Goal: Task Accomplishment & Management: Use online tool/utility

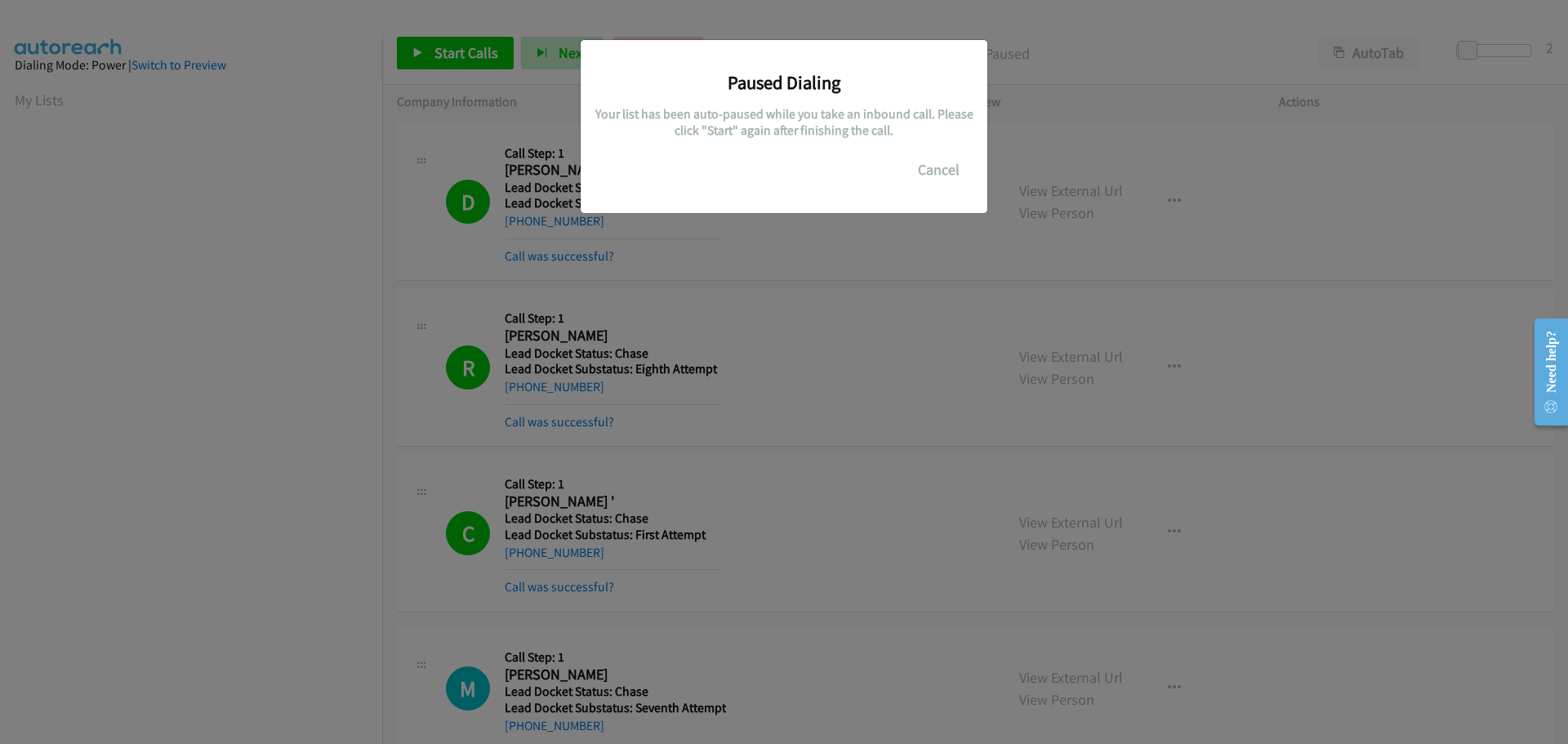
scroll to position [172, 0]
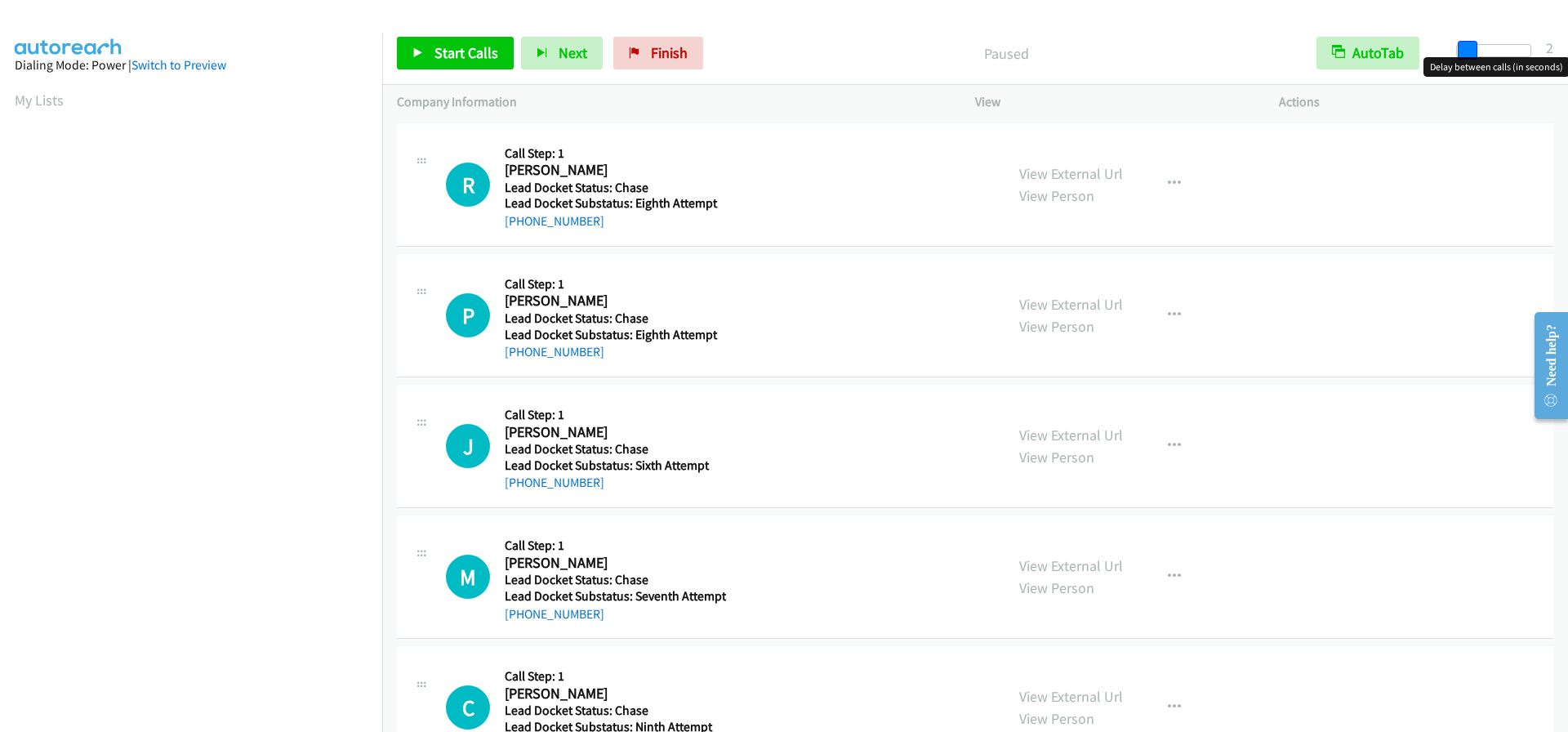
drag, startPoint x: 1460, startPoint y: 59, endPoint x: 1470, endPoint y: 60, distance: 10.0
click at [1470, 60] on body "Start Calls Pause Next Finish Paused AutoTab AutoTab 2 Company Information Info…" at bounding box center [784, 38] width 1568 height 77
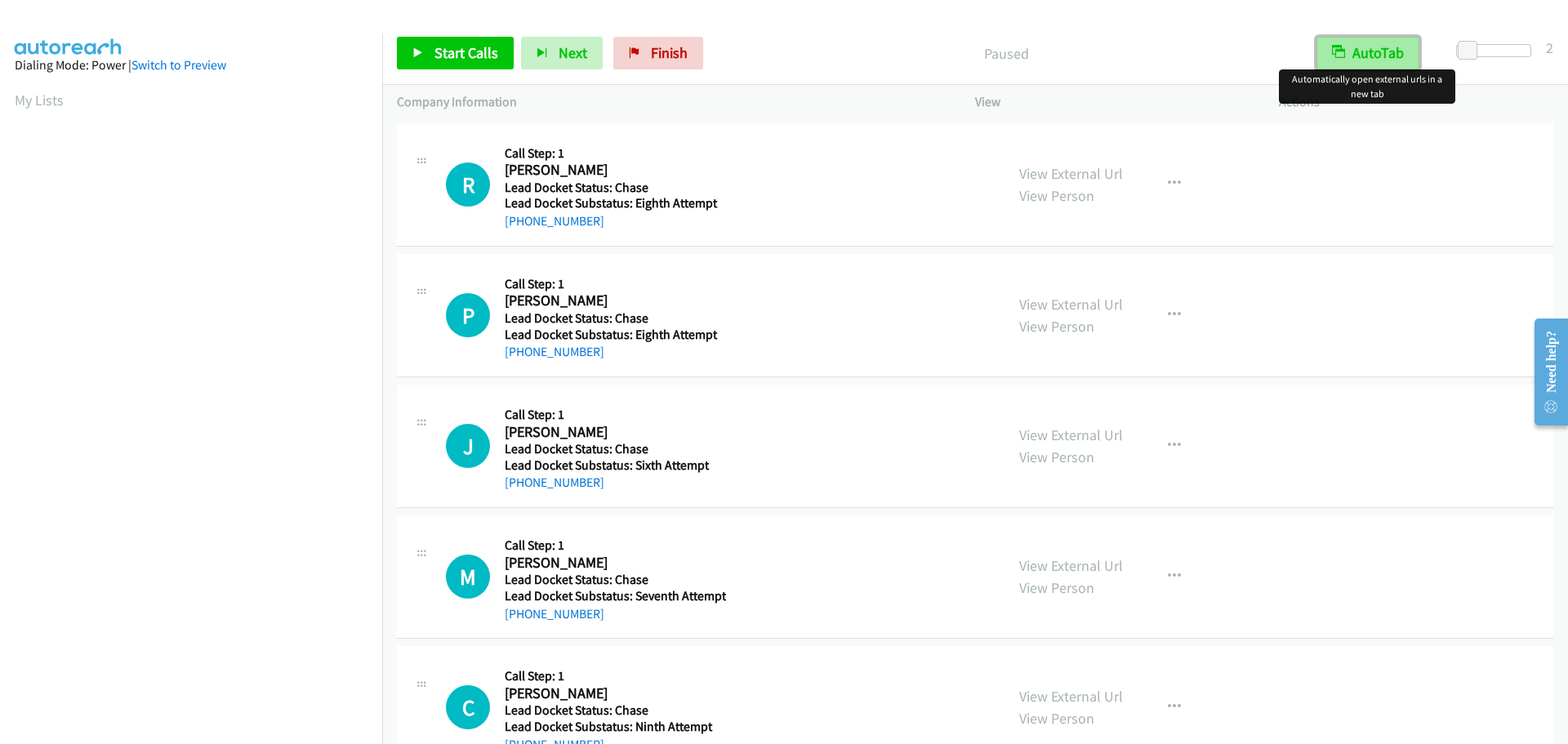
click at [1339, 47] on icon "button" at bounding box center [1338, 53] width 13 height 13
click at [465, 50] on span "Start Calls" at bounding box center [466, 53] width 63 height 19
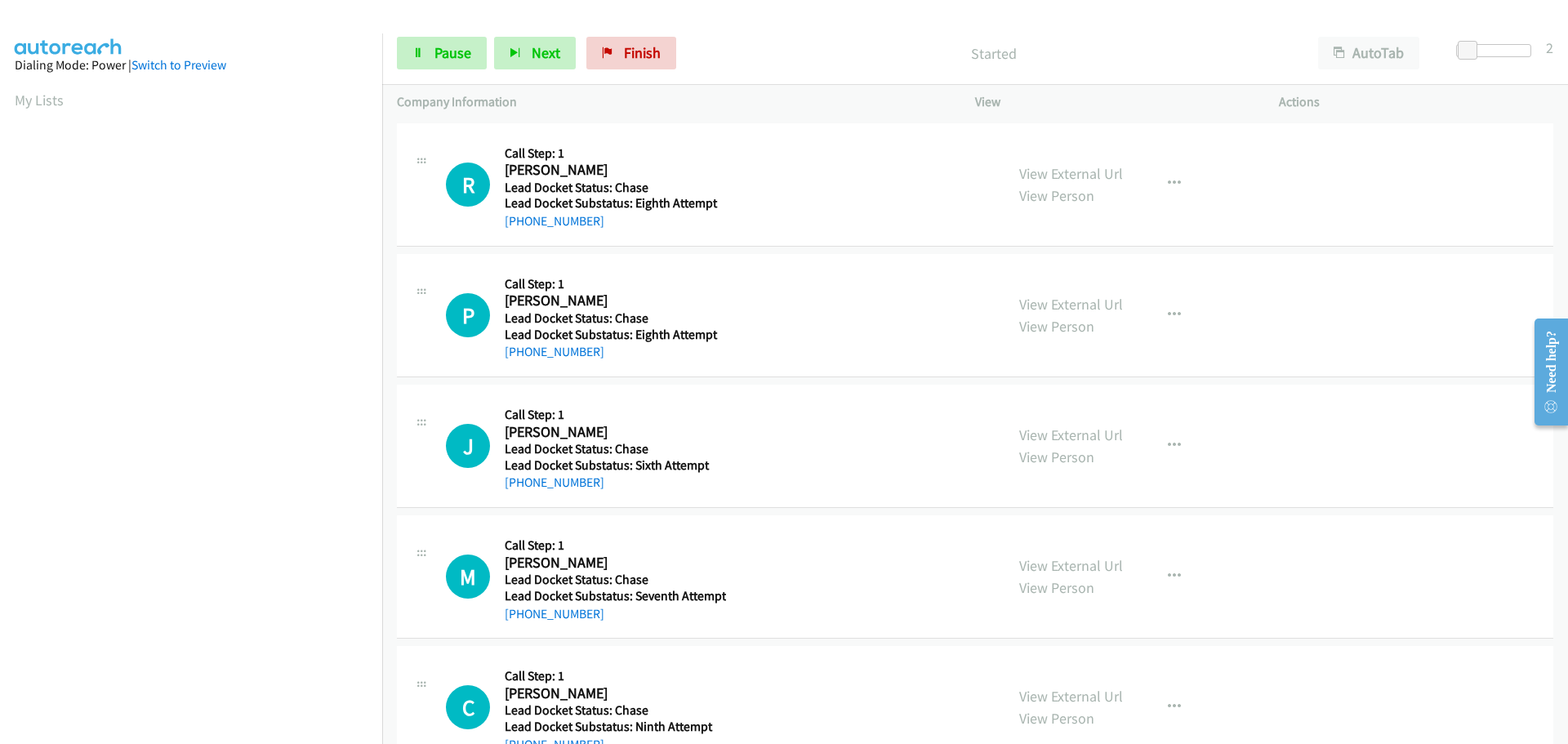
drag, startPoint x: 604, startPoint y: 222, endPoint x: 520, endPoint y: 231, distance: 84.5
click at [520, 231] on div "R Callback Scheduled Call Step: 1 Robert Moran America/New_York Lead Docket Sta…" at bounding box center [975, 185] width 1156 height 123
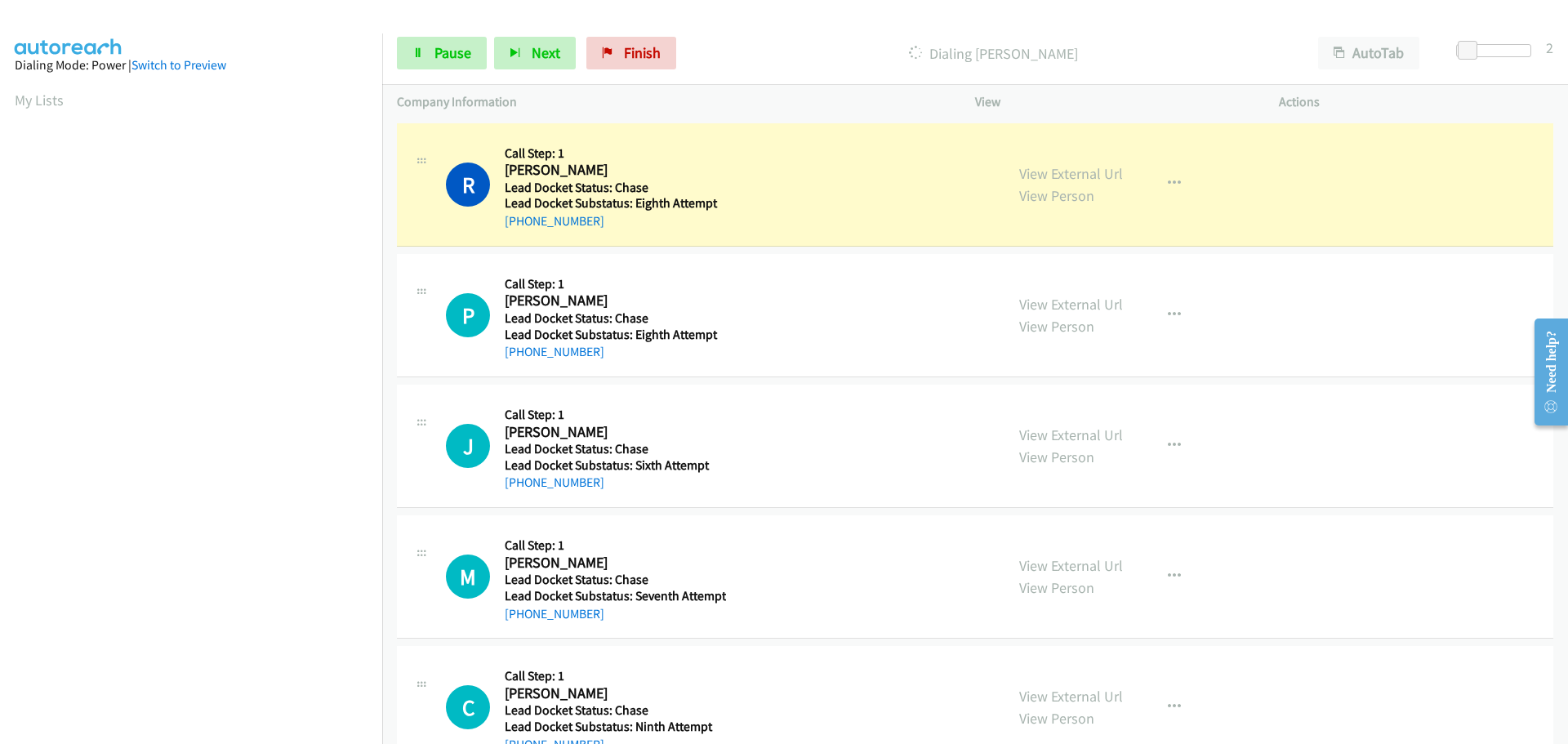
copy link "302-229-7797"
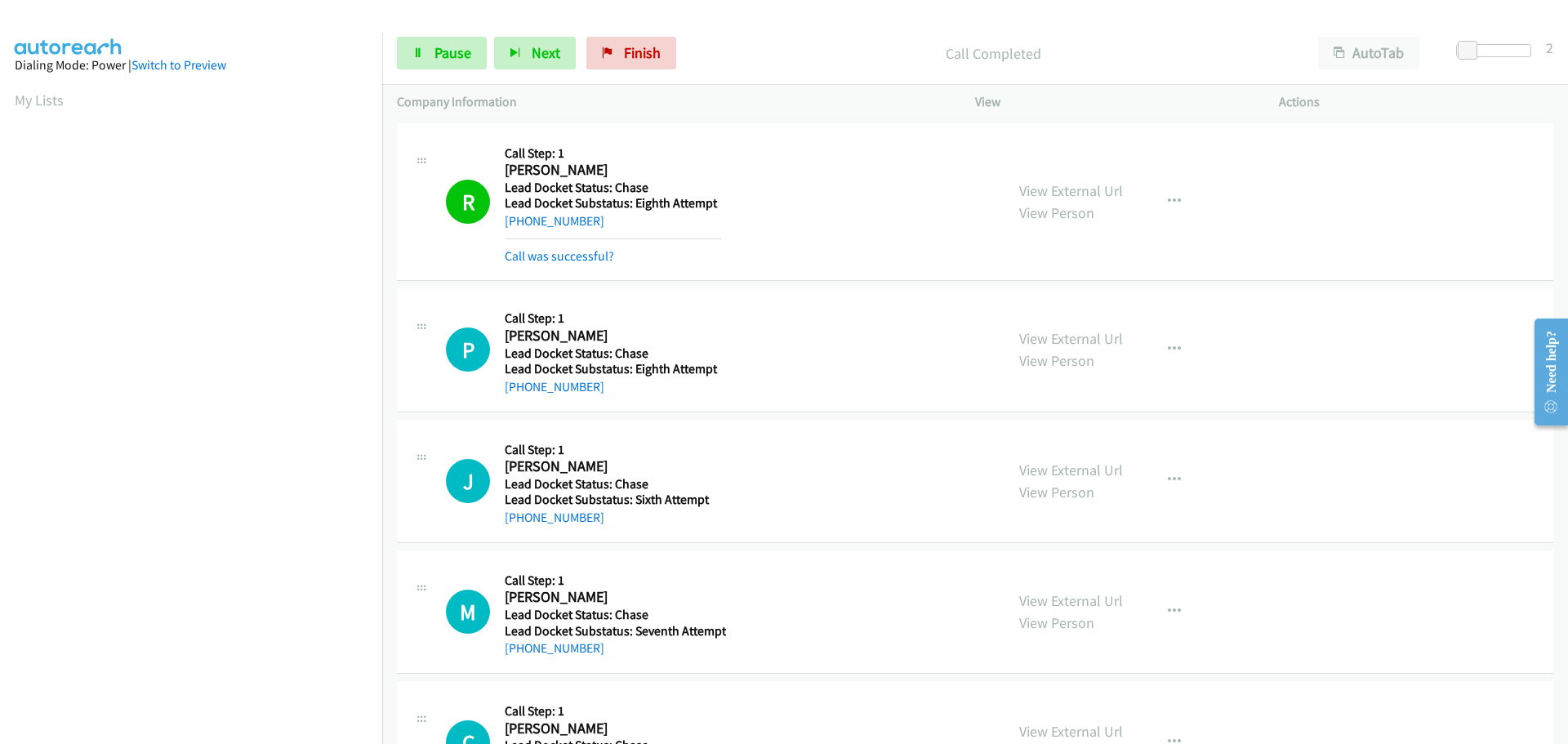
scroll to position [173, 0]
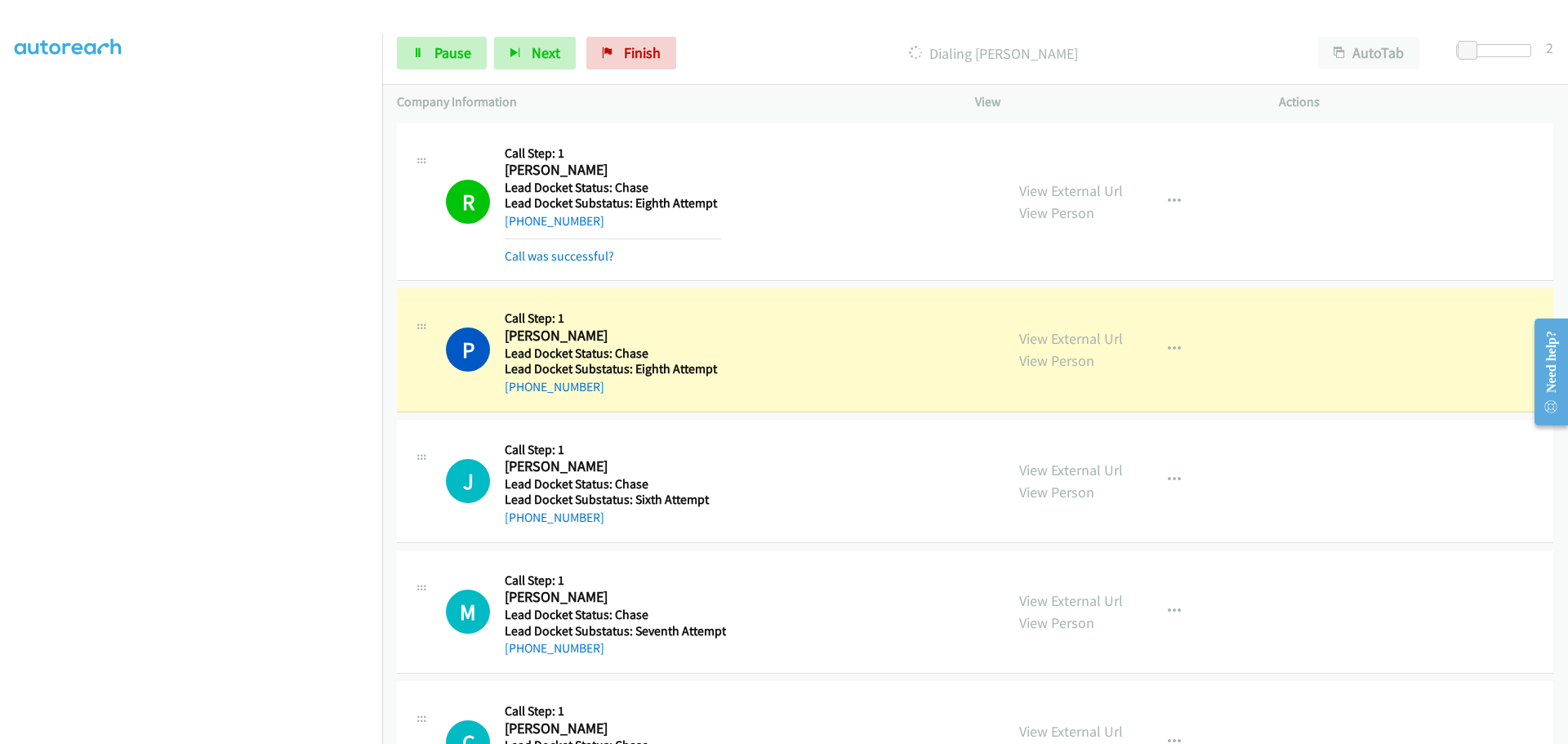
drag, startPoint x: 595, startPoint y: 393, endPoint x: 520, endPoint y: 403, distance: 75.7
click at [520, 403] on div "P Callback Scheduled Call Step: 1 Peter Vaughn America/New_York Lead Docket Sta…" at bounding box center [975, 350] width 1156 height 123
copy link "502-544-6607"
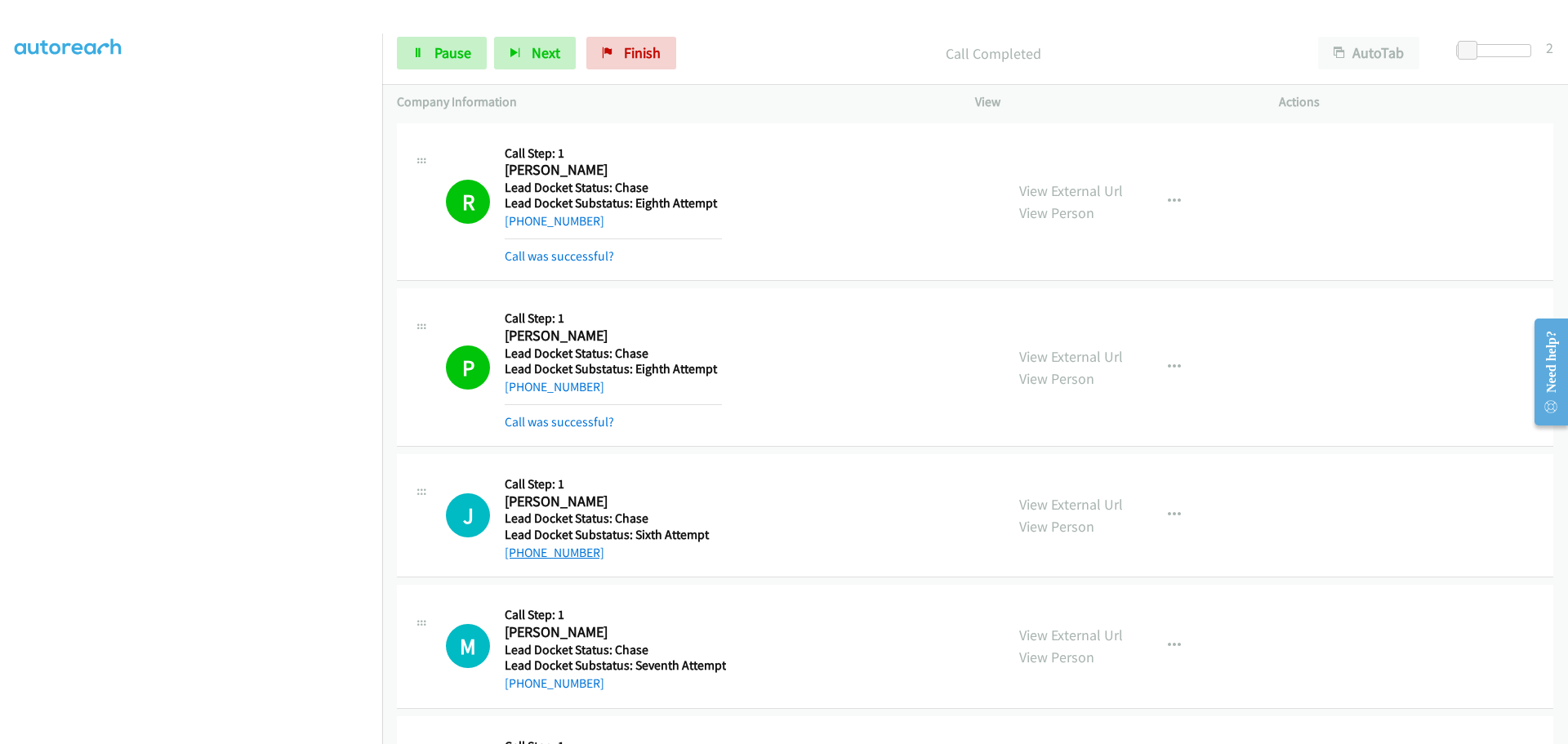
drag, startPoint x: 600, startPoint y: 520, endPoint x: 519, endPoint y: 552, distance: 87.1
click at [519, 552] on div "+1 678-392-6760" at bounding box center [613, 553] width 217 height 20
copy link "678-392-6760"
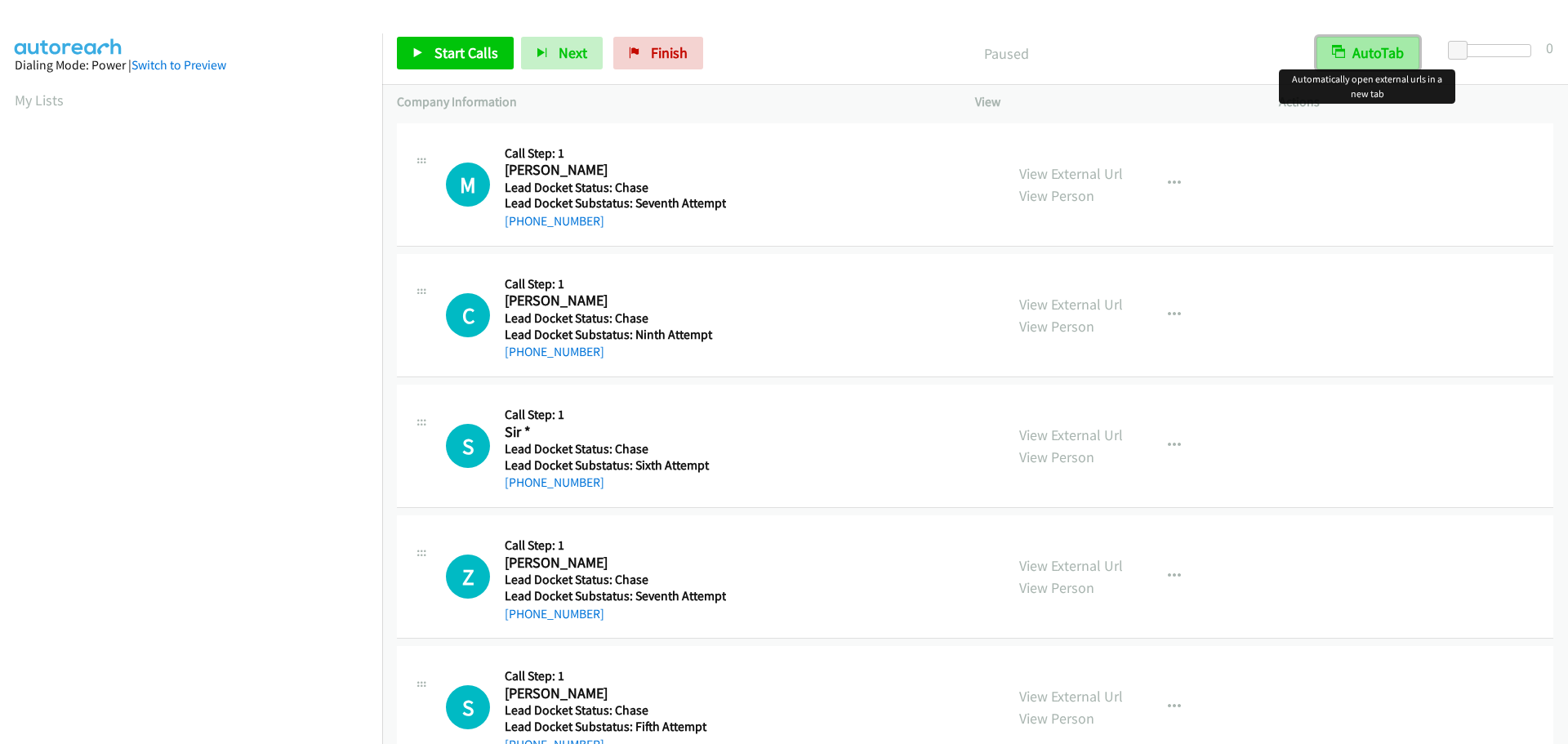
click at [1397, 45] on button "AutoTab" at bounding box center [1368, 53] width 103 height 33
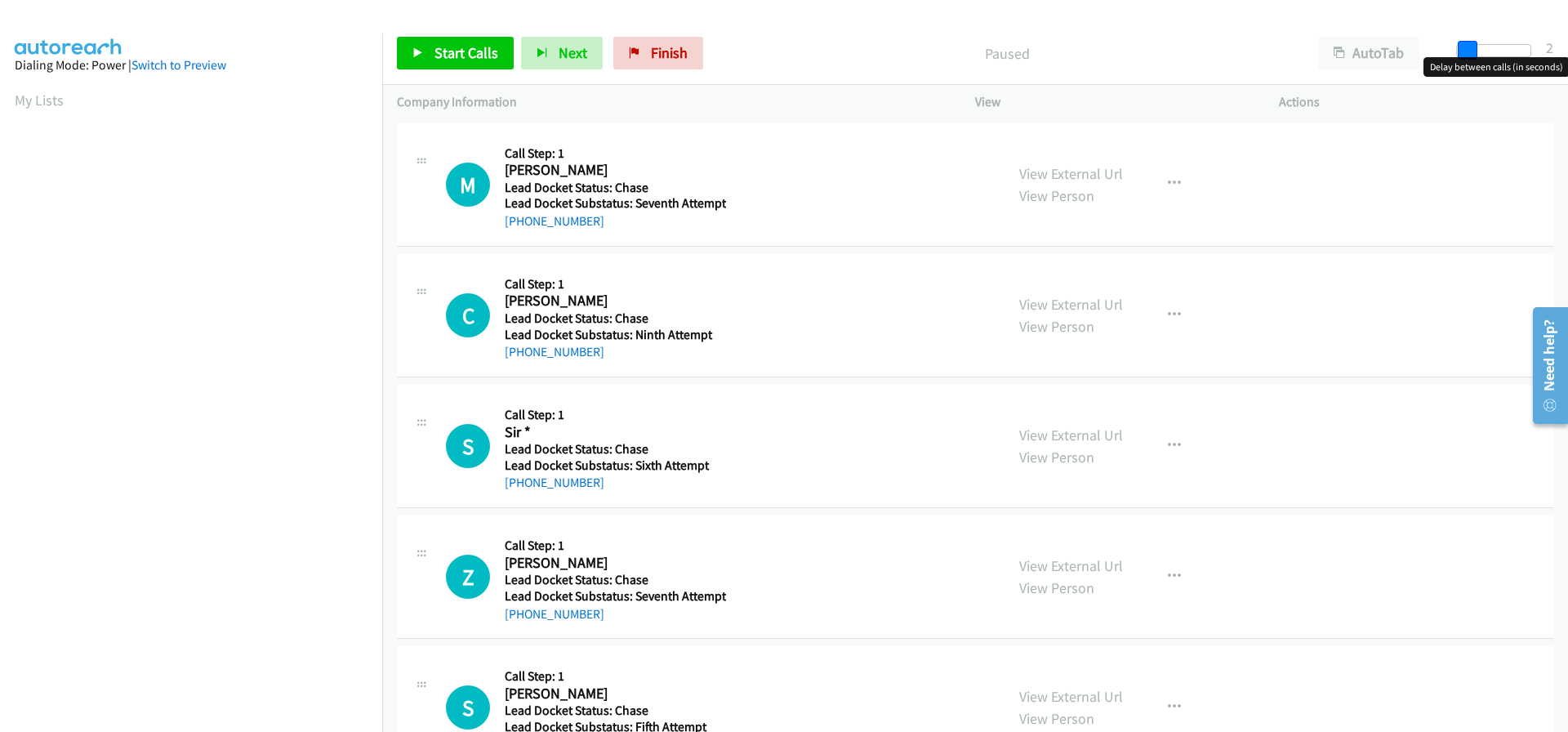
drag, startPoint x: 1456, startPoint y: 49, endPoint x: 1466, endPoint y: 51, distance: 10.2
click at [1466, 51] on span at bounding box center [1467, 50] width 20 height 20
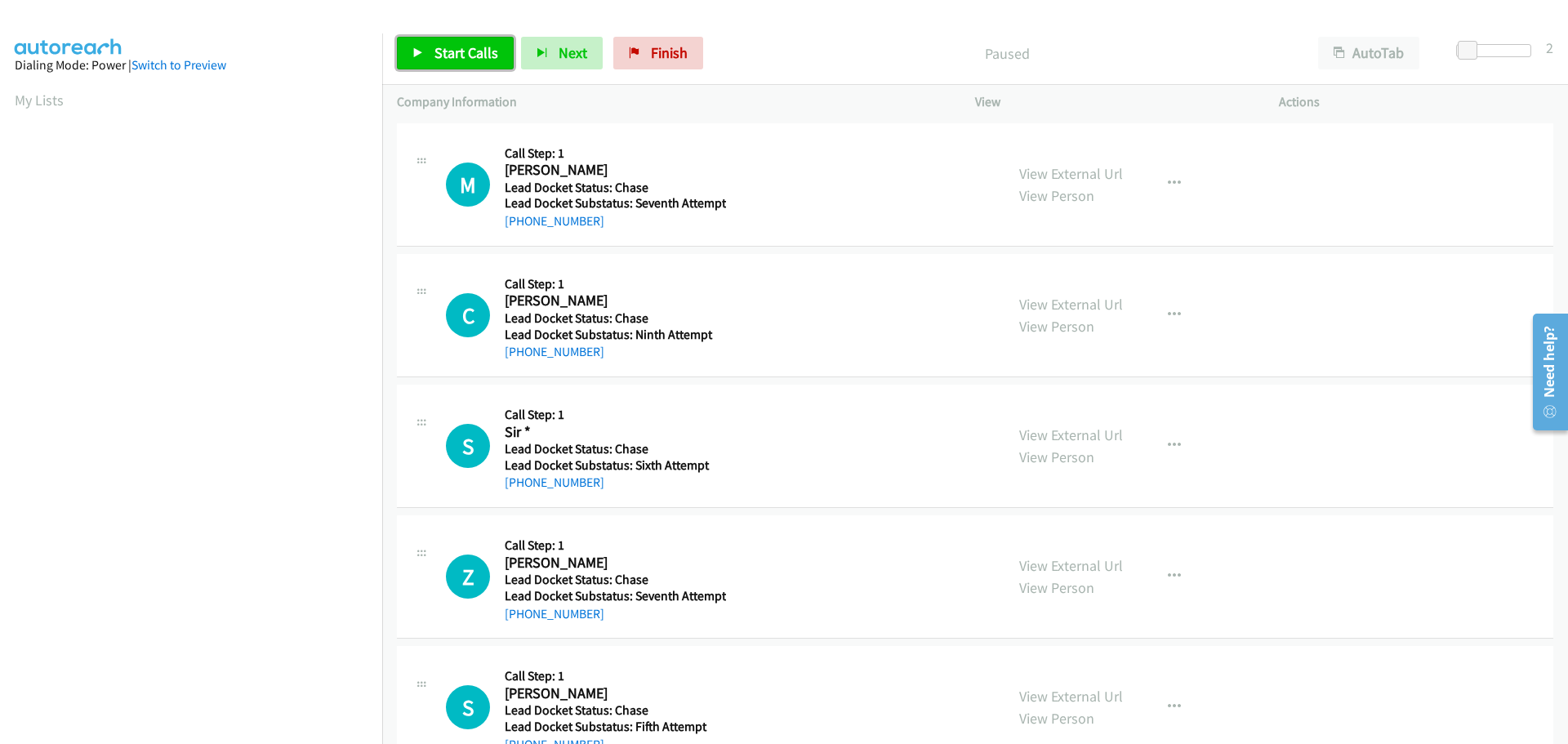
click at [463, 61] on span "Start Calls" at bounding box center [466, 53] width 63 height 19
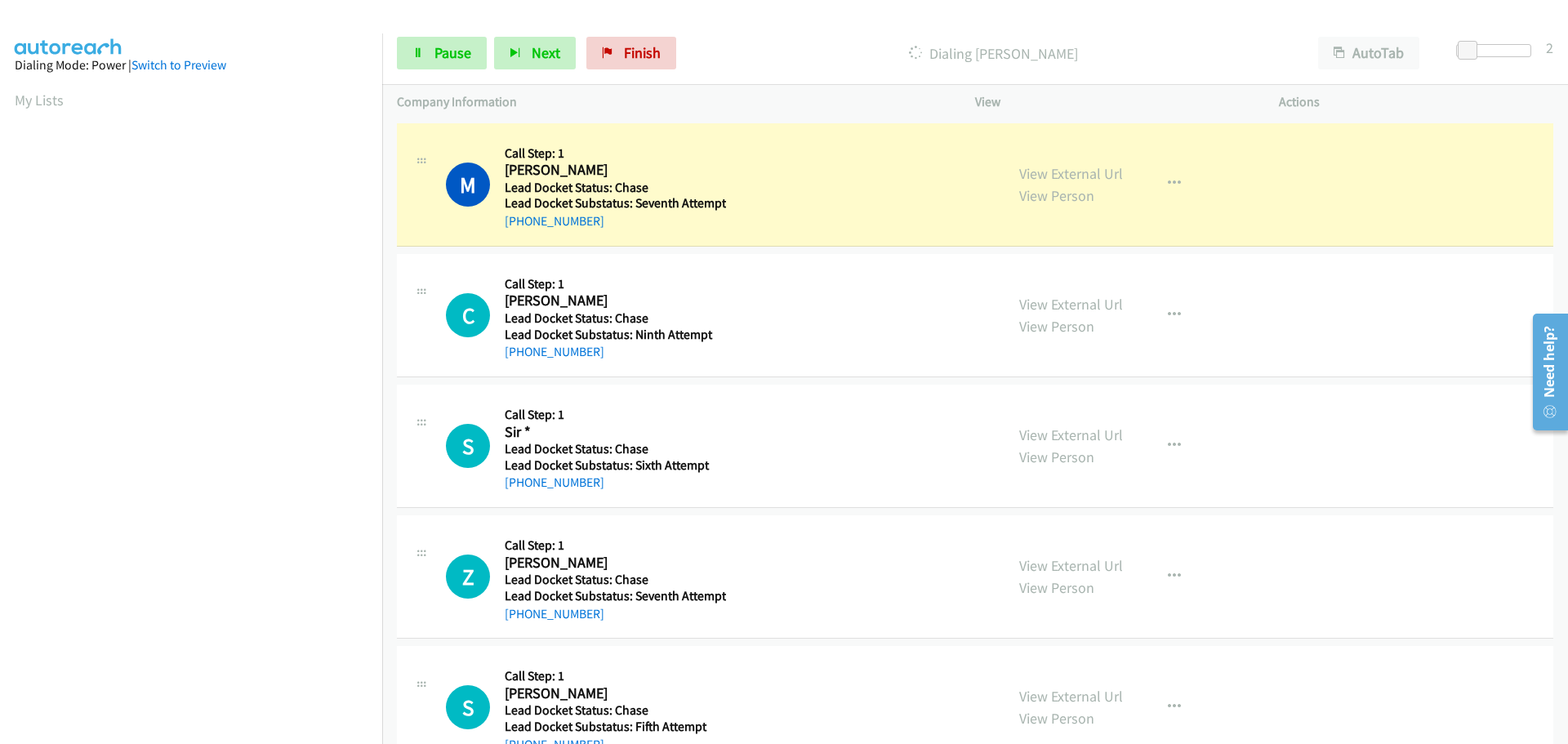
drag, startPoint x: 583, startPoint y: 231, endPoint x: 523, endPoint y: 230, distance: 60.0
click at [523, 230] on div "[PHONE_NUMBER]" at bounding box center [615, 221] width 221 height 20
copy link "505-577-8037"
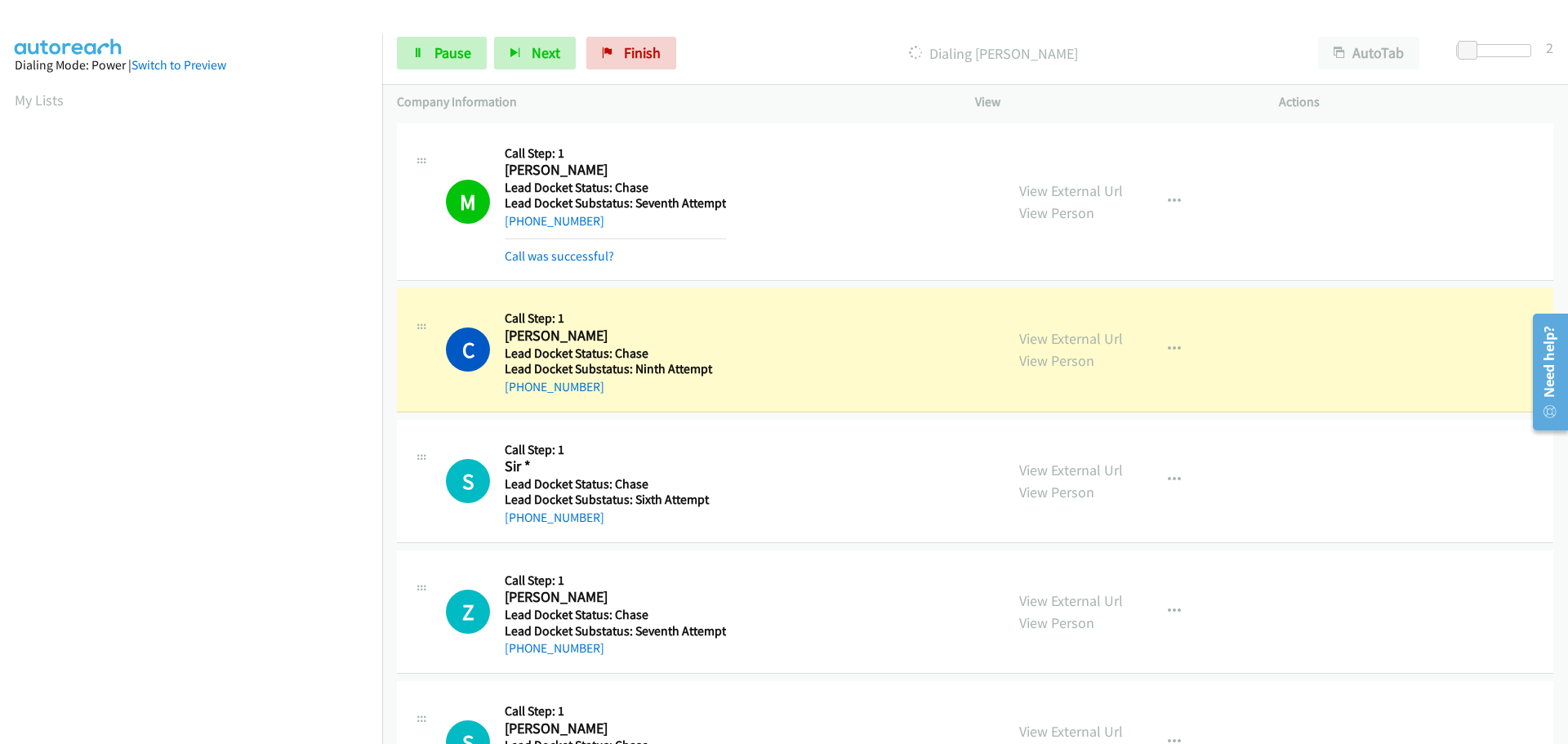
scroll to position [173, 0]
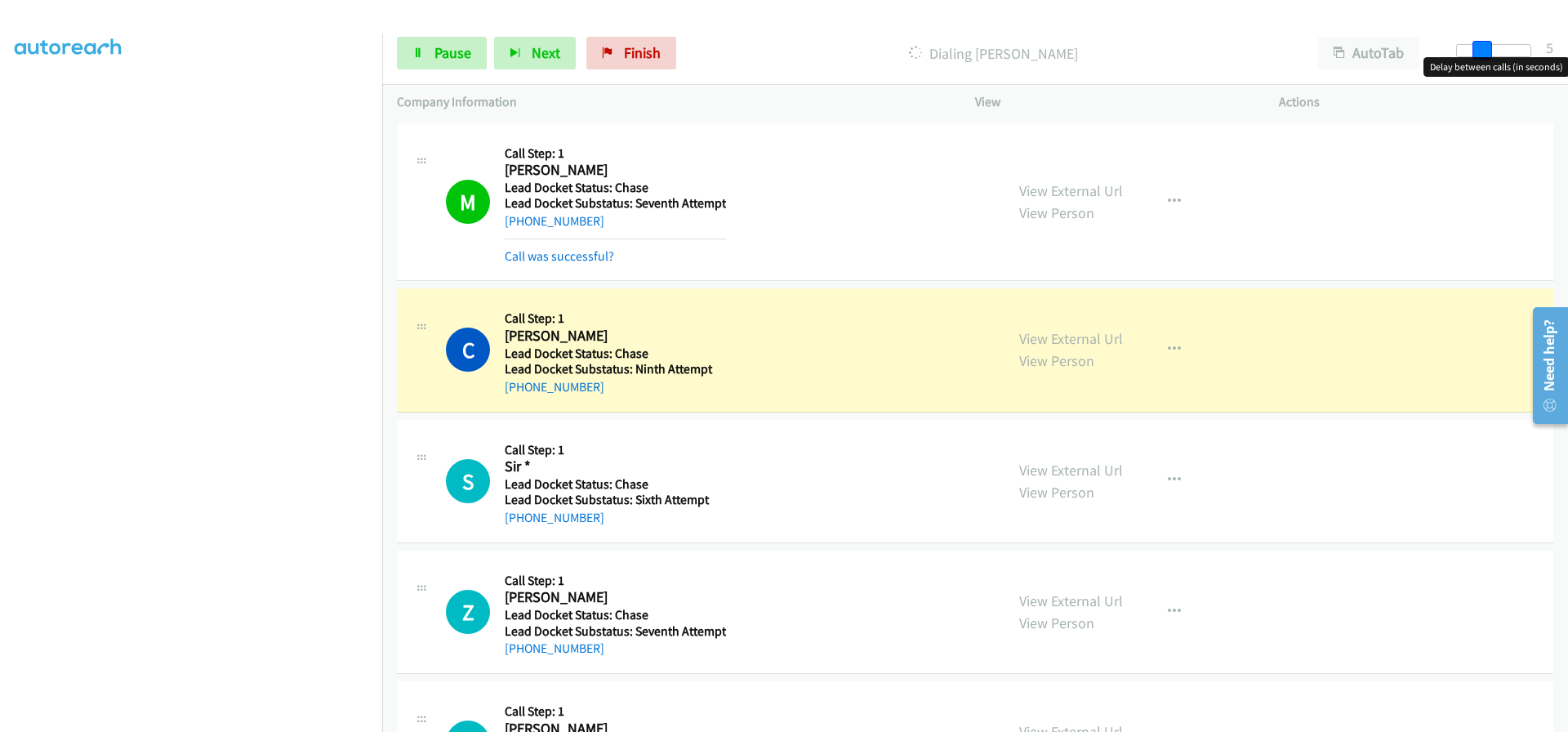
drag, startPoint x: 1470, startPoint y: 55, endPoint x: 1484, endPoint y: 51, distance: 14.6
click at [1484, 51] on span at bounding box center [1482, 50] width 20 height 20
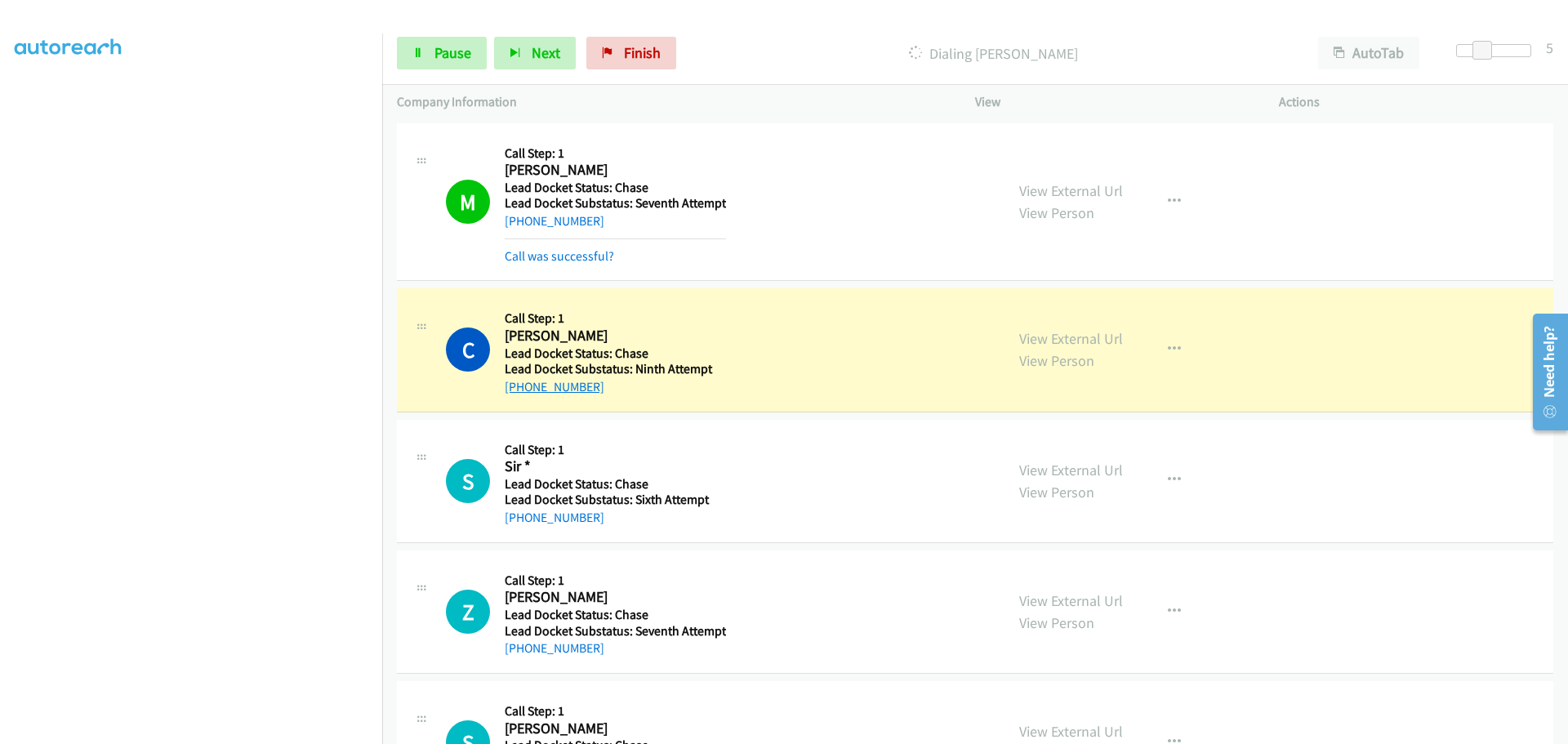
drag, startPoint x: 621, startPoint y: 388, endPoint x: 523, endPoint y: 391, distance: 98.0
click at [523, 391] on div "+1 518-858-5520" at bounding box center [613, 387] width 217 height 20
copy link "518-858-5520"
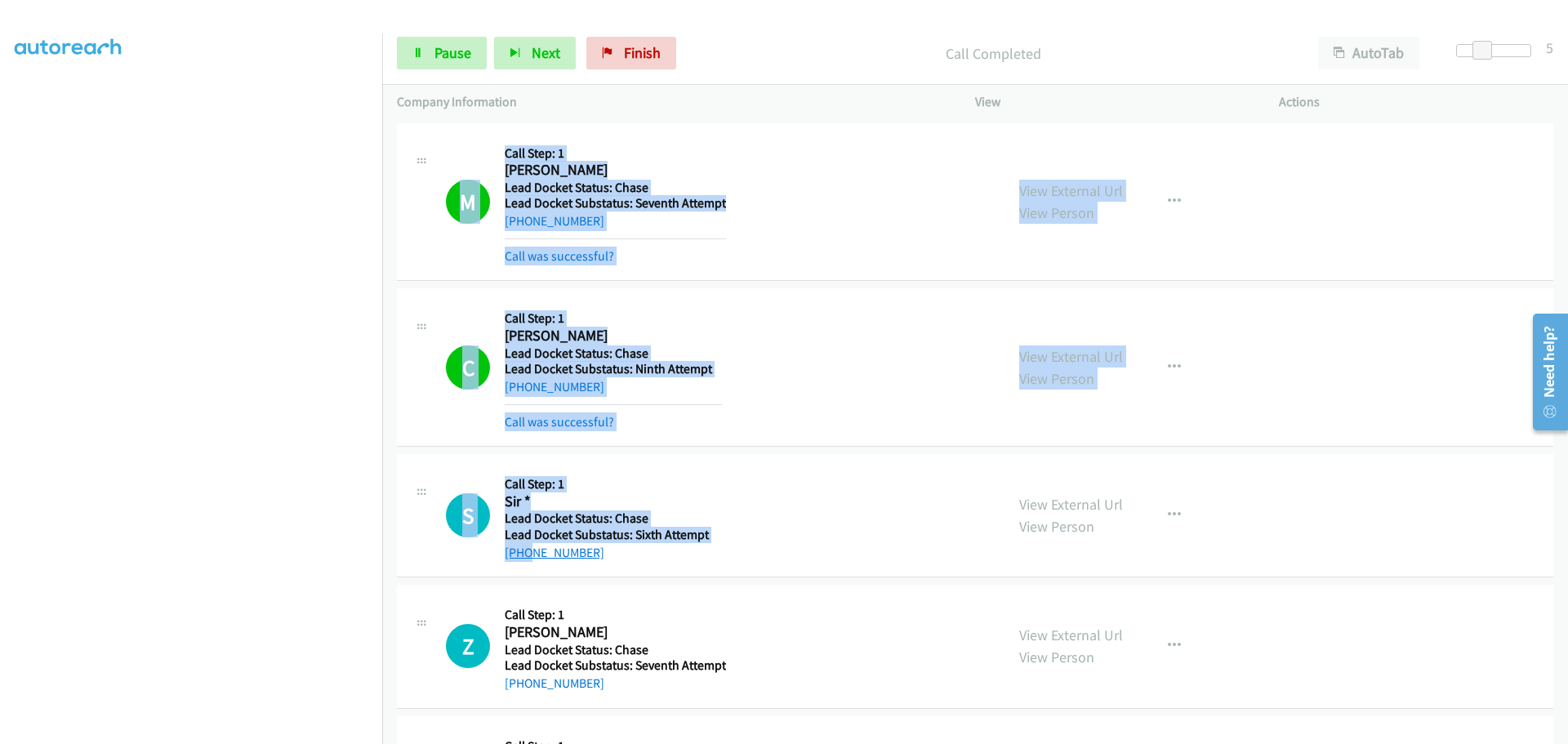
drag, startPoint x: 578, startPoint y: 559, endPoint x: 512, endPoint y: 559, distance: 66.0
click at [524, 564] on div "S Callback Scheduled Call Step: 1 Sir * America/New_York Lead Docket Status: Ch…" at bounding box center [975, 516] width 1156 height 123
click at [505, 553] on link "+1 937-572-7231" at bounding box center [554, 553] width 100 height 16
click at [659, 702] on div "Z Callback Scheduled Call Step: 1 Zach Wynn Wynn America/Chicago Lead Docket St…" at bounding box center [975, 647] width 1156 height 123
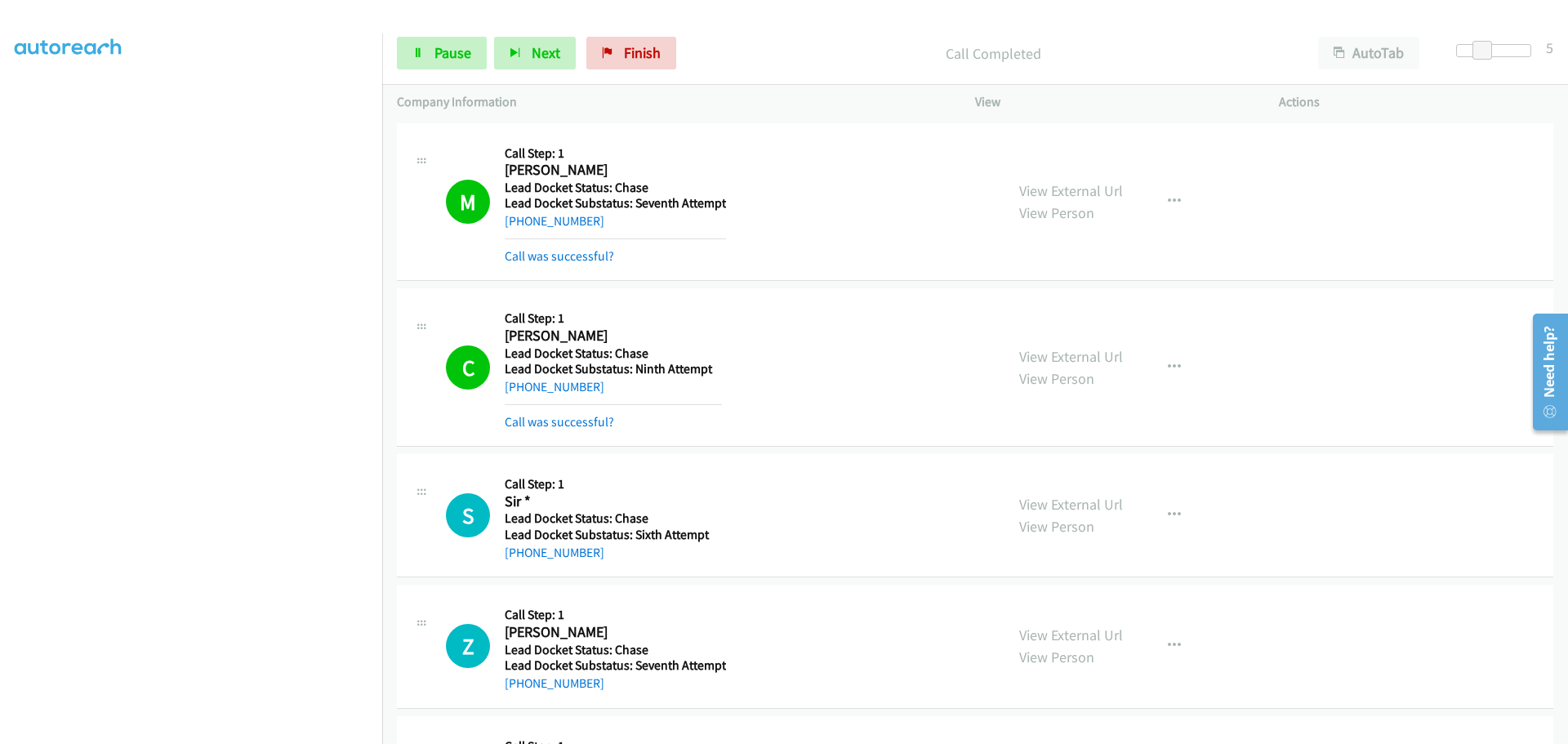
drag, startPoint x: 586, startPoint y: 552, endPoint x: 521, endPoint y: 561, distance: 65.6
click at [521, 561] on div "+1 937-572-7231" at bounding box center [613, 553] width 217 height 20
copy link "937-572-7231"
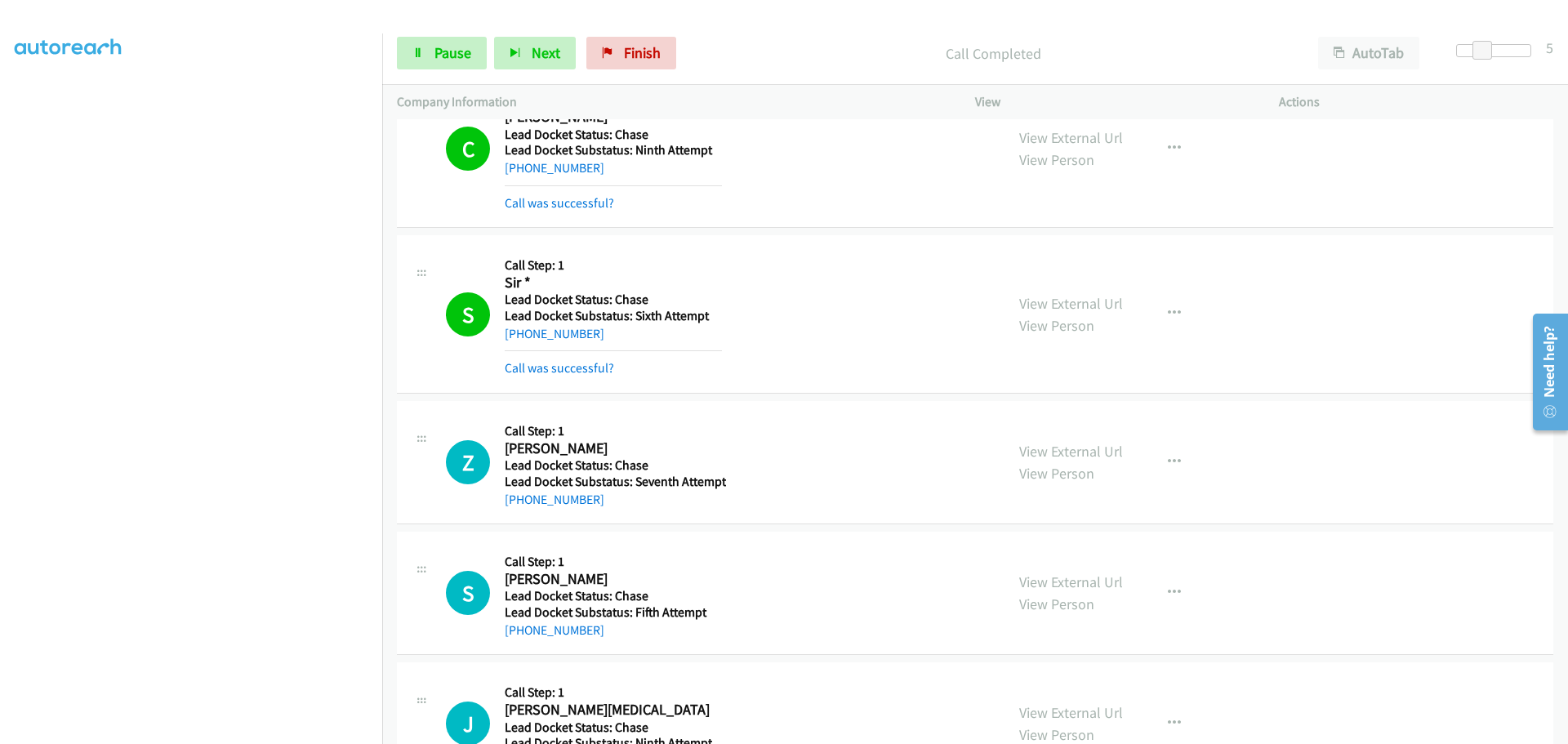
scroll to position [245, 0]
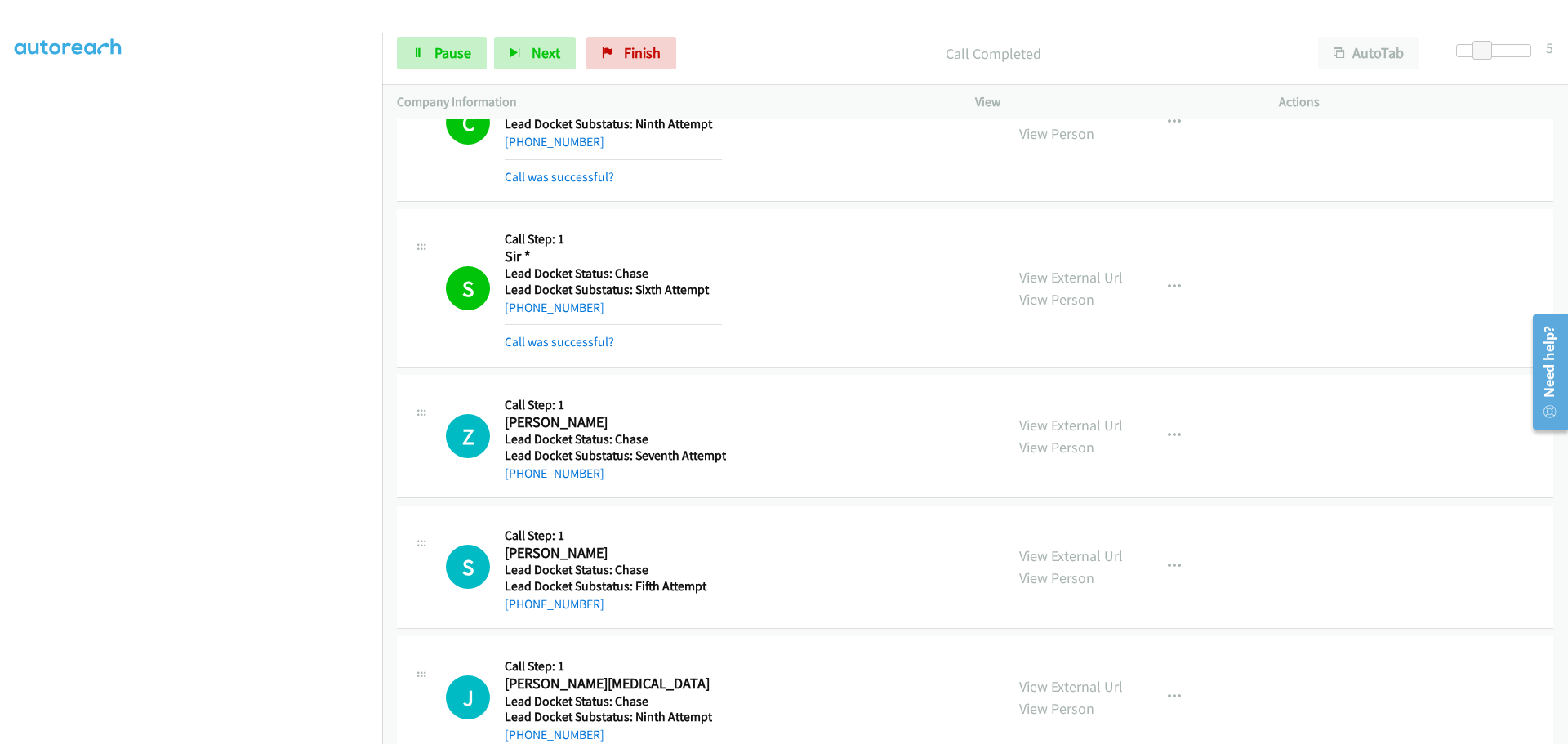
drag, startPoint x: 619, startPoint y: 478, endPoint x: 519, endPoint y: 484, distance: 100.2
click at [519, 484] on div "Z Callback Scheduled Call Step: 1 Zach Wynn Wynn America/Chicago Lead Docket St…" at bounding box center [975, 437] width 1156 height 123
copy link "580-725-3433"
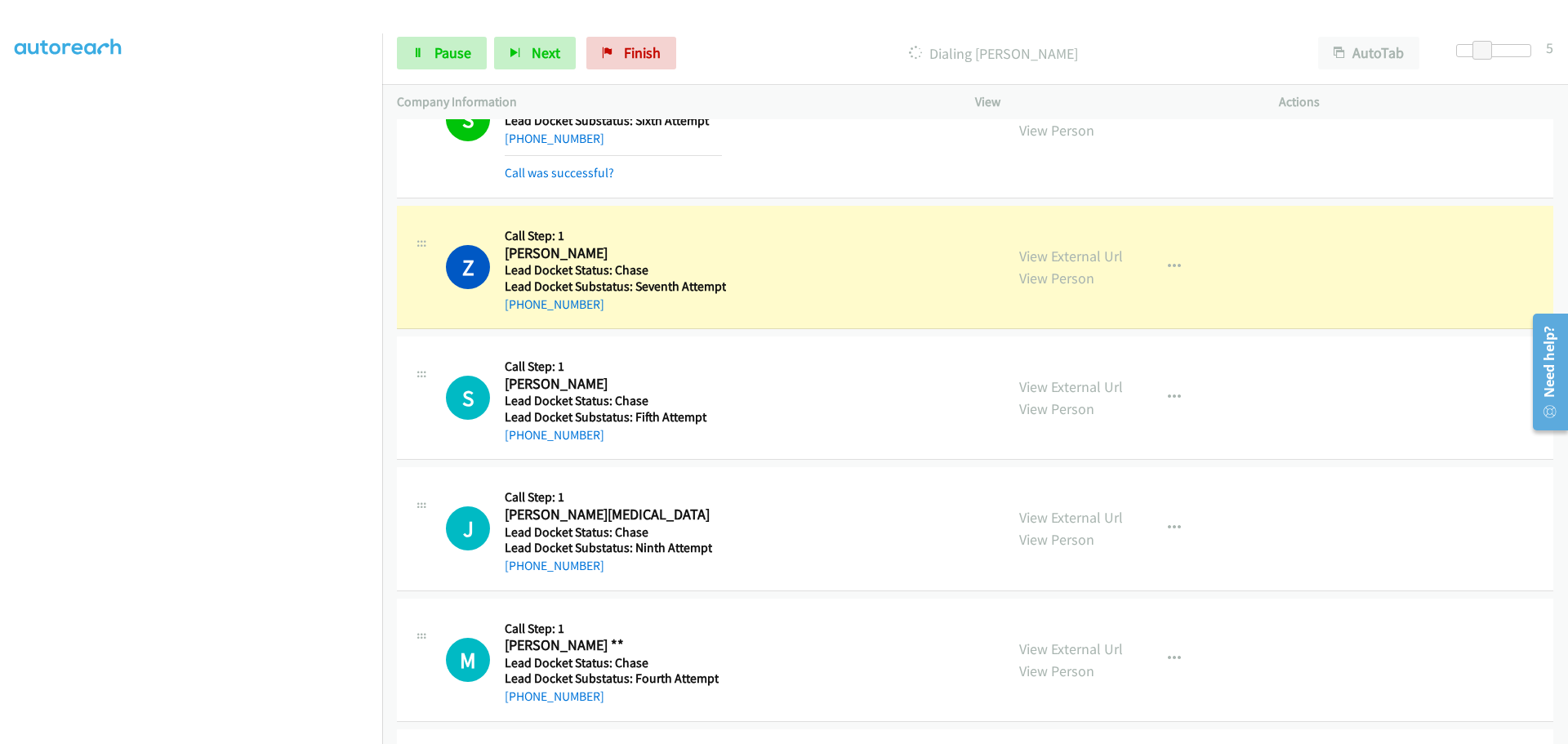
scroll to position [490, 0]
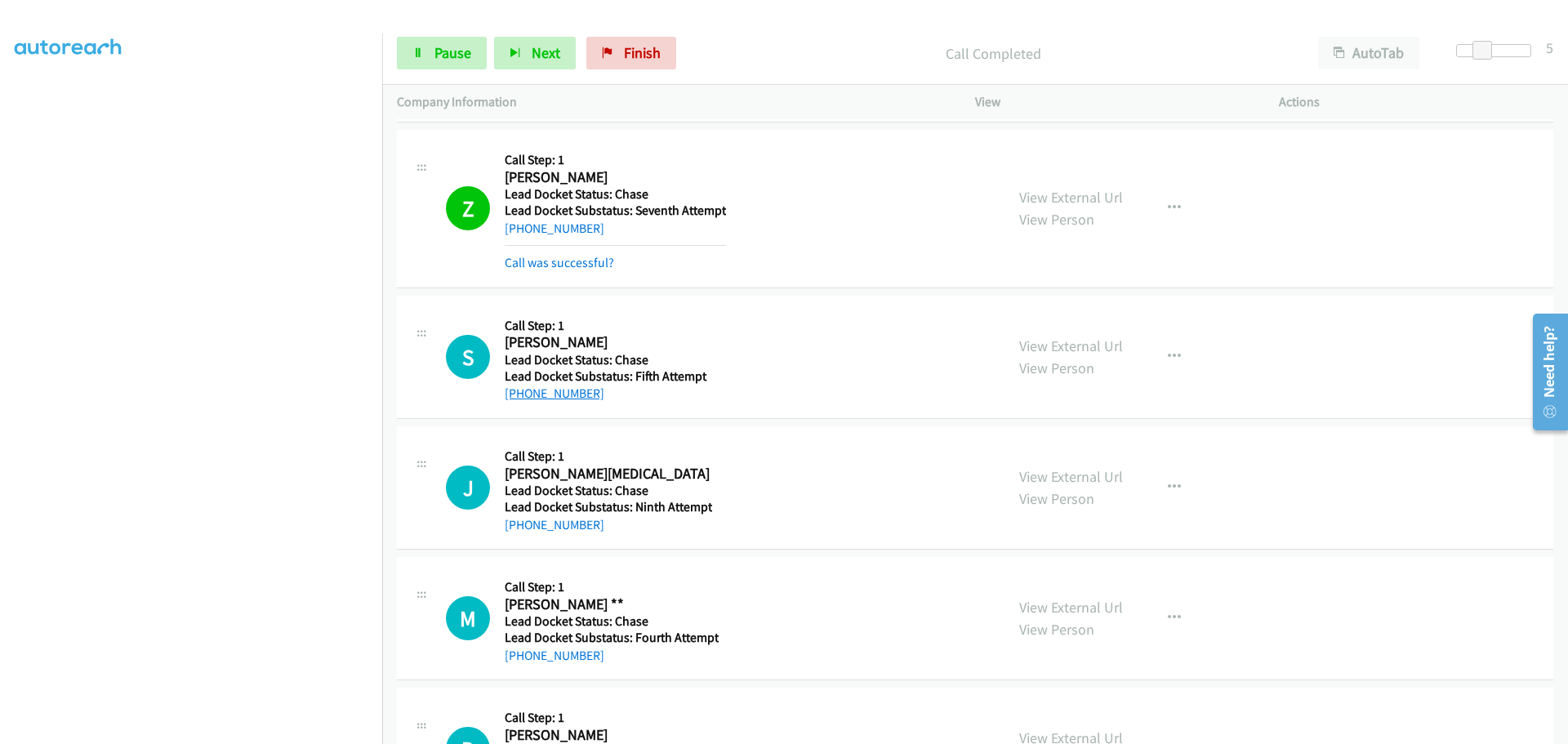
drag, startPoint x: 601, startPoint y: 361, endPoint x: 518, endPoint y: 387, distance: 87.0
click at [518, 387] on div "+1 813-469-8514" at bounding box center [613, 393] width 217 height 20
copy link "813-469-8514"
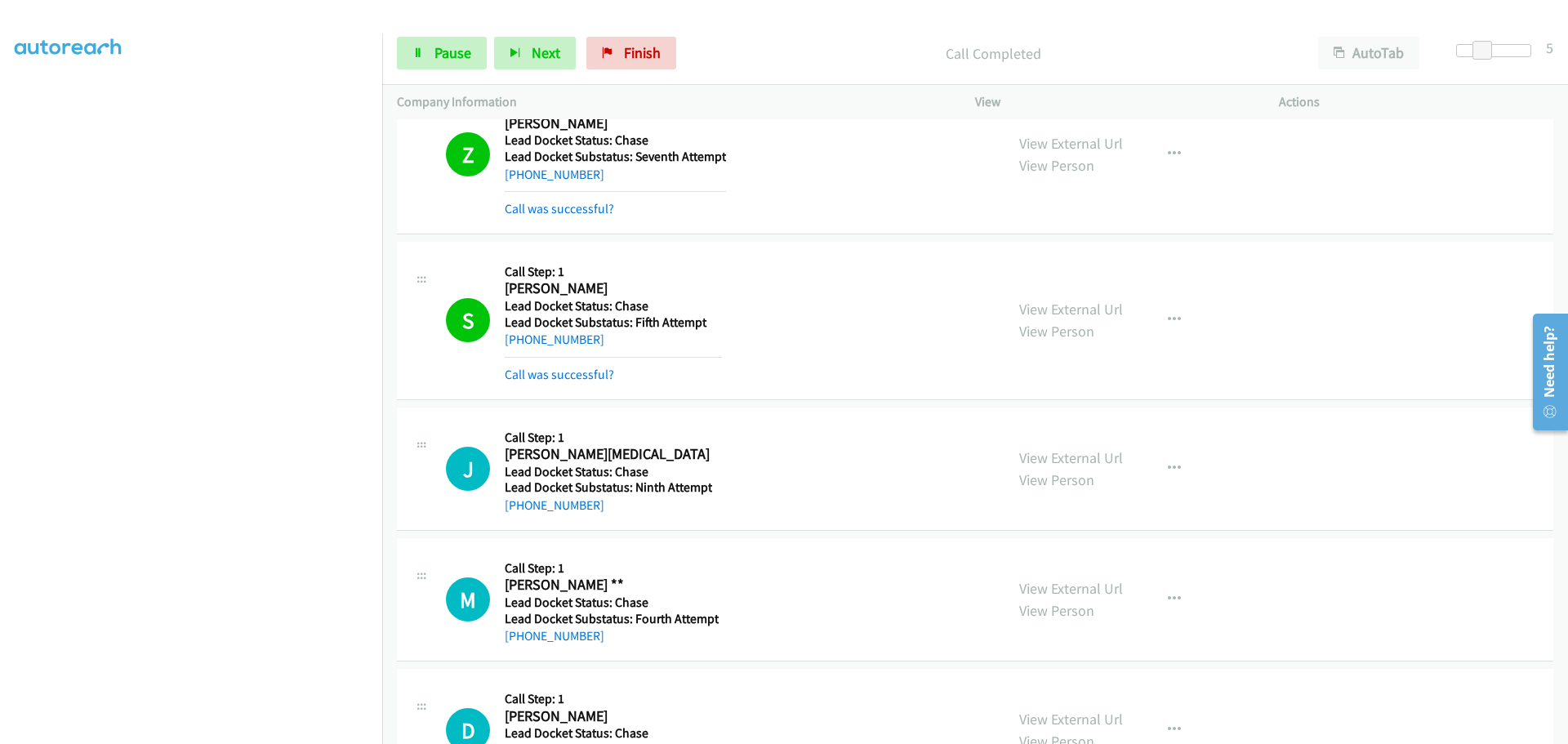
scroll to position [572, 0]
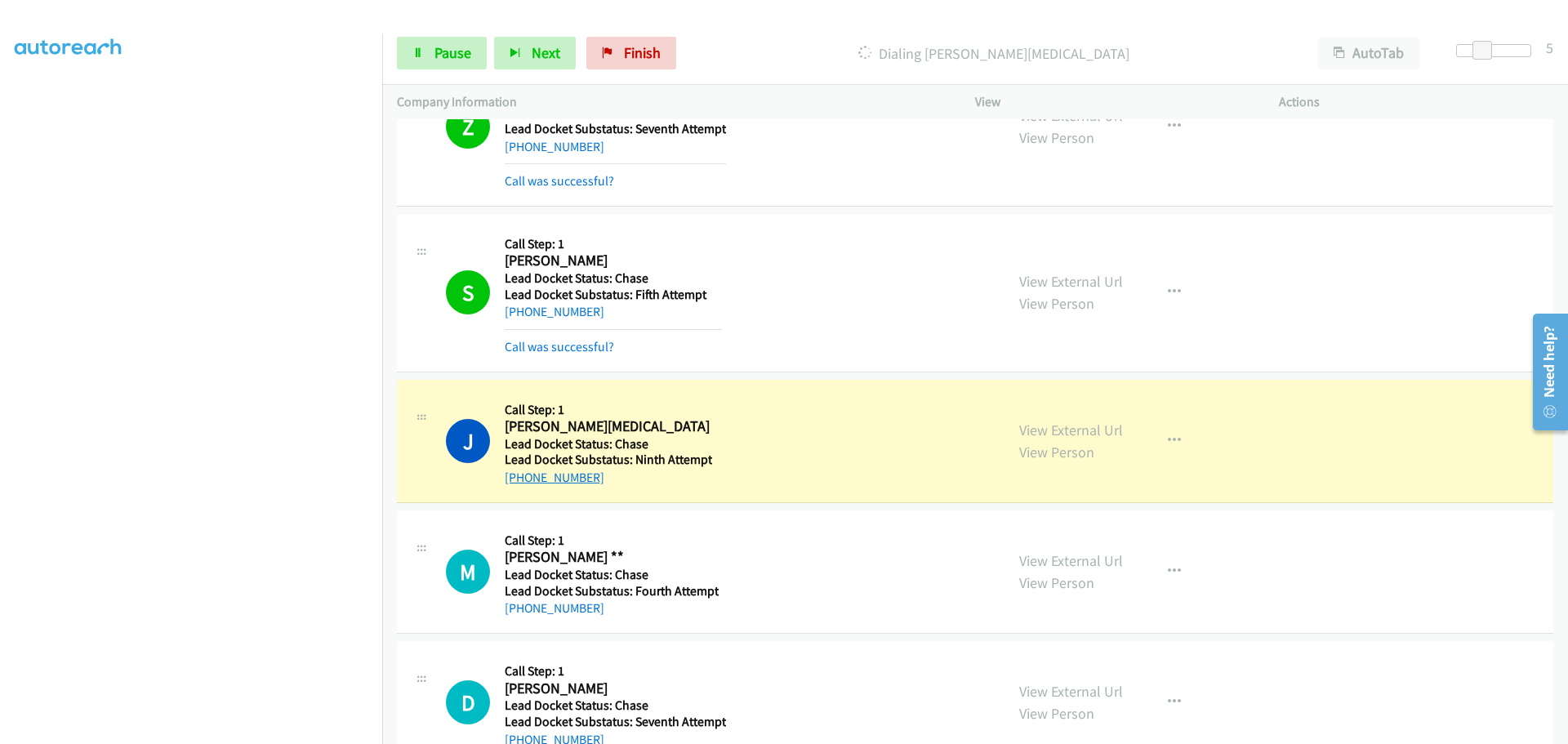
drag, startPoint x: 601, startPoint y: 484, endPoint x: 522, endPoint y: 476, distance: 79.4
click at [522, 476] on div "+1 307-250-5425" at bounding box center [608, 477] width 208 height 20
copy link "307-250-5425"
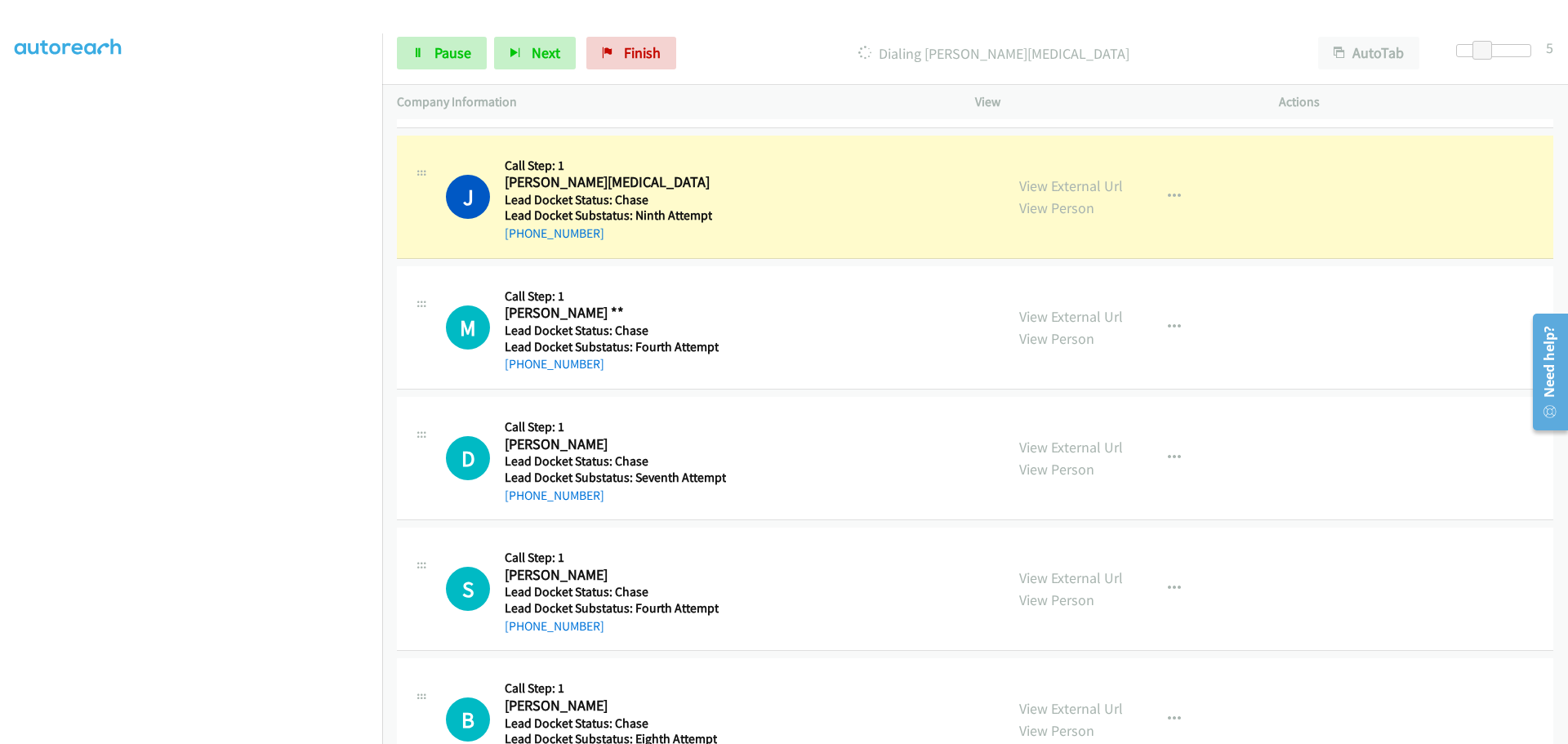
scroll to position [817, 0]
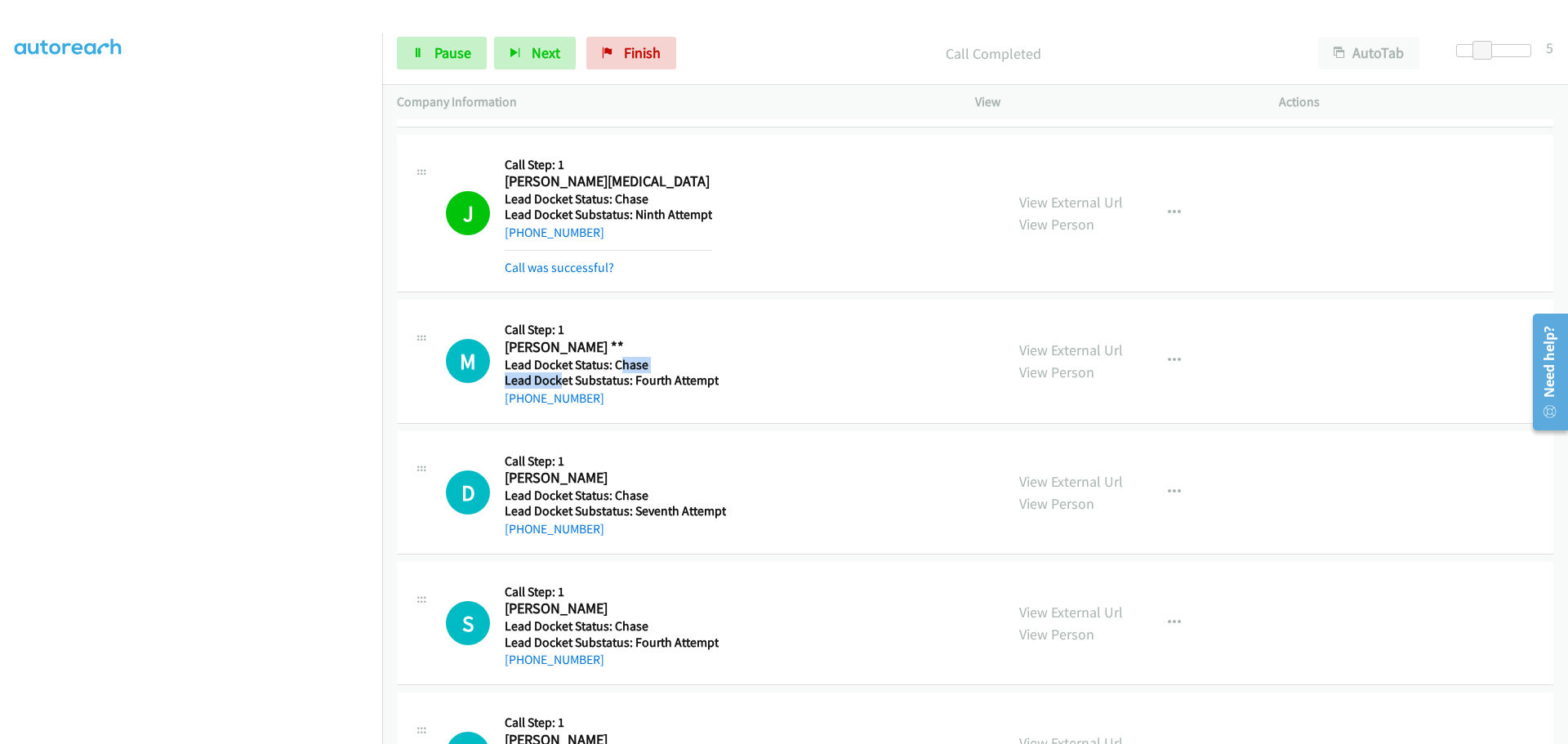
drag, startPoint x: 620, startPoint y: 365, endPoint x: 560, endPoint y: 379, distance: 61.6
click at [560, 379] on div "Callback Scheduled Call Step: 1 Marcus ** America/New_York Lead Docket Status: …" at bounding box center [611, 360] width 214 height 93
click at [623, 404] on div "+1 717-743-0105" at bounding box center [611, 398] width 214 height 20
drag, startPoint x: 620, startPoint y: 404, endPoint x: 521, endPoint y: 398, distance: 99.2
click at [521, 398] on div "+1 717-743-0105" at bounding box center [611, 398] width 214 height 20
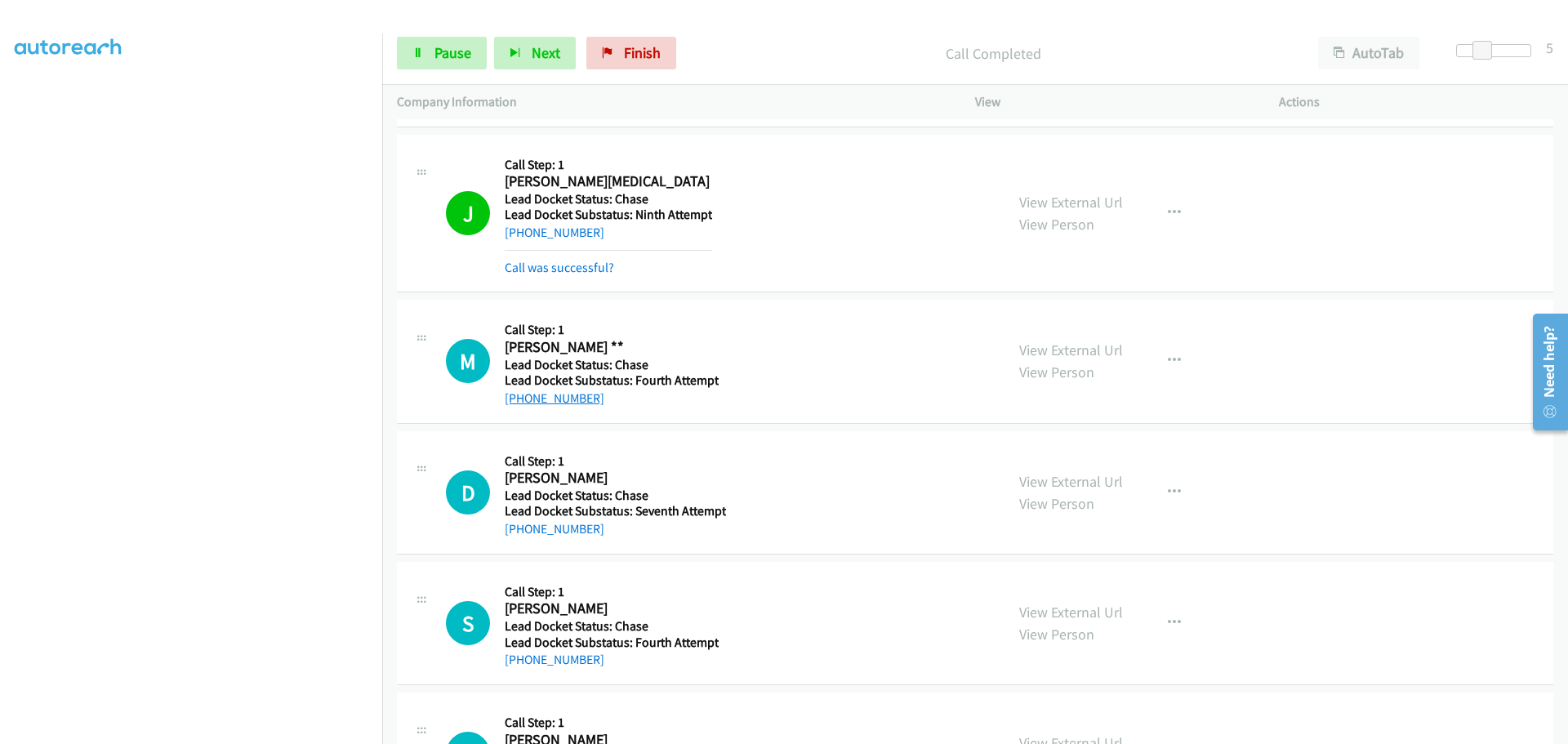
copy link "717-743-0105"
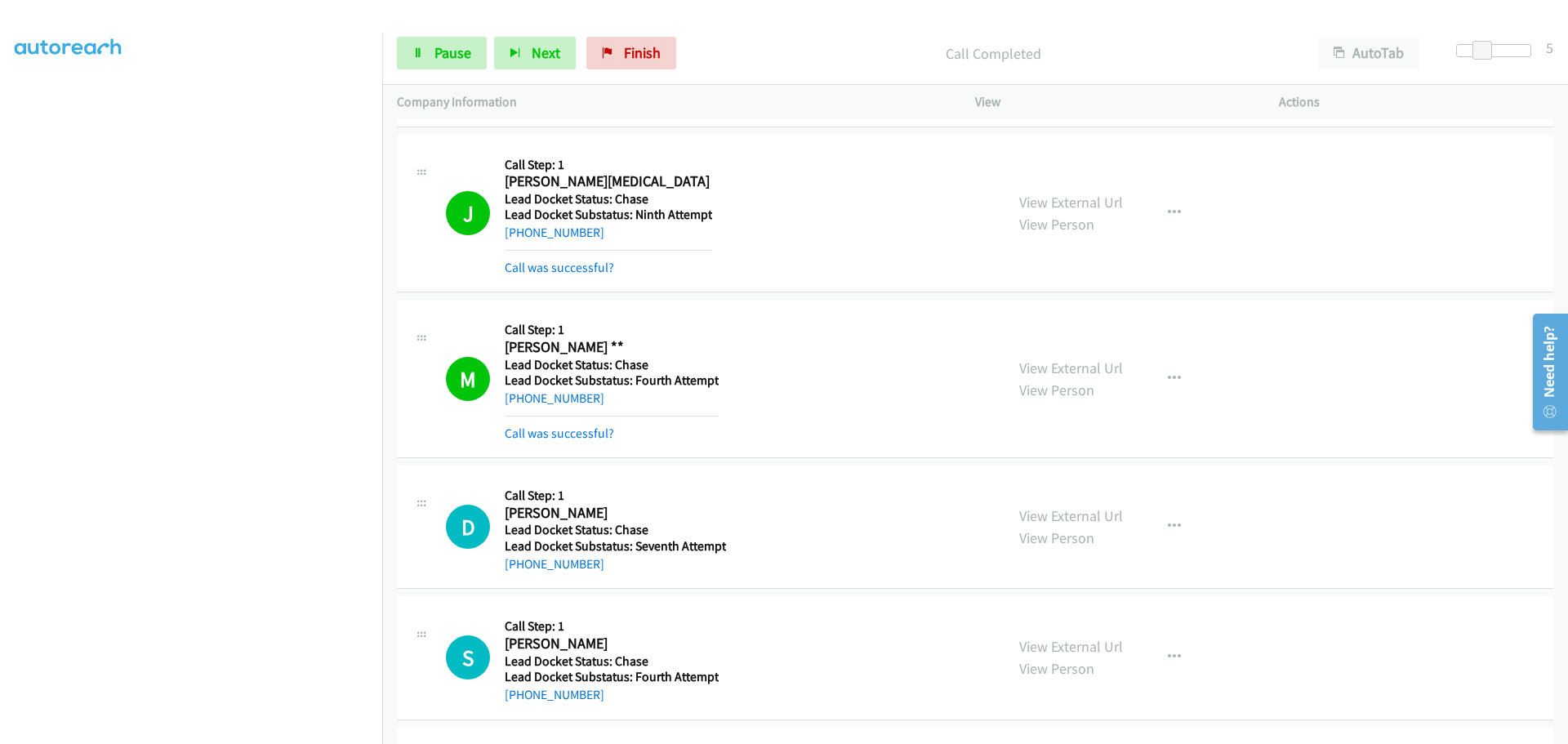
drag, startPoint x: 607, startPoint y: 564, endPoint x: 522, endPoint y: 572, distance: 85.4
click at [522, 572] on div "+1 432-250-3734" at bounding box center [615, 564] width 221 height 20
copy link "432-250-3734"
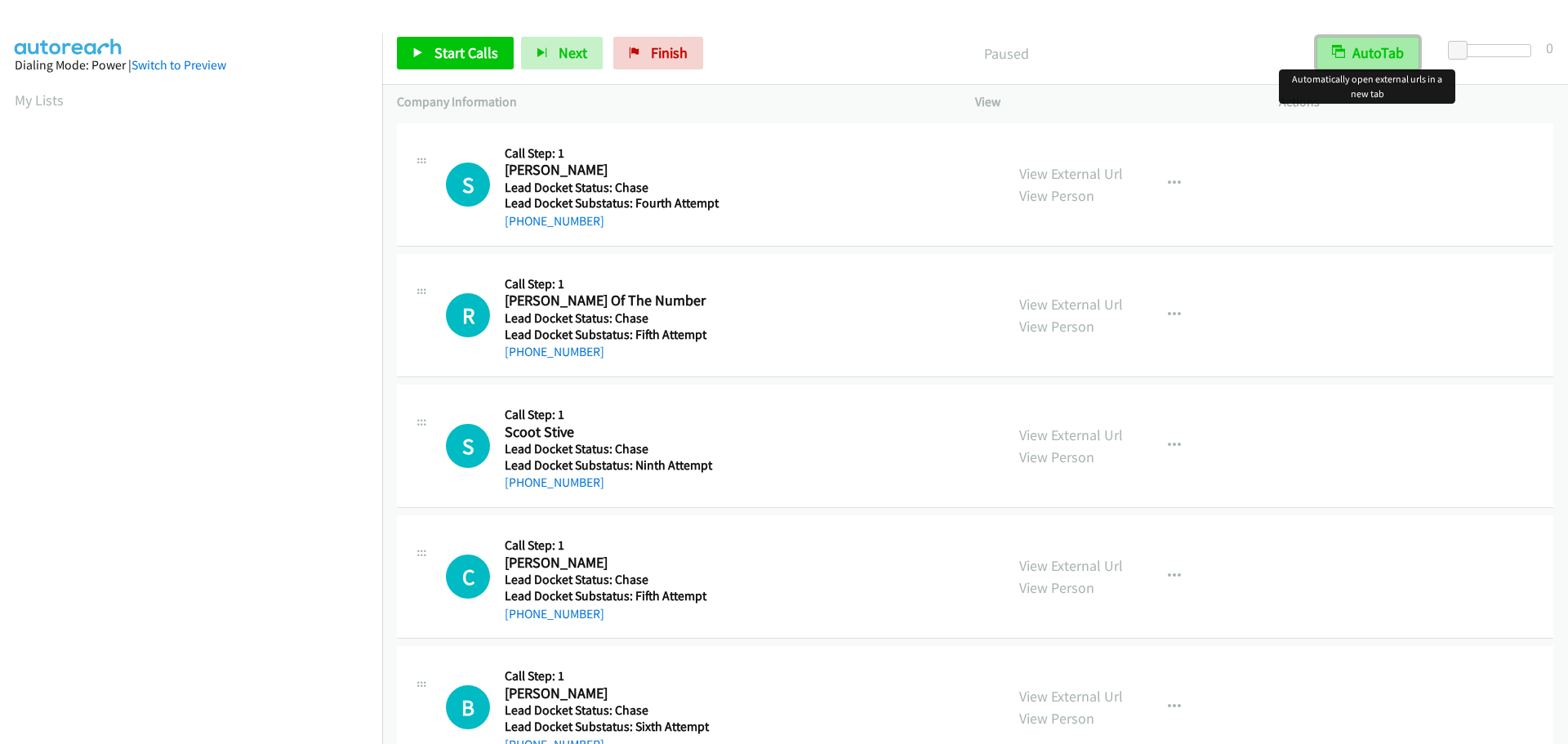
click at [1396, 51] on button "AutoTab" at bounding box center [1368, 53] width 103 height 33
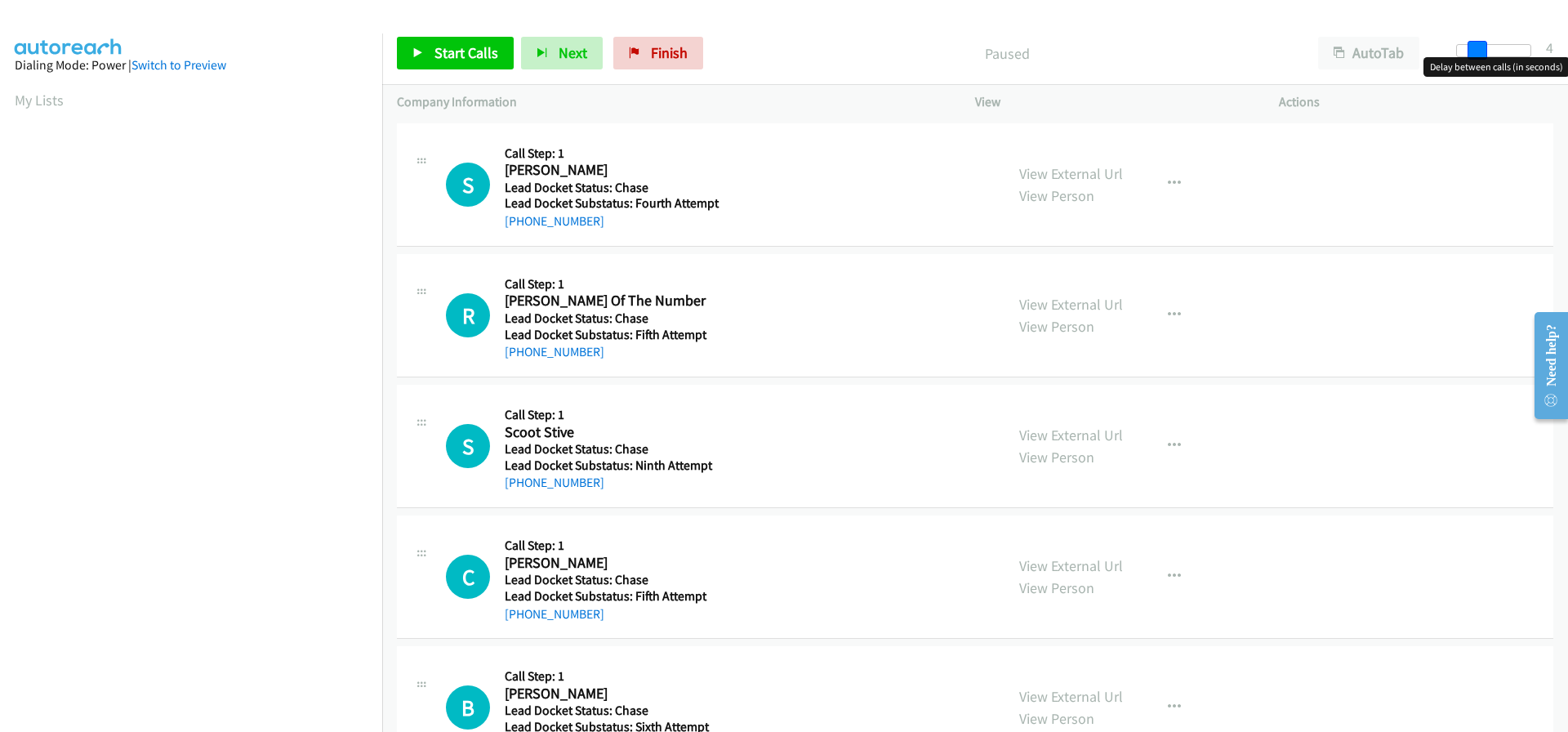
drag, startPoint x: 1458, startPoint y: 49, endPoint x: 1477, endPoint y: 52, distance: 19.2
click at [1477, 52] on span at bounding box center [1478, 50] width 20 height 20
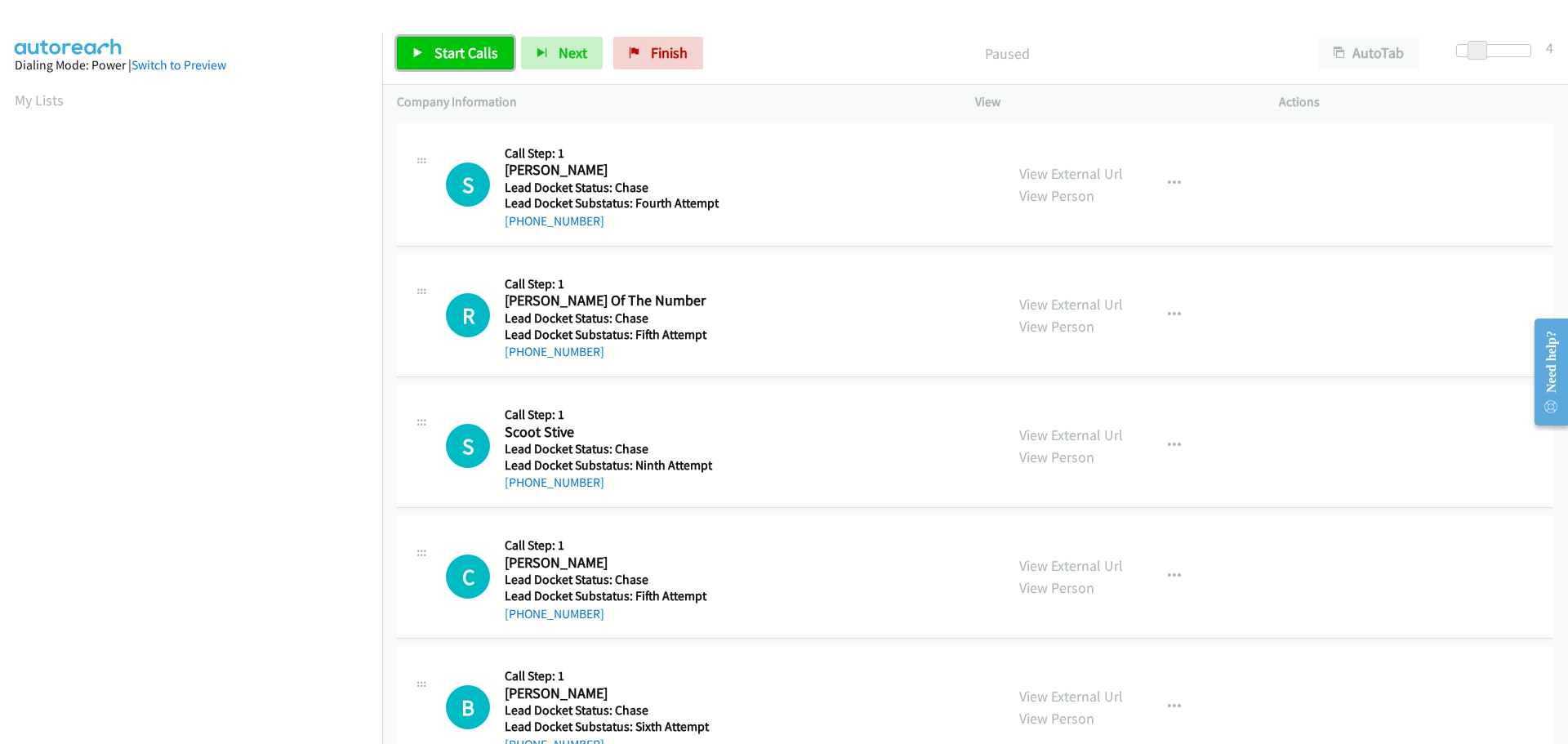
click at [459, 44] on span "Start Calls" at bounding box center [466, 53] width 63 height 19
drag, startPoint x: 599, startPoint y: 228, endPoint x: 516, endPoint y: 240, distance: 83.9
click at [516, 240] on div "S Callback Scheduled Call Step: 1 Steve Cheek America/Chicago Lead Docket Statu…" at bounding box center [975, 185] width 1156 height 123
copy link "715-897-0839"
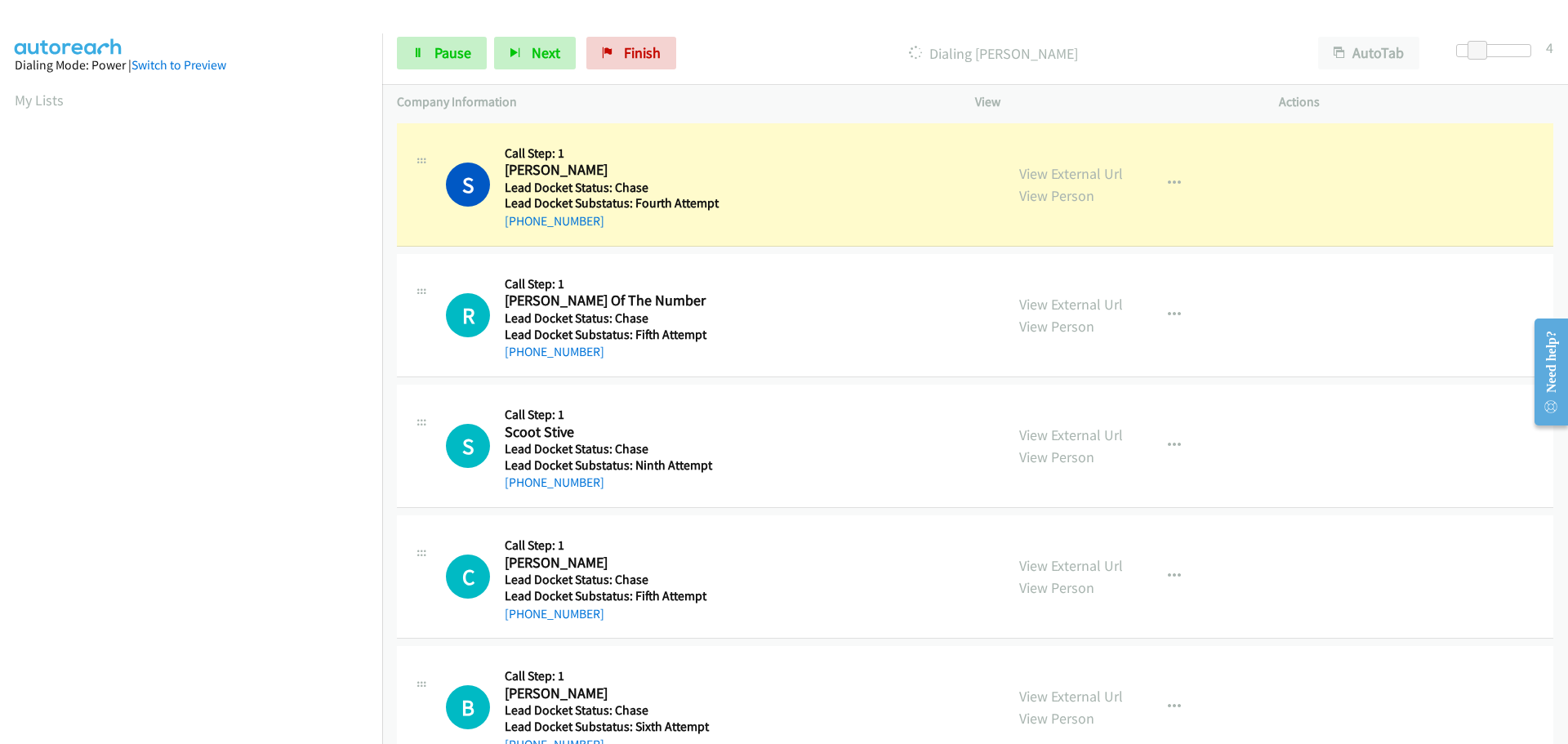
scroll to position [173, 0]
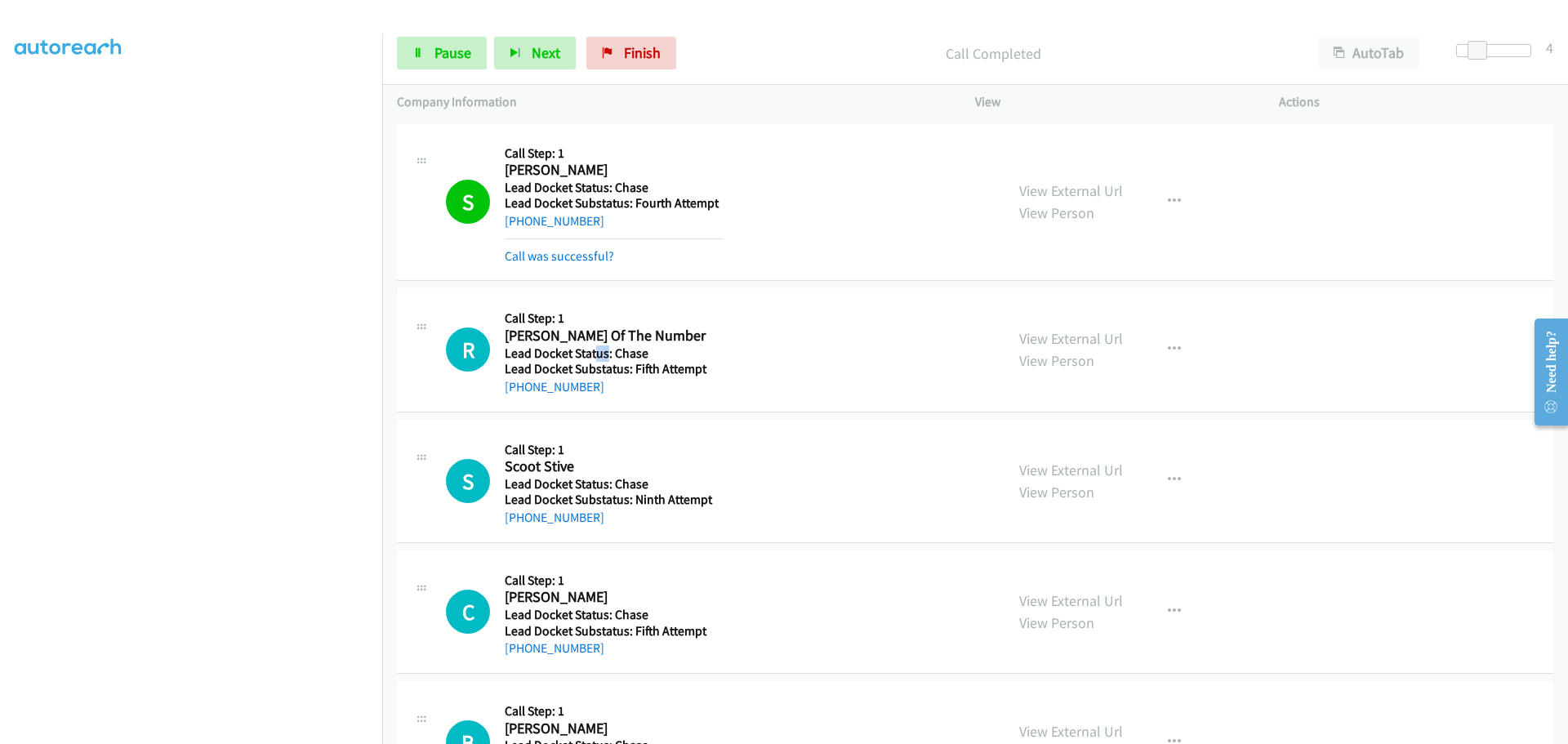
drag, startPoint x: 604, startPoint y: 352, endPoint x: 596, endPoint y: 355, distance: 8.5
click at [596, 355] on h5 "Lead Docket Status: Chase" at bounding box center [613, 353] width 217 height 16
click at [652, 379] on div "+1 859-553-2798" at bounding box center [613, 387] width 217 height 20
drag, startPoint x: 587, startPoint y: 391, endPoint x: 521, endPoint y: 389, distance: 66.0
click at [521, 389] on div "+1 859-553-2798" at bounding box center [613, 387] width 217 height 20
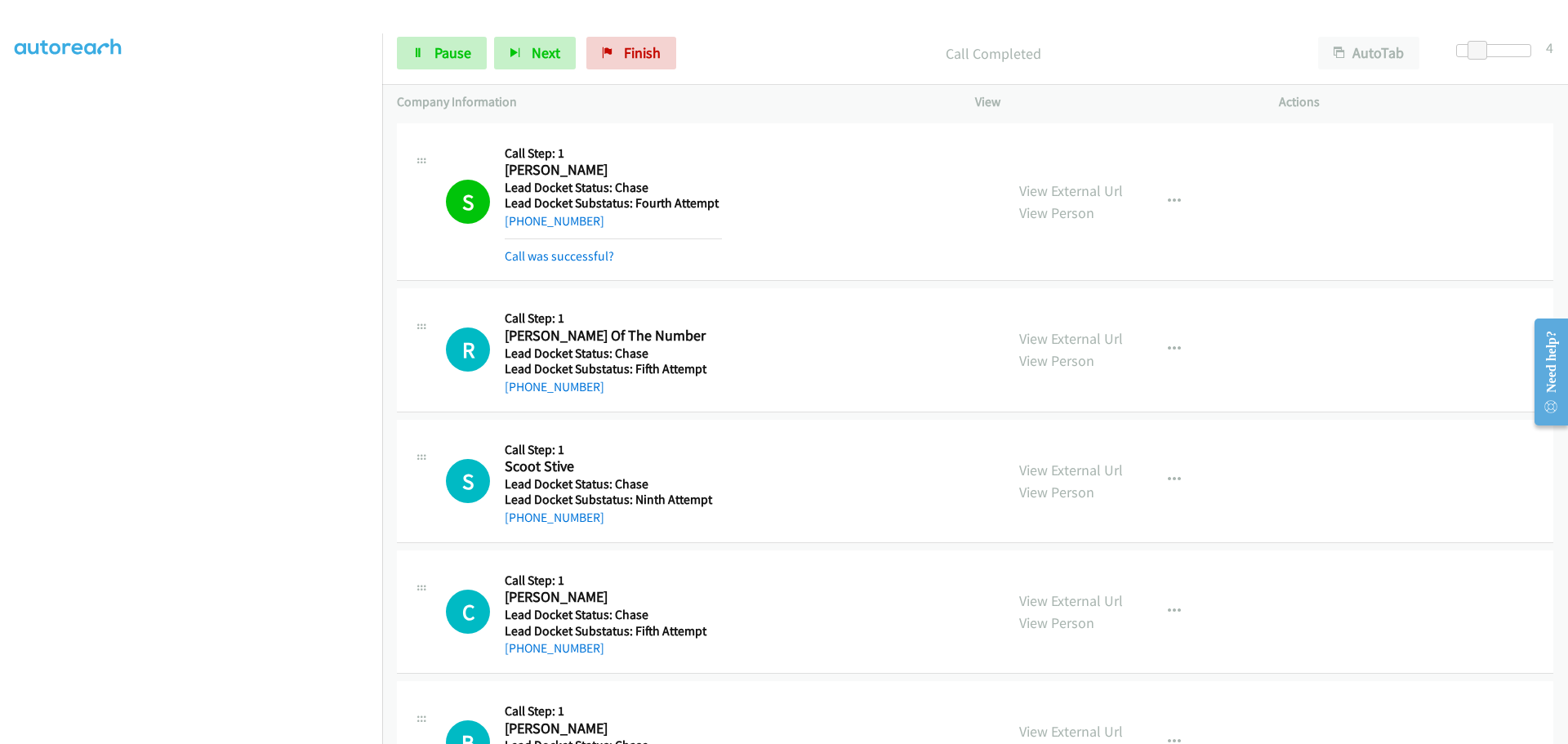
copy link "859-553-2798"
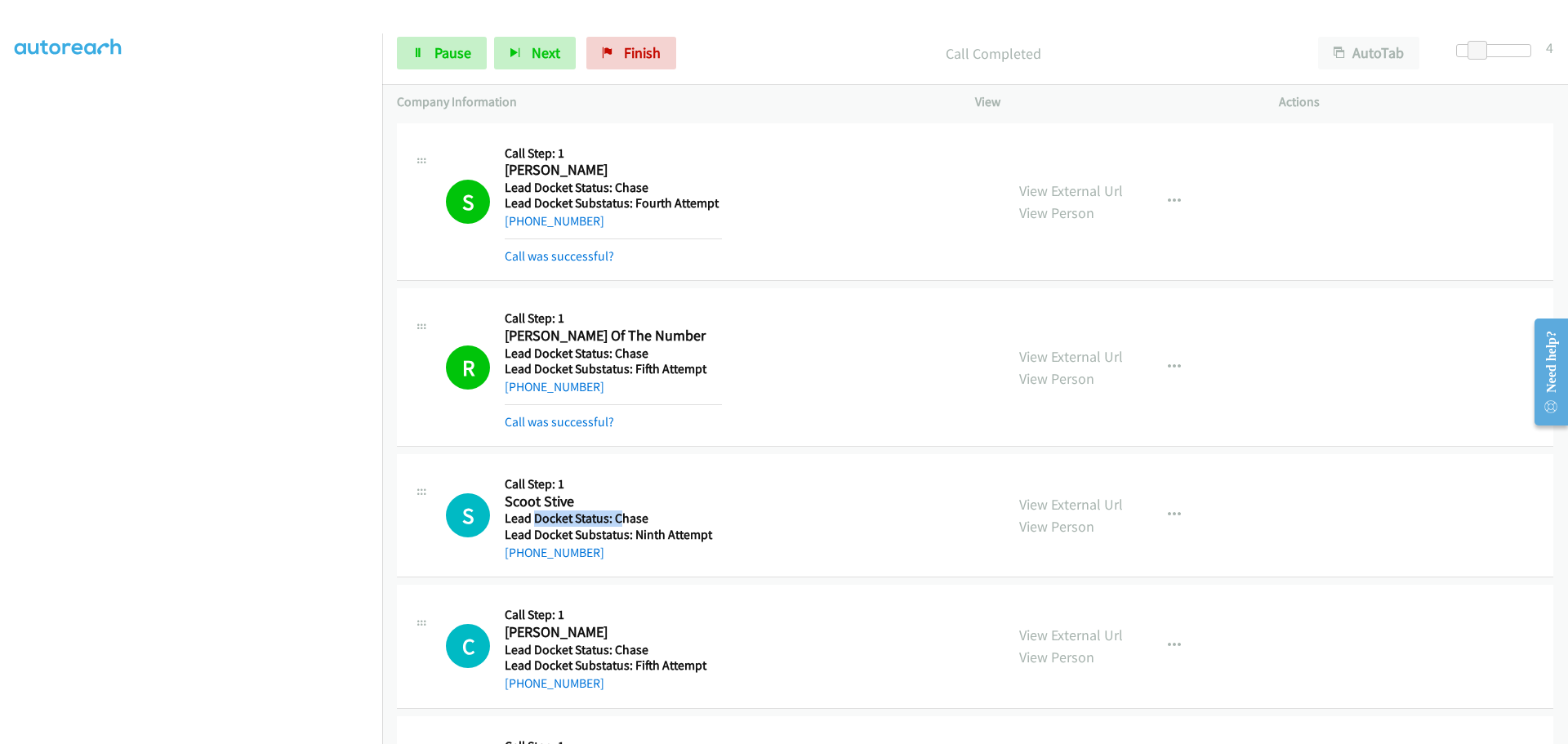
drag, startPoint x: 623, startPoint y: 523, endPoint x: 535, endPoint y: 526, distance: 88.1
click at [535, 526] on h5 "Lead Docket Status: Chase" at bounding box center [613, 518] width 217 height 16
click at [599, 545] on div "+1 706-877-9880" at bounding box center [613, 553] width 217 height 20
drag, startPoint x: 599, startPoint y: 555, endPoint x: 522, endPoint y: 557, distance: 77.0
click at [522, 557] on div "+1 706-877-9880" at bounding box center [613, 553] width 217 height 20
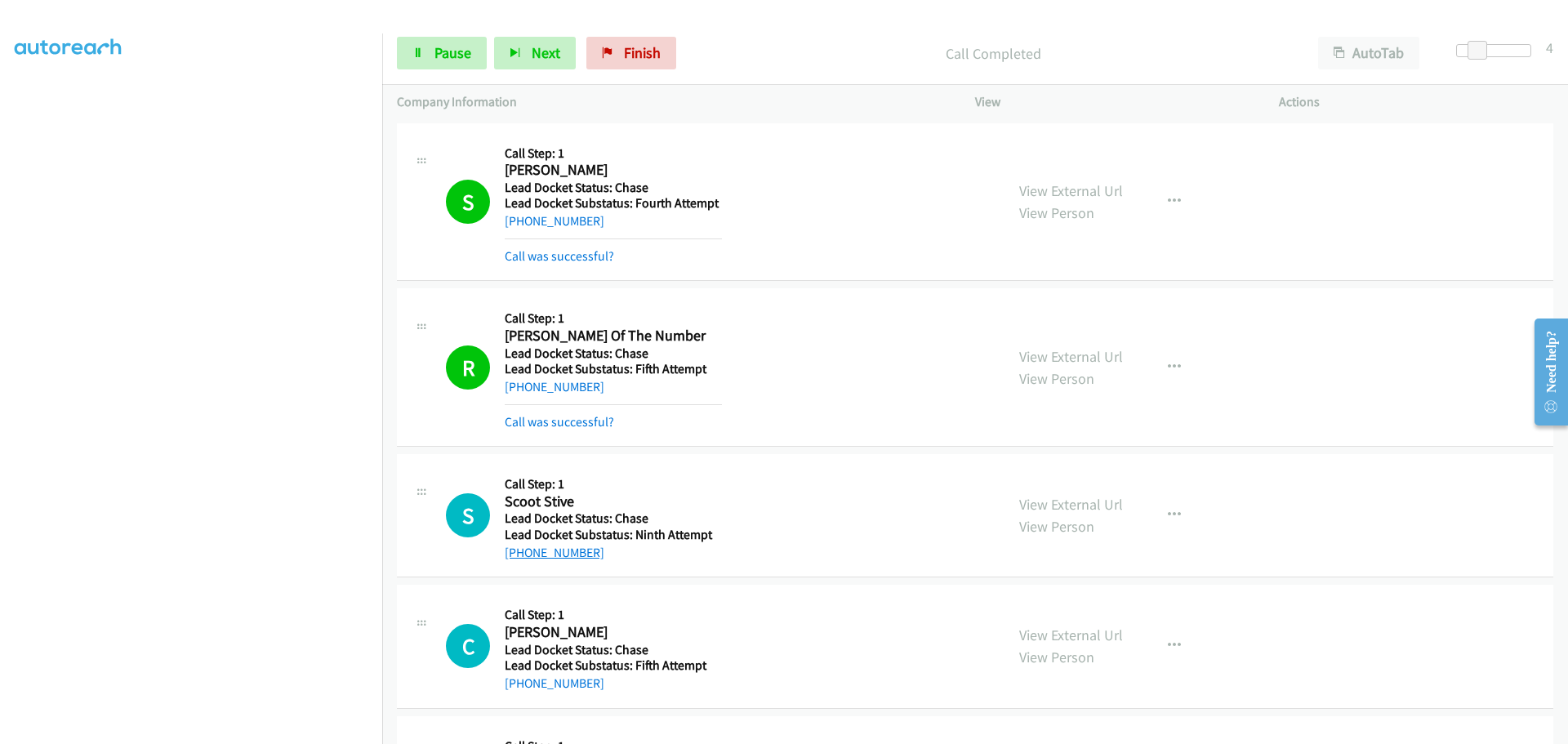
copy link "706-877-9880"
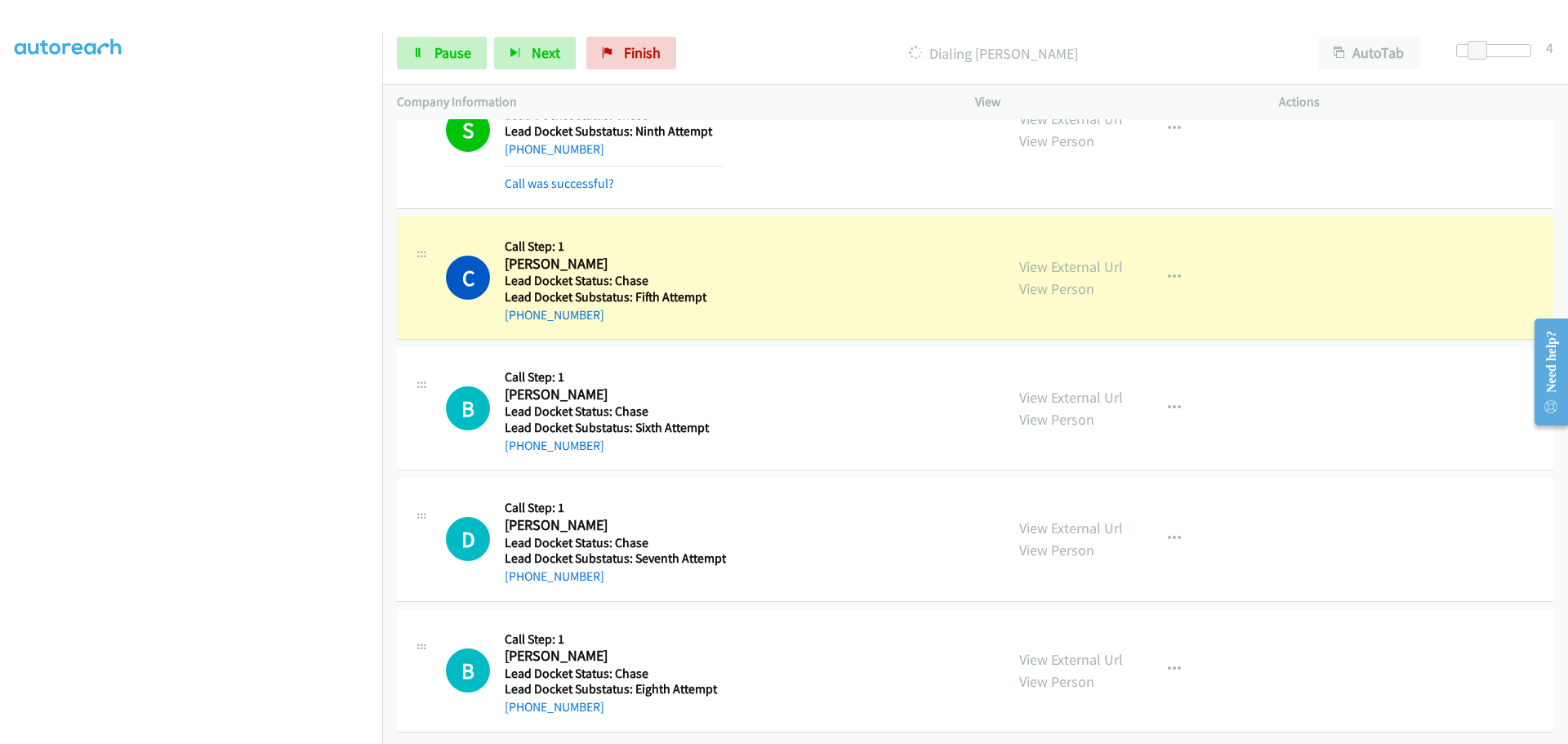
scroll to position [416, 0]
drag, startPoint x: 614, startPoint y: 308, endPoint x: 521, endPoint y: 304, distance: 93.1
click at [521, 306] on div "+1 918-678-2826" at bounding box center [613, 315] width 217 height 20
copy link "918-678-2826"
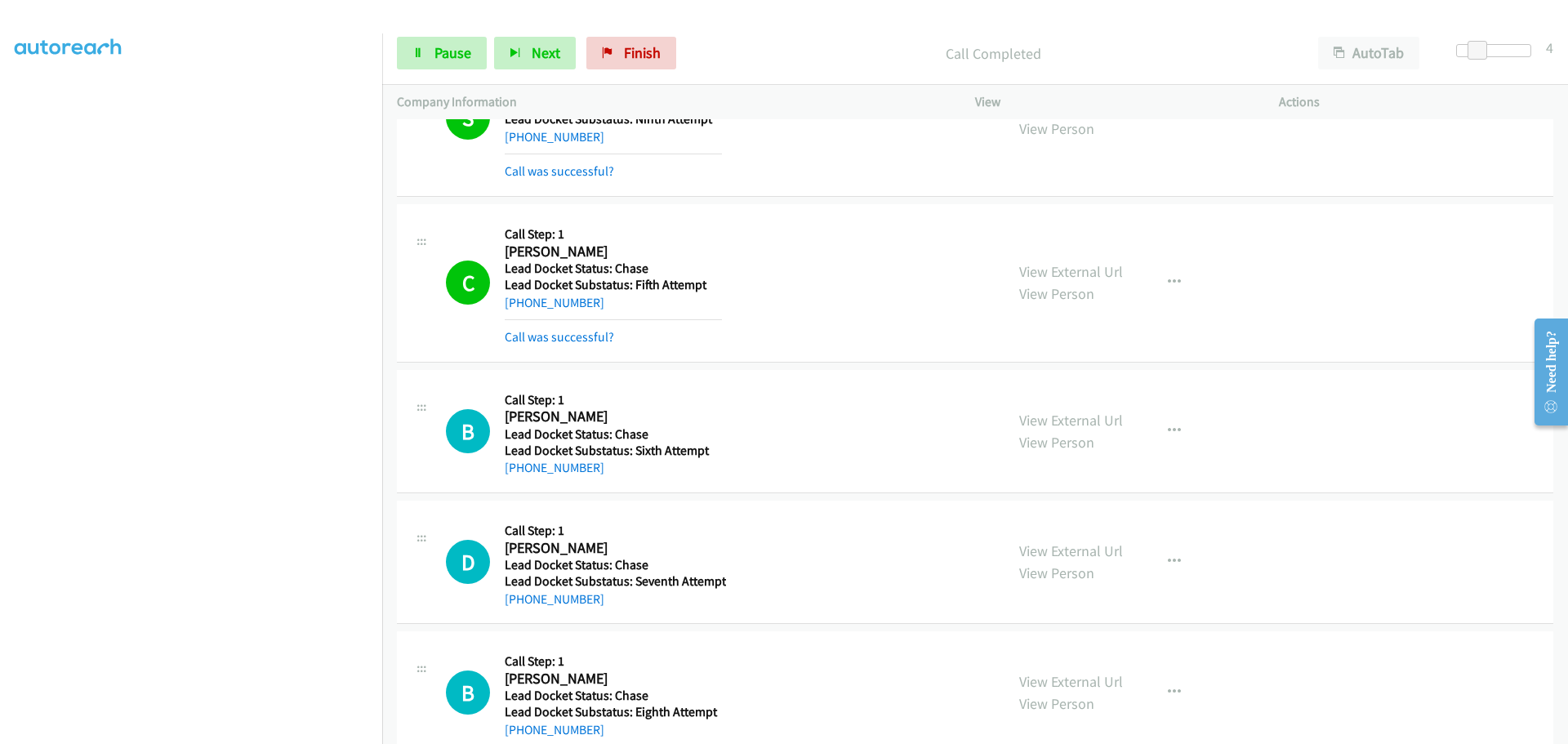
drag, startPoint x: 616, startPoint y: 472, endPoint x: 522, endPoint y: 479, distance: 94.3
click at [522, 479] on div "B Callback Scheduled Call Step: 1 Ben Gonzales America/Chicago Lead Docket Stat…" at bounding box center [975, 431] width 1156 height 123
copy link "832-518-6684"
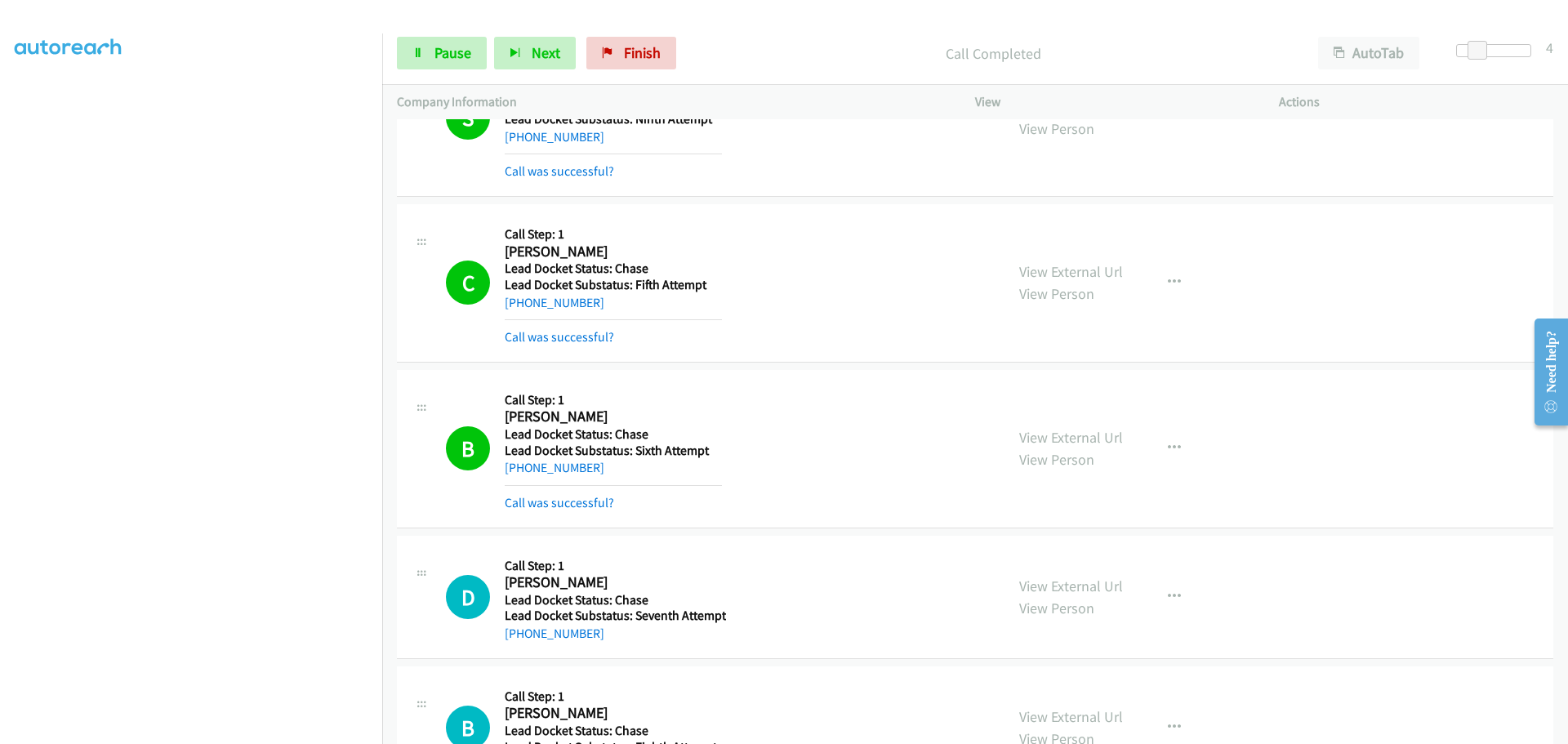
scroll to position [485, 0]
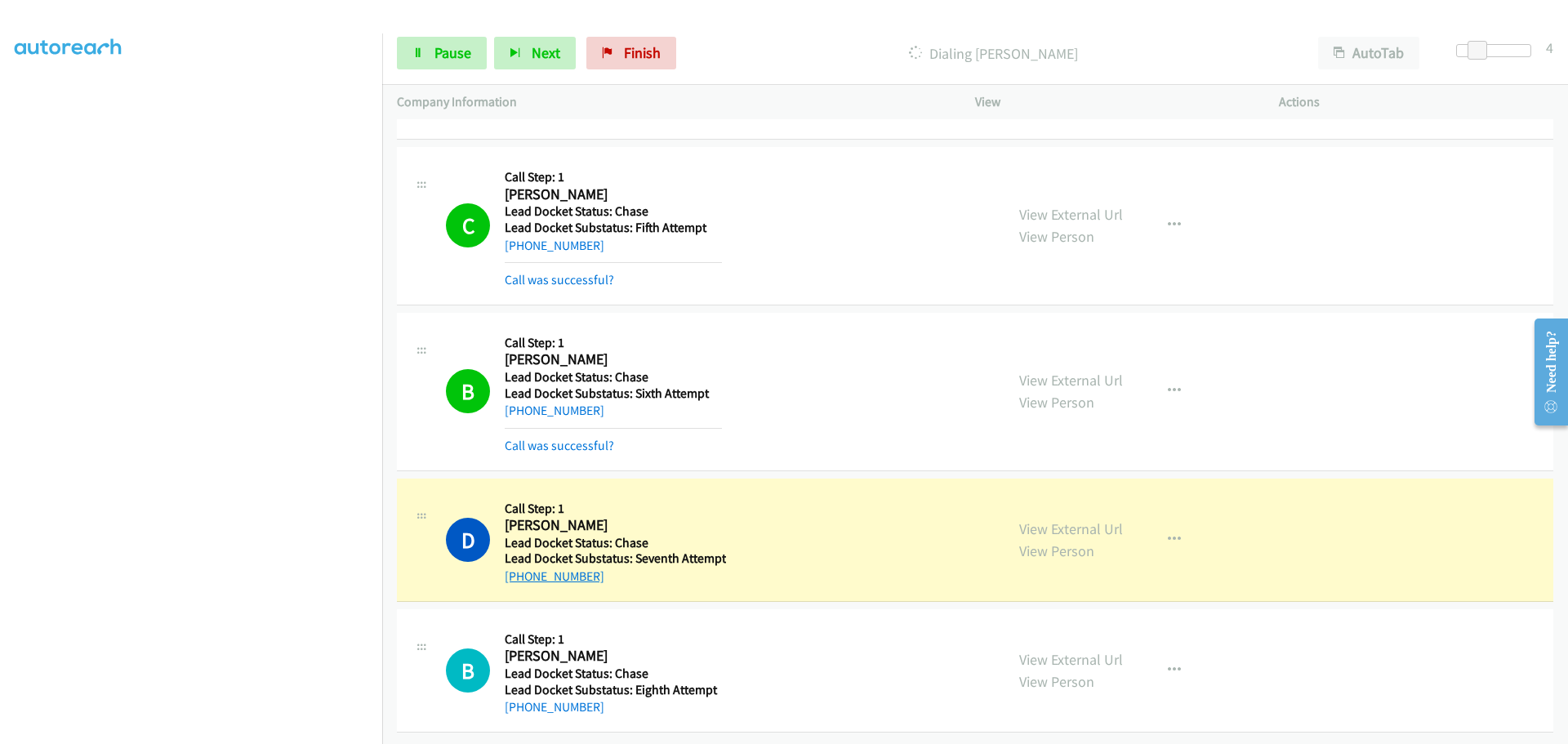
drag, startPoint x: 603, startPoint y: 572, endPoint x: 522, endPoint y: 562, distance: 81.6
click at [522, 562] on div "D Callback Scheduled Call Step: 1 David Brown America/Chicago Lead Docket Statu…" at bounding box center [975, 540] width 1156 height 123
copy link "432-250-3734"
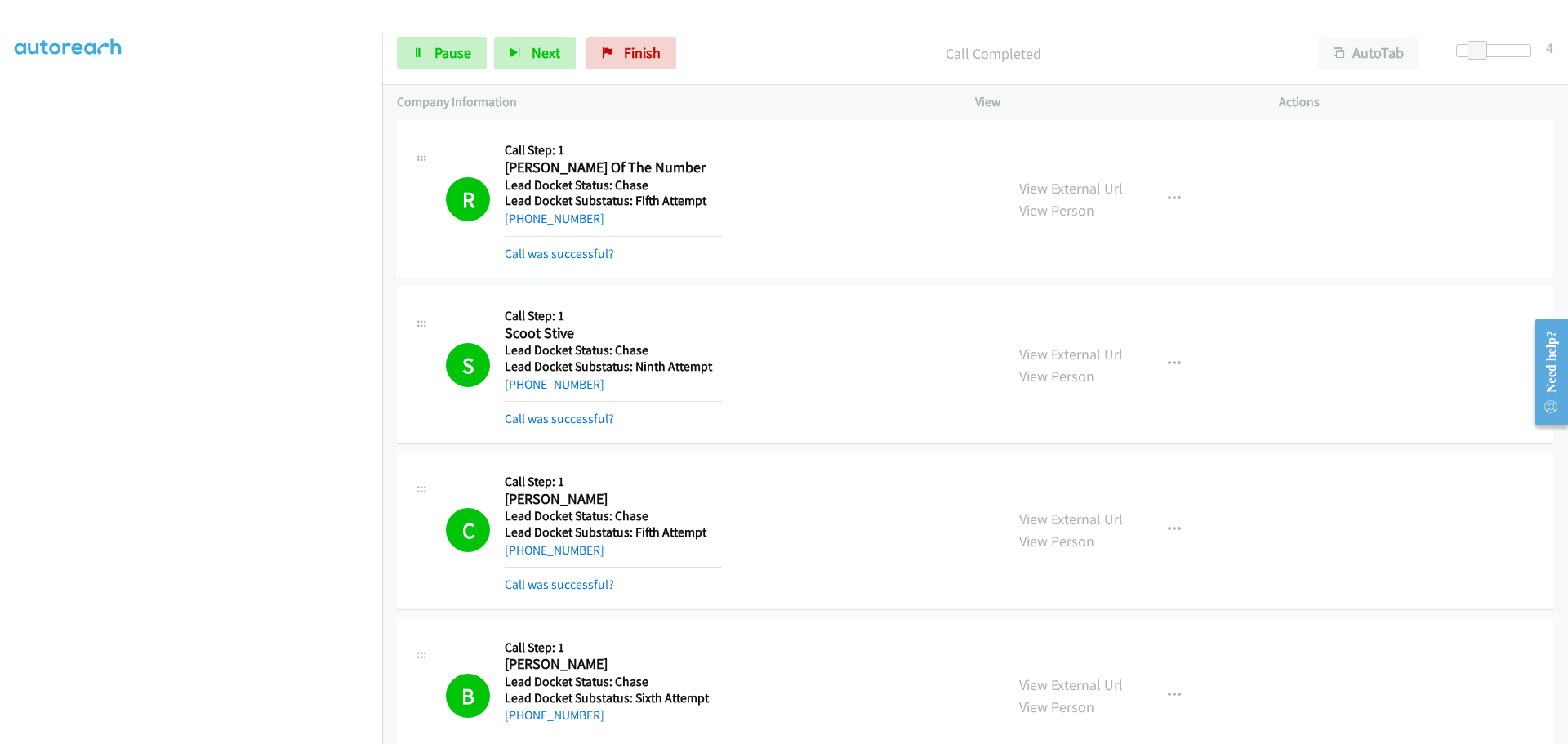
scroll to position [520, 0]
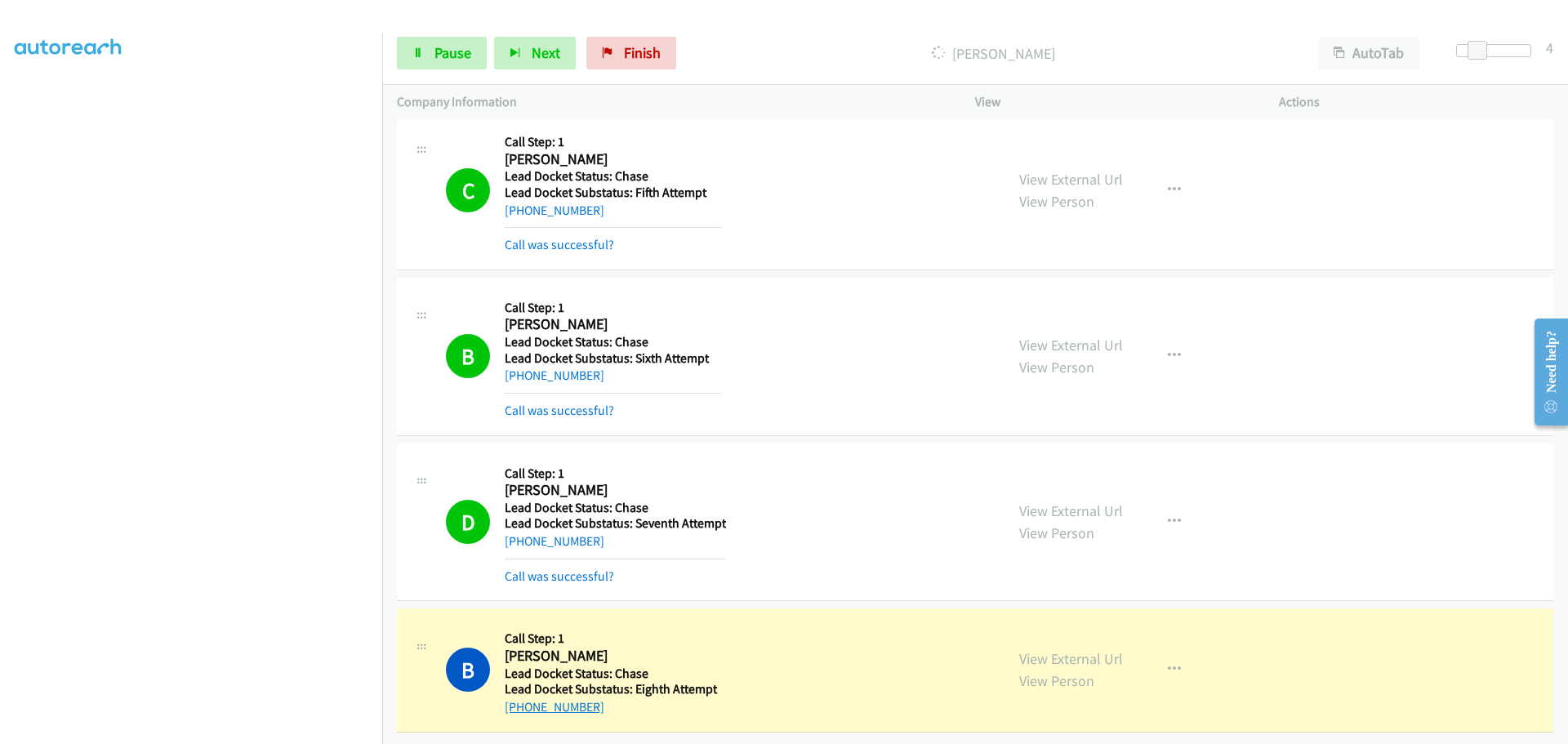
drag, startPoint x: 596, startPoint y: 696, endPoint x: 519, endPoint y: 701, distance: 77.2
click at [519, 701] on div "+1 252-564-4615" at bounding box center [613, 707] width 217 height 20
copy link "252-564-4615"
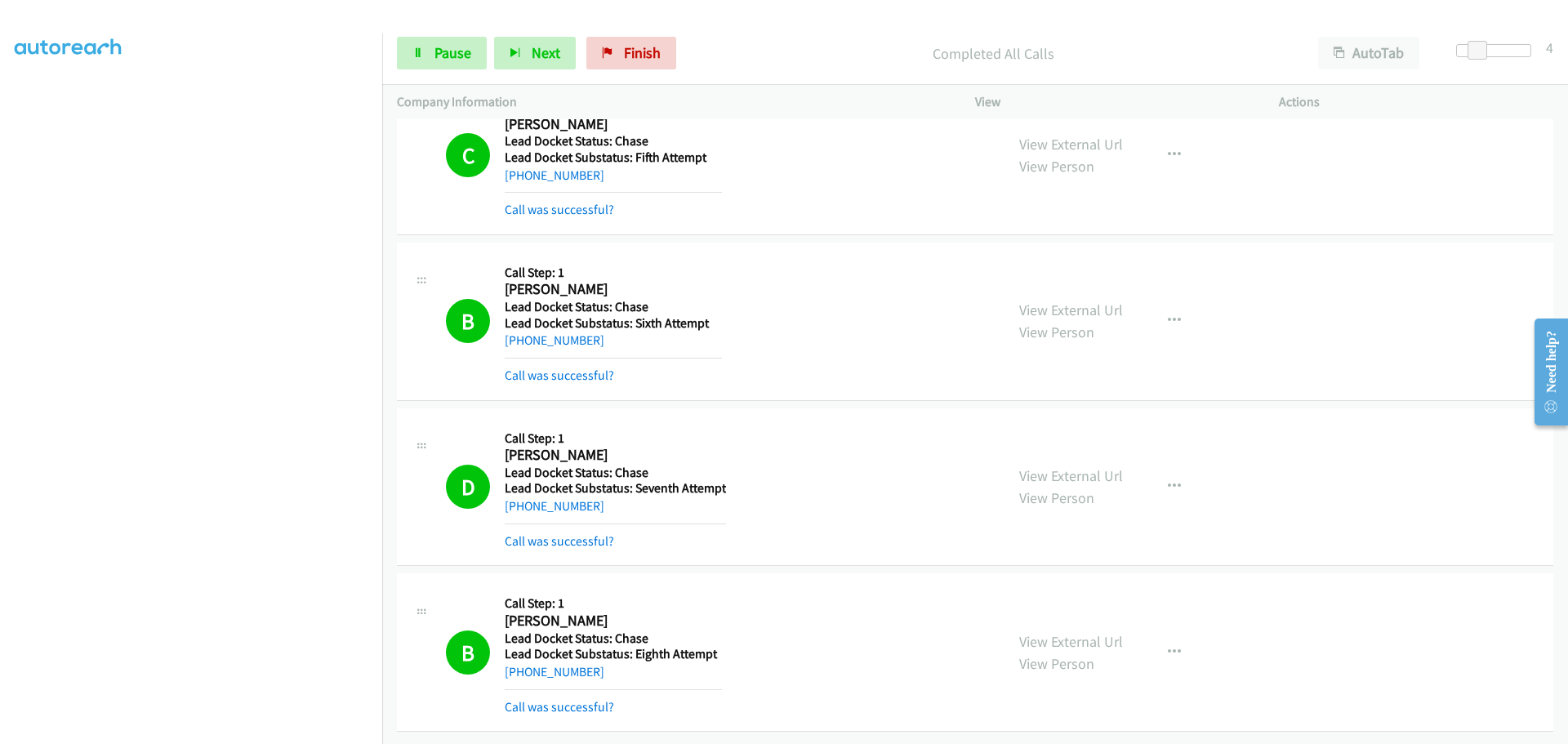
scroll to position [608, 0]
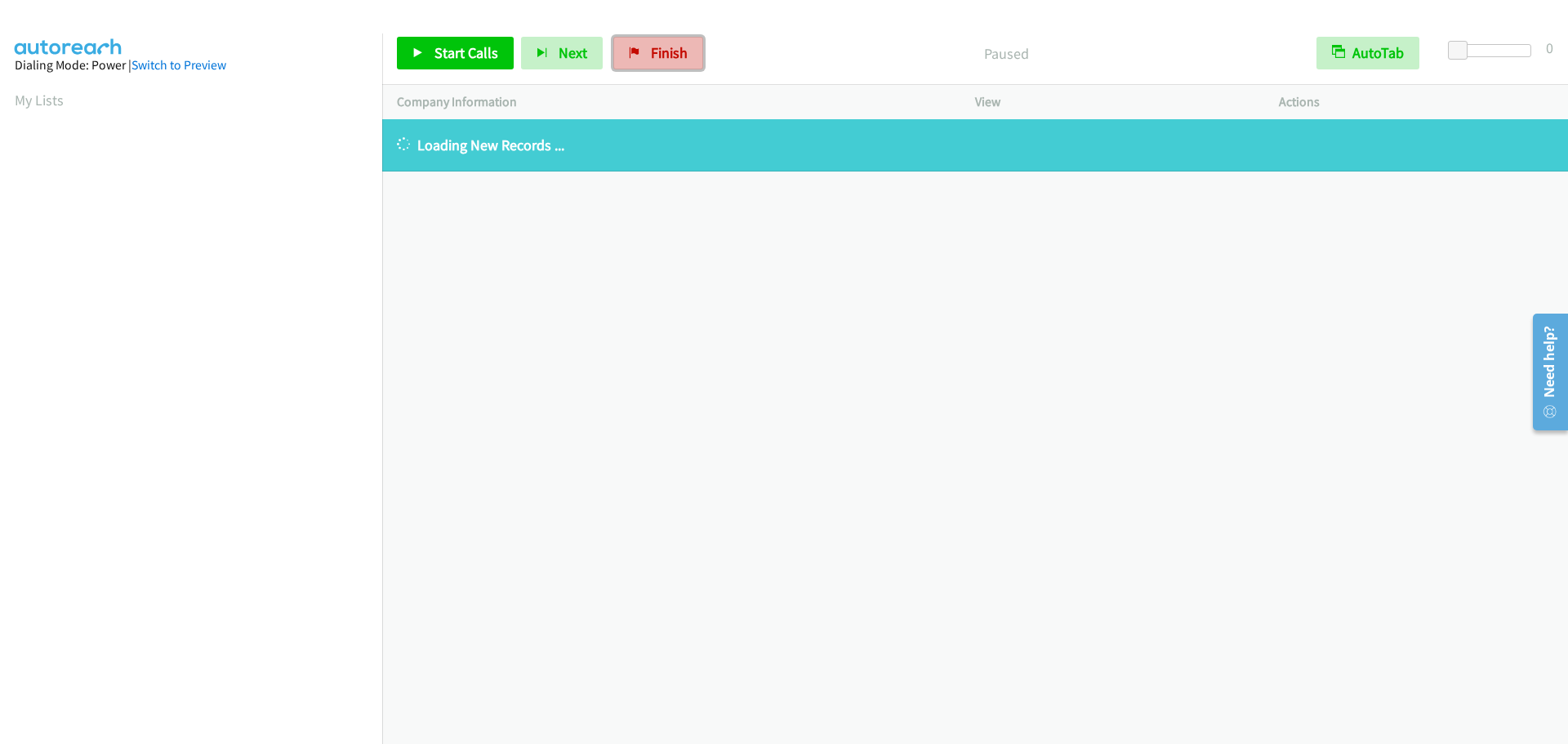
click at [660, 56] on span "Finish" at bounding box center [669, 53] width 36 height 19
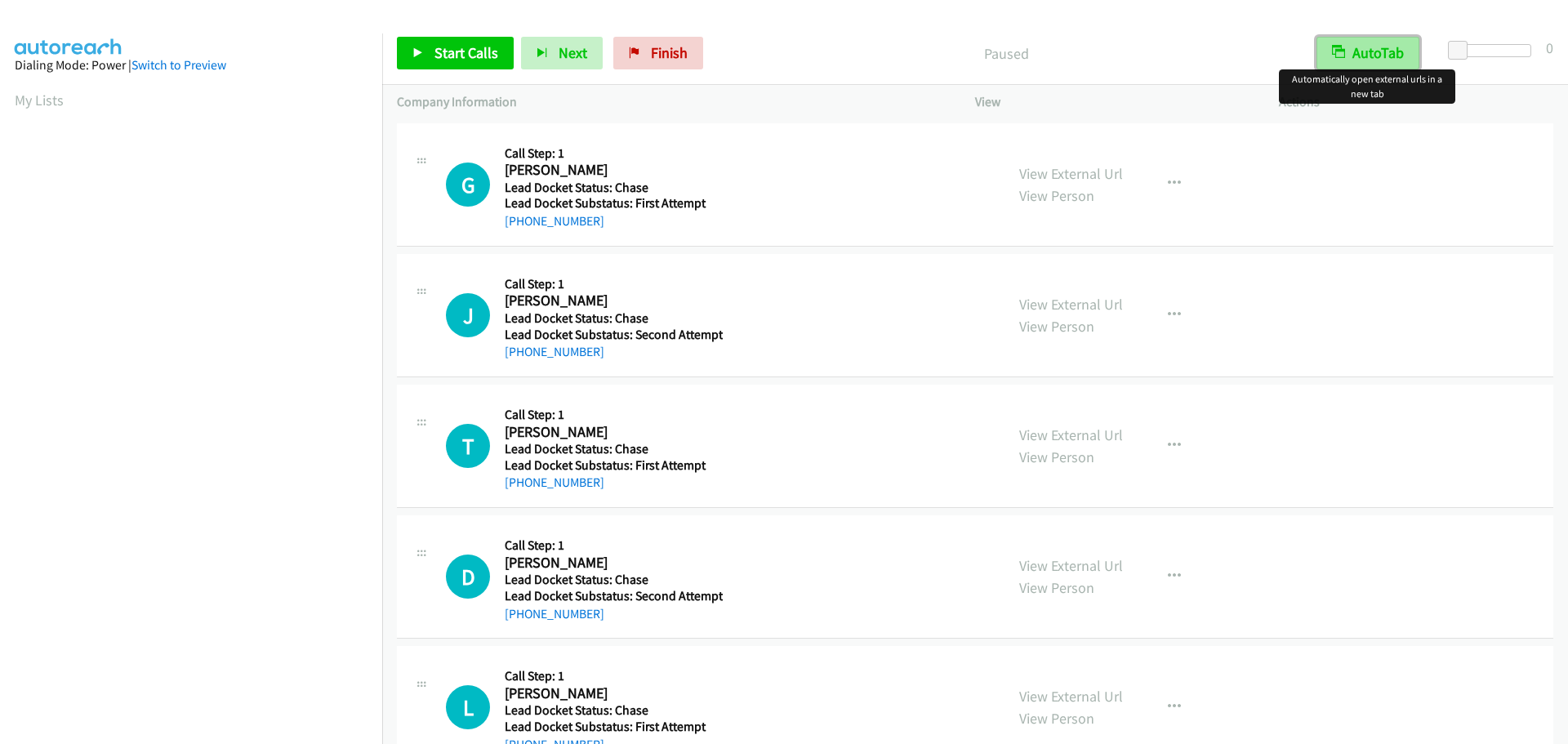
click at [1378, 57] on button "AutoTab" at bounding box center [1368, 53] width 103 height 33
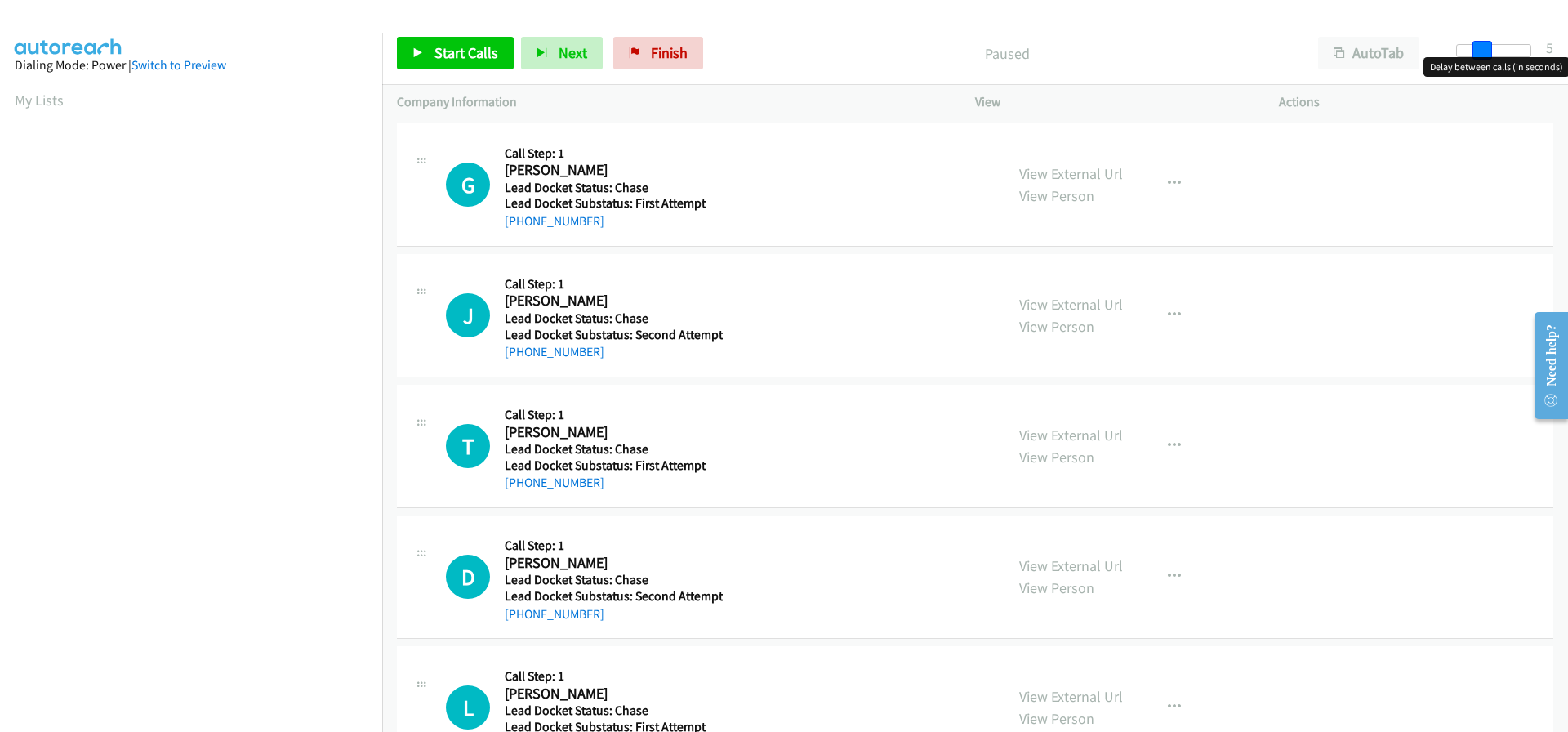
drag, startPoint x: 1457, startPoint y: 53, endPoint x: 1484, endPoint y: 53, distance: 27.0
click at [1484, 53] on span at bounding box center [1482, 50] width 20 height 20
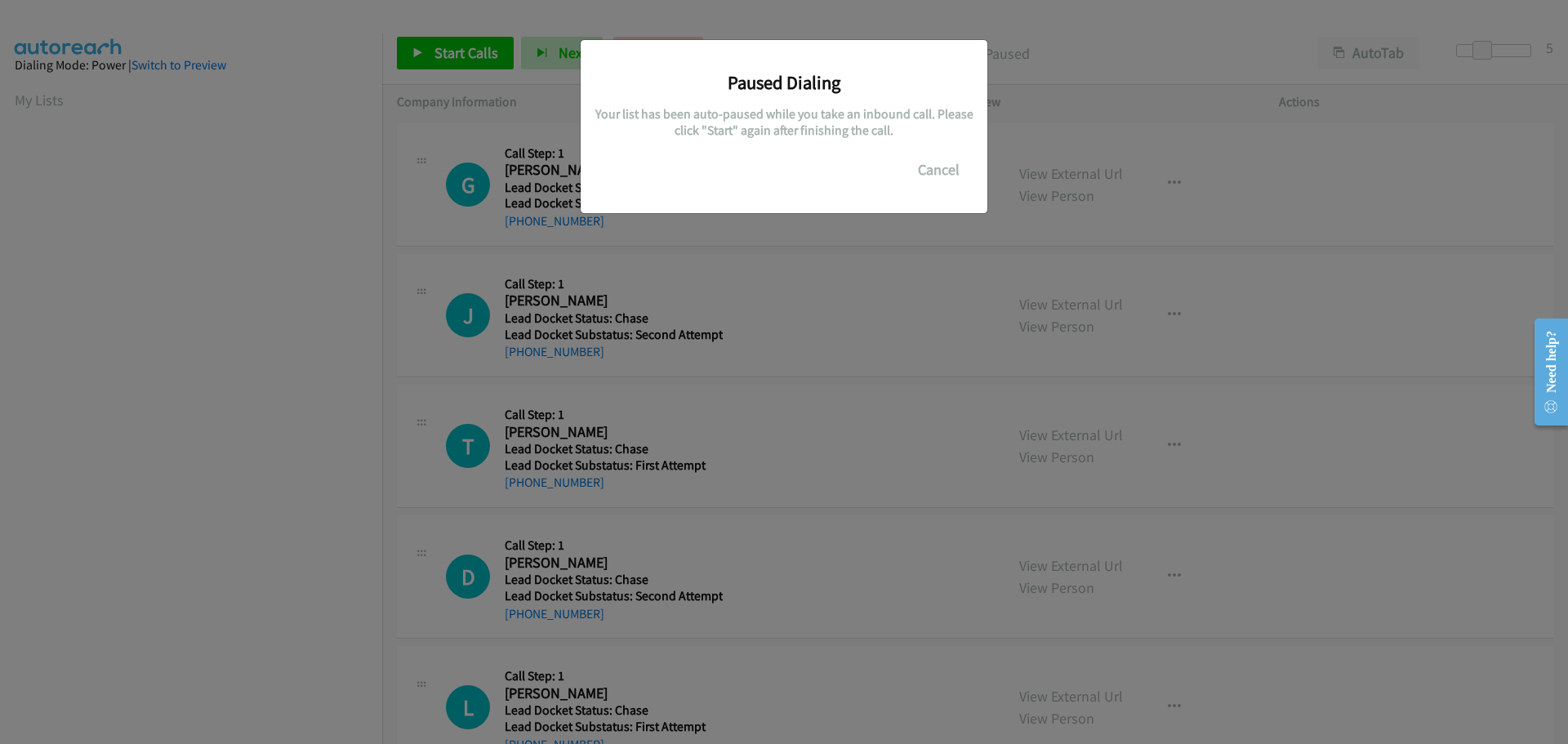
scroll to position [173, 0]
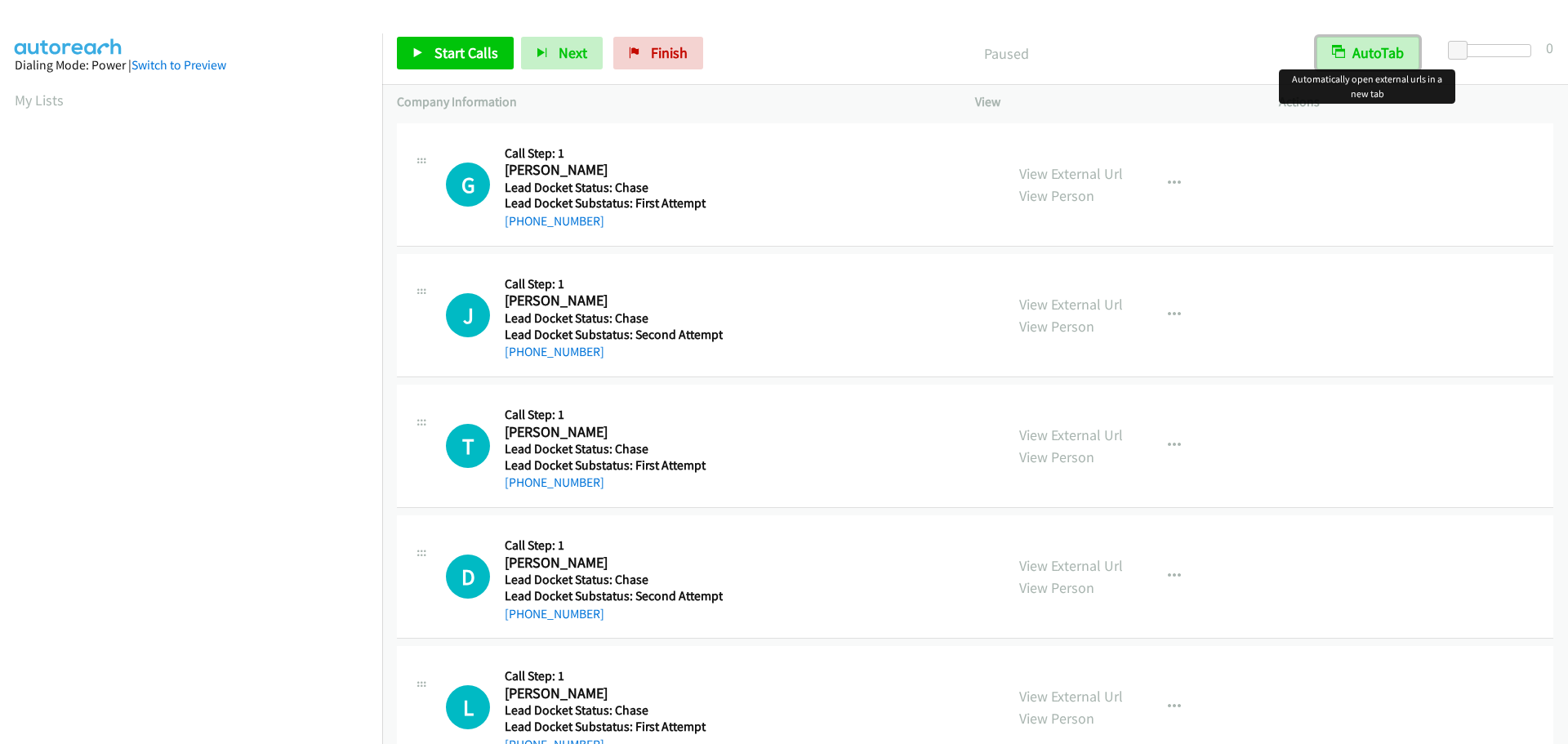
drag, startPoint x: 1367, startPoint y: 57, endPoint x: 1473, endPoint y: 55, distance: 106.0
click at [1368, 57] on button "AutoTab" at bounding box center [1368, 53] width 103 height 33
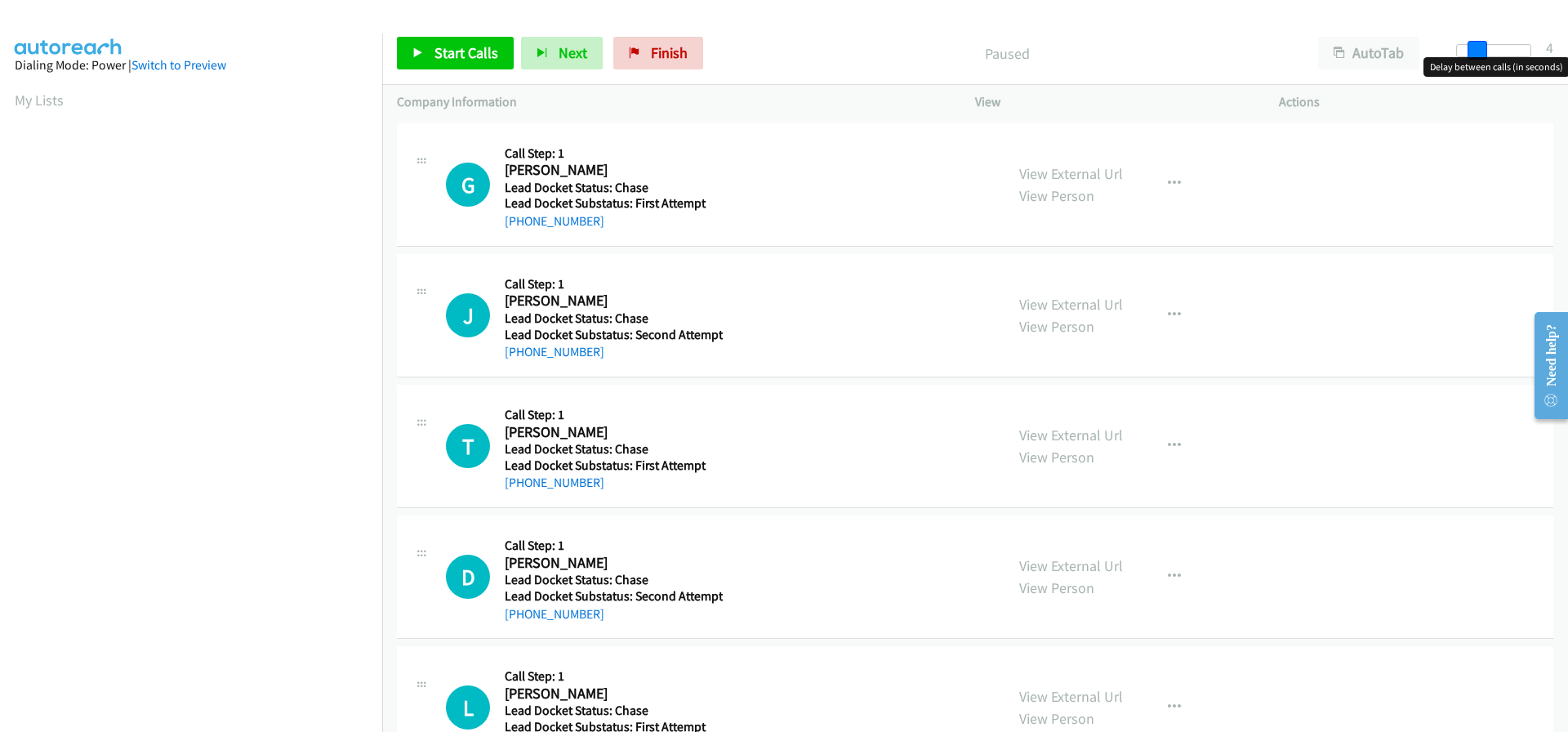
drag, startPoint x: 1456, startPoint y: 48, endPoint x: 1475, endPoint y: 46, distance: 19.1
click at [1475, 46] on span at bounding box center [1478, 50] width 20 height 20
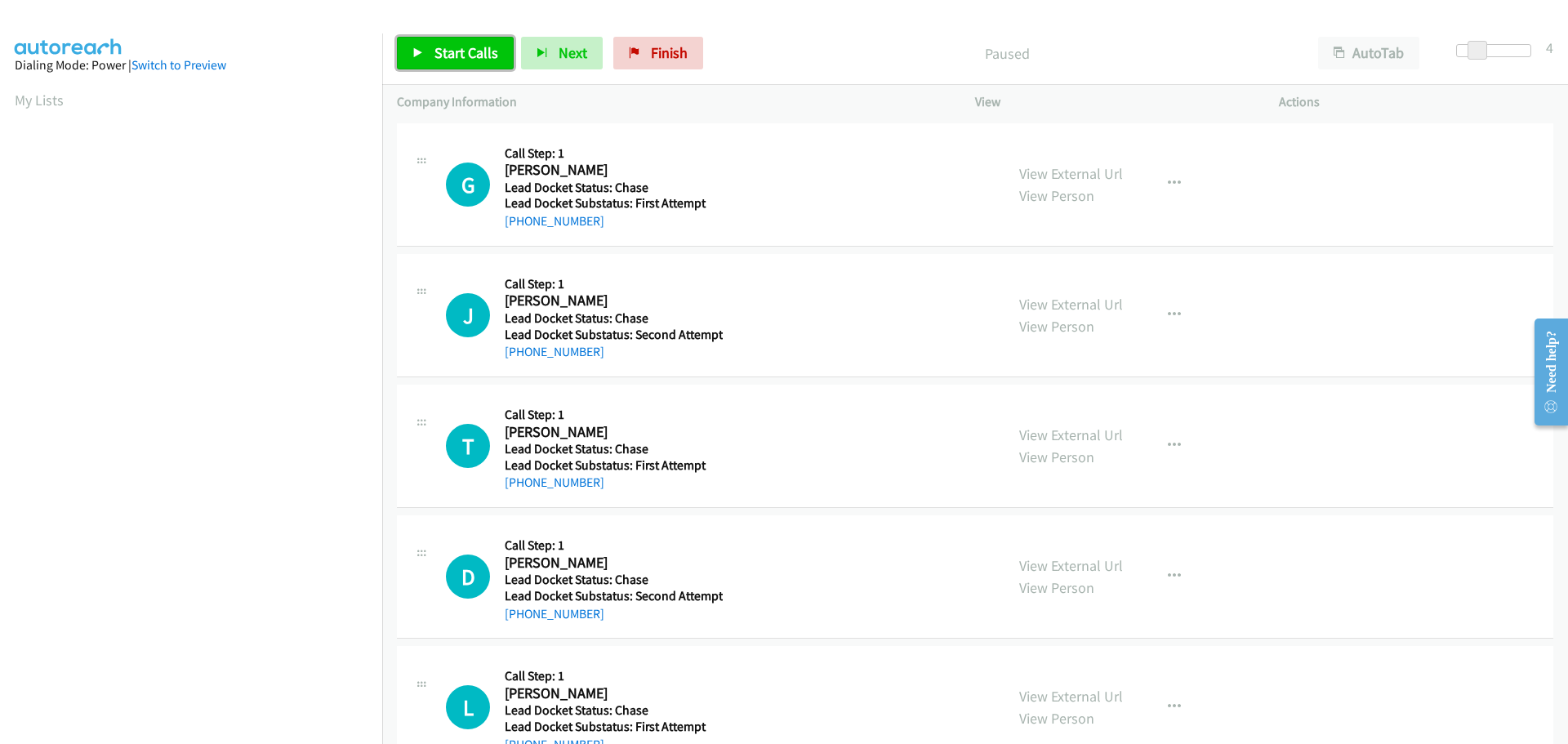
click at [453, 56] on span "Start Calls" at bounding box center [466, 53] width 63 height 19
drag, startPoint x: 594, startPoint y: 229, endPoint x: 521, endPoint y: 226, distance: 73.1
click at [521, 226] on div "+1 619-441-1988" at bounding box center [611, 221] width 214 height 20
copy link "619-441-1988"
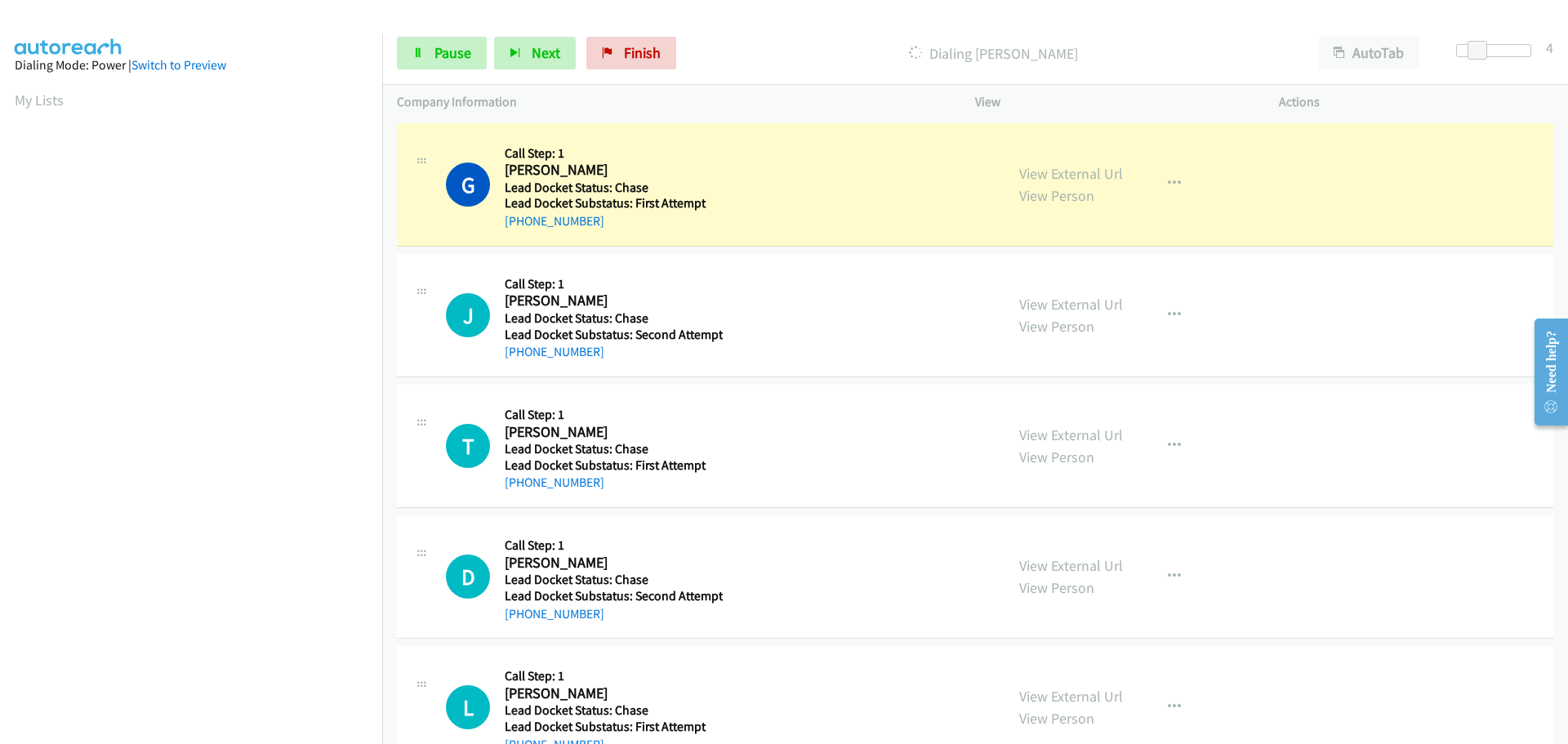
scroll to position [172, 0]
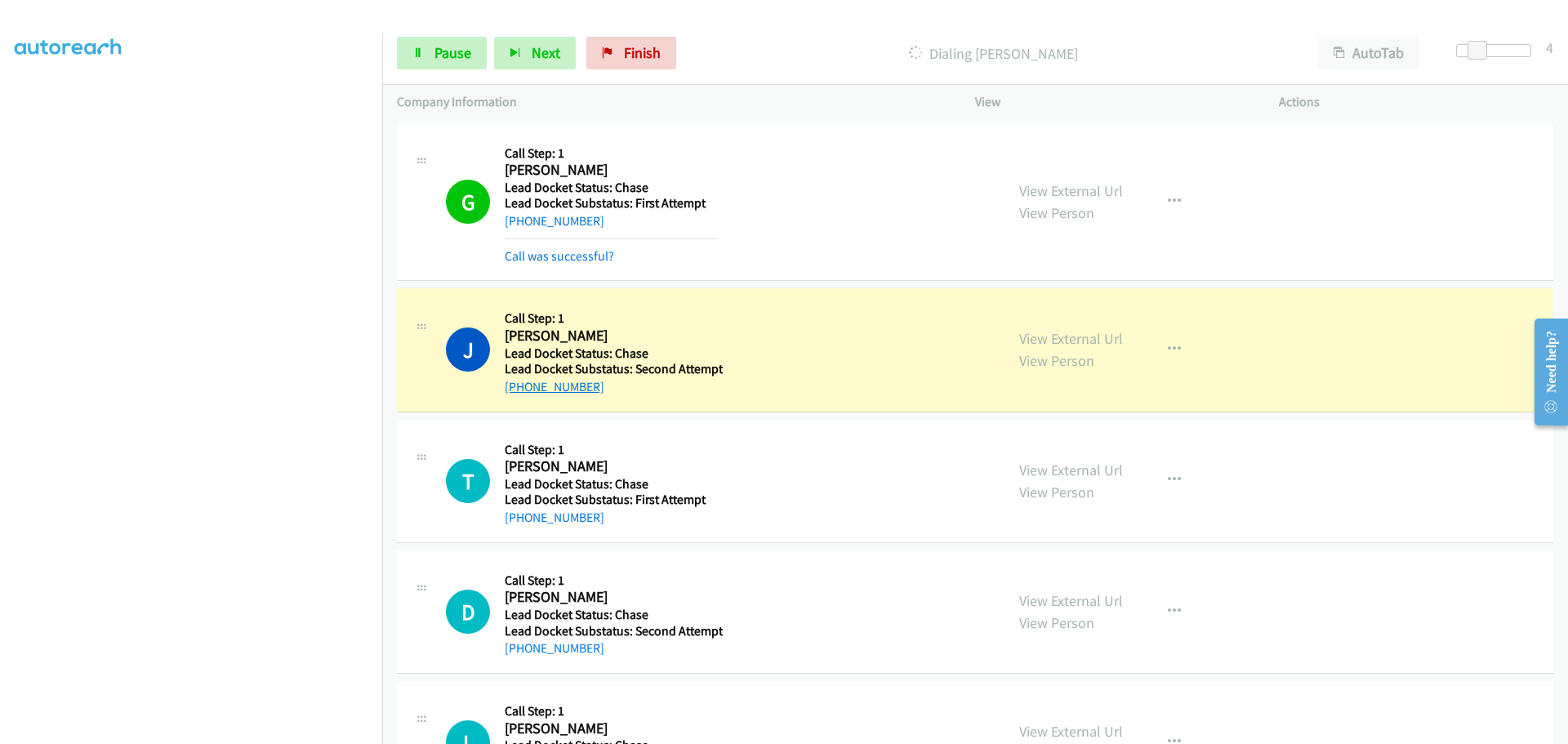
drag, startPoint x: 598, startPoint y: 389, endPoint x: 518, endPoint y: 389, distance: 80.0
click at [518, 389] on div "+1 443-596-4672" at bounding box center [613, 387] width 218 height 20
copy link "443-596-4672"
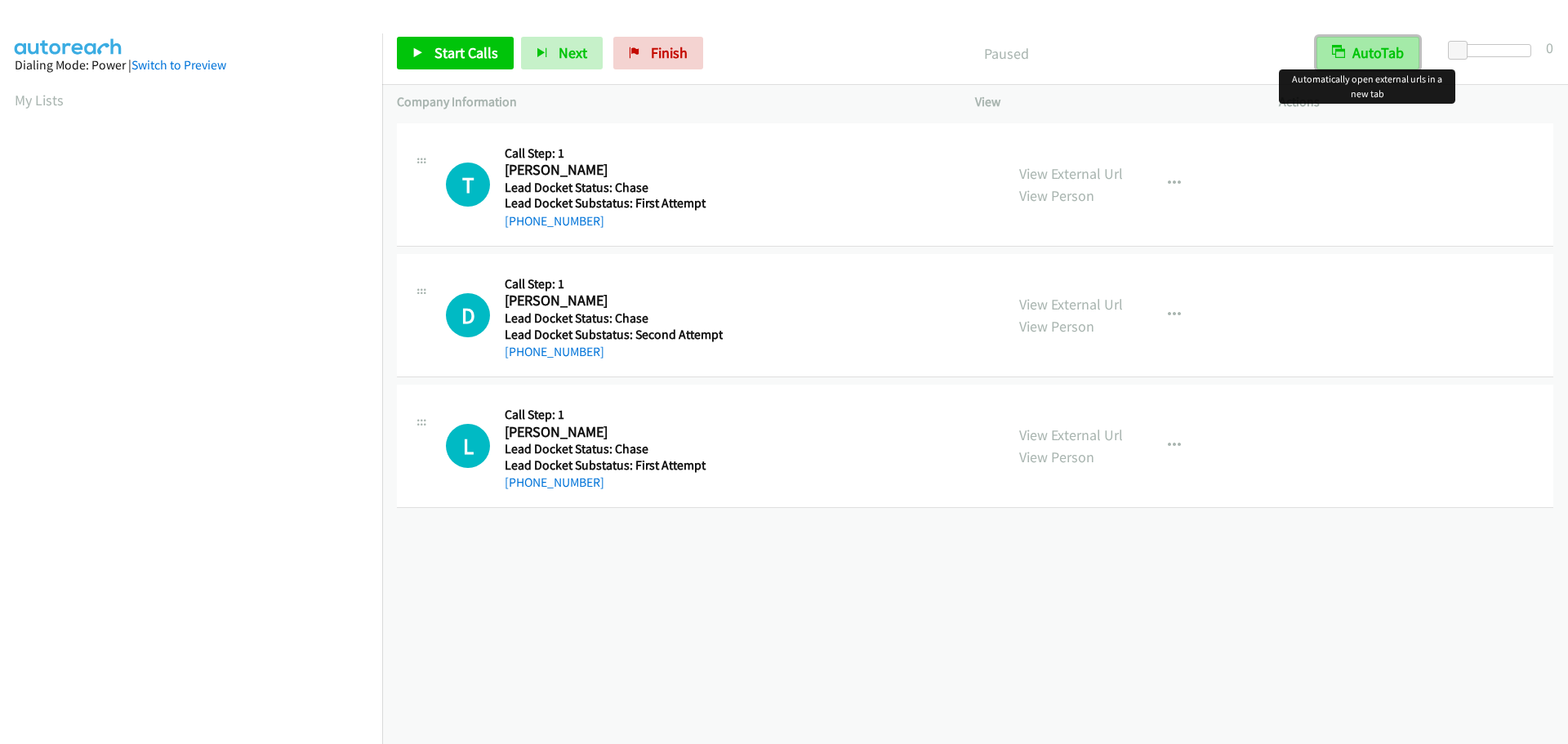
click at [1393, 49] on button "AutoTab" at bounding box center [1368, 53] width 103 height 33
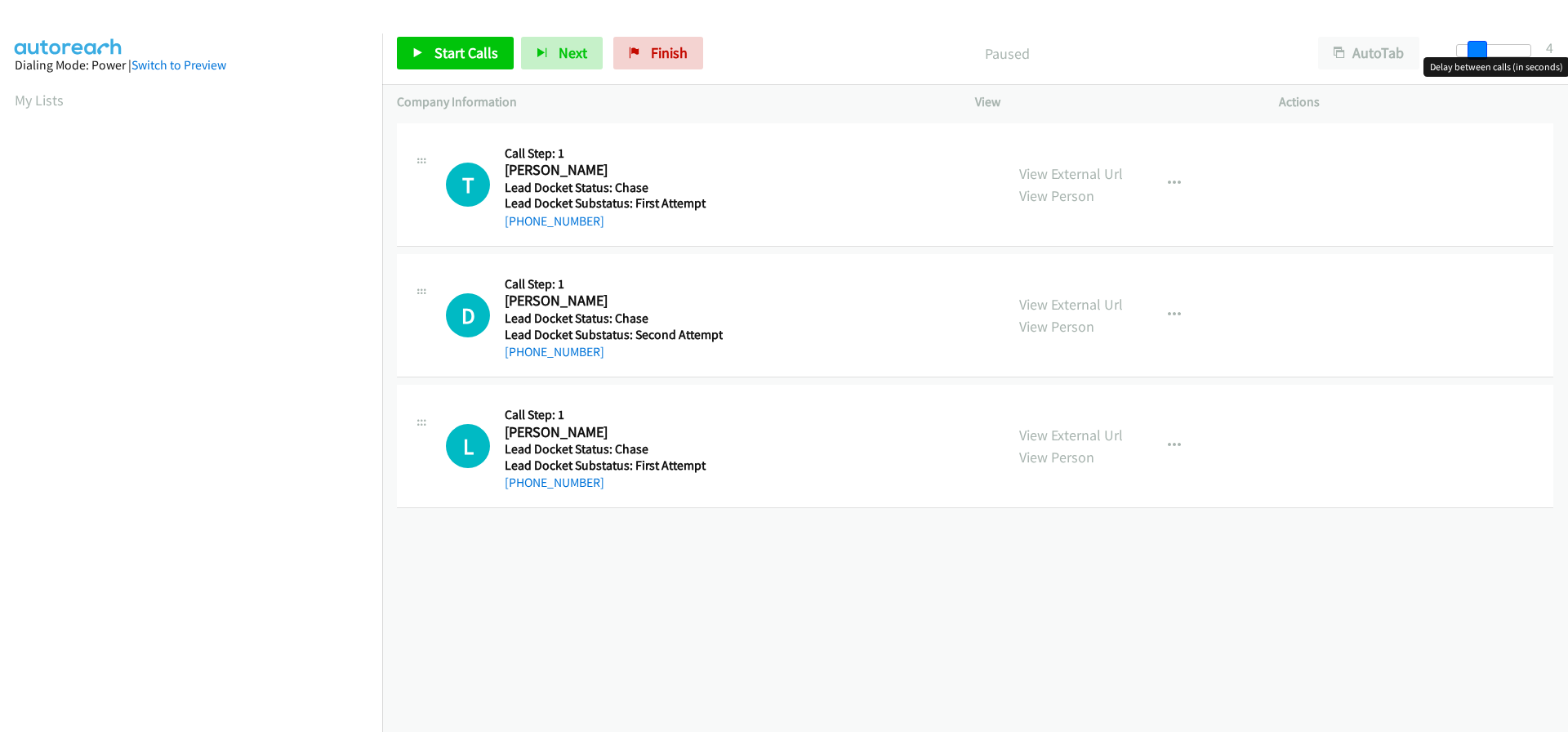
drag, startPoint x: 1458, startPoint y: 50, endPoint x: 1477, endPoint y: 50, distance: 19.0
click at [1477, 50] on span at bounding box center [1478, 50] width 20 height 20
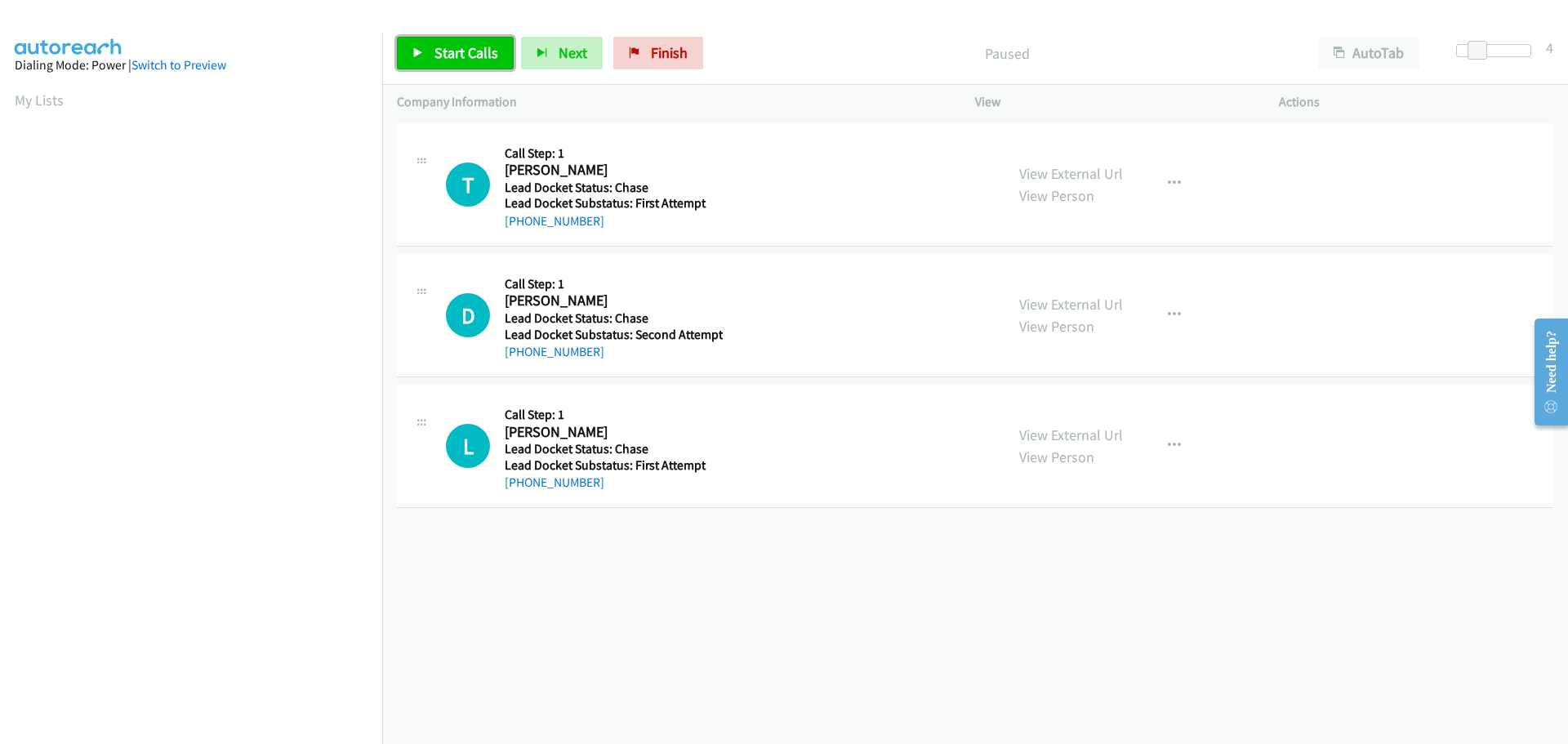
click at [474, 56] on span "Start Calls" at bounding box center [466, 53] width 63 height 19
drag, startPoint x: 600, startPoint y: 229, endPoint x: 516, endPoint y: 237, distance: 84.4
click at [516, 237] on div "T Callback Scheduled Call Step: 1 Timothy Gregory America/Denver Lead Docket St…" at bounding box center [975, 185] width 1156 height 123
copy link "970-324-6676"
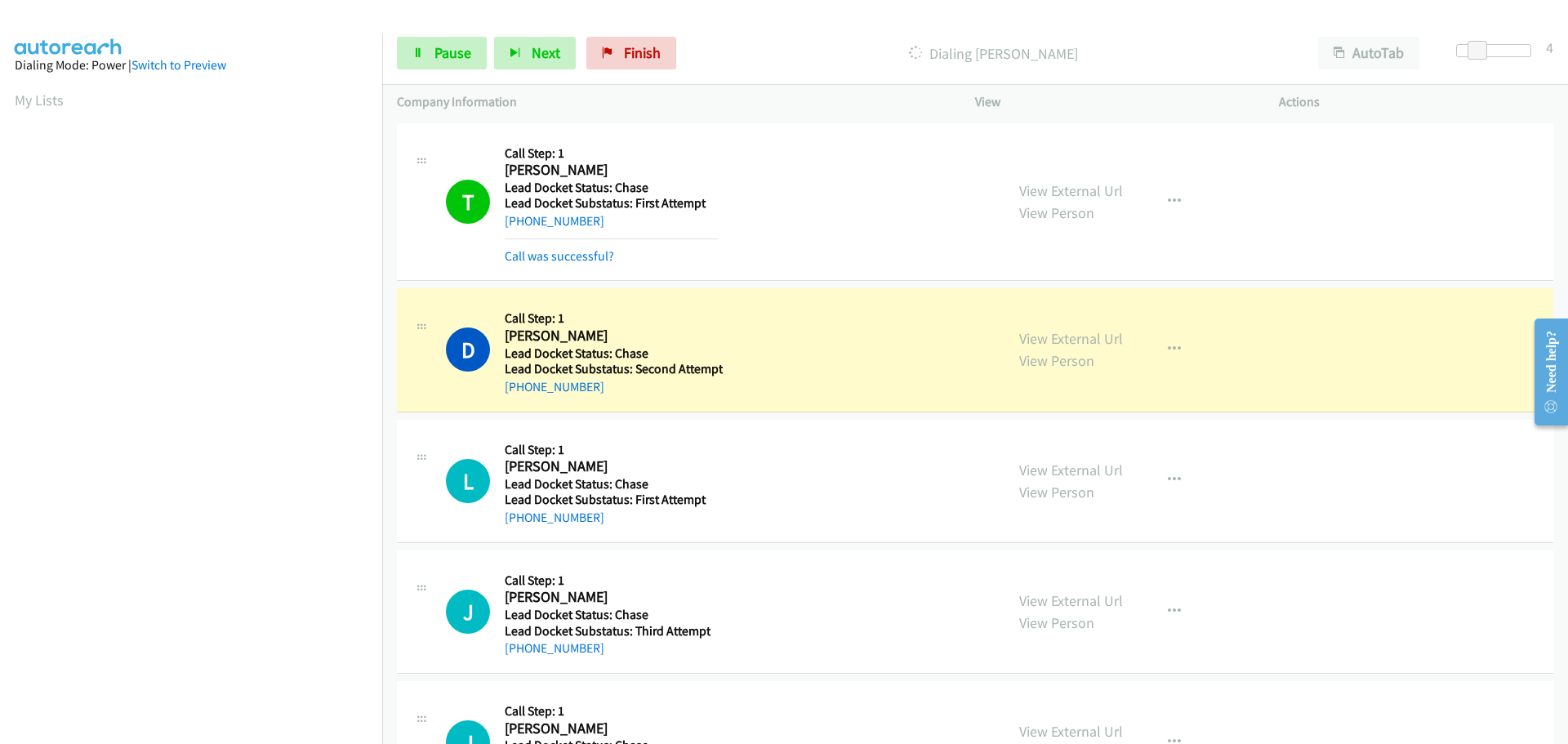
scroll to position [173, 0]
drag, startPoint x: 608, startPoint y: 382, endPoint x: 521, endPoint y: 385, distance: 87.1
click at [521, 385] on div "+1 862-290-8079" at bounding box center [613, 387] width 218 height 20
copy link "862-290-8079"
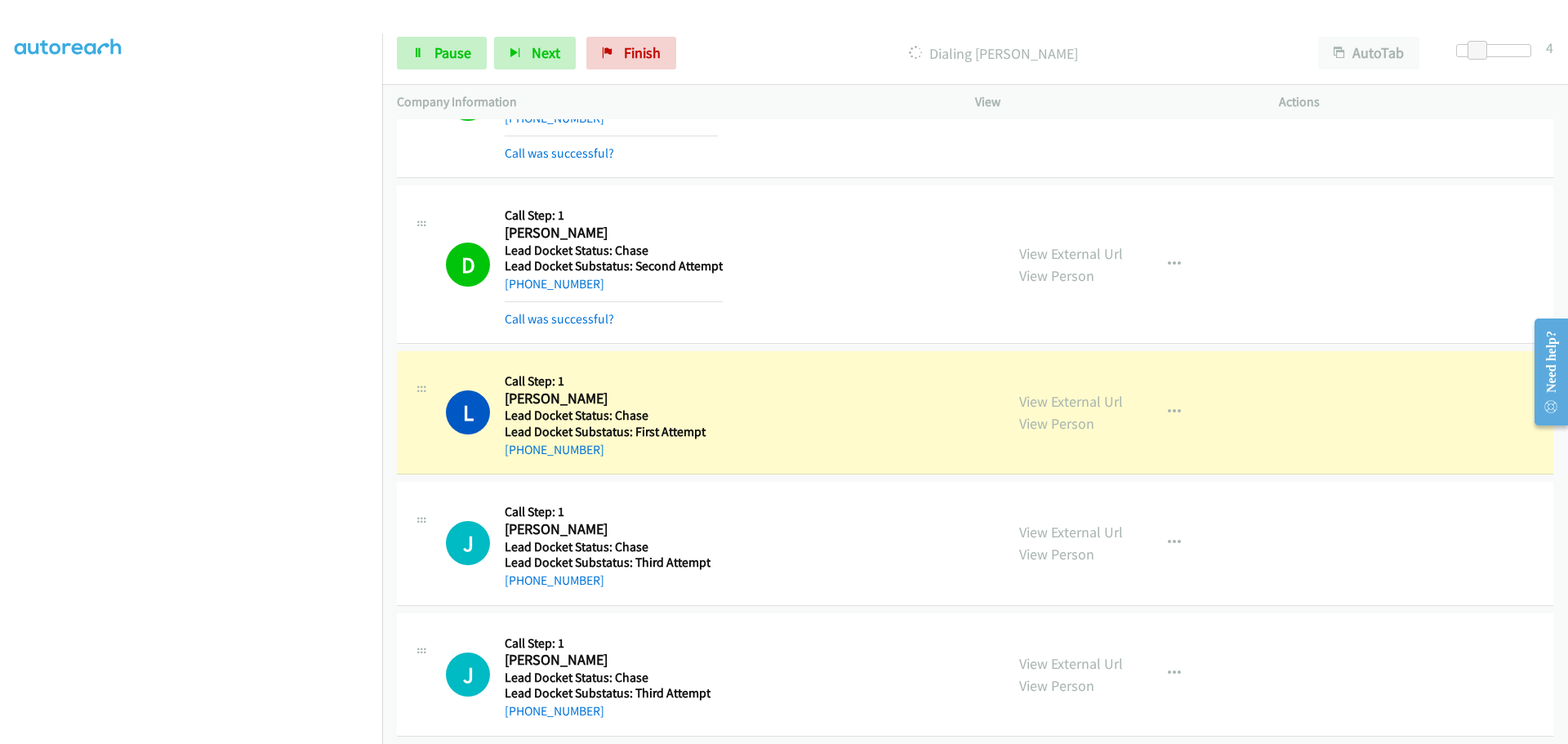
scroll to position [163, 0]
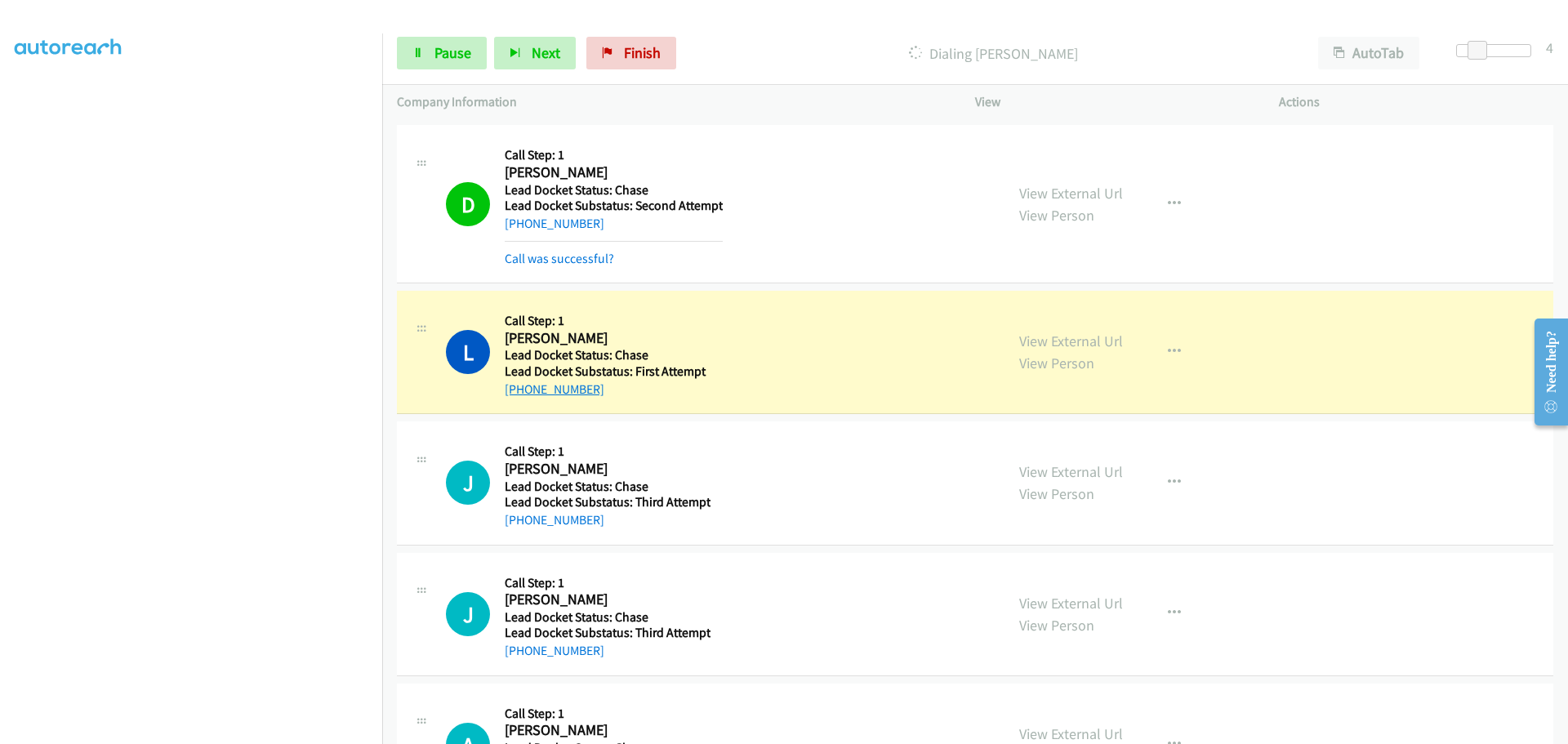
drag, startPoint x: 595, startPoint y: 388, endPoint x: 523, endPoint y: 392, distance: 72.1
click at [523, 392] on div "+1 256-293-2096" at bounding box center [611, 389] width 214 height 20
copy link "256-293-2096"
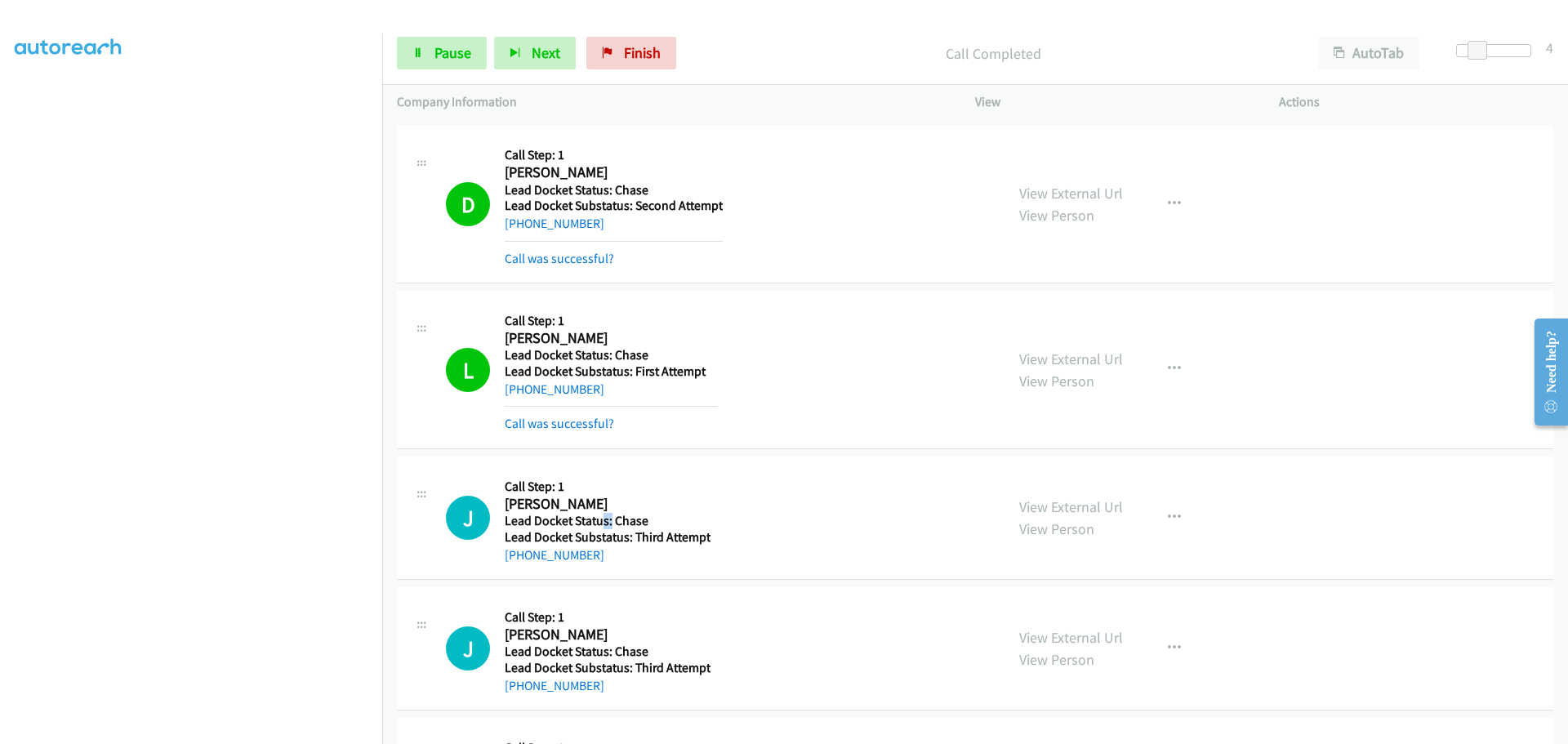
click at [603, 524] on h5 "Lead Docket Status: Chase" at bounding box center [607, 521] width 206 height 16
drag, startPoint x: 594, startPoint y: 560, endPoint x: 521, endPoint y: 563, distance: 73.1
click at [521, 563] on div "+1 562-221-1714" at bounding box center [607, 555] width 206 height 20
copy link "562-221-1714"
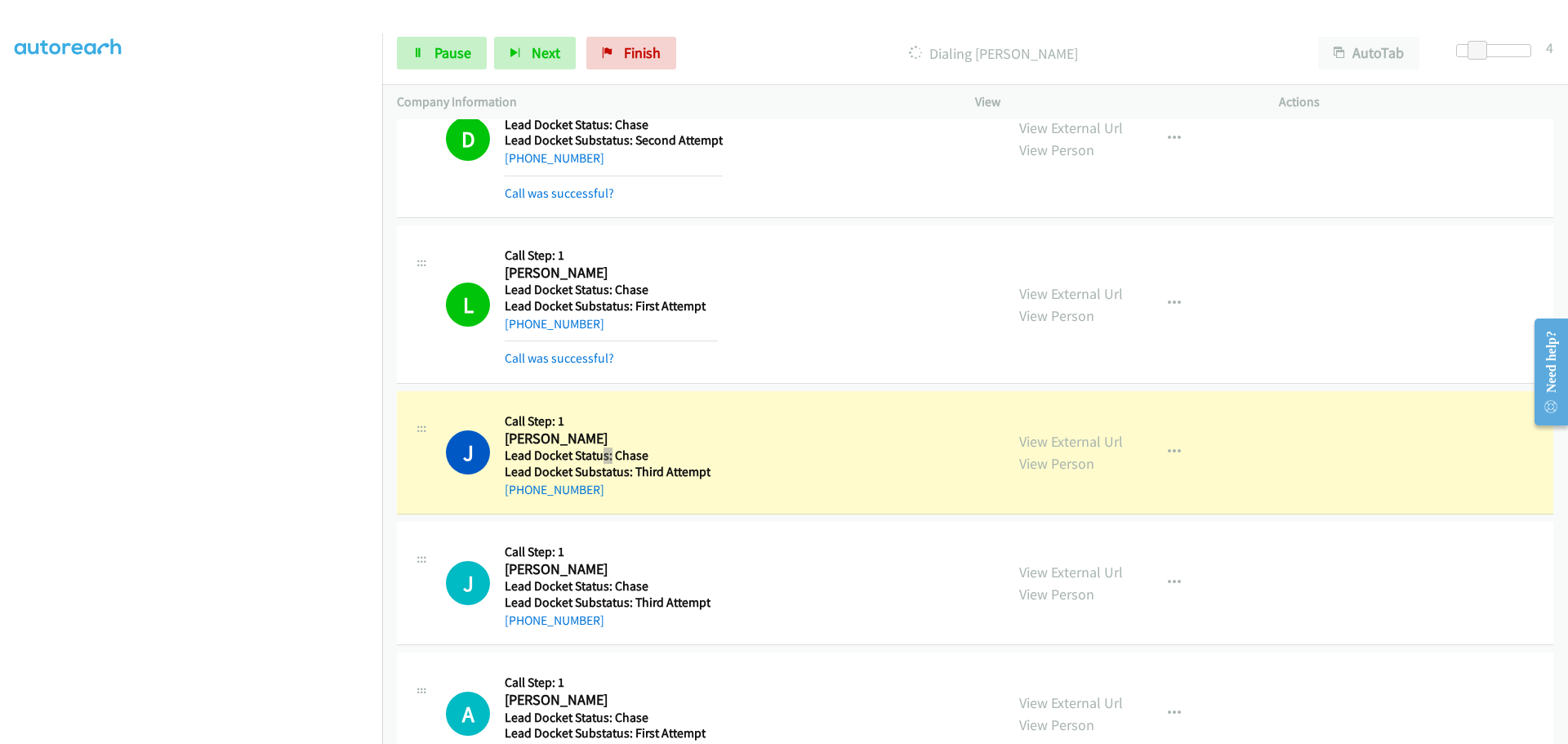
scroll to position [285, 0]
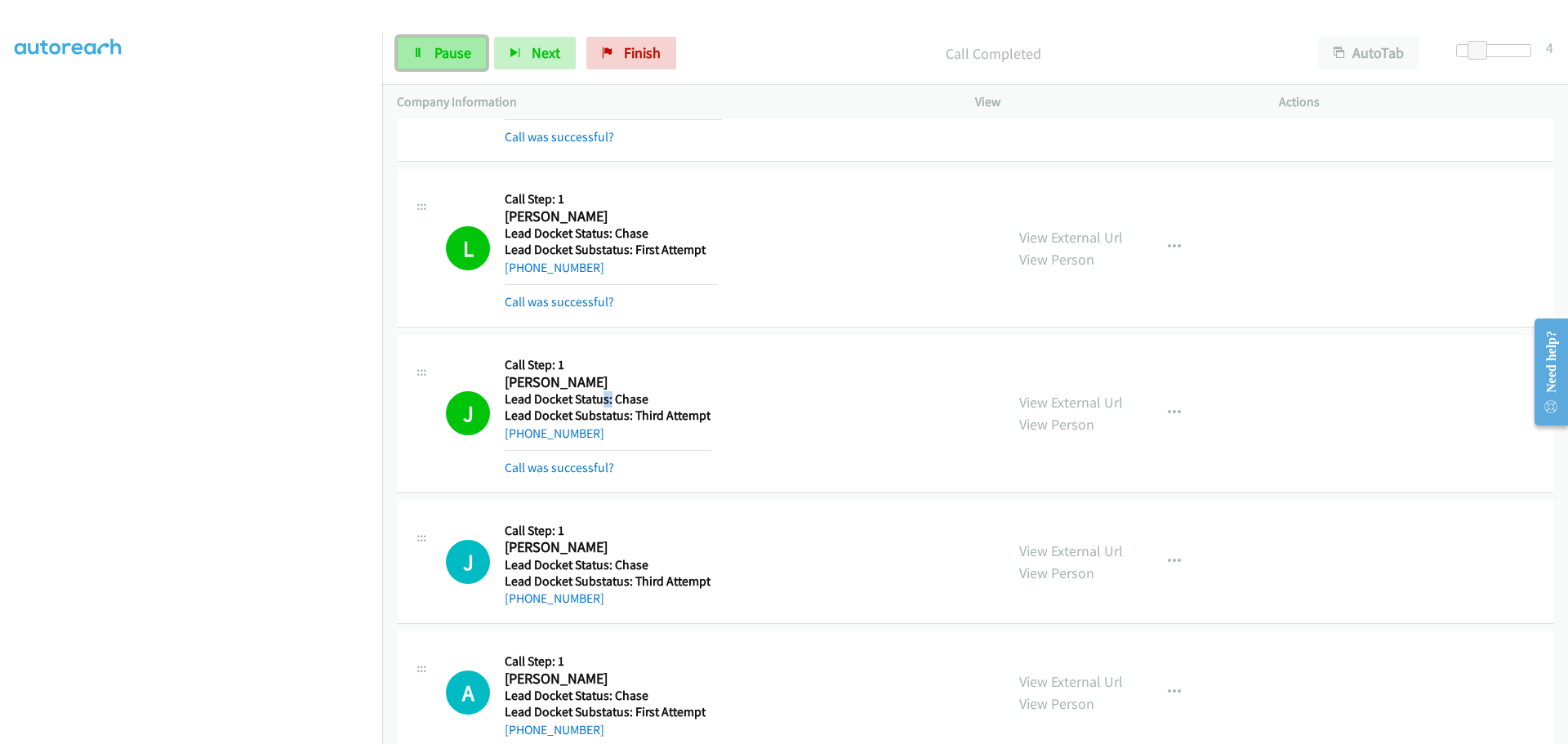
click at [450, 44] on span "Pause" at bounding box center [453, 53] width 36 height 19
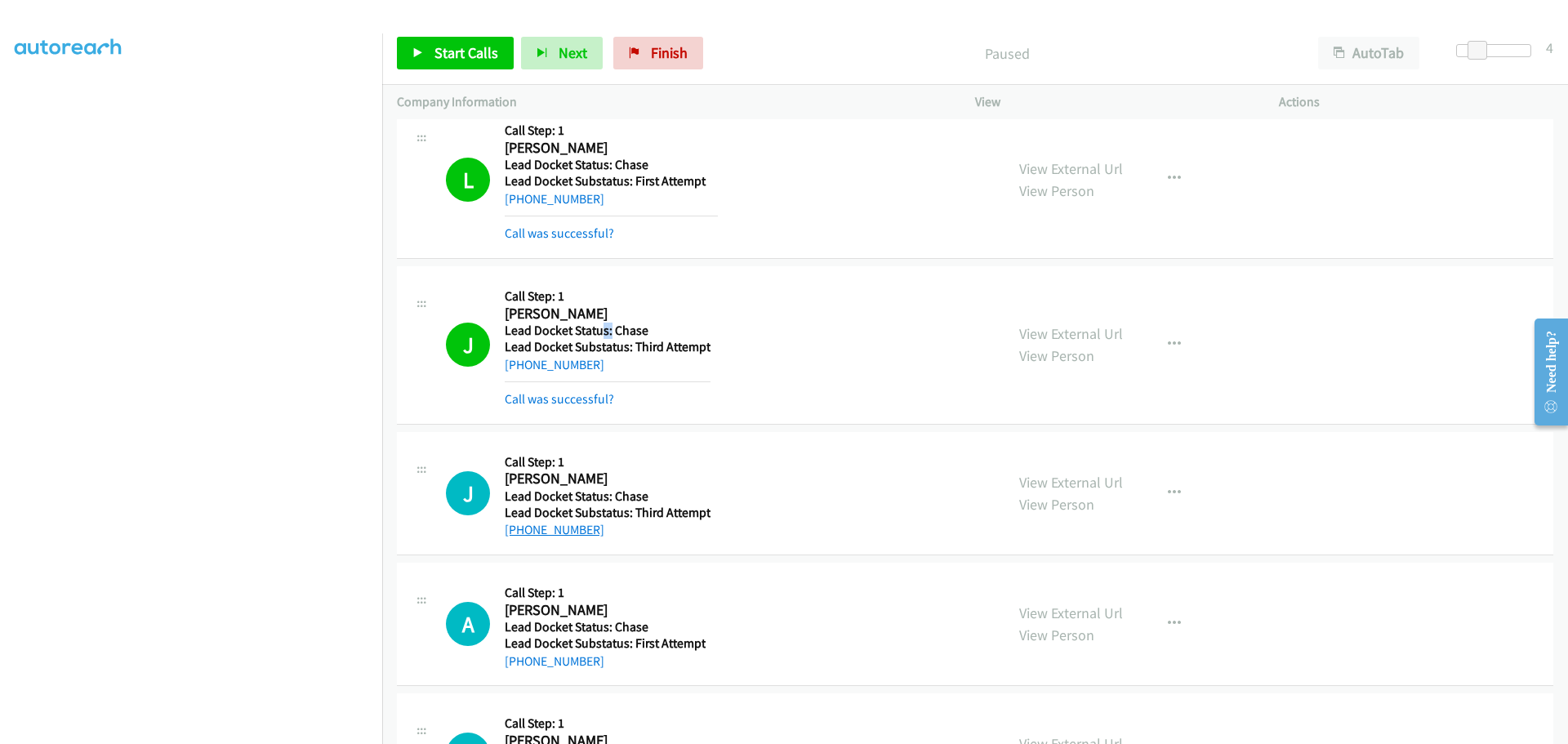
scroll to position [449, 0]
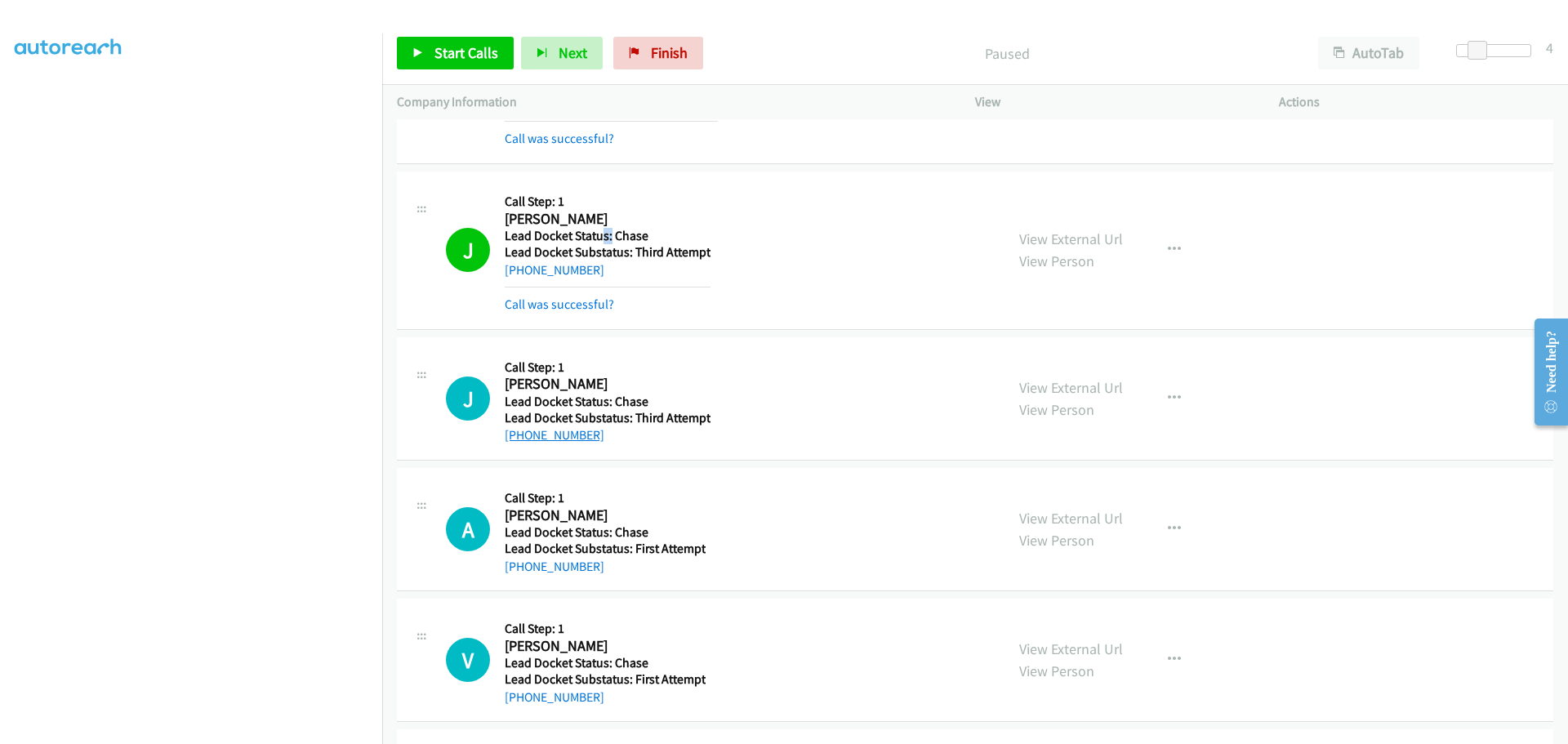
drag, startPoint x: 596, startPoint y: 436, endPoint x: 522, endPoint y: 433, distance: 74.1
click at [522, 433] on div "+1 410-207-8510" at bounding box center [607, 435] width 206 height 20
copy link "410-207-8510"
click at [433, 51] on link "Start Calls" at bounding box center [455, 53] width 117 height 33
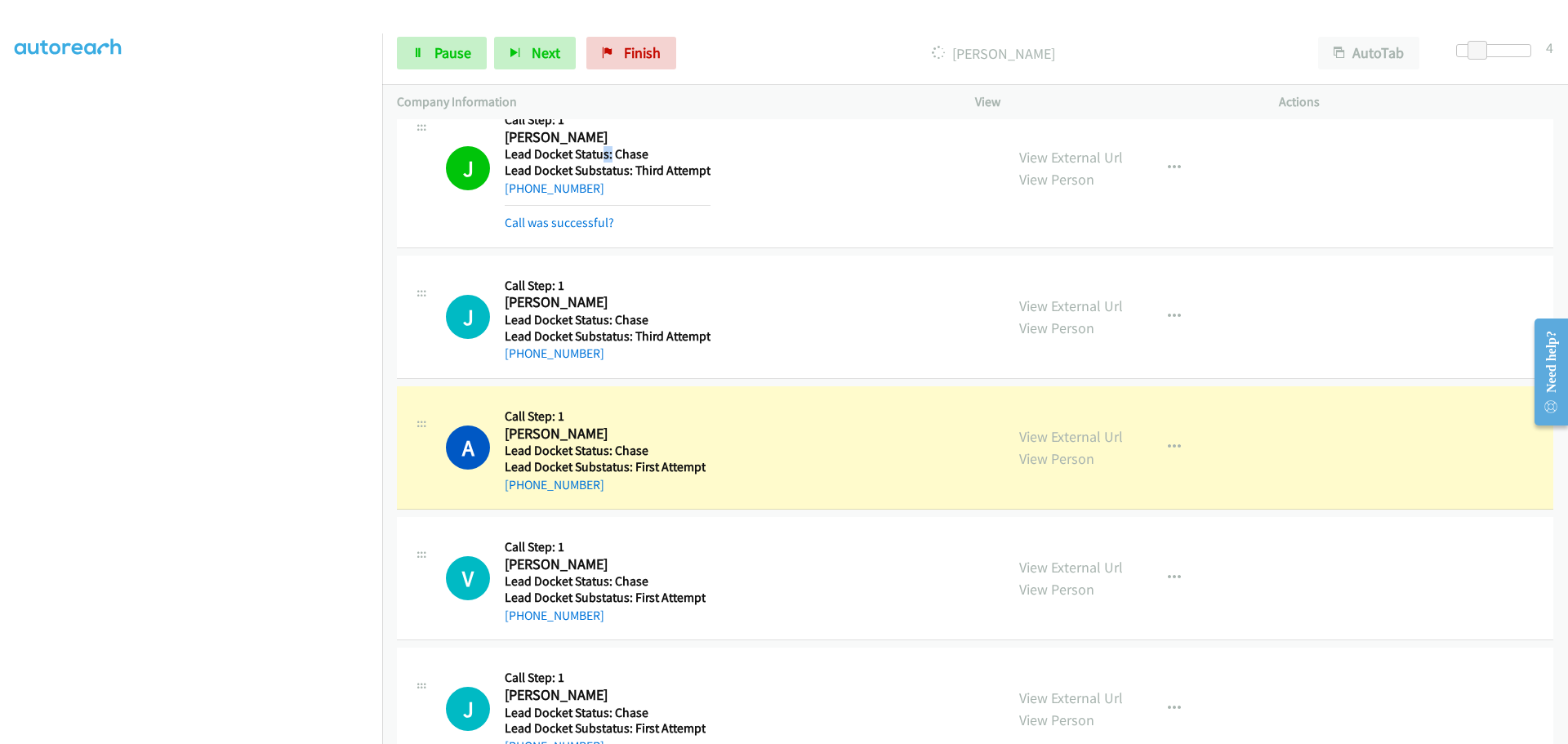
scroll to position [612, 0]
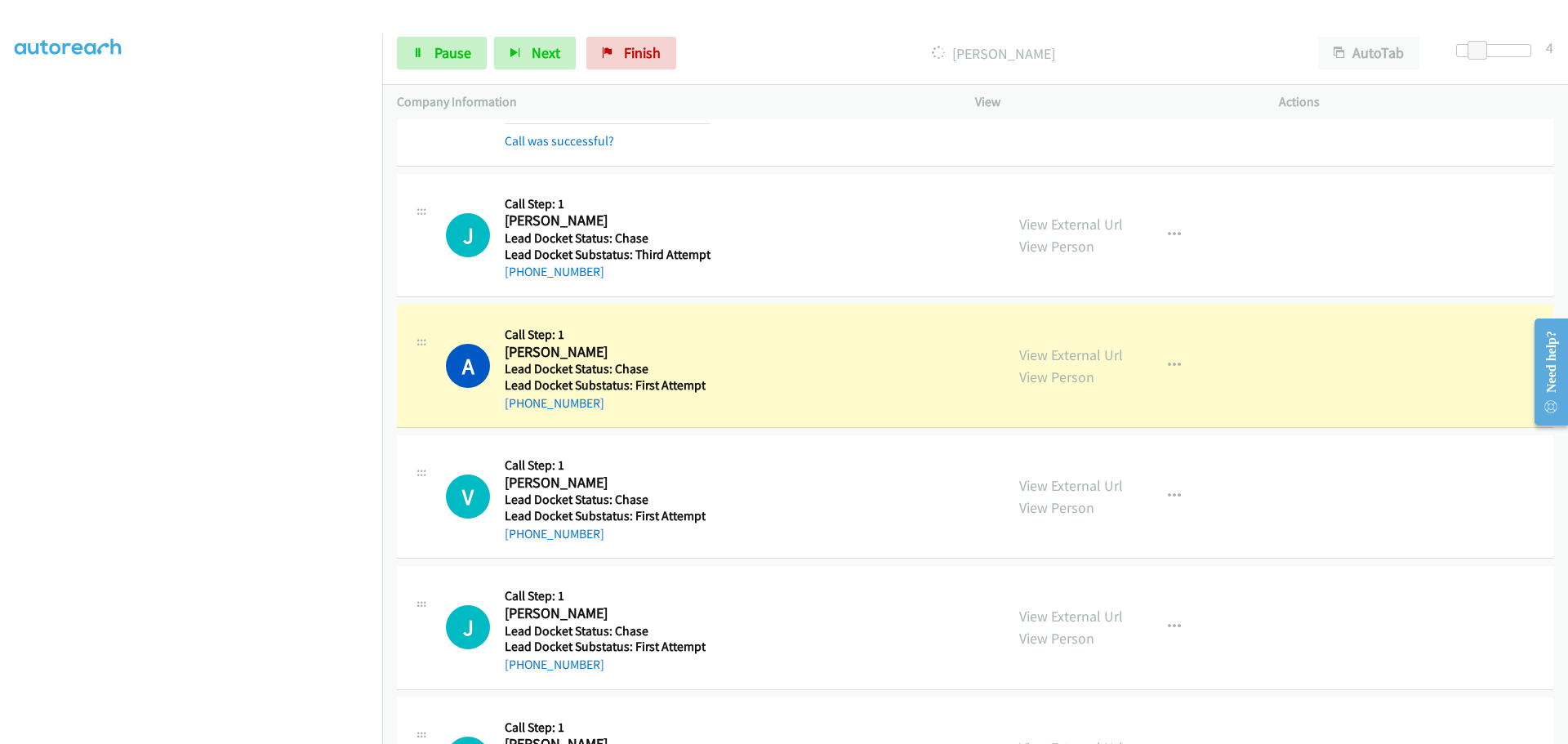
drag, startPoint x: 599, startPoint y: 406, endPoint x: 517, endPoint y: 414, distance: 82.4
click at [517, 414] on div "A Callback Scheduled Call Step: 1 Alif Muhammad America/New_York Lead Docket St…" at bounding box center [975, 366] width 1156 height 123
copy link "201-259-8369"
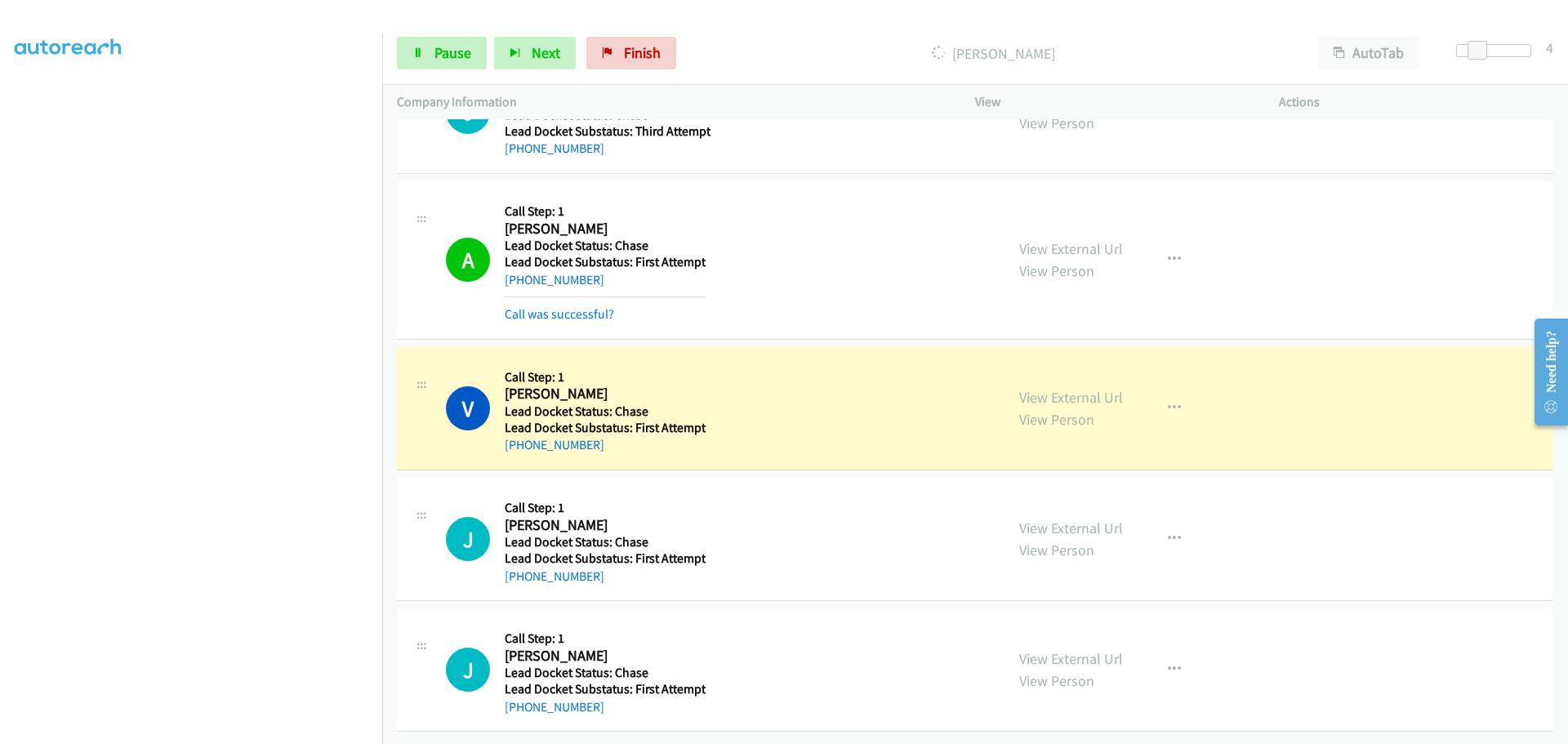
scroll to position [747, 0]
drag, startPoint x: 598, startPoint y: 437, endPoint x: 522, endPoint y: 435, distance: 76.0
click at [522, 435] on div "+1 281-796-4902" at bounding box center [604, 444] width 201 height 20
copy link "281-796-4902"
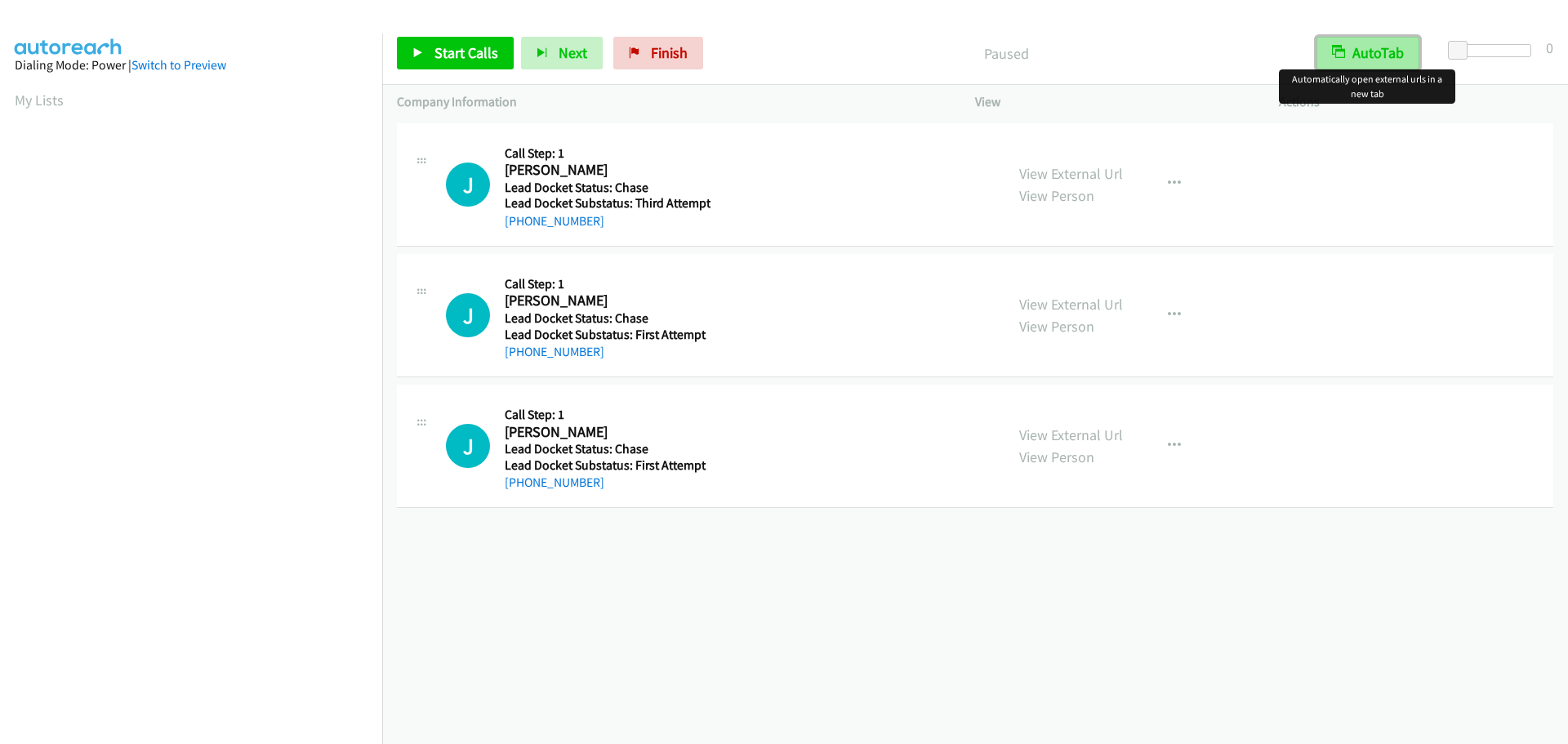
click at [1367, 45] on button "AutoTab" at bounding box center [1368, 53] width 103 height 33
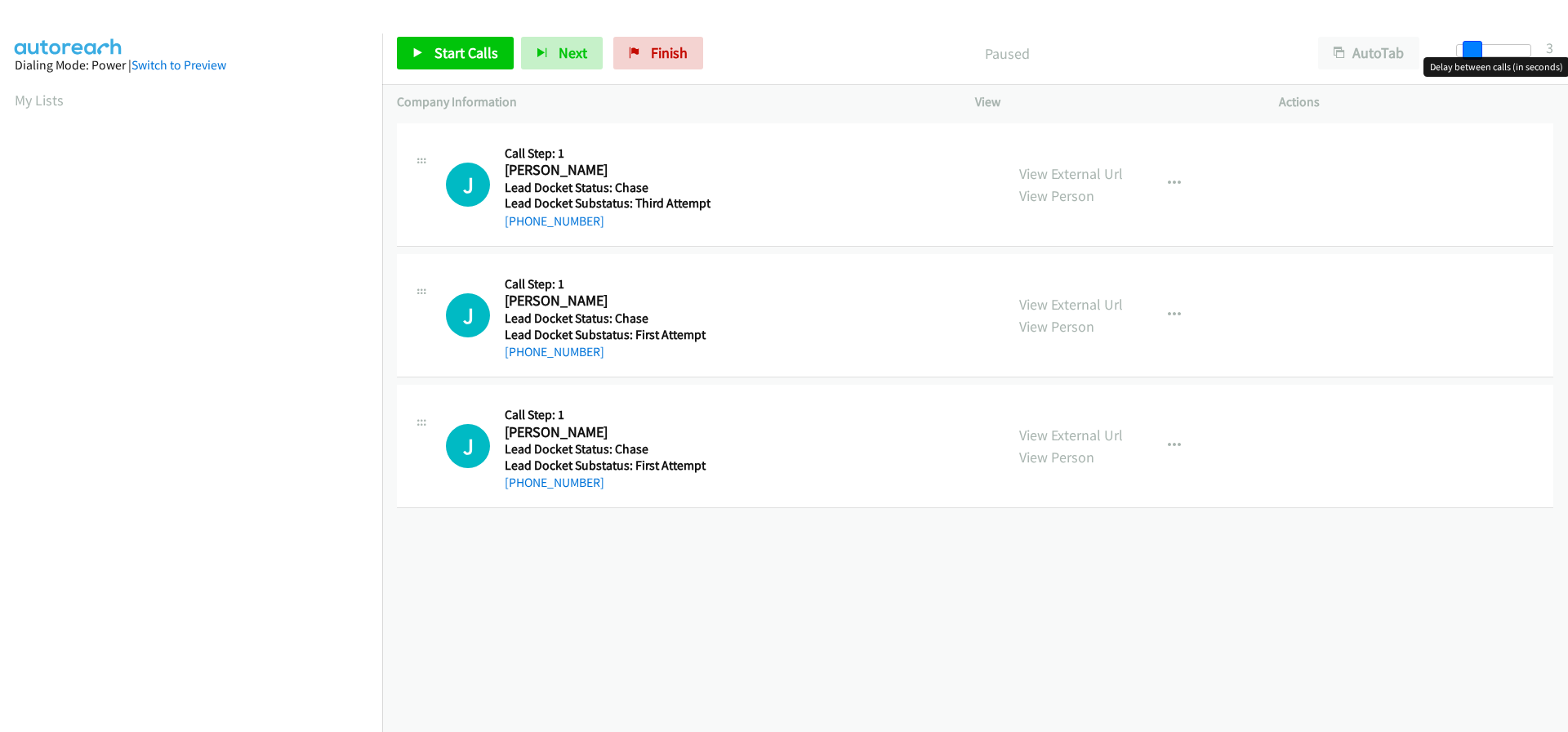
drag, startPoint x: 1457, startPoint y: 48, endPoint x: 1472, endPoint y: 49, distance: 15.0
click at [1472, 49] on span at bounding box center [1472, 50] width 20 height 20
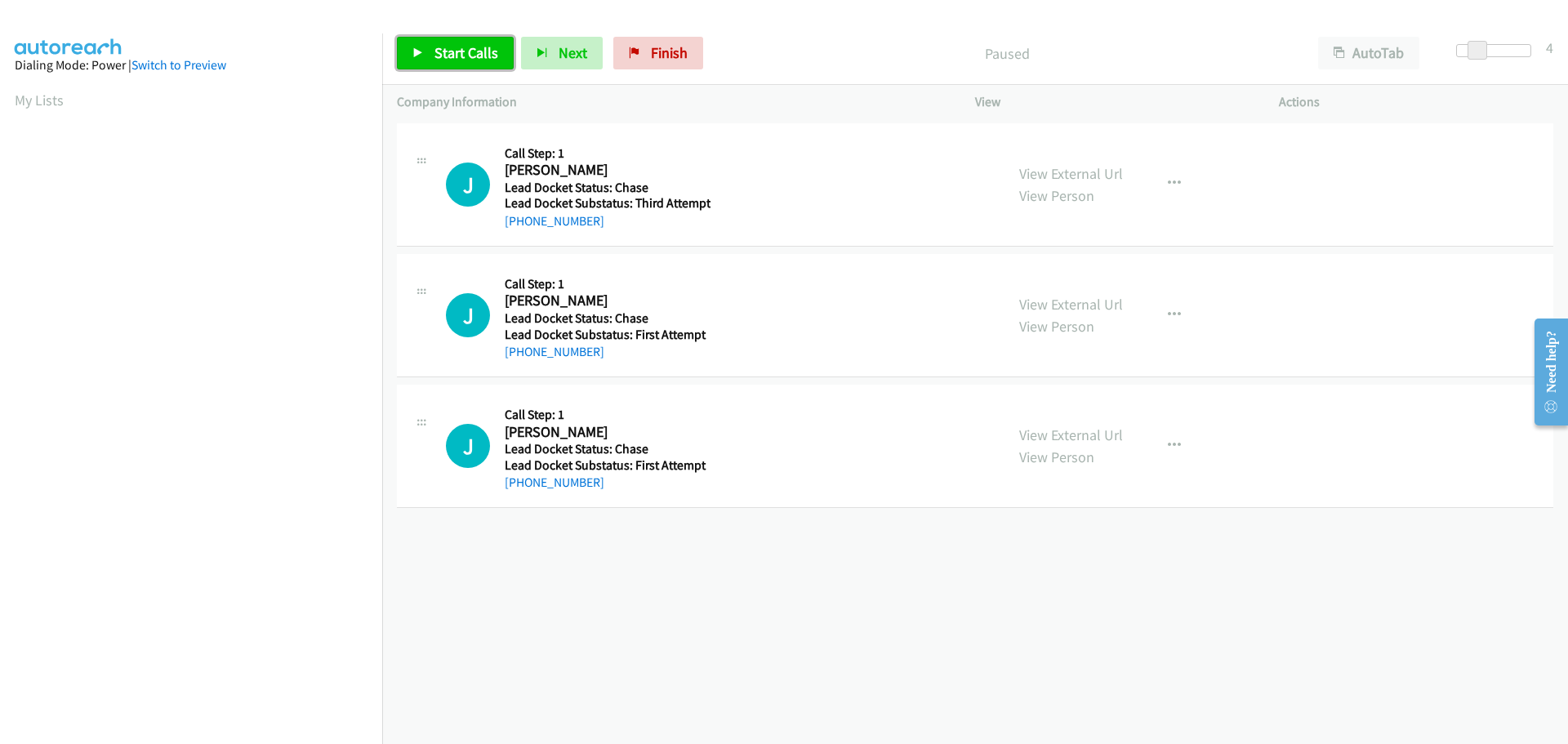
click at [458, 53] on span "Start Calls" at bounding box center [466, 53] width 63 height 19
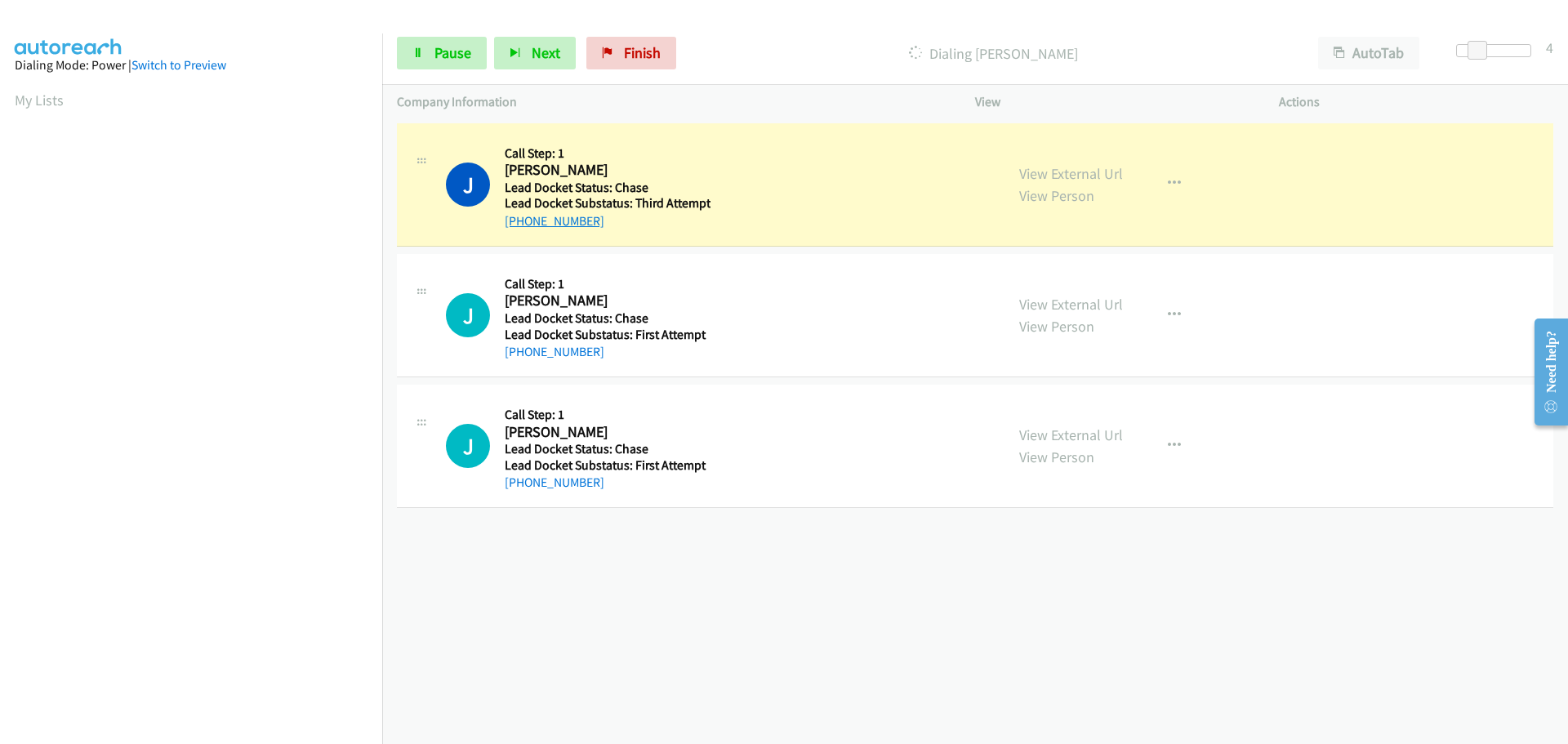
drag, startPoint x: 599, startPoint y: 229, endPoint x: 522, endPoint y: 224, distance: 77.2
click at [522, 224] on div "+1 410-207-8510" at bounding box center [607, 221] width 206 height 20
copy link "410-207-8510"
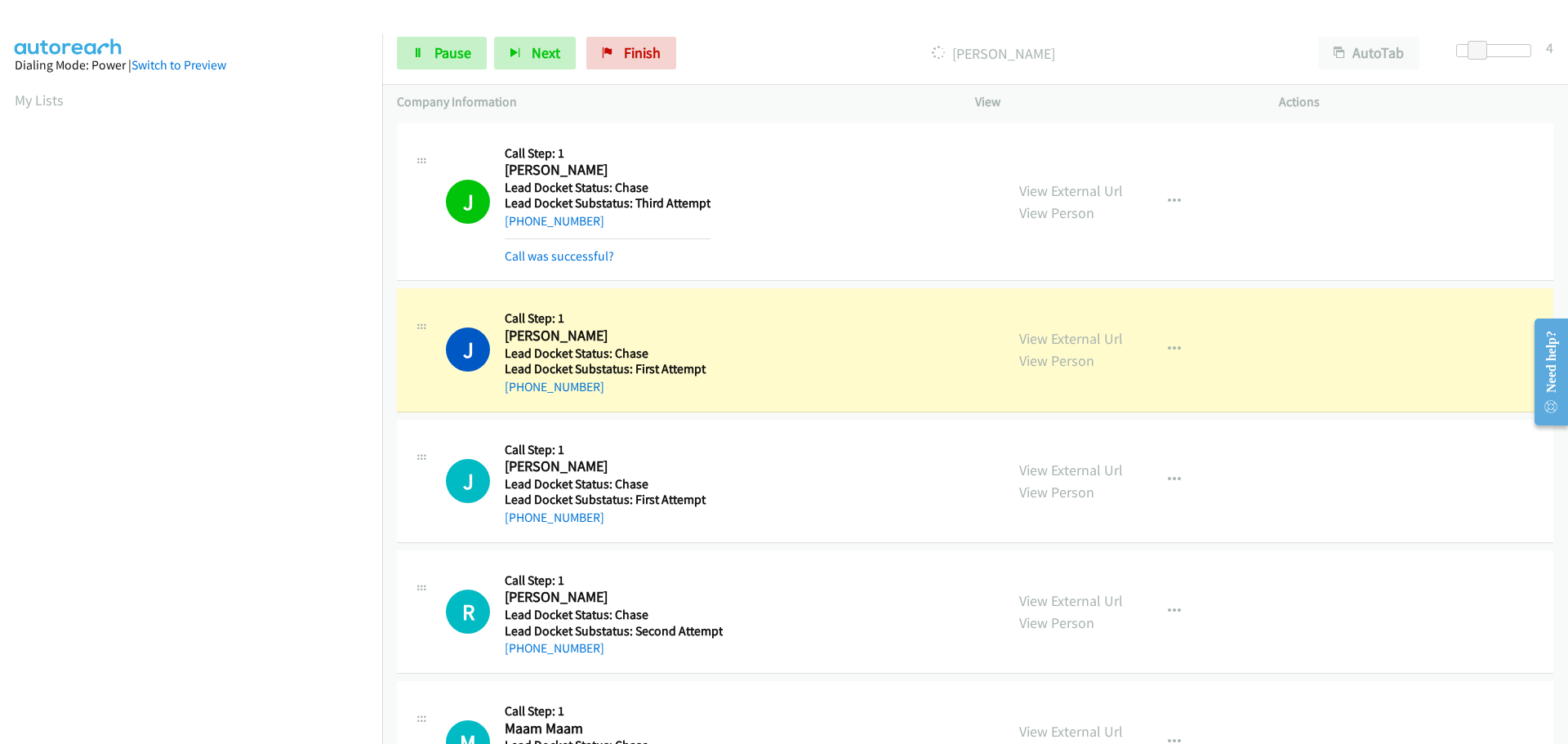
scroll to position [173, 0]
drag, startPoint x: 601, startPoint y: 392, endPoint x: 518, endPoint y: 387, distance: 83.2
click at [518, 387] on div "+1 716-825-8926" at bounding box center [605, 387] width 201 height 20
copy link "716-825-8926"
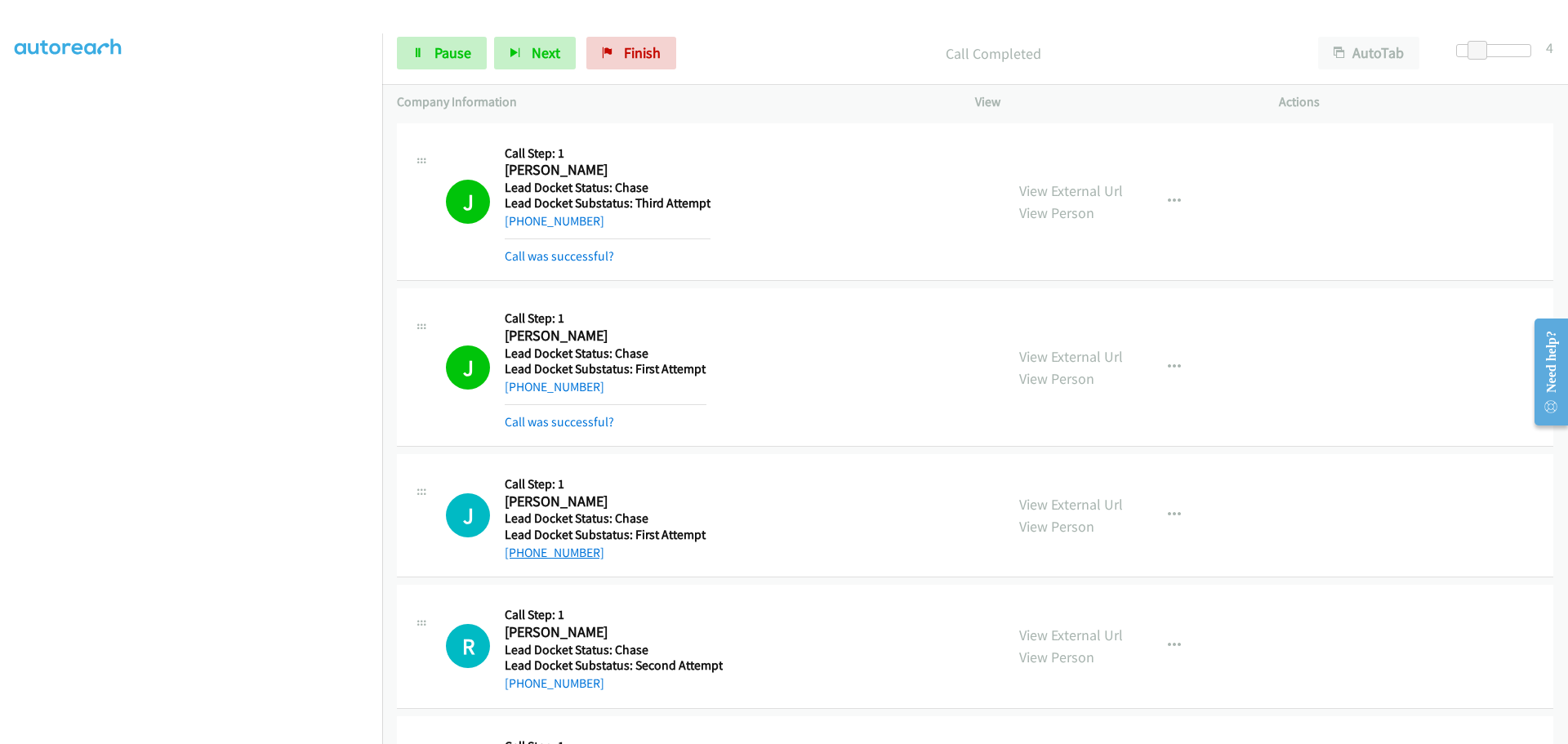
drag, startPoint x: 599, startPoint y: 557, endPoint x: 522, endPoint y: 559, distance: 77.0
click at [522, 559] on div "+1 910-578-5562" at bounding box center [605, 553] width 201 height 20
copy link "910-578-5562"
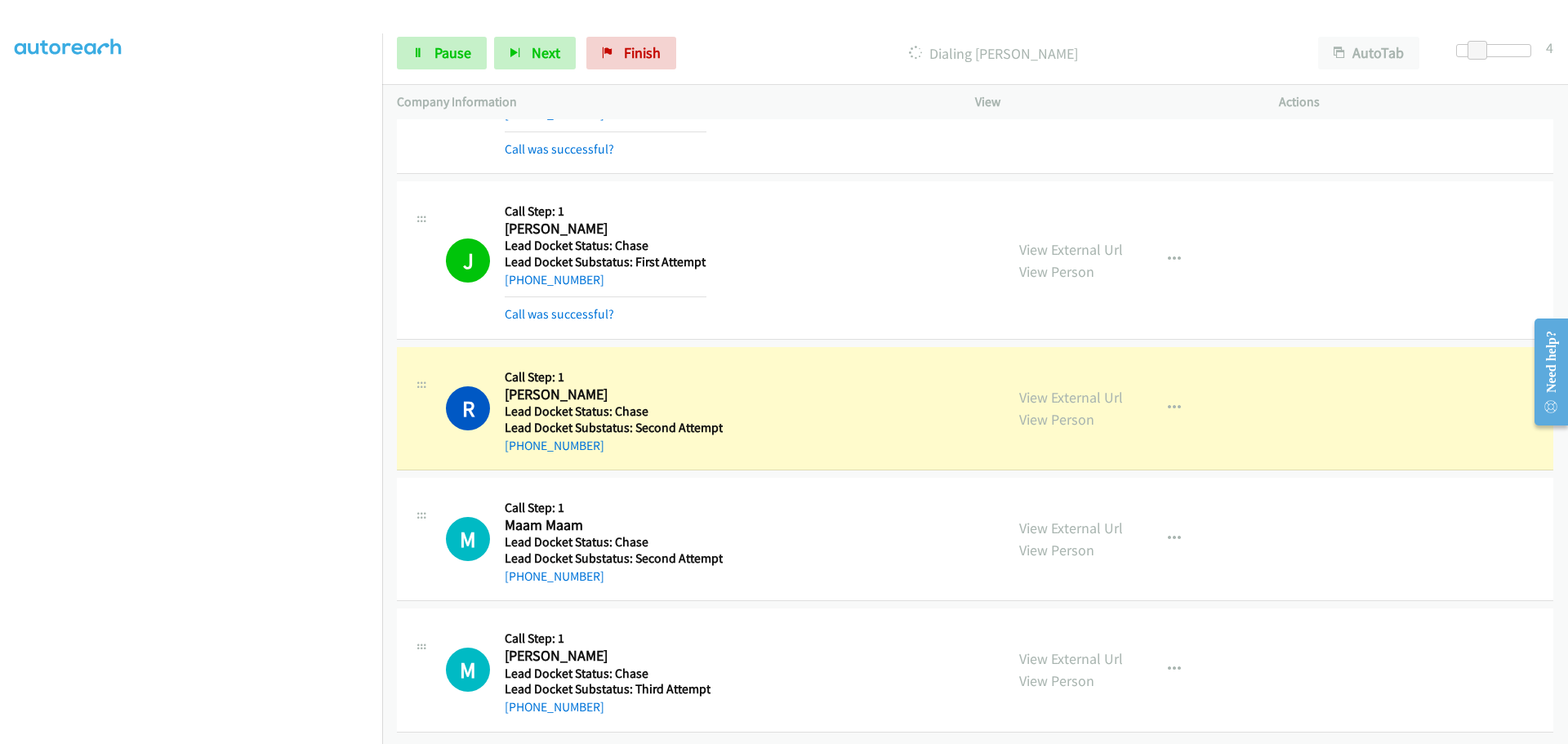
scroll to position [285, 0]
drag, startPoint x: 596, startPoint y: 437, endPoint x: 522, endPoint y: 441, distance: 74.1
click at [522, 441] on div "+1 970-657-9199" at bounding box center [613, 445] width 218 height 20
copy link "970-657-9199"
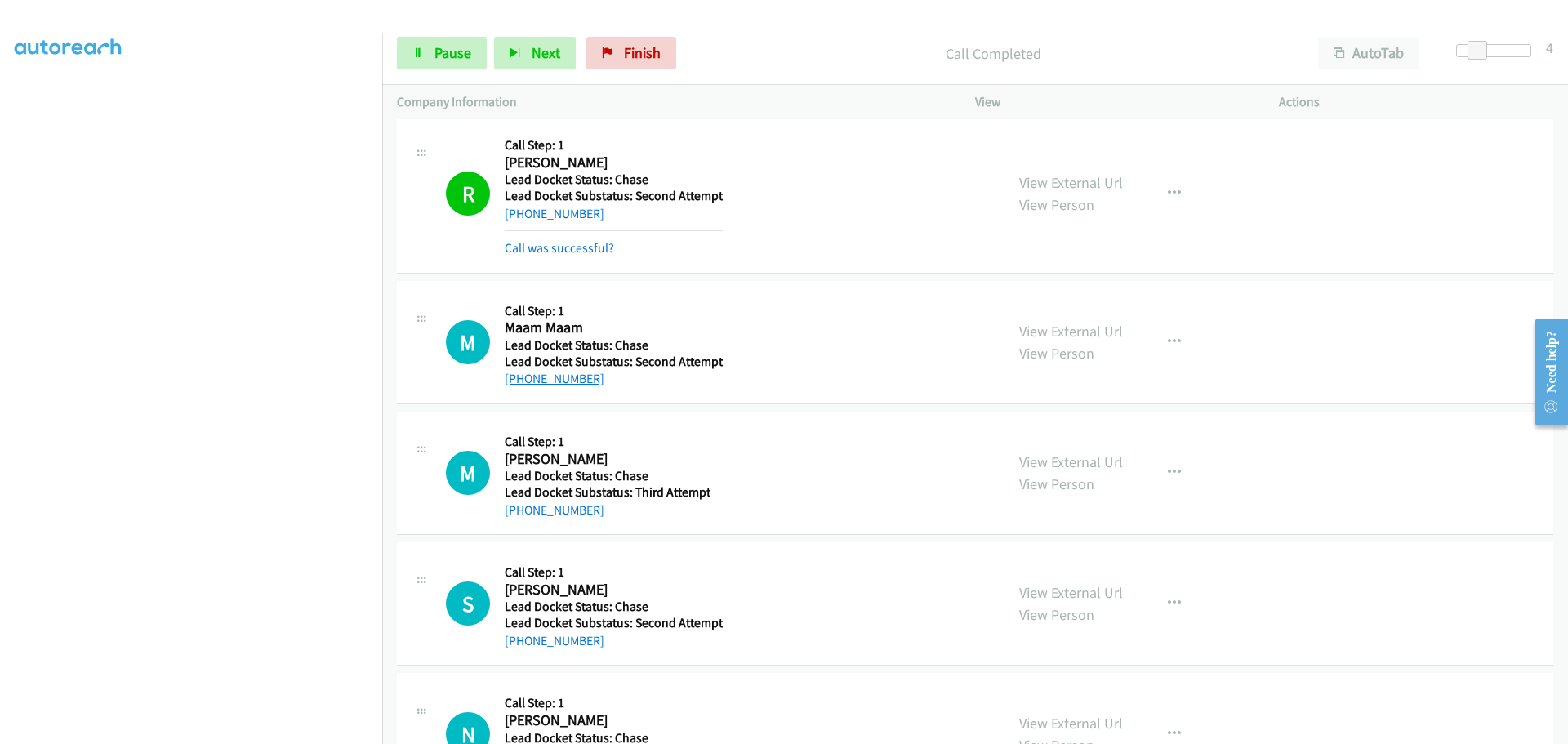
scroll to position [530, 0]
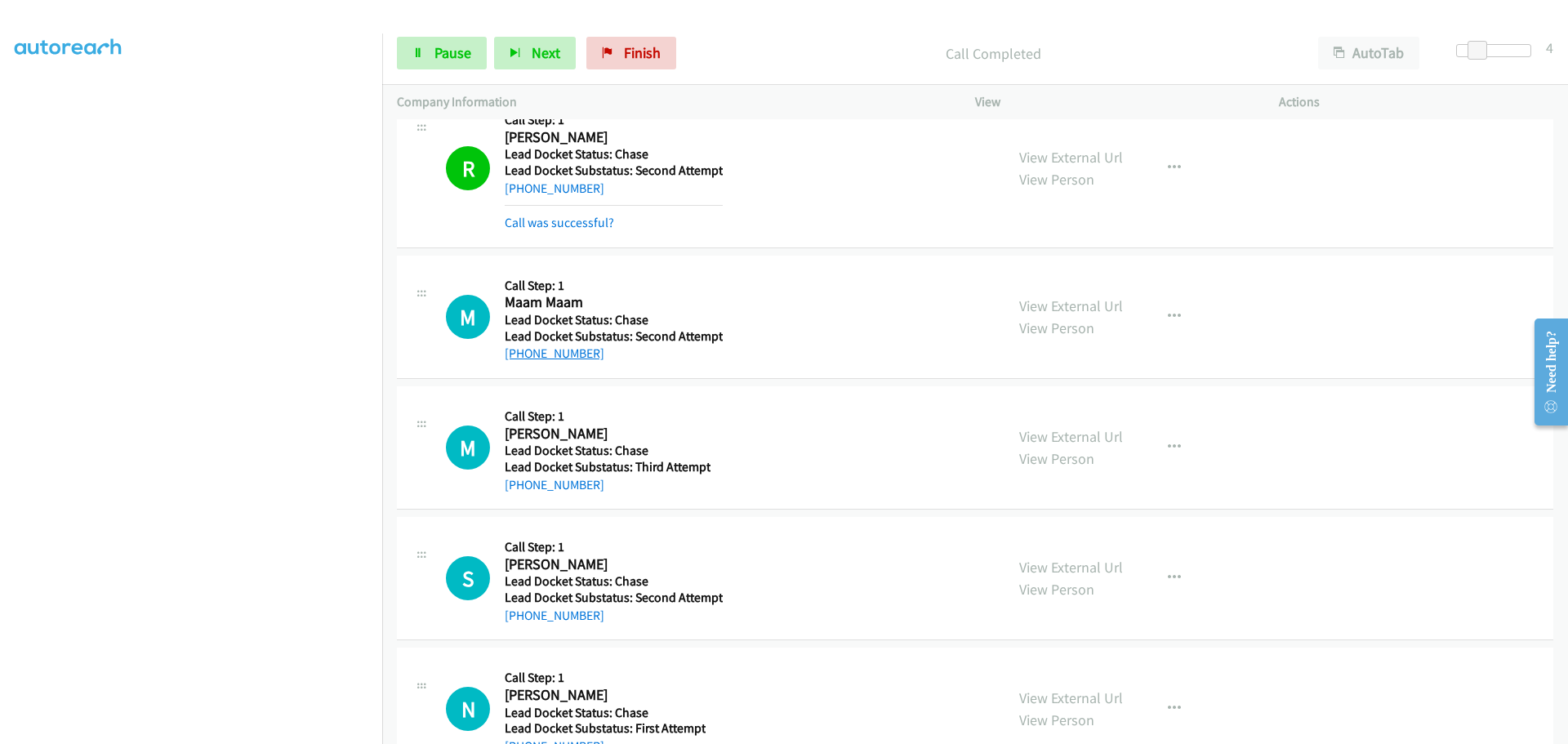
drag, startPoint x: 600, startPoint y: 360, endPoint x: 518, endPoint y: 360, distance: 82.0
click at [518, 360] on div "+1 315-807-3588" at bounding box center [613, 353] width 218 height 20
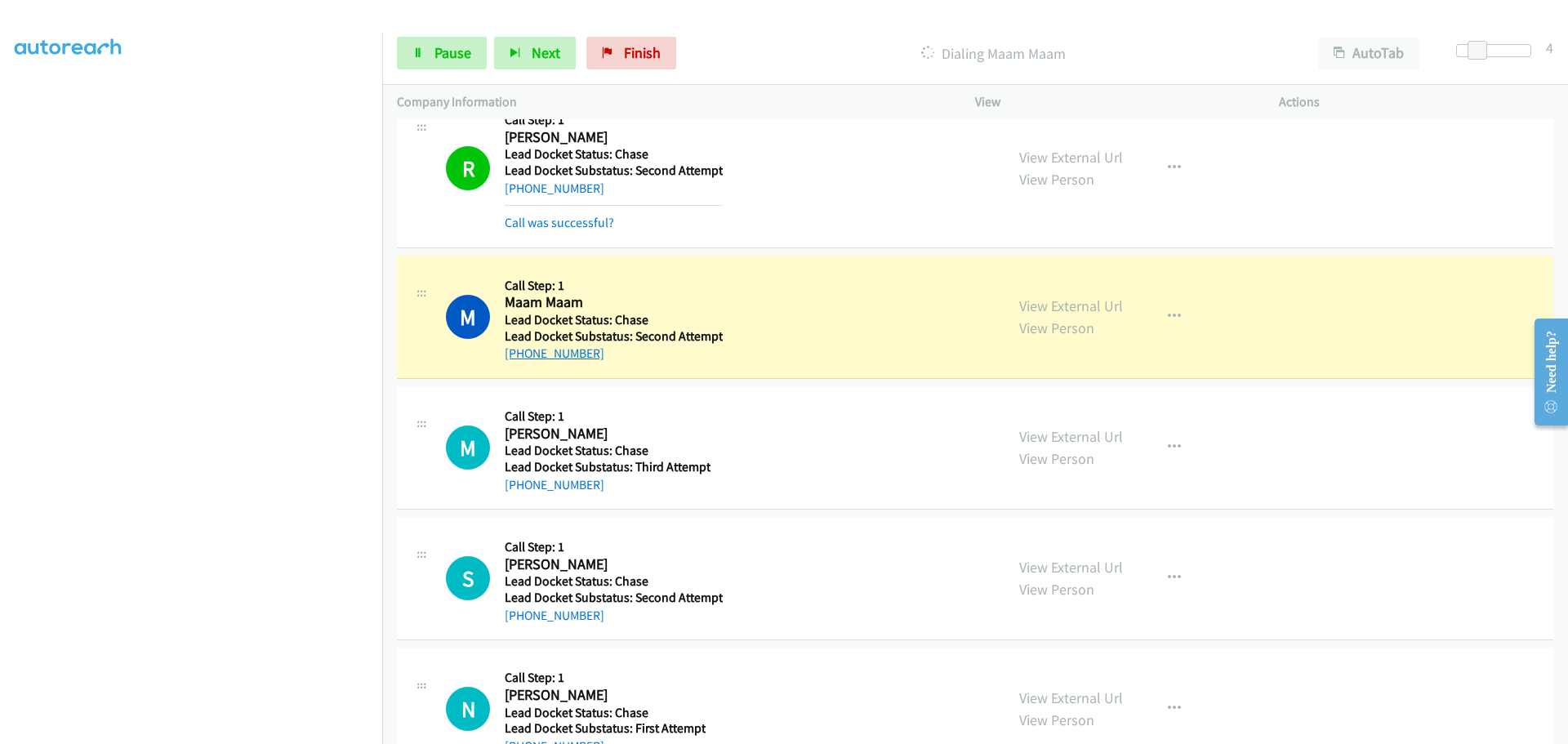
copy link "315-807-3588"
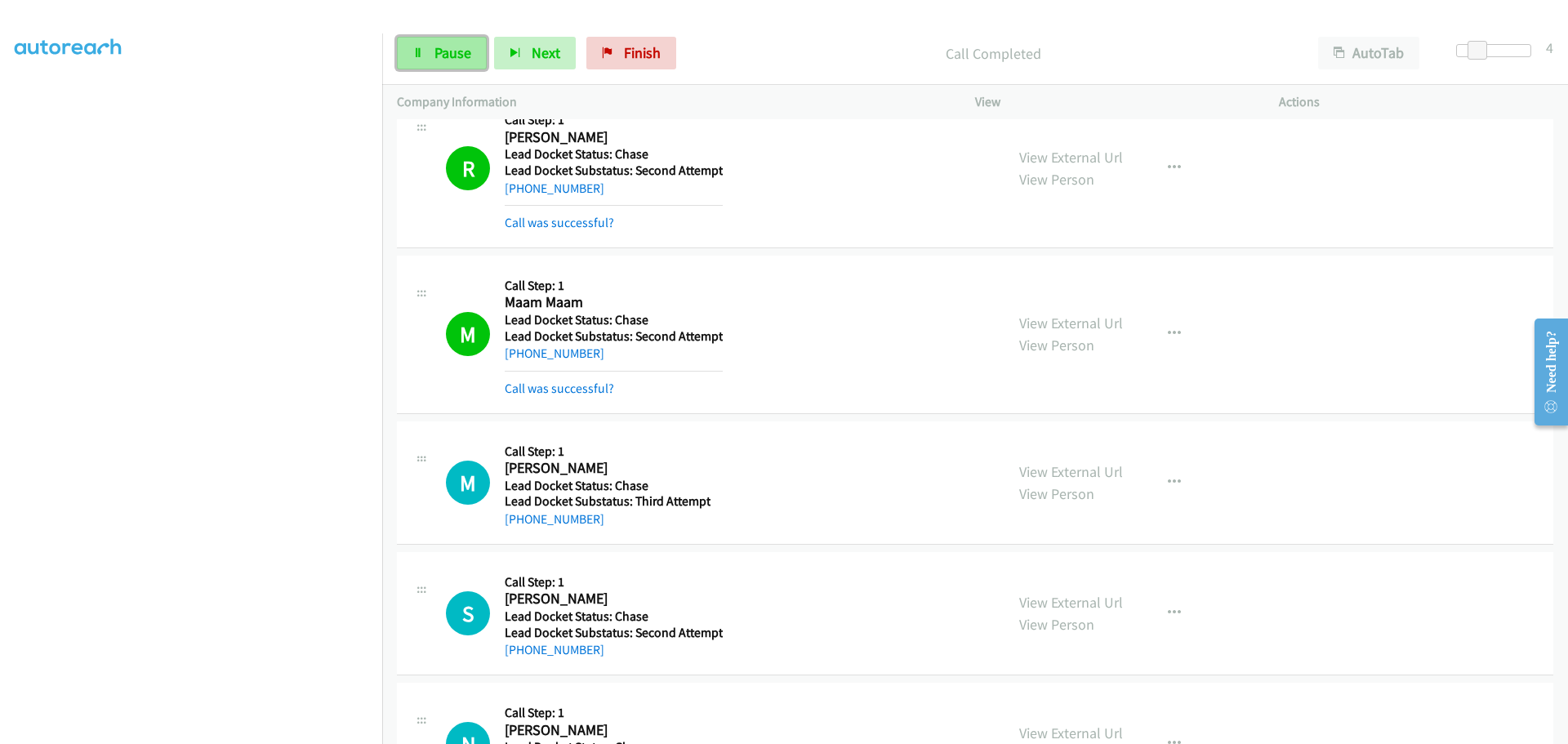
click at [459, 49] on span "Pause" at bounding box center [453, 53] width 36 height 19
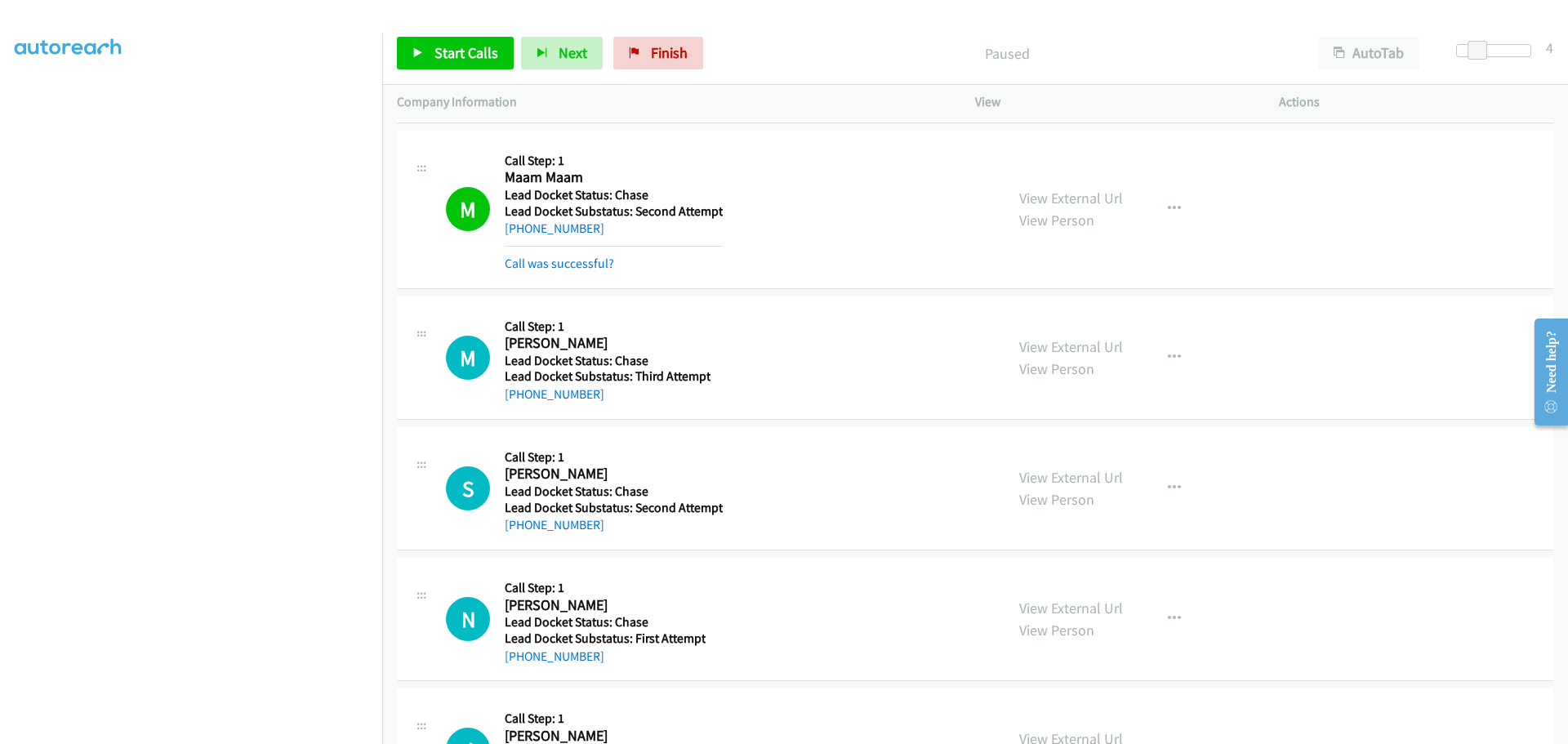
scroll to position [694, 0]
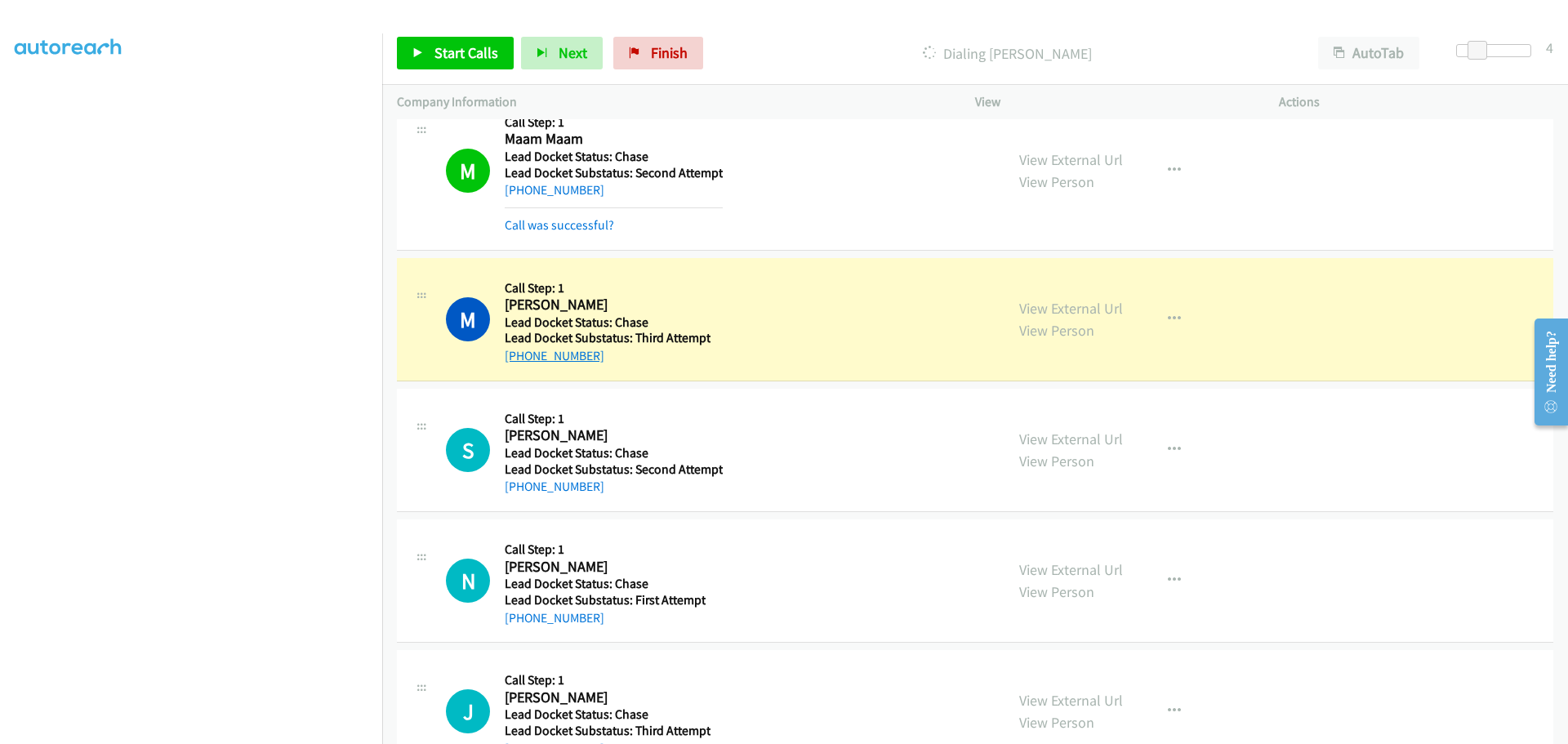
drag, startPoint x: 595, startPoint y: 352, endPoint x: 520, endPoint y: 352, distance: 75.0
click at [520, 352] on div "+1 702-739-4170" at bounding box center [607, 356] width 206 height 20
copy link "702-739-4170"
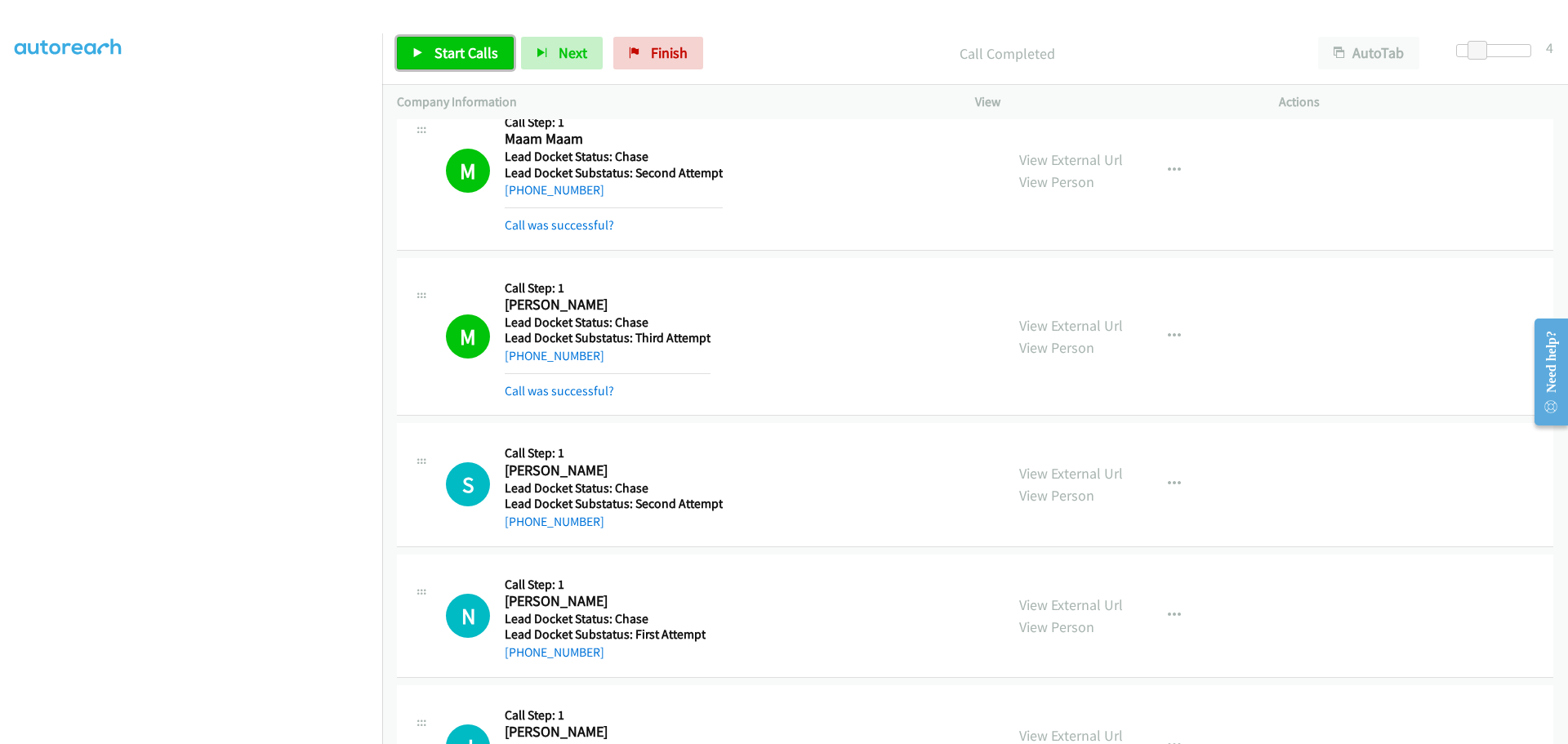
click at [487, 43] on link "Start Calls" at bounding box center [455, 53] width 117 height 33
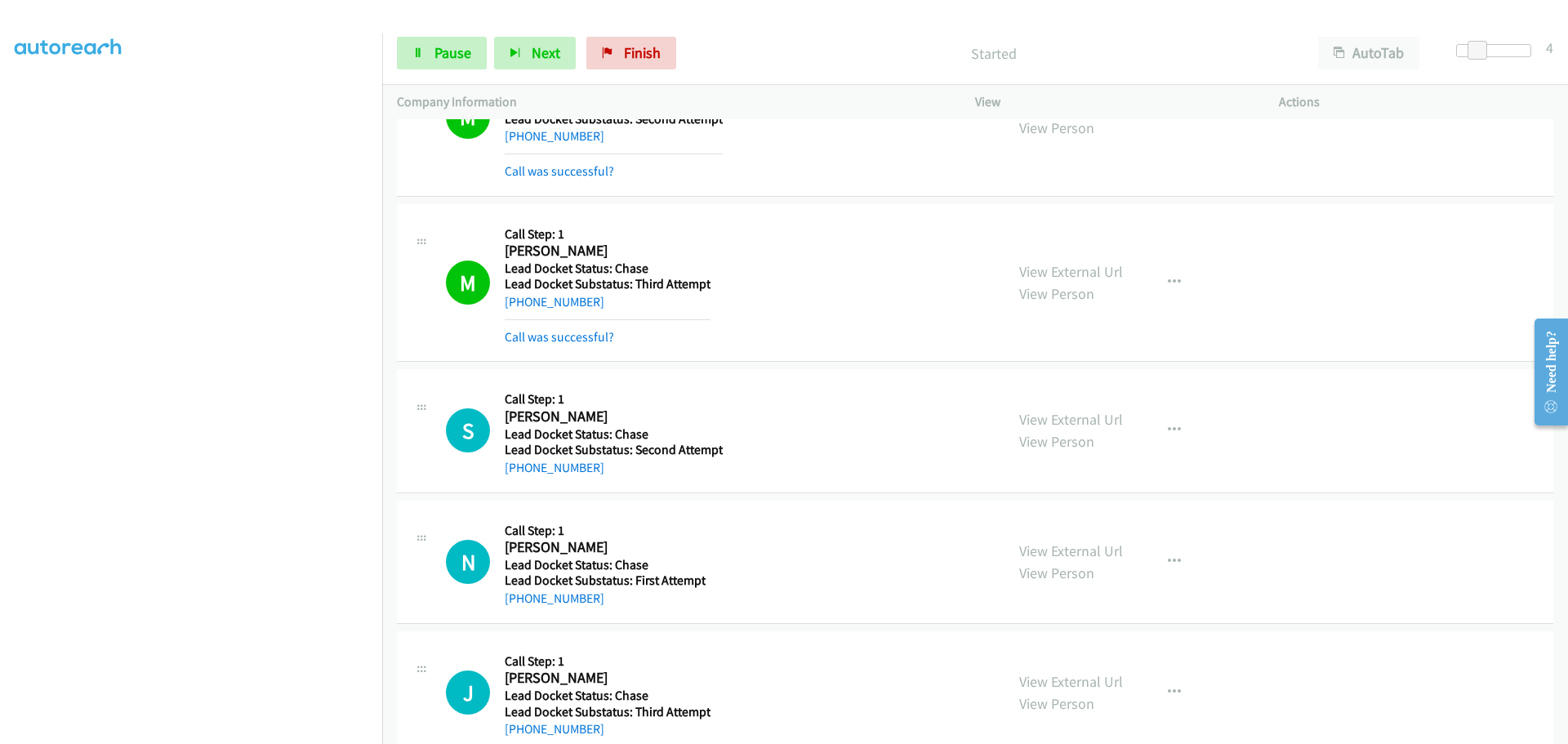
scroll to position [781, 0]
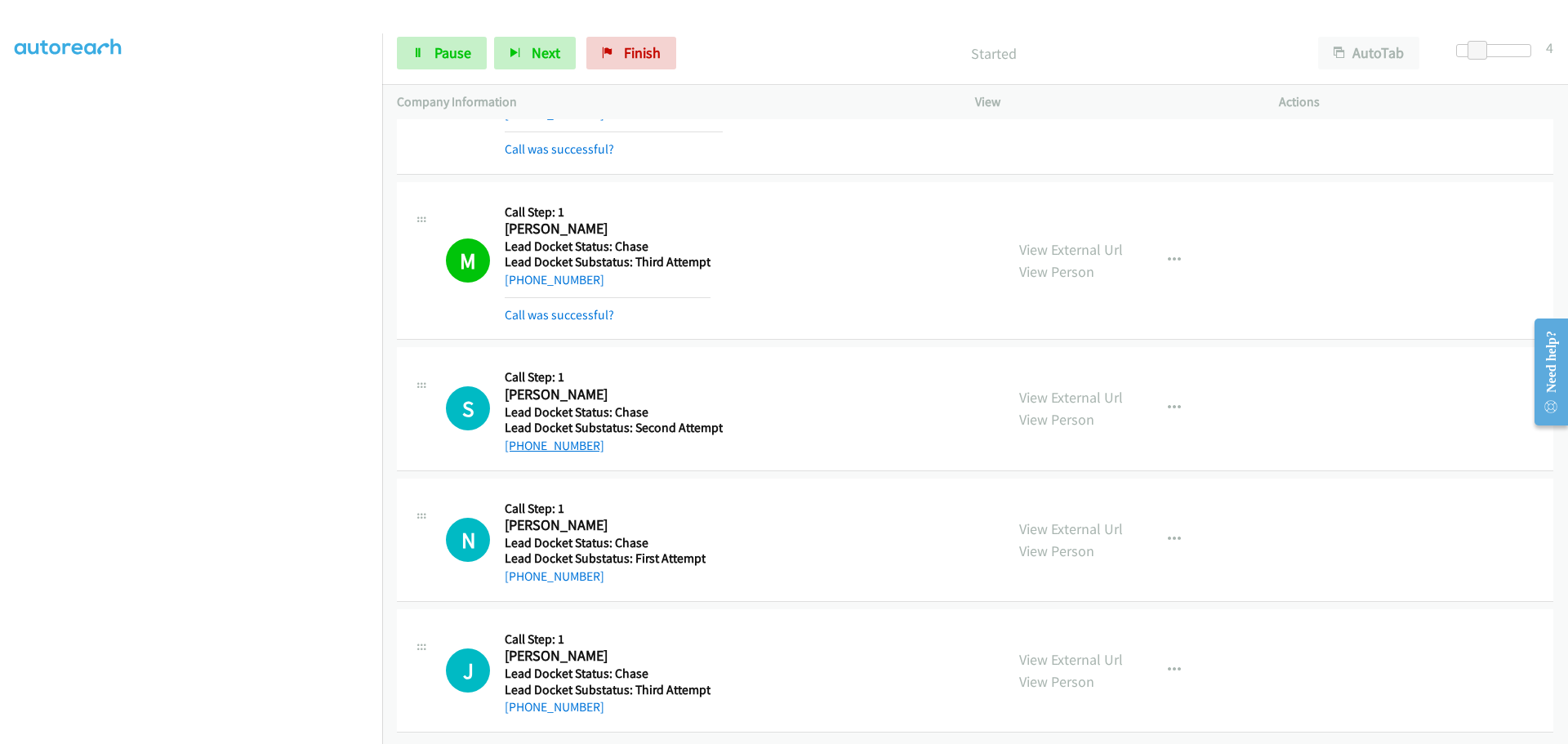
drag, startPoint x: 595, startPoint y: 435, endPoint x: 523, endPoint y: 438, distance: 72.1
click at [523, 438] on div "+1 310-261-6639" at bounding box center [613, 445] width 218 height 20
copy link "310-261-6639"
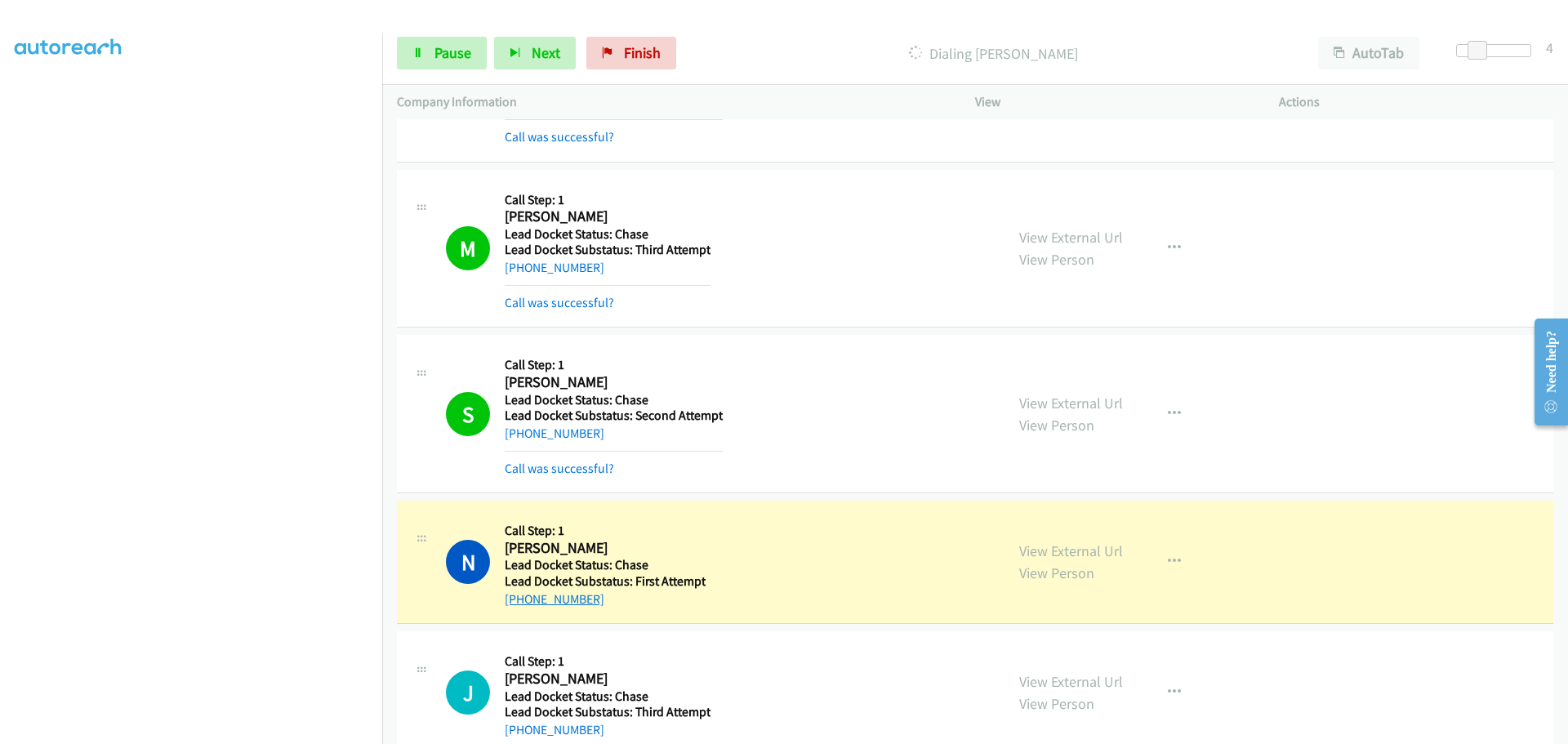
drag, startPoint x: 596, startPoint y: 602, endPoint x: 521, endPoint y: 598, distance: 75.1
click at [521, 598] on div "+1 410-382-9172" at bounding box center [604, 599] width 201 height 20
copy link "410-382-9172"
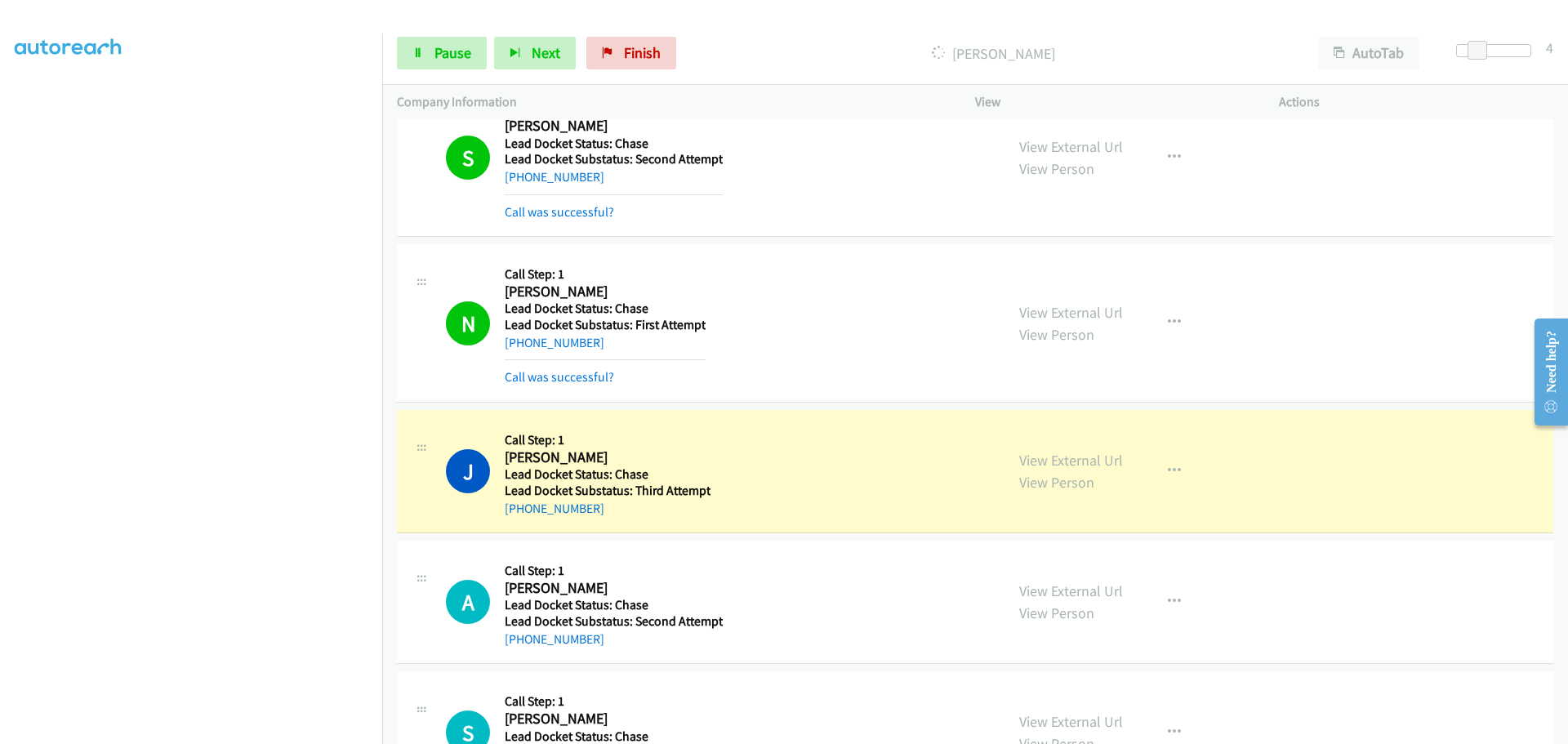
scroll to position [1190, 0]
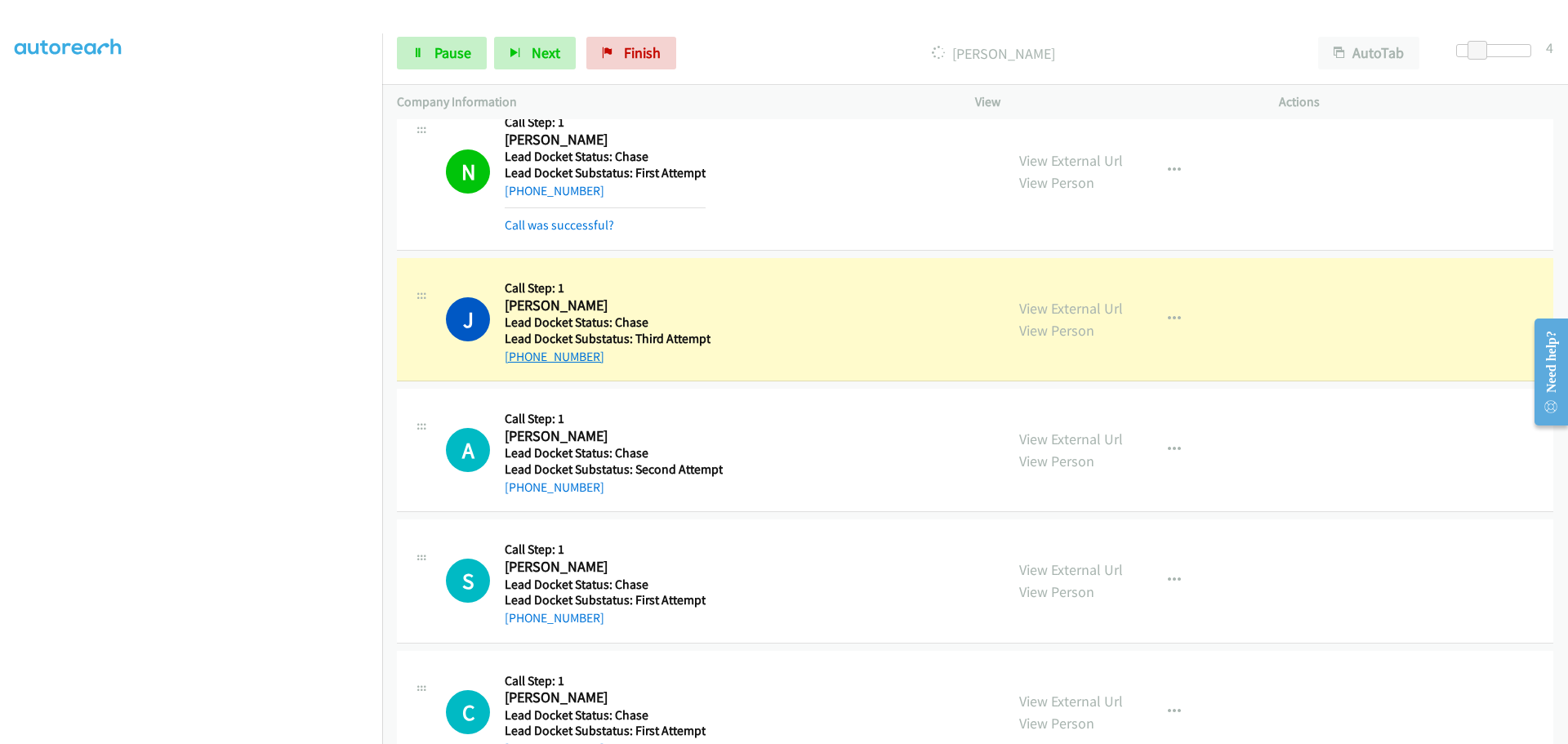
drag, startPoint x: 600, startPoint y: 360, endPoint x: 520, endPoint y: 359, distance: 80.0
click at [520, 359] on div "+1 843-532-9191" at bounding box center [607, 357] width 206 height 20
copy link "843-532-9191"
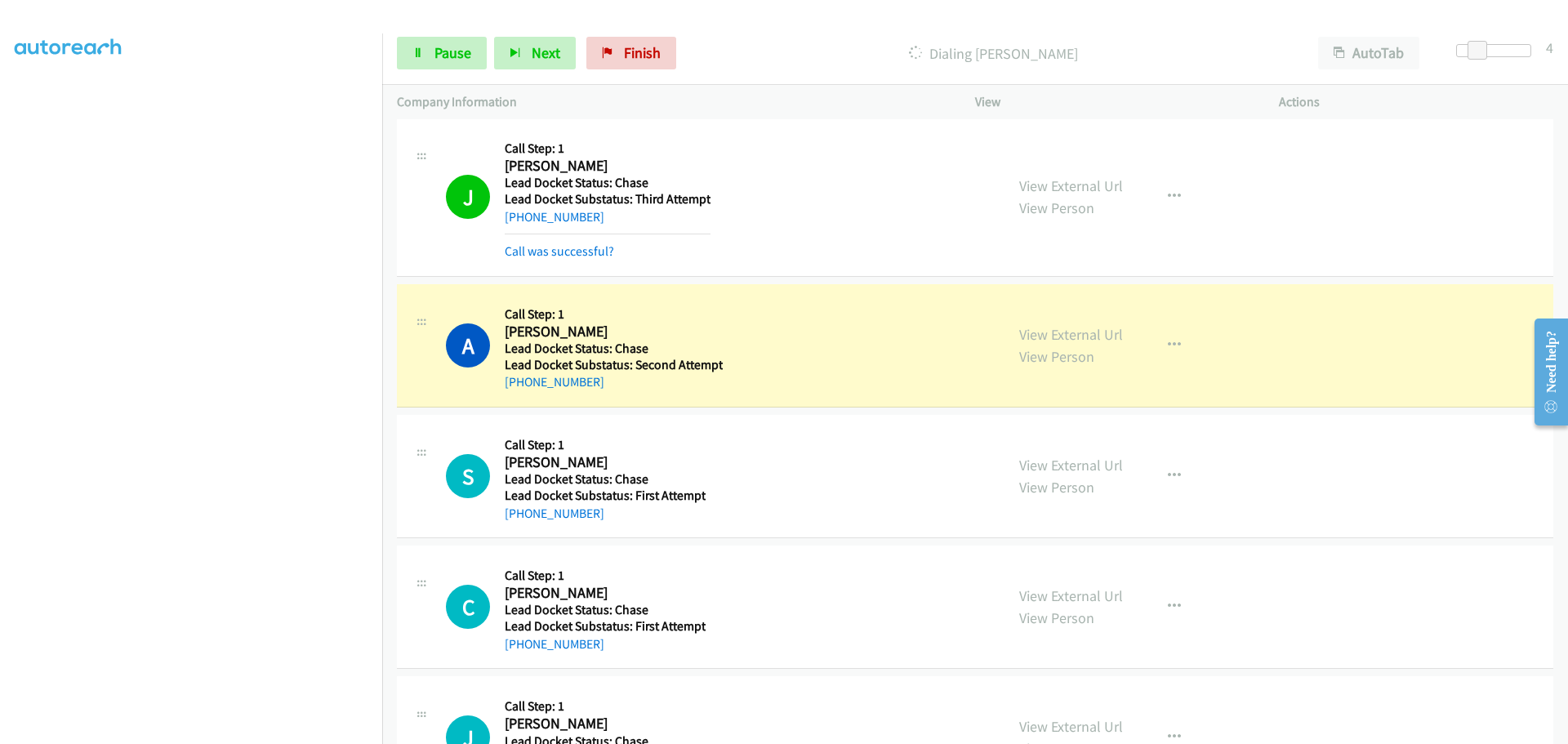
scroll to position [1410, 0]
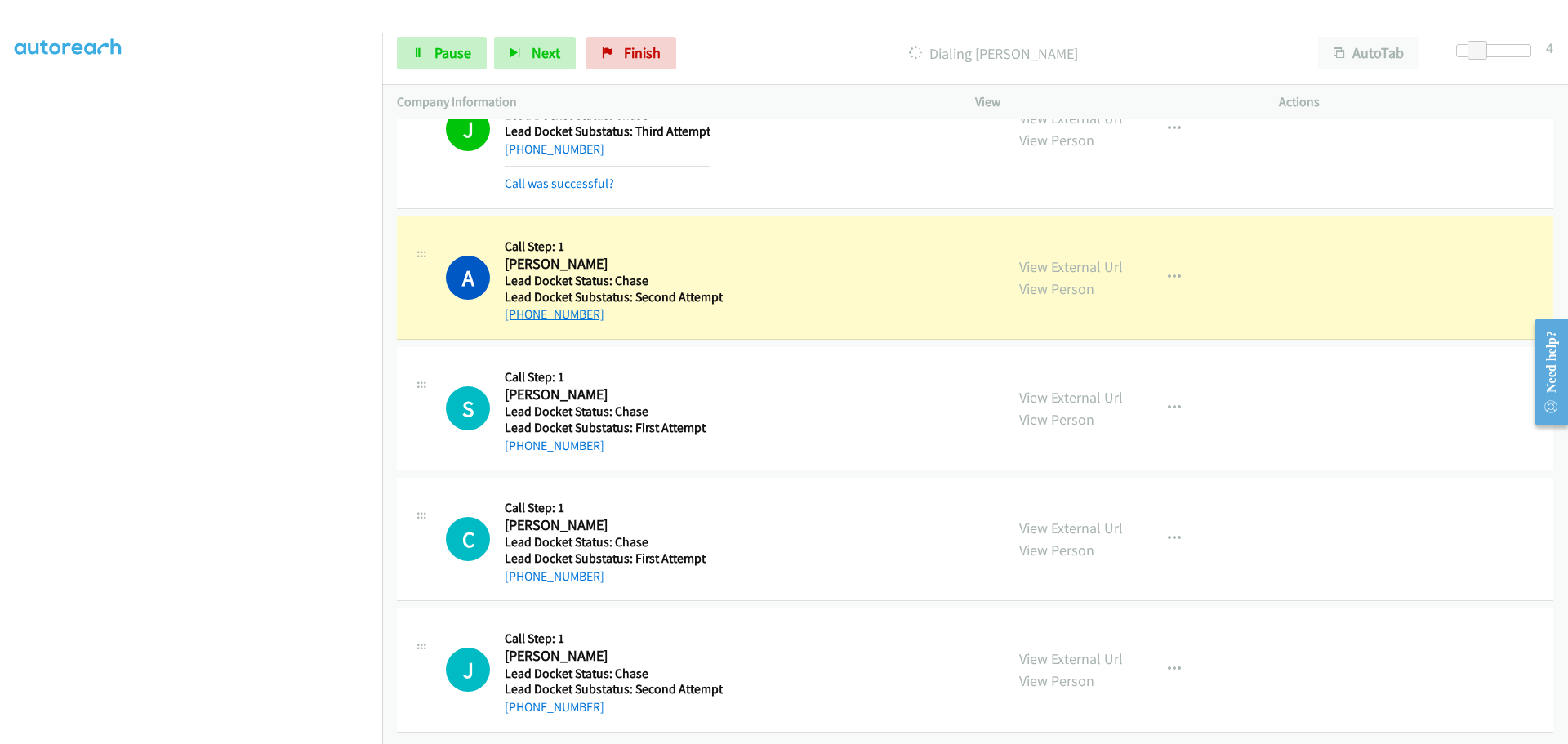
drag, startPoint x: 592, startPoint y: 295, endPoint x: 517, endPoint y: 294, distance: 75.0
click at [517, 305] on div "+1 610-213-4784" at bounding box center [613, 314] width 218 height 20
copy link "610-213-4784"
drag, startPoint x: 578, startPoint y: 430, endPoint x: 527, endPoint y: 418, distance: 52.4
click at [519, 436] on div "+1 417-399-3095" at bounding box center [604, 445] width 201 height 20
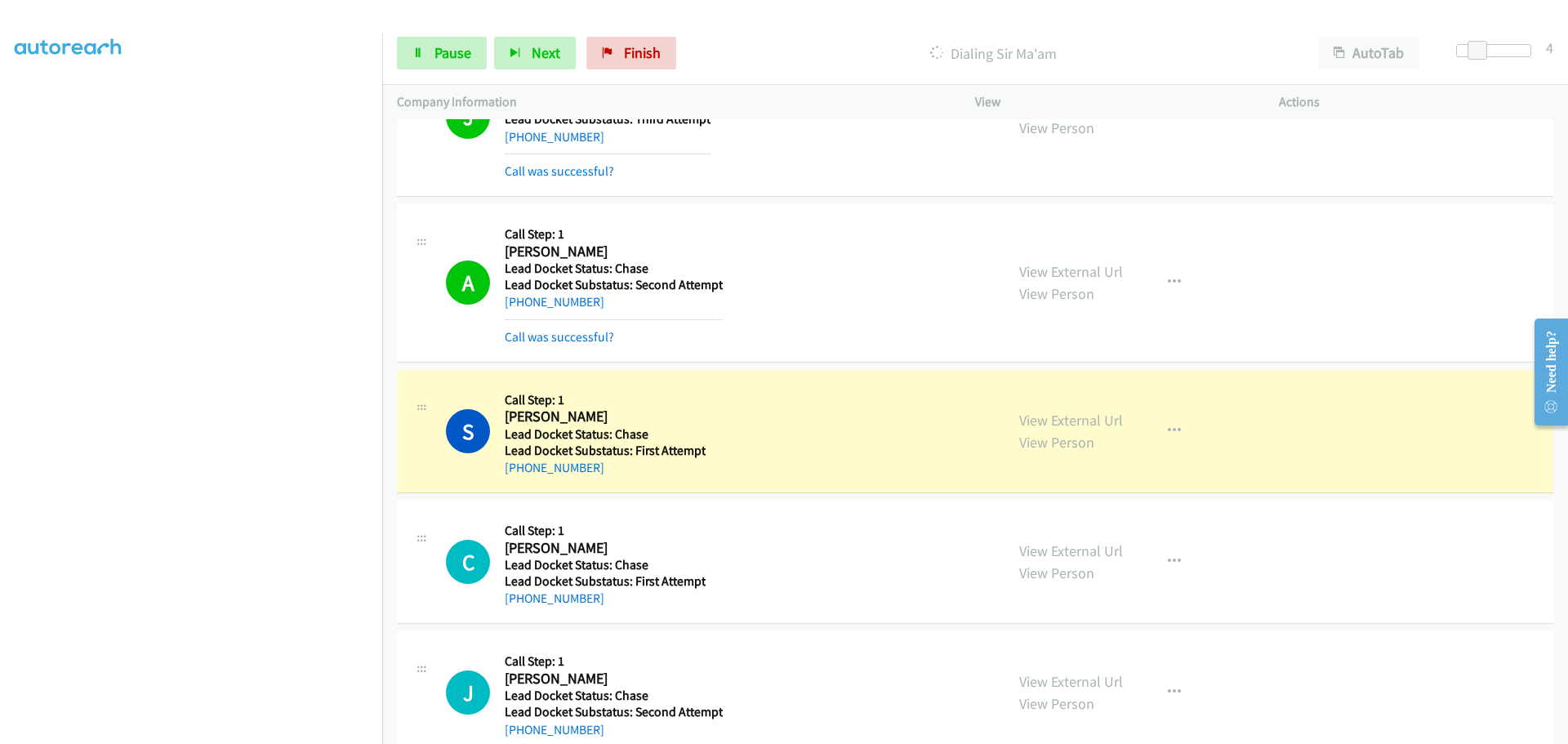
click at [608, 470] on div "+1 417-399-3095" at bounding box center [604, 468] width 201 height 20
drag, startPoint x: 577, startPoint y: 465, endPoint x: 518, endPoint y: 469, distance: 59.1
click at [518, 469] on div "+1 417-399-3095" at bounding box center [604, 468] width 201 height 20
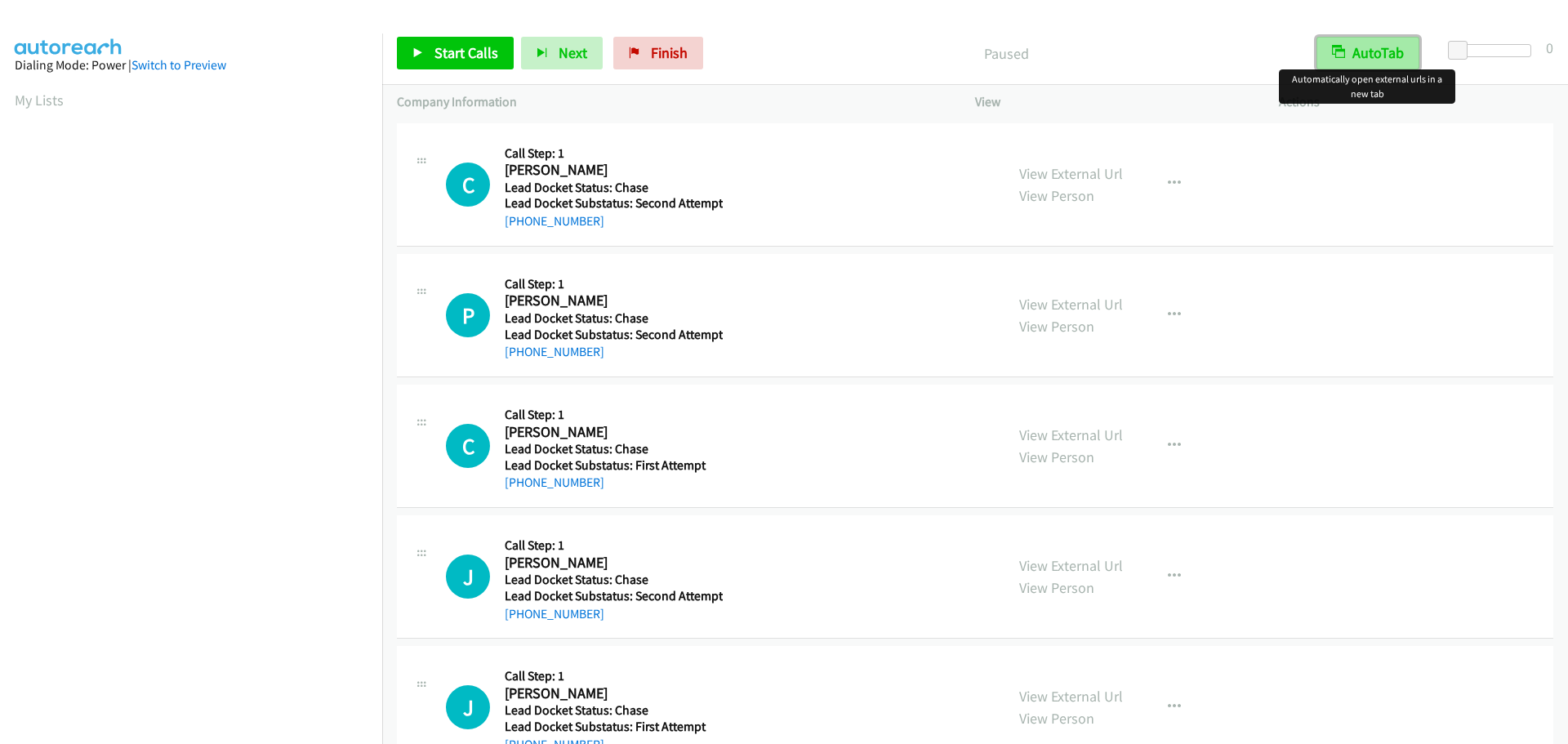
click at [1373, 49] on button "AutoTab" at bounding box center [1368, 53] width 103 height 33
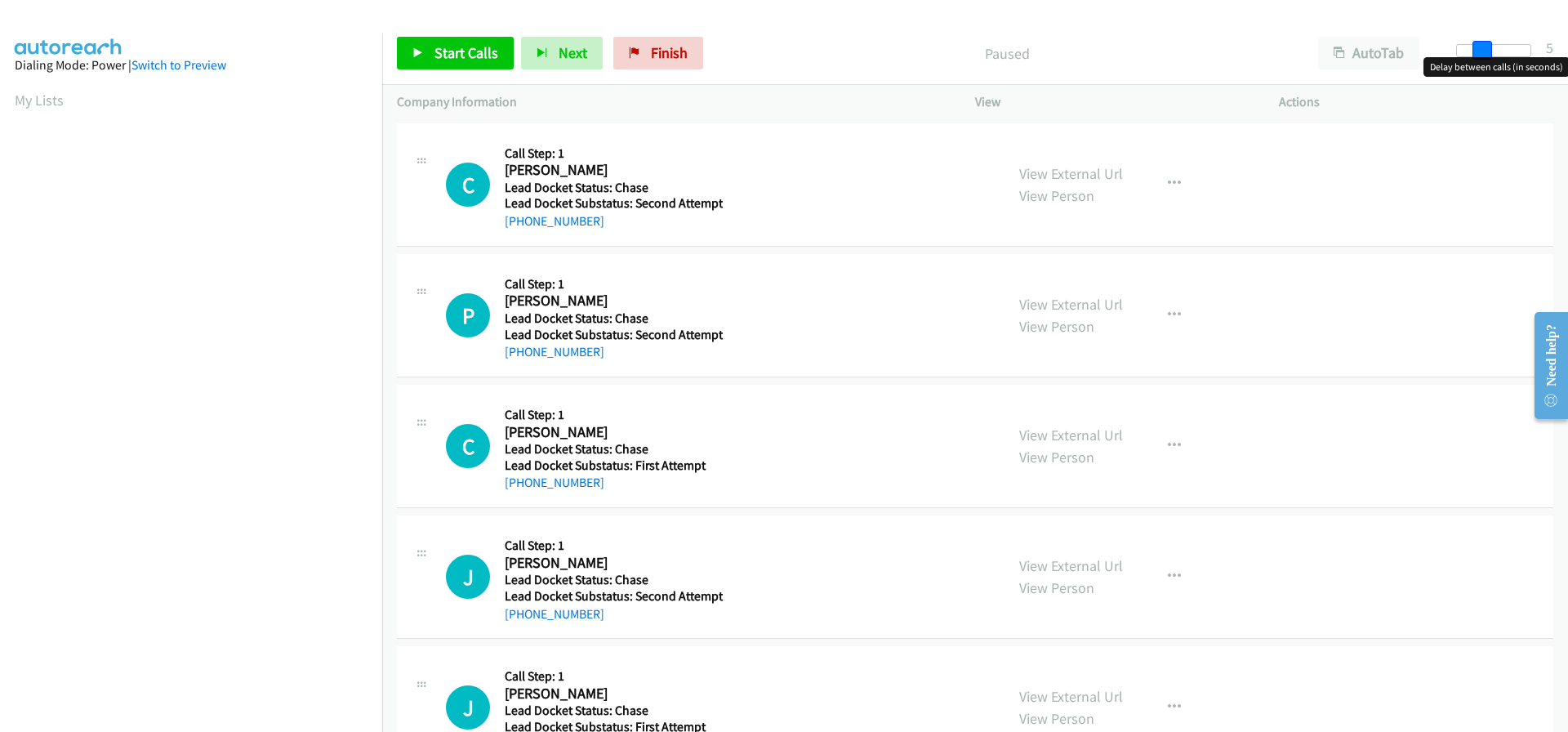
drag, startPoint x: 1454, startPoint y: 49, endPoint x: 1476, endPoint y: 50, distance: 22.0
click at [1476, 50] on span at bounding box center [1482, 50] width 20 height 20
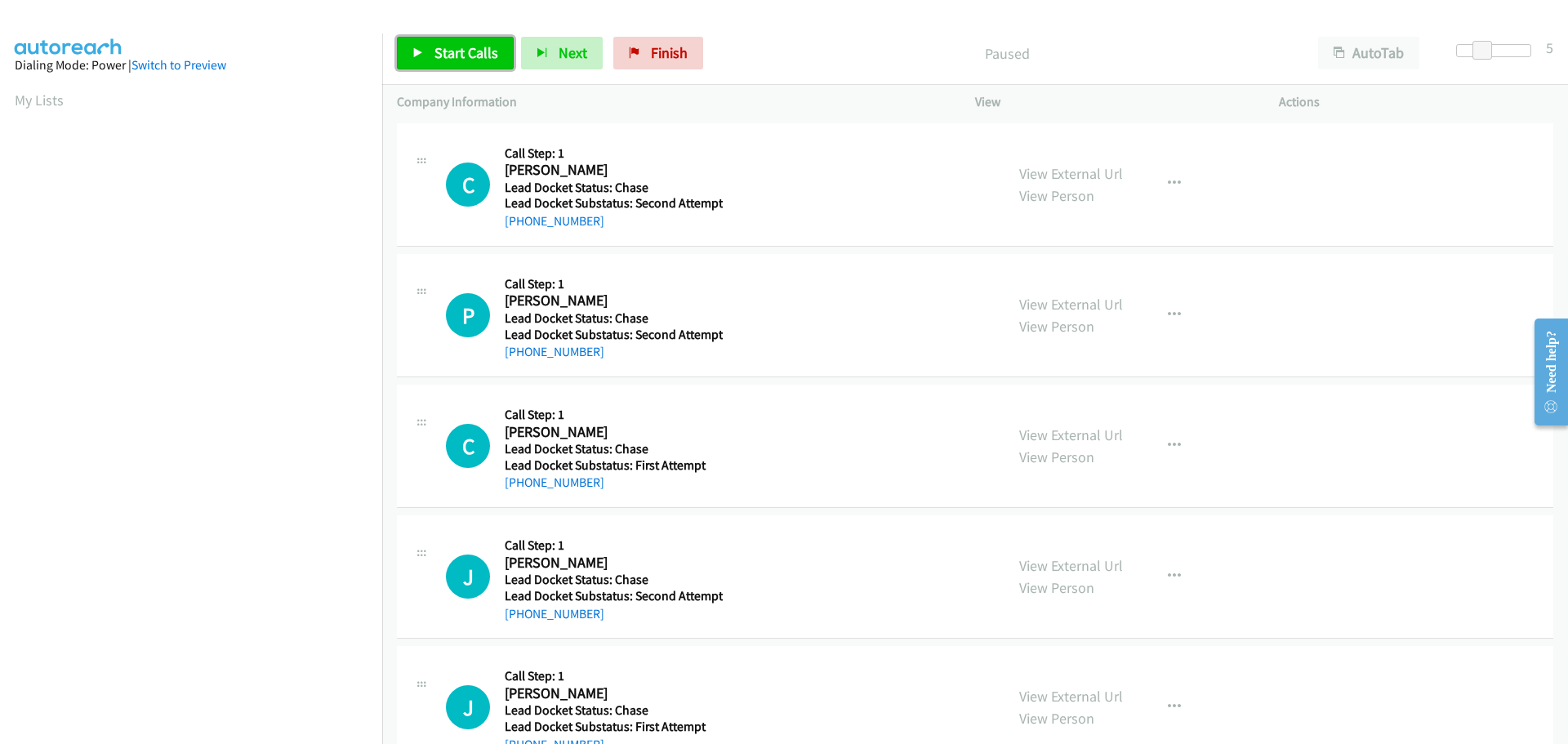
click at [457, 54] on span "Start Calls" at bounding box center [466, 53] width 63 height 19
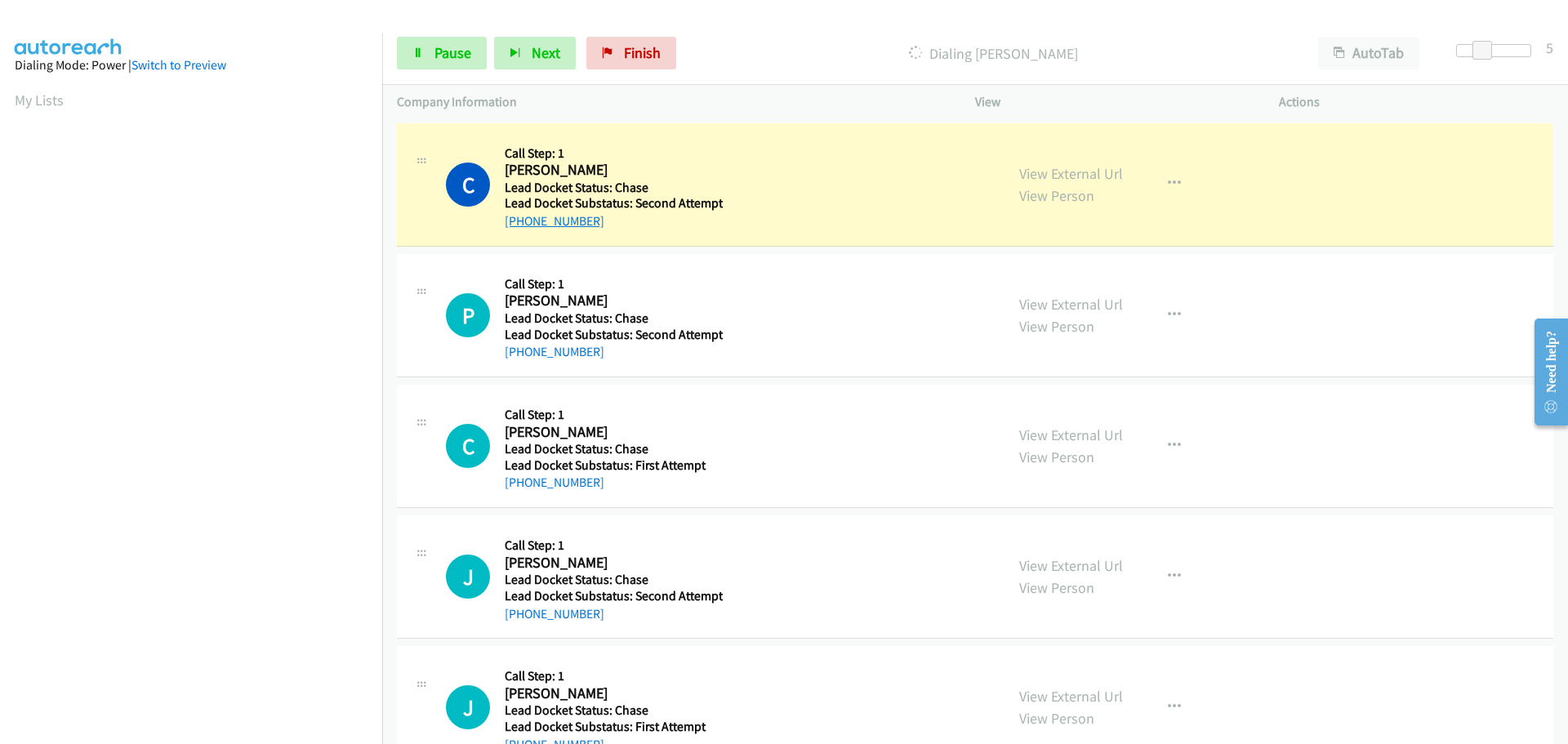
drag, startPoint x: 605, startPoint y: 224, endPoint x: 522, endPoint y: 228, distance: 83.1
click at [522, 228] on div "[PHONE_NUMBER]" at bounding box center [613, 221] width 218 height 20
copy link "[PHONE_NUMBER]"
drag, startPoint x: 609, startPoint y: 363, endPoint x: 522, endPoint y: 362, distance: 87.0
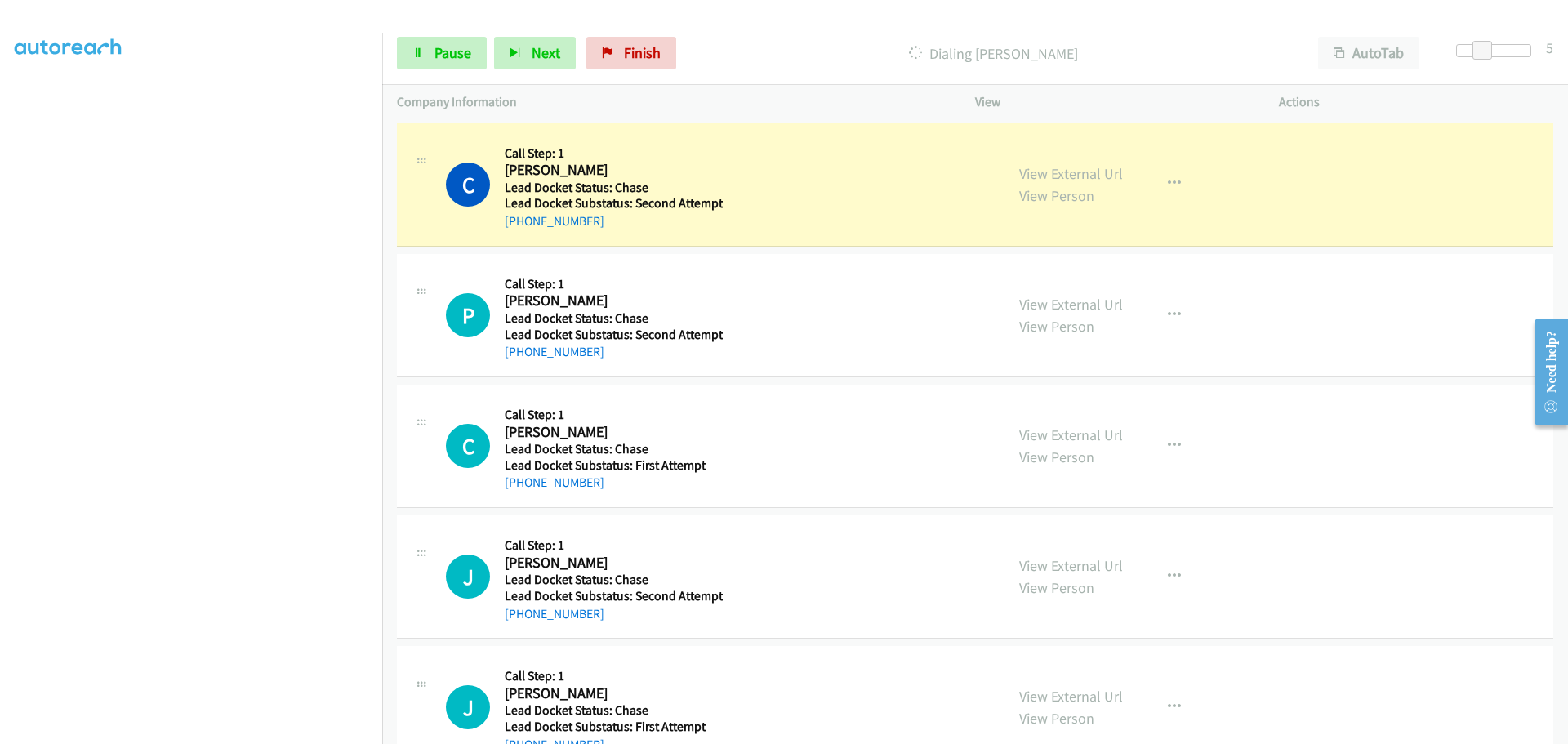
click at [522, 362] on div "P Callback Scheduled Call Step: 1 [PERSON_NAME] America/[GEOGRAPHIC_DATA] Lead …" at bounding box center [975, 316] width 1156 height 123
copy link "[PHONE_NUMBER]"
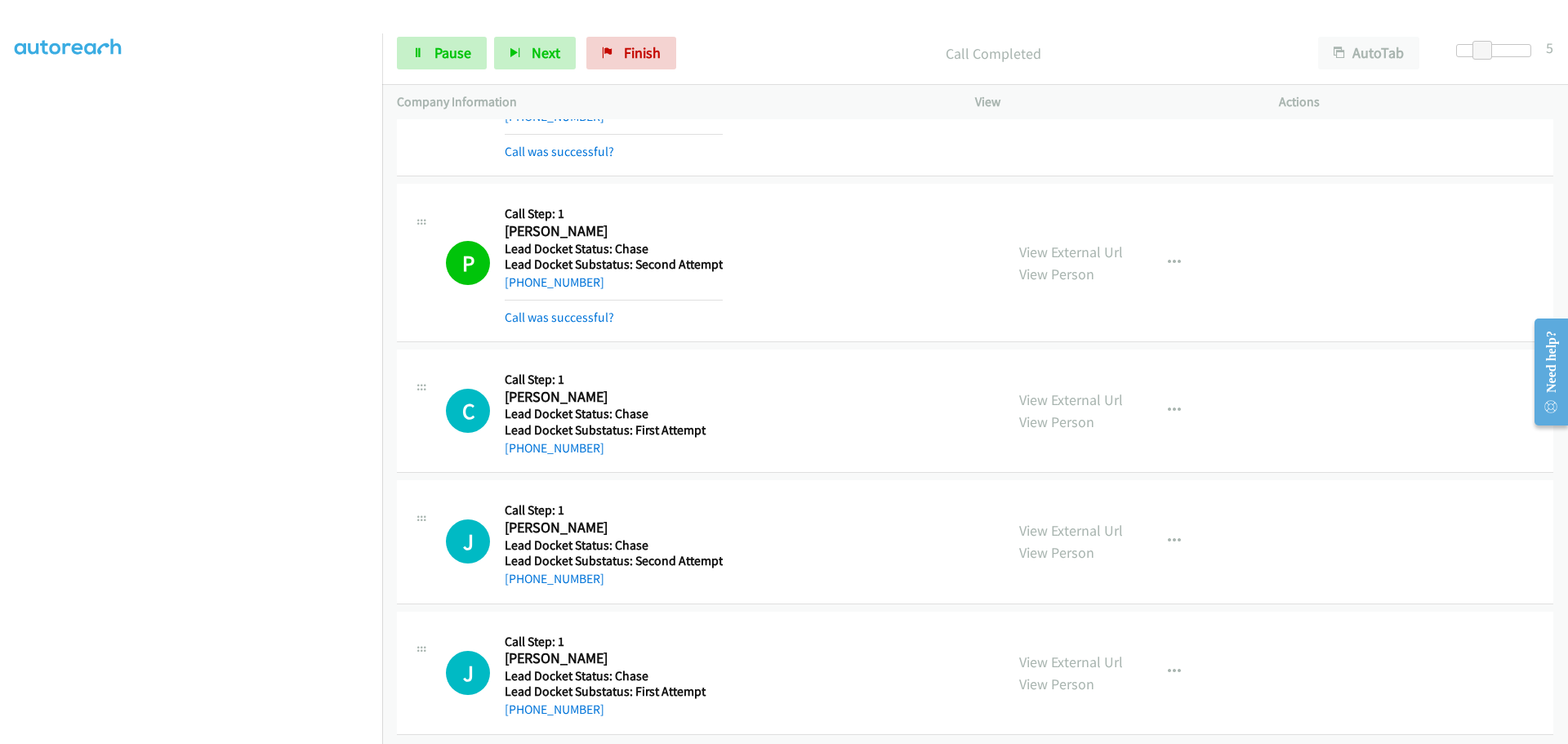
scroll to position [119, 0]
drag, startPoint x: 602, startPoint y: 435, endPoint x: 523, endPoint y: 440, distance: 79.2
click at [523, 440] on div "[PHONE_NUMBER]" at bounding box center [611, 445] width 214 height 20
copy link "[PHONE_NUMBER]"
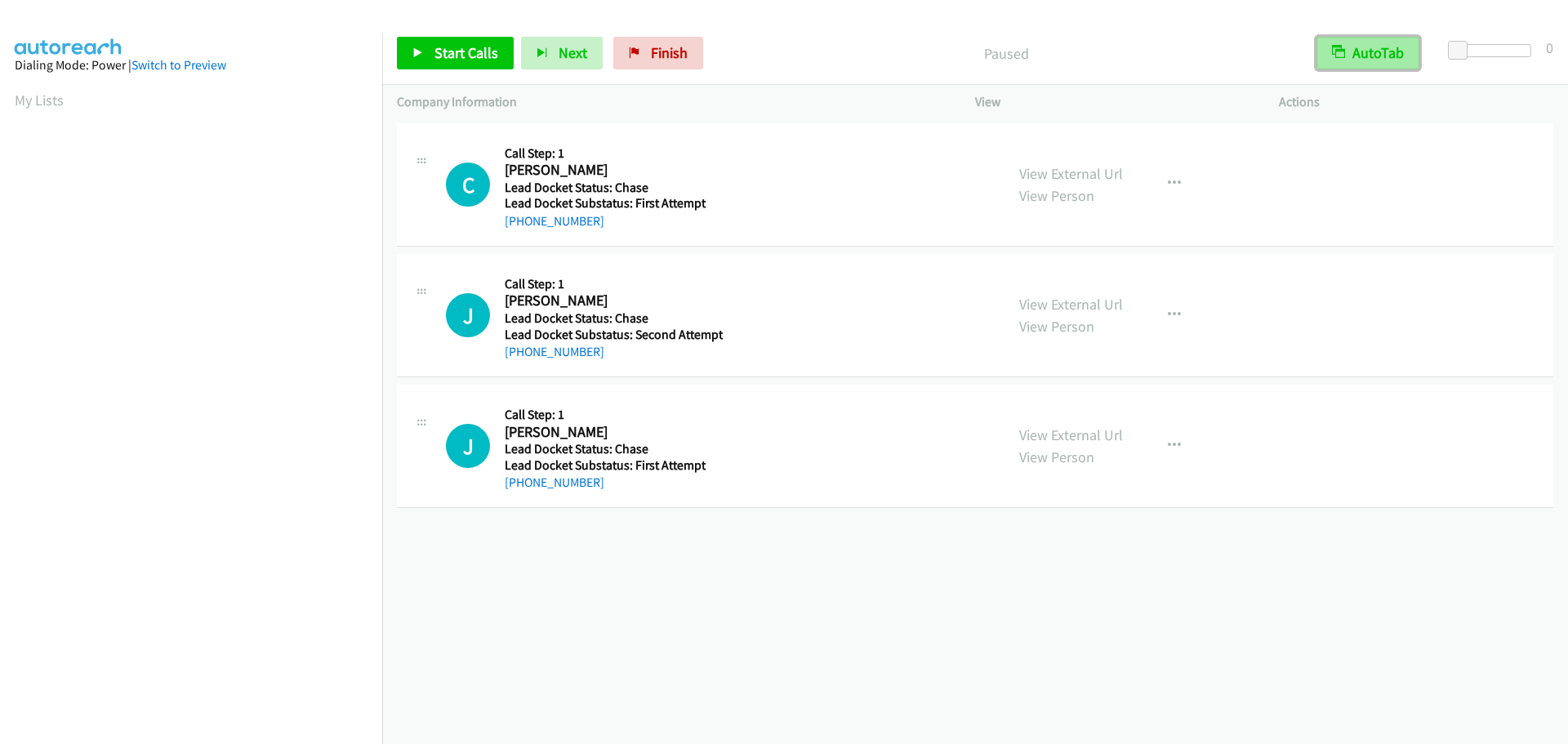
click at [1387, 49] on button "AutoTab" at bounding box center [1368, 53] width 103 height 33
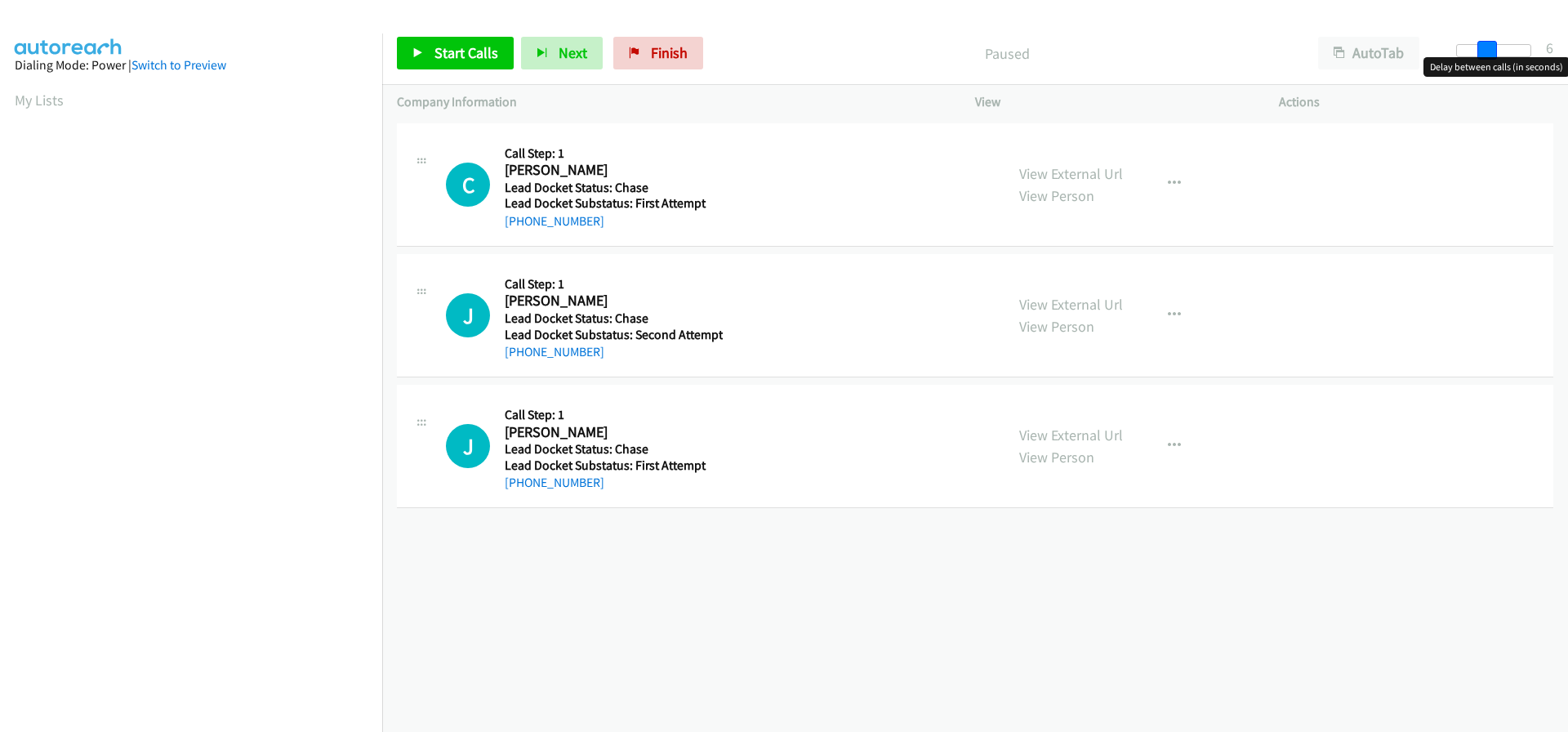
drag, startPoint x: 1458, startPoint y: 47, endPoint x: 1479, endPoint y: 49, distance: 21.1
click at [1479, 49] on span at bounding box center [1487, 50] width 20 height 20
click at [1473, 50] on span at bounding box center [1482, 50] width 20 height 20
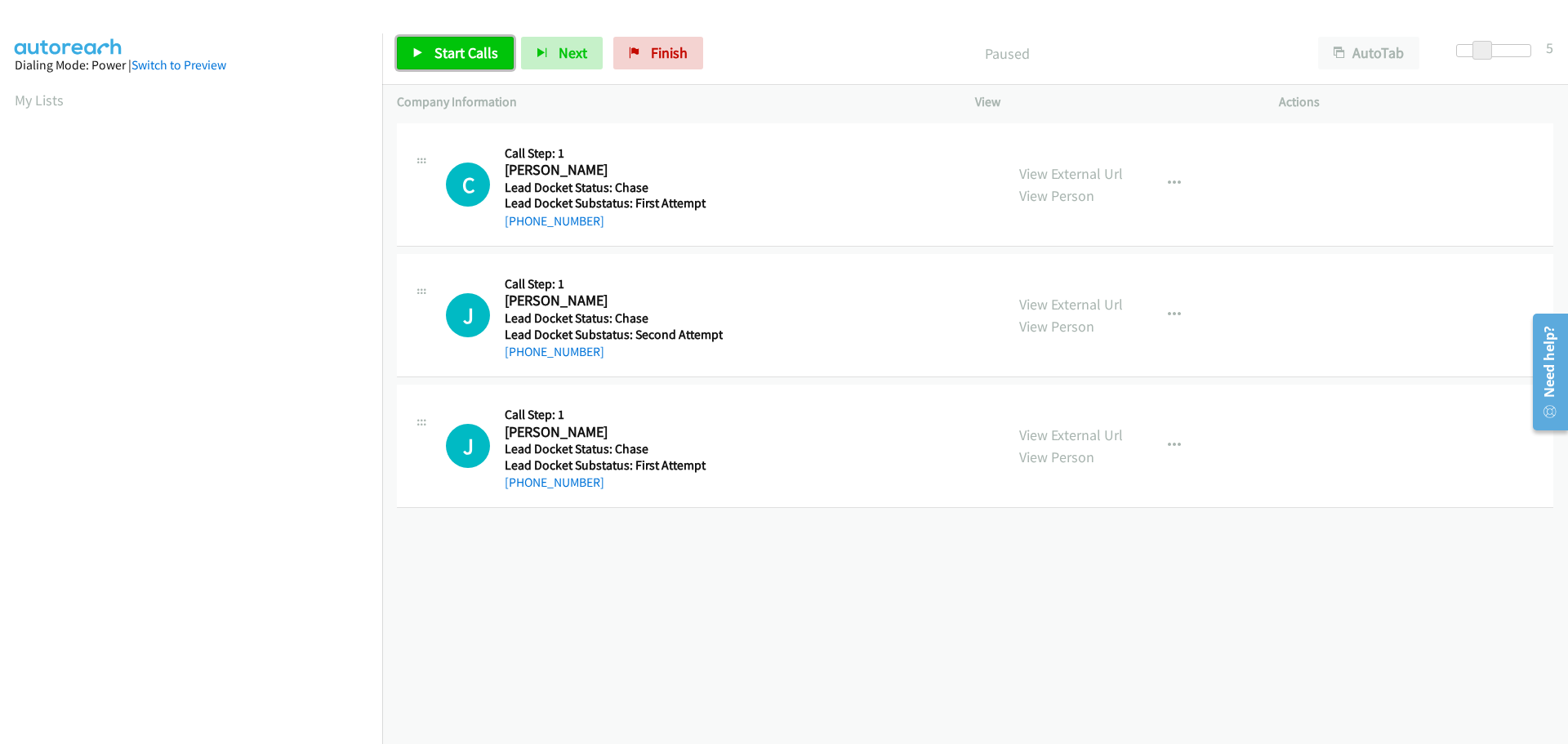
click at [431, 51] on link "Start Calls" at bounding box center [455, 53] width 117 height 33
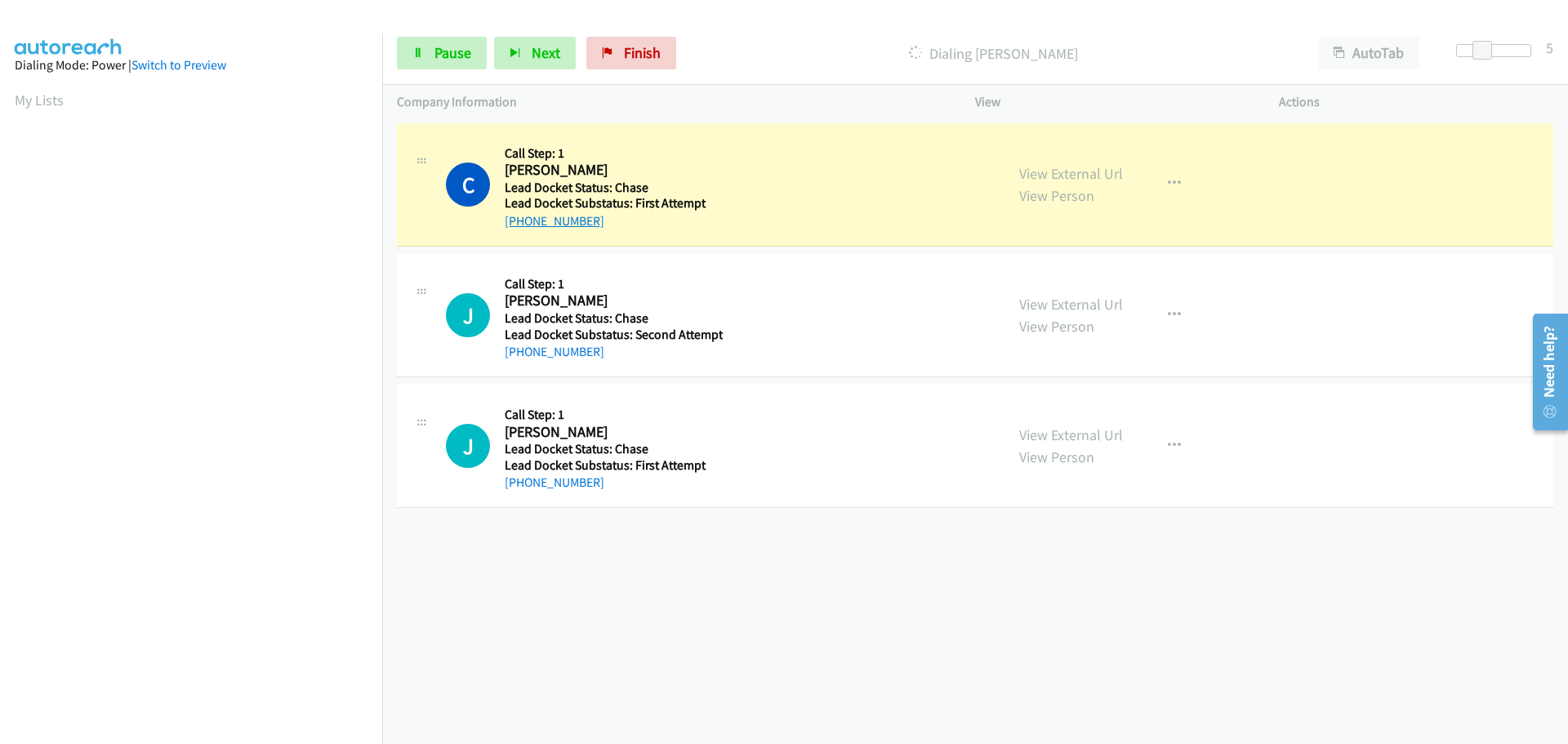
drag, startPoint x: 593, startPoint y: 227, endPoint x: 515, endPoint y: 222, distance: 78.2
click at [515, 222] on div "+1 864-444-0955" at bounding box center [611, 221] width 214 height 20
copy link "864-444-0955"
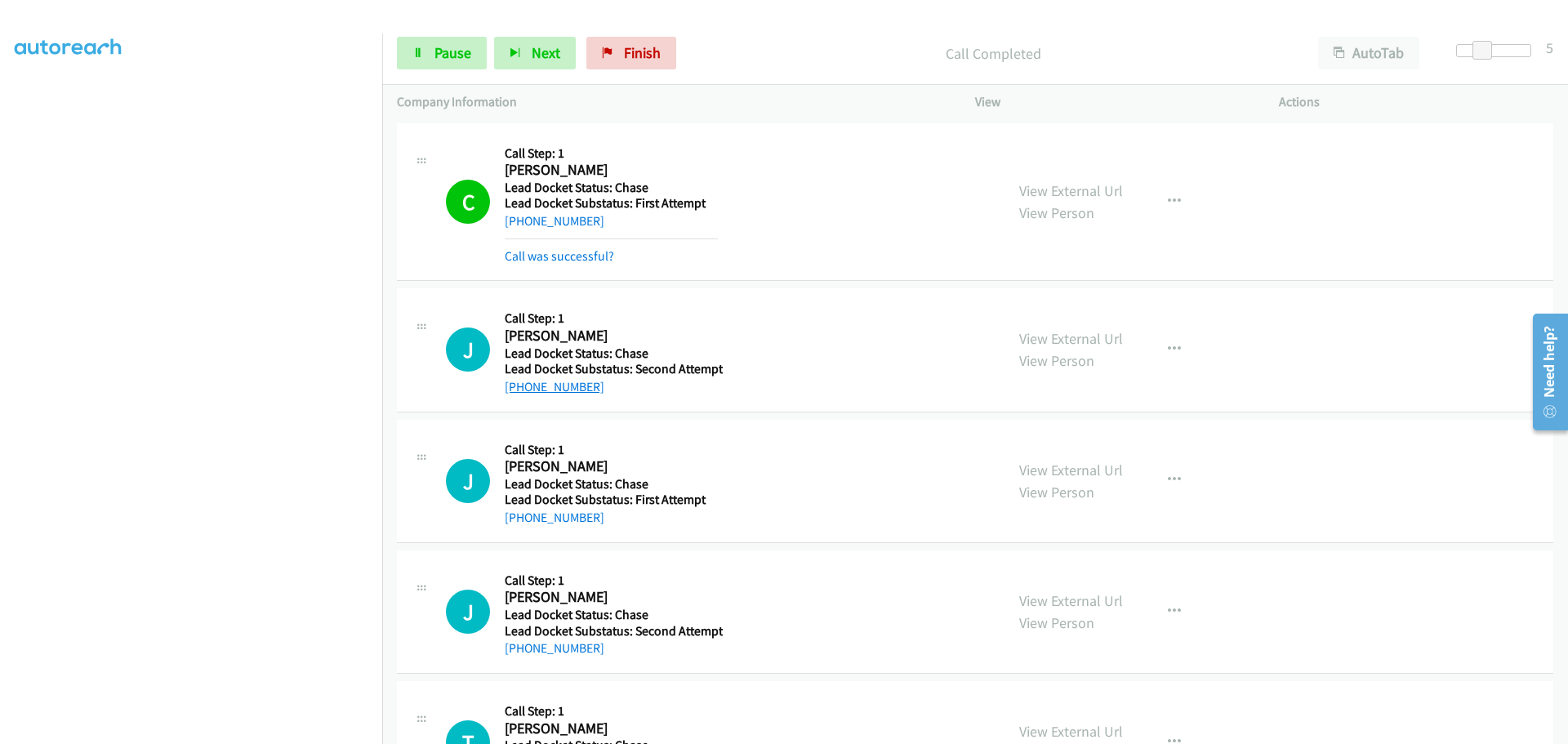
drag, startPoint x: 603, startPoint y: 352, endPoint x: 519, endPoint y: 379, distance: 88.2
click at [519, 379] on div "+1 661-246-9052" at bounding box center [613, 387] width 218 height 20
copy link "661-246-9052"
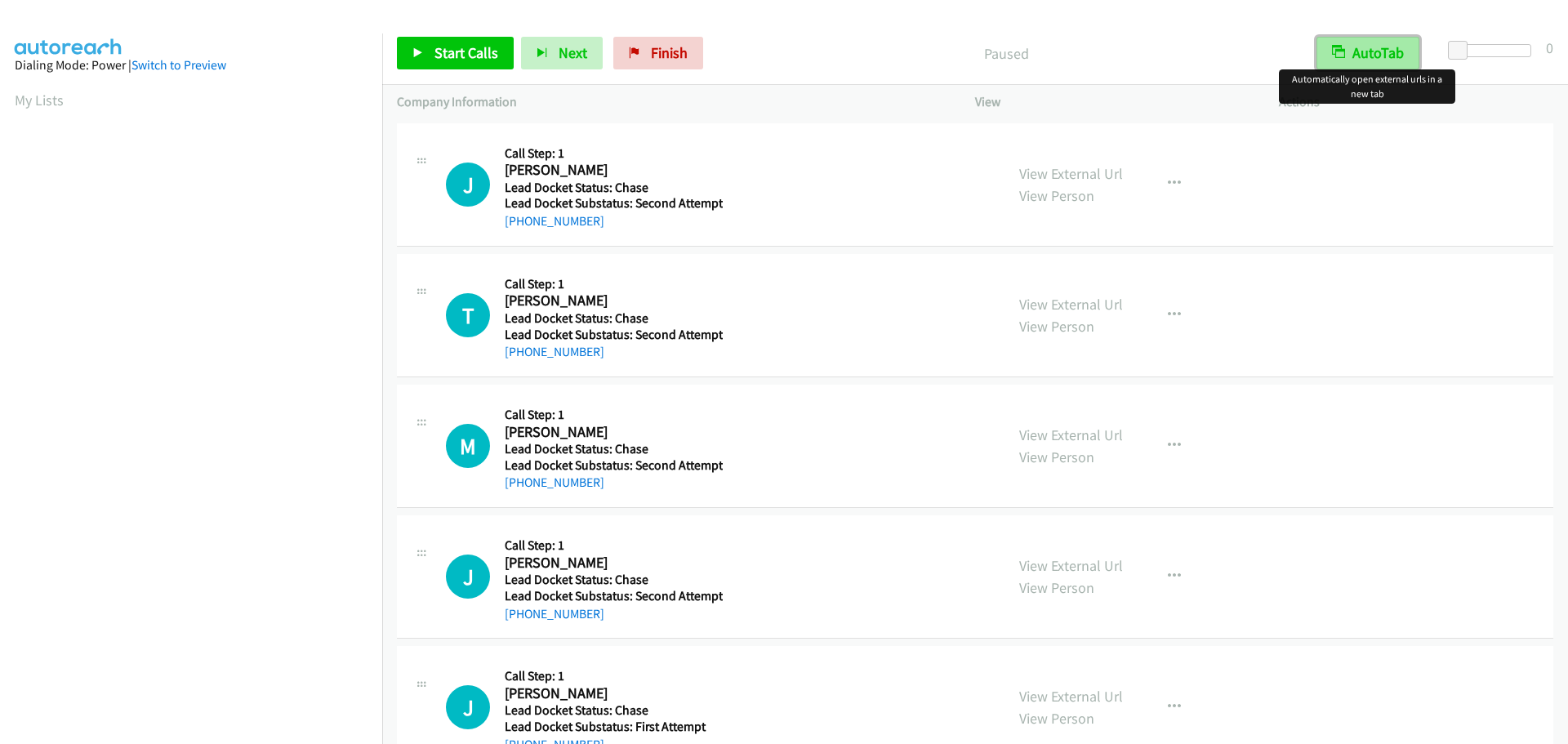
click at [1367, 63] on button "AutoTab" at bounding box center [1368, 53] width 103 height 33
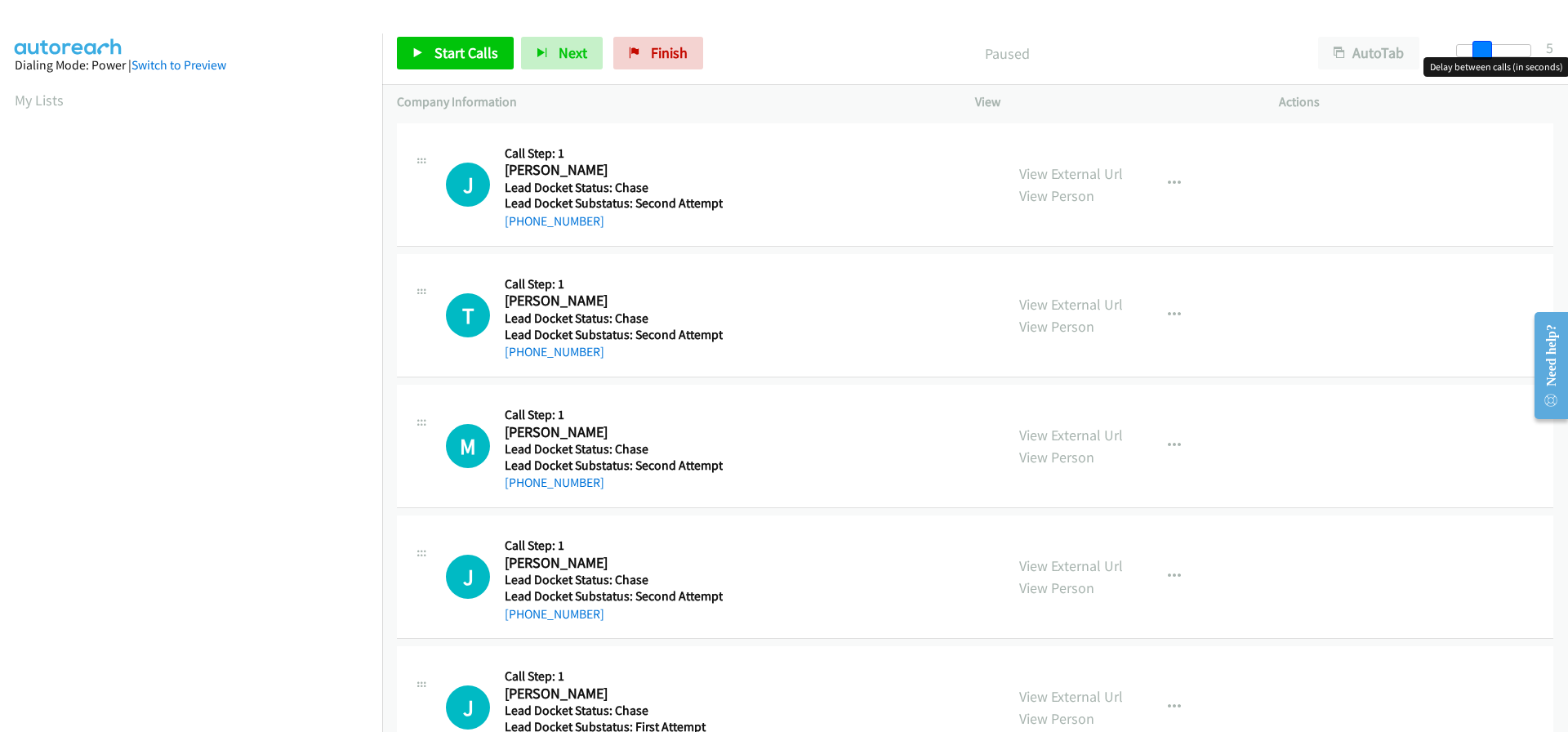
drag, startPoint x: 1461, startPoint y: 45, endPoint x: 1484, endPoint y: 45, distance: 23.0
click at [1484, 45] on span at bounding box center [1482, 50] width 20 height 20
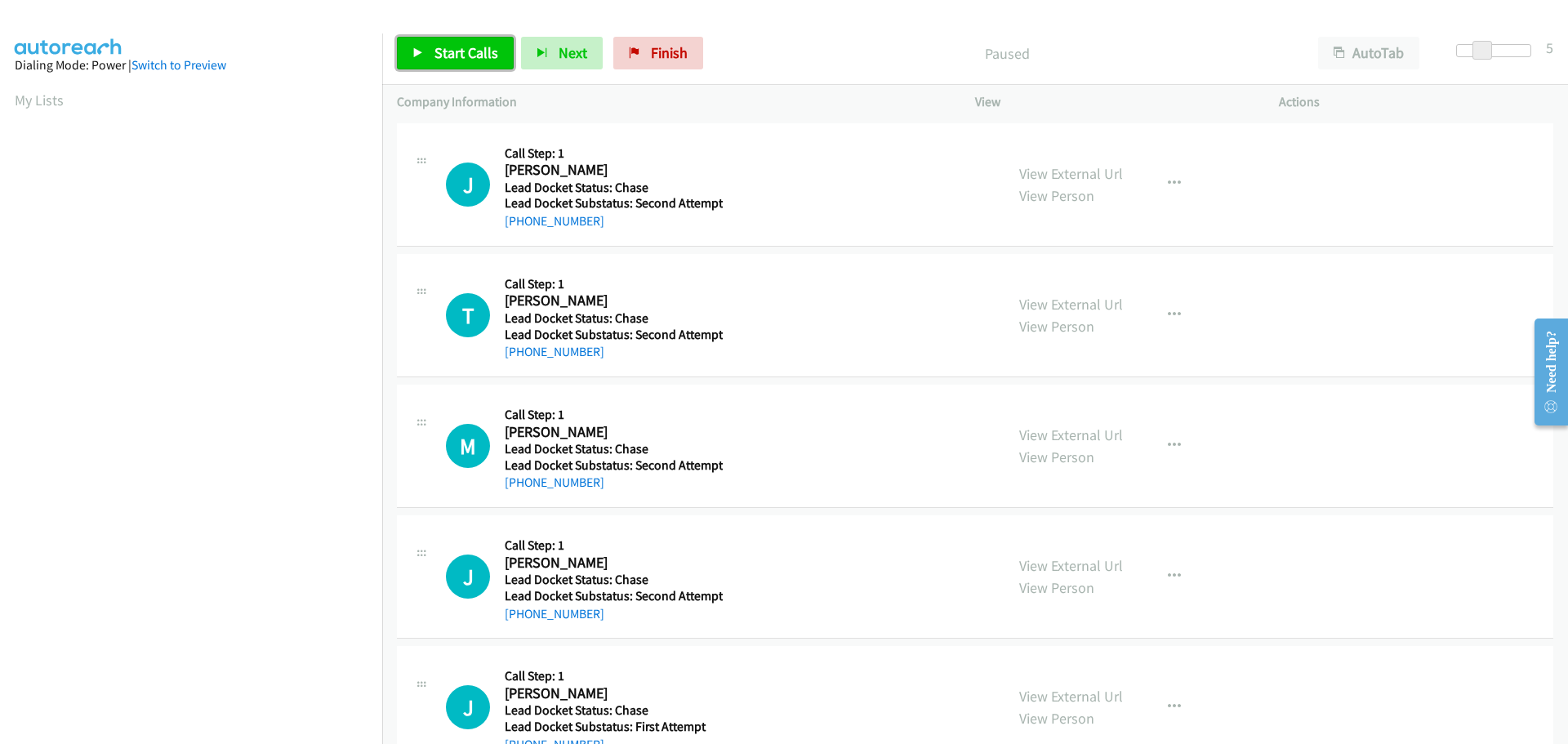
click at [476, 56] on span "Start Calls" at bounding box center [466, 53] width 63 height 19
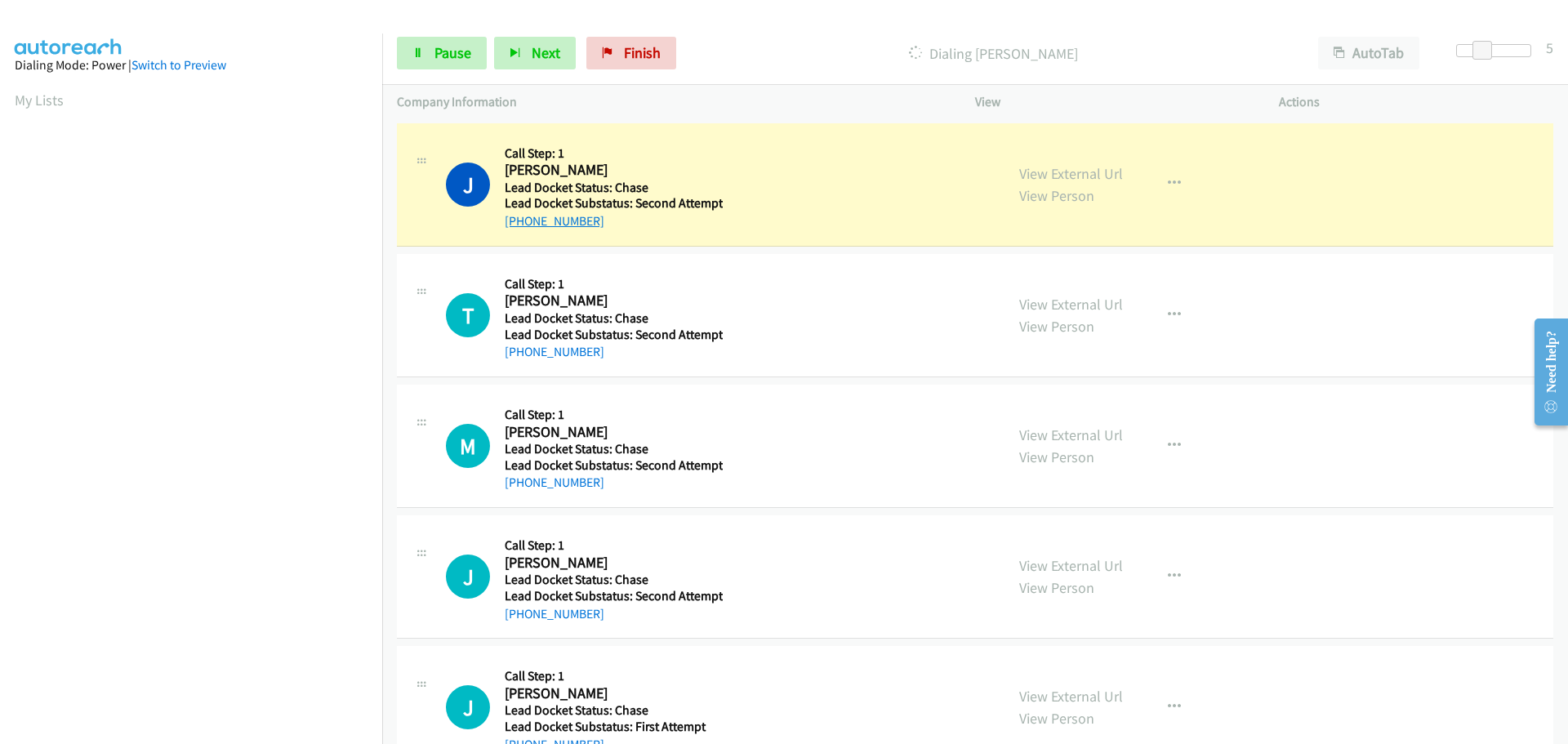
drag, startPoint x: 607, startPoint y: 221, endPoint x: 520, endPoint y: 217, distance: 87.1
click at [520, 217] on div "+1 303-638-8748" at bounding box center [613, 221] width 218 height 20
copy link "303-638-8748"
drag, startPoint x: 596, startPoint y: 356, endPoint x: 520, endPoint y: 359, distance: 76.1
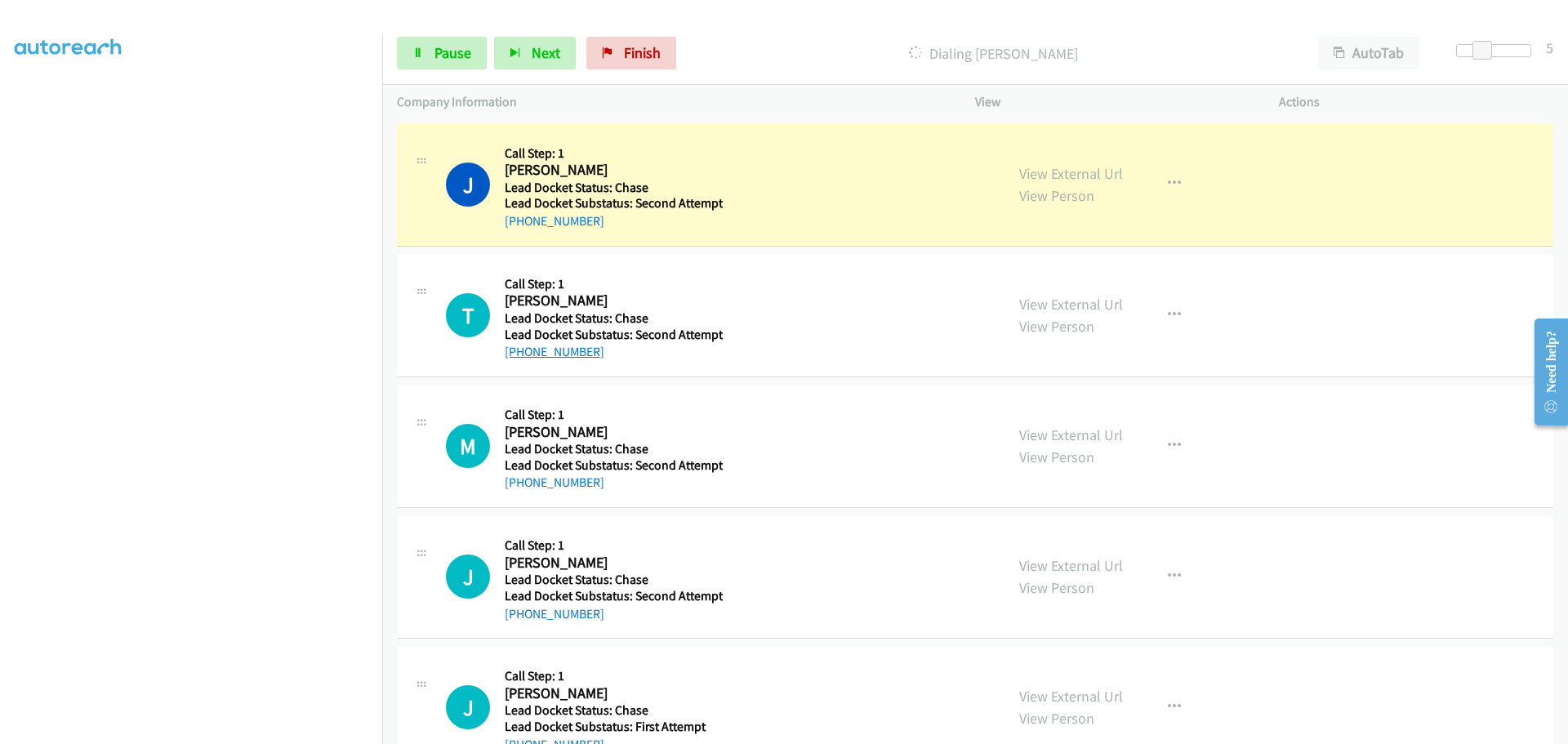
click at [520, 359] on div "Callback Scheduled Call Step: 1 Tyler Hardy America/New_York Lead Docket Status…" at bounding box center [613, 315] width 218 height 93
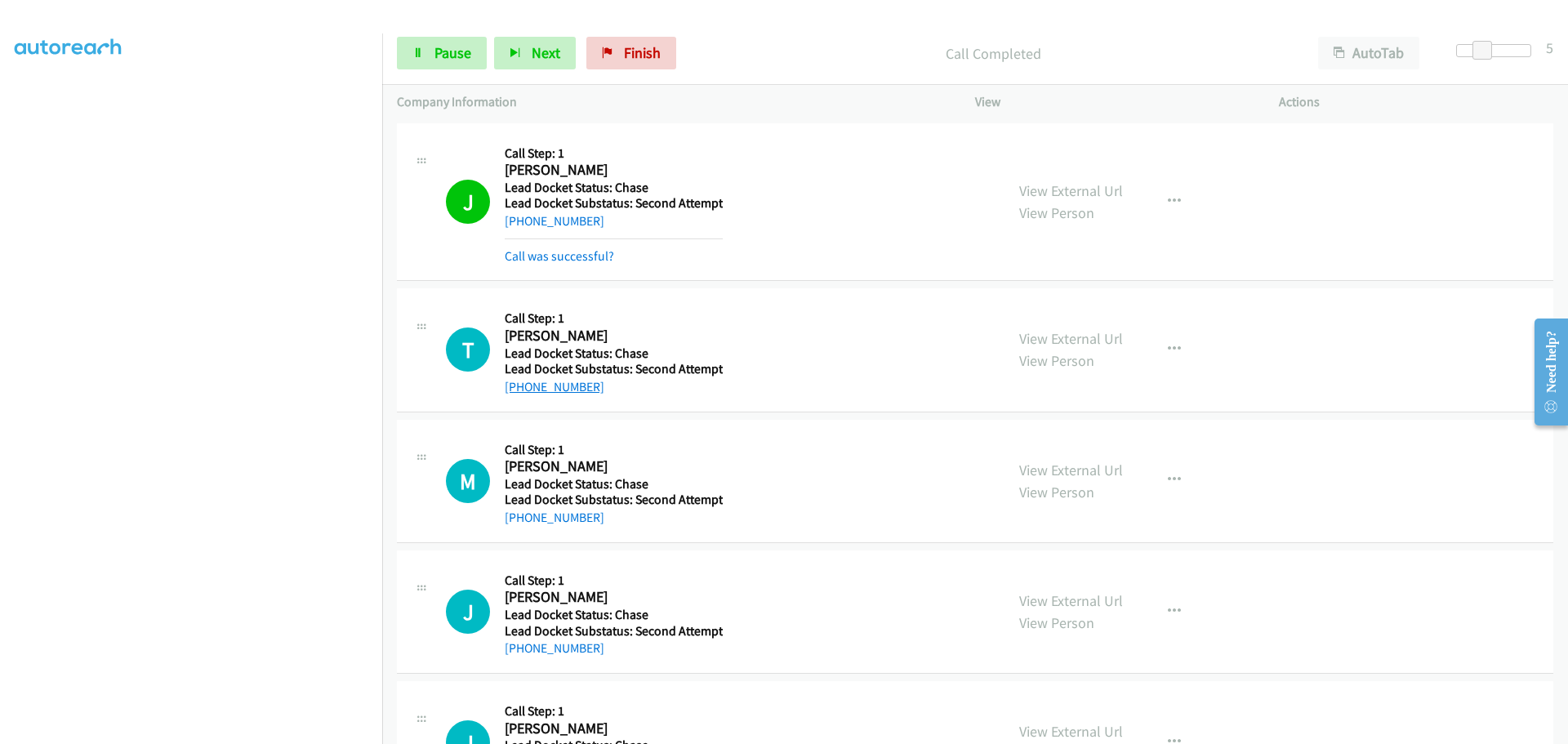
copy div "d Docket Status: Chase Lead Docket Substatus: Second Attempt +1 864-723-3087"
click at [601, 398] on div "T Callback Scheduled Call Step: 1 Tyler Hardy America/New_York Lead Docket Stat…" at bounding box center [975, 350] width 1156 height 123
drag, startPoint x: 596, startPoint y: 392, endPoint x: 523, endPoint y: 386, distance: 73.2
click at [523, 386] on div "[PHONE_NUMBER]" at bounding box center [613, 387] width 218 height 20
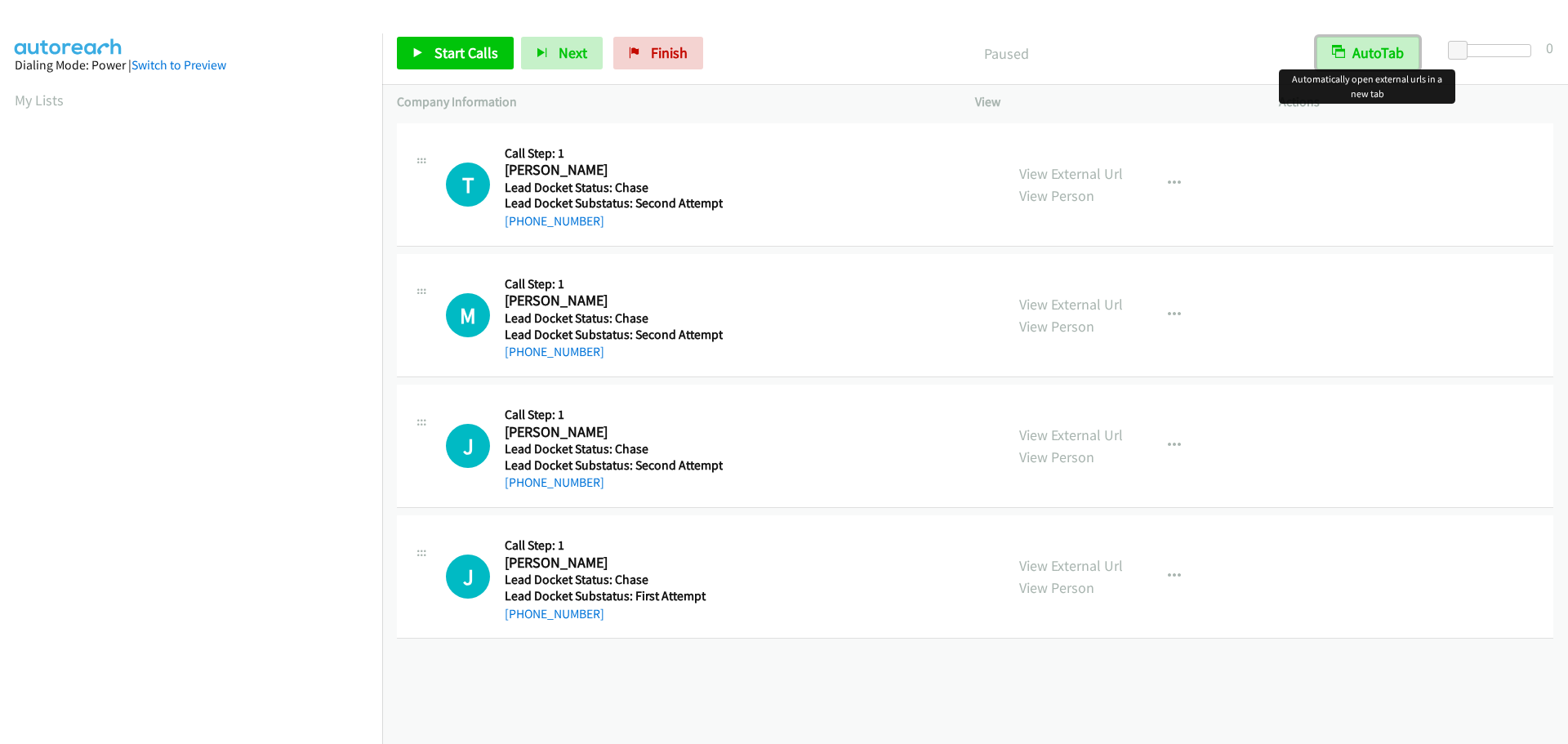
click at [1346, 49] on button "AutoTab" at bounding box center [1368, 53] width 103 height 33
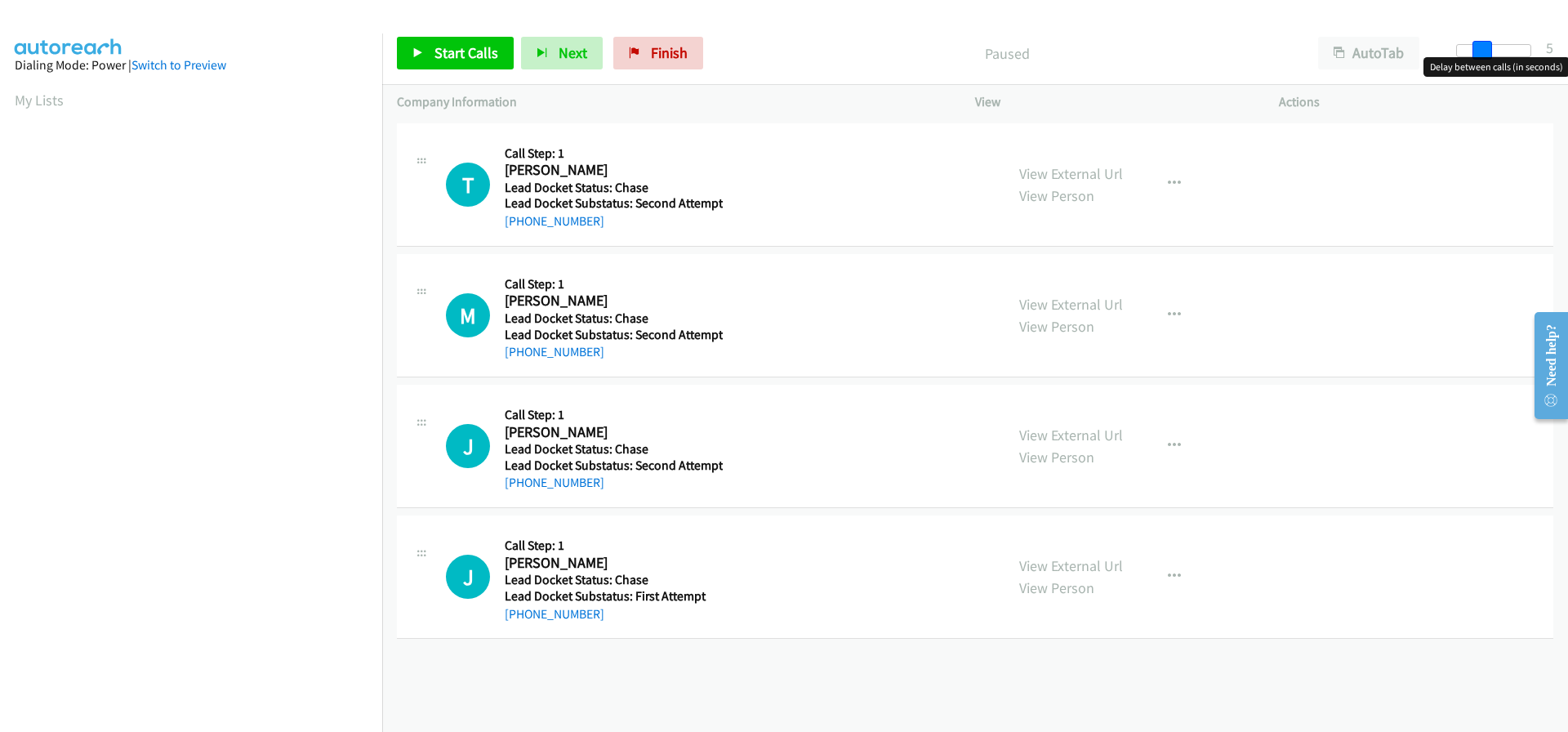
drag, startPoint x: 1456, startPoint y: 45, endPoint x: 1480, endPoint y: 49, distance: 24.3
click at [1480, 49] on span at bounding box center [1482, 50] width 20 height 20
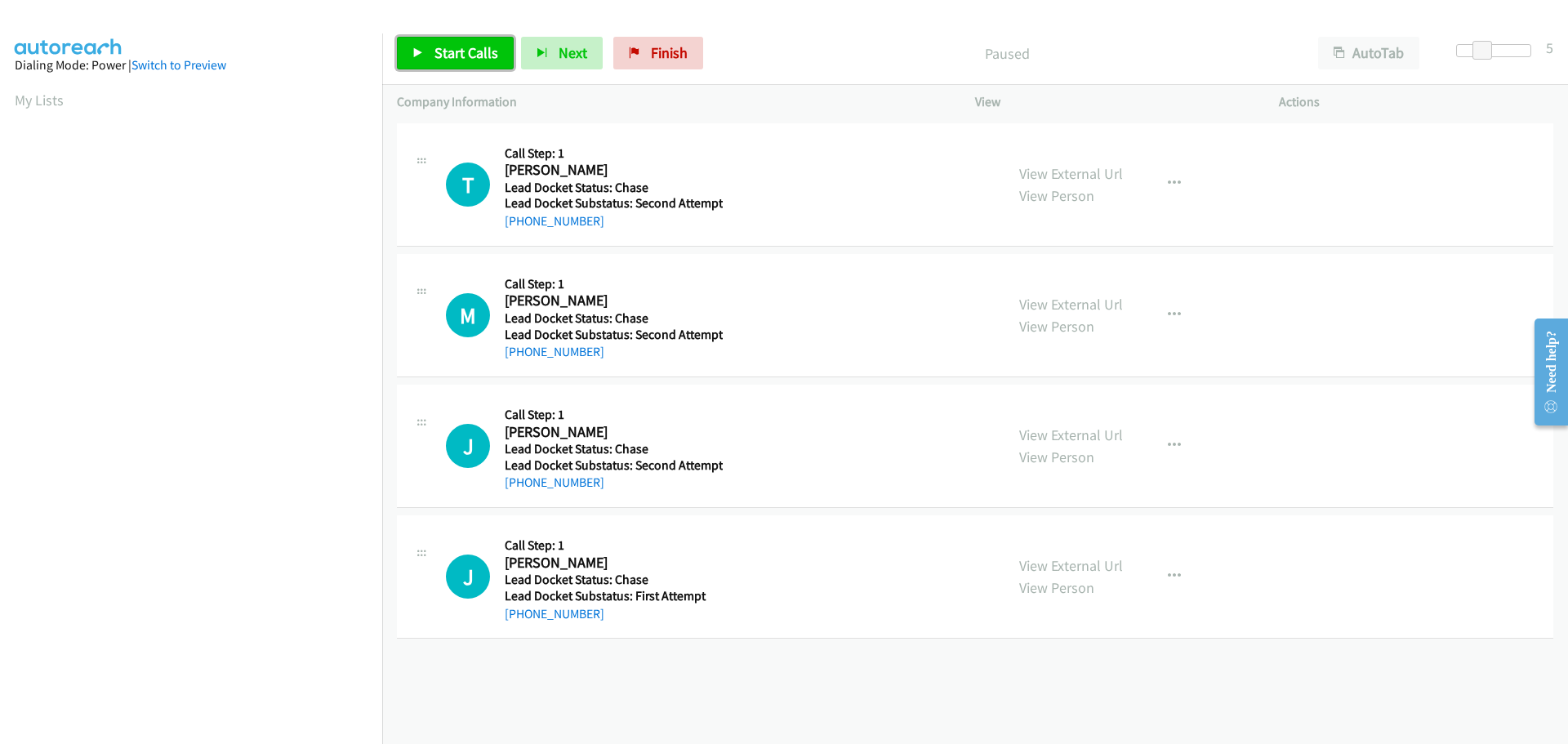
click at [462, 45] on span "Start Calls" at bounding box center [466, 53] width 63 height 19
drag, startPoint x: 569, startPoint y: 223, endPoint x: 521, endPoint y: 229, distance: 48.4
click at [521, 229] on div "[PHONE_NUMBER]" at bounding box center [613, 221] width 218 height 20
copy link "[PHONE_NUMBER]"
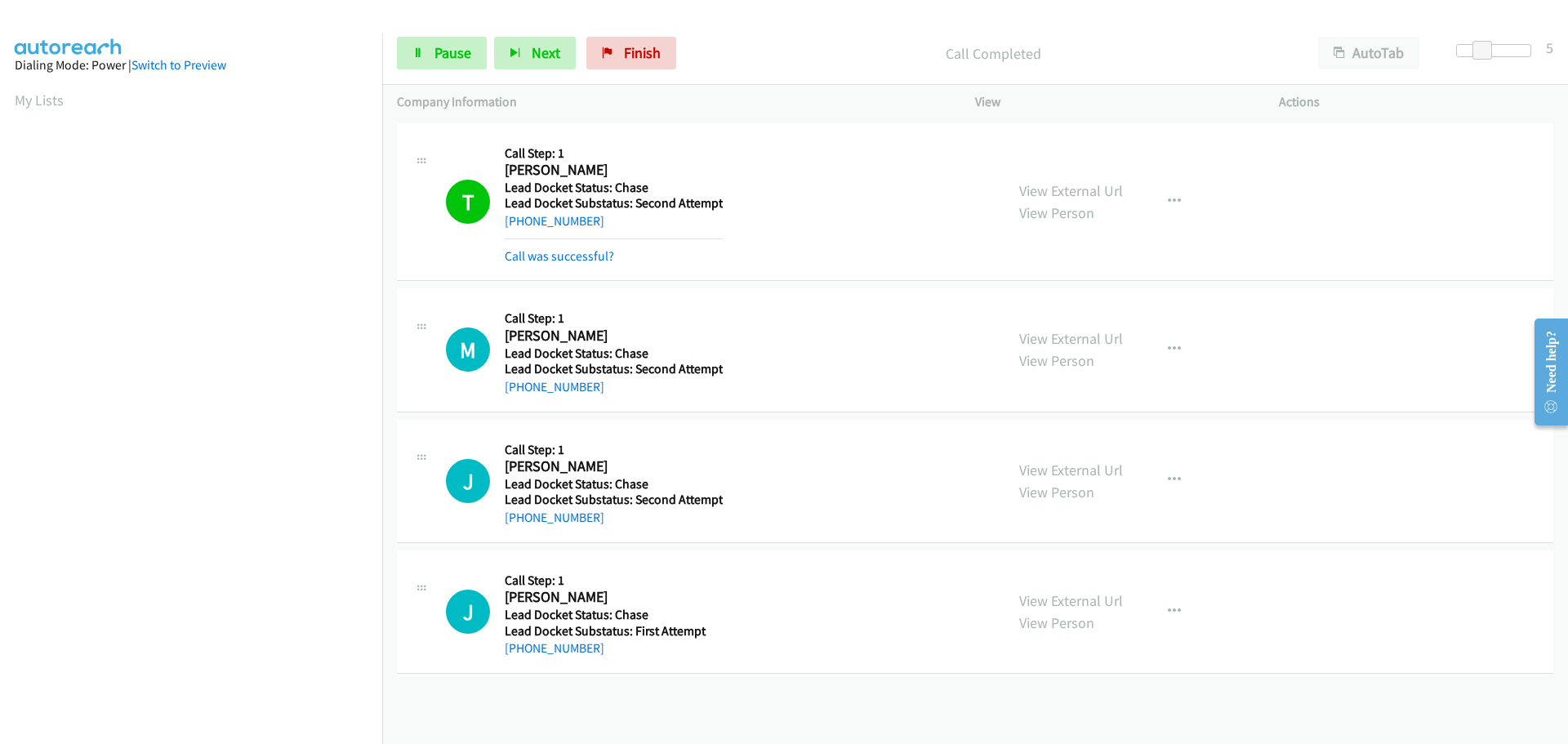
scroll to position [173, 0]
drag, startPoint x: 621, startPoint y: 390, endPoint x: 520, endPoint y: 392, distance: 101.0
click at [520, 392] on div "[PHONE_NUMBER]" at bounding box center [613, 387] width 218 height 20
copy link "[PHONE_NUMBER]"
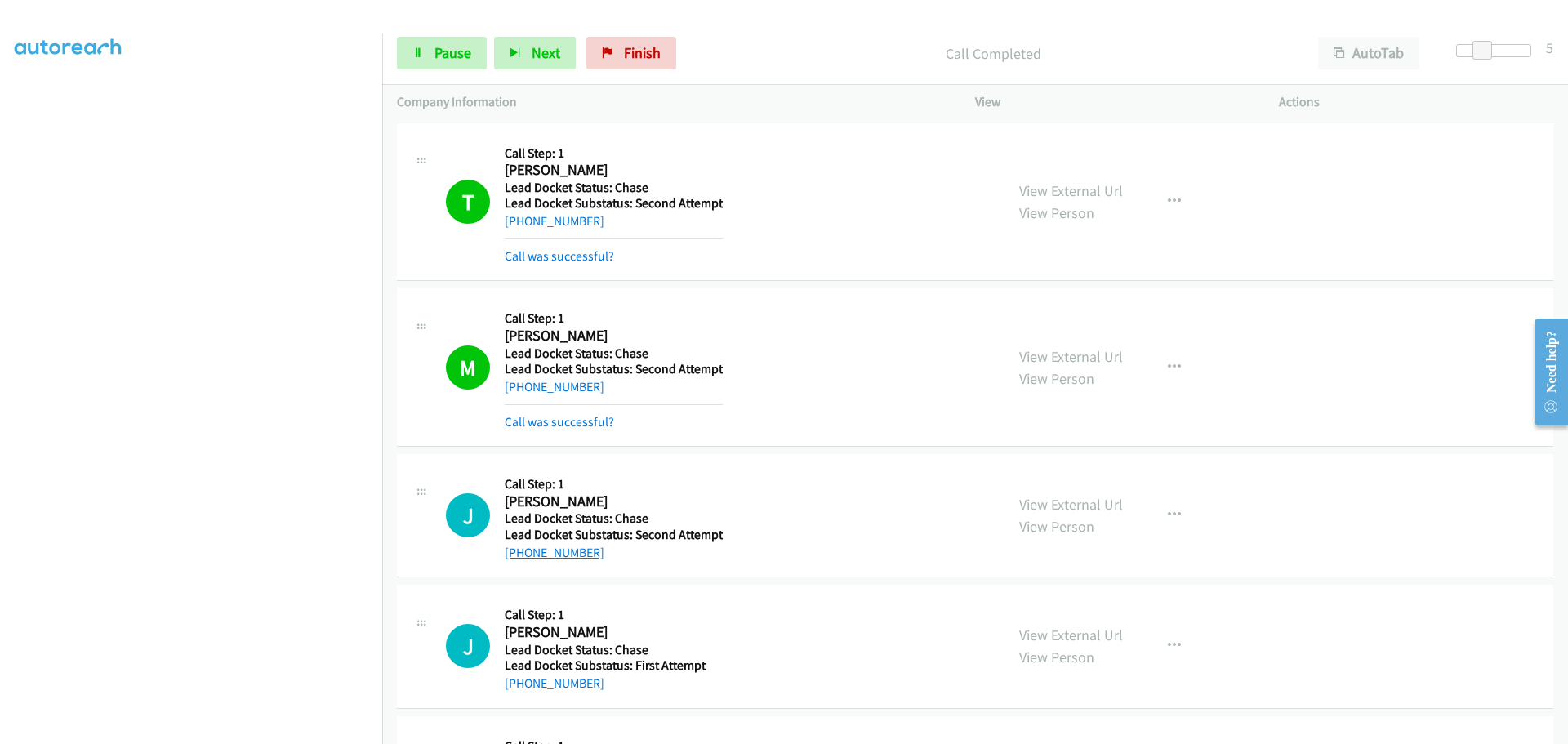
drag, startPoint x: 589, startPoint y: 549, endPoint x: 521, endPoint y: 556, distance: 68.4
click at [521, 556] on div "[PHONE_NUMBER]" at bounding box center [613, 553] width 218 height 20
copy link "[PHONE_NUMBER]"
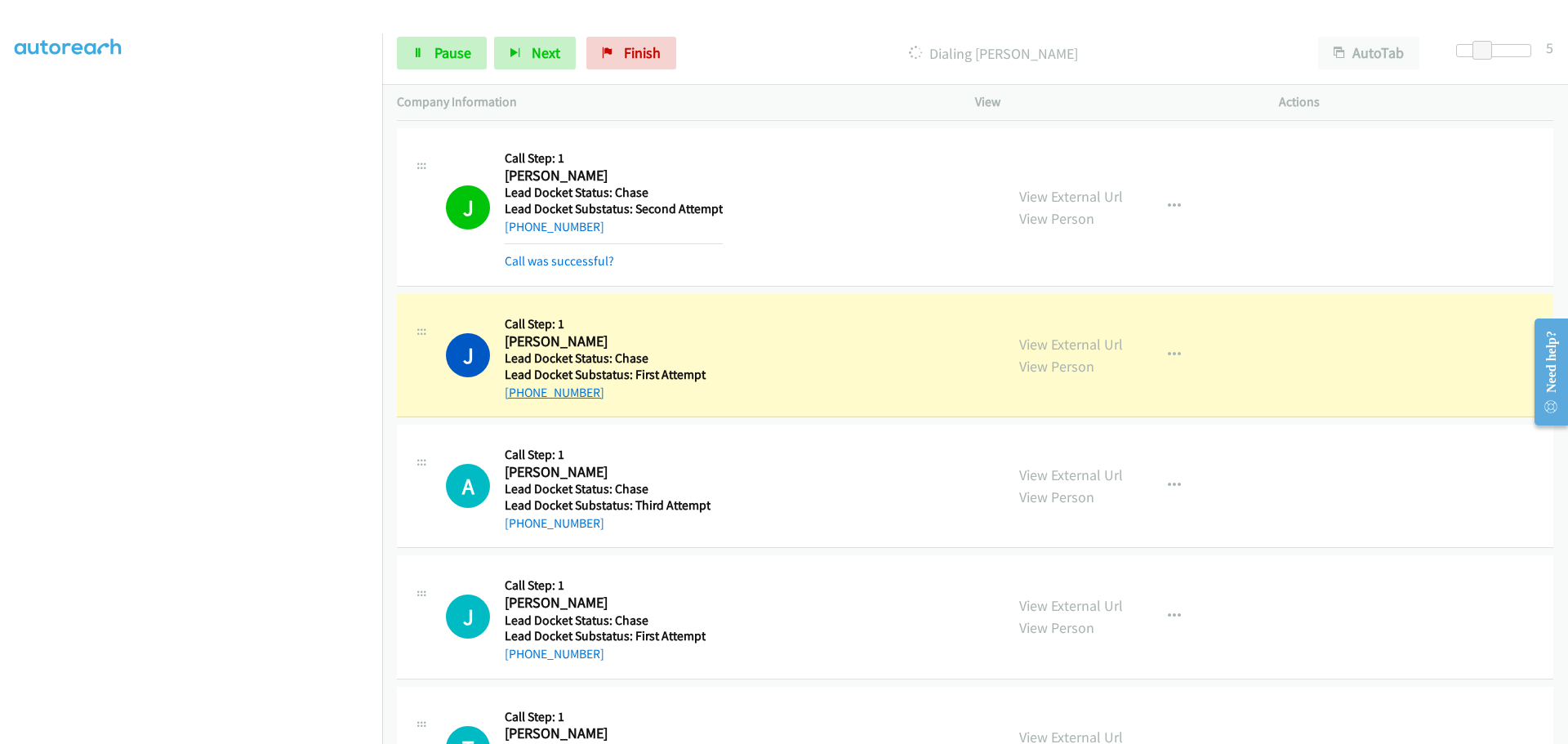
scroll to position [416, 0]
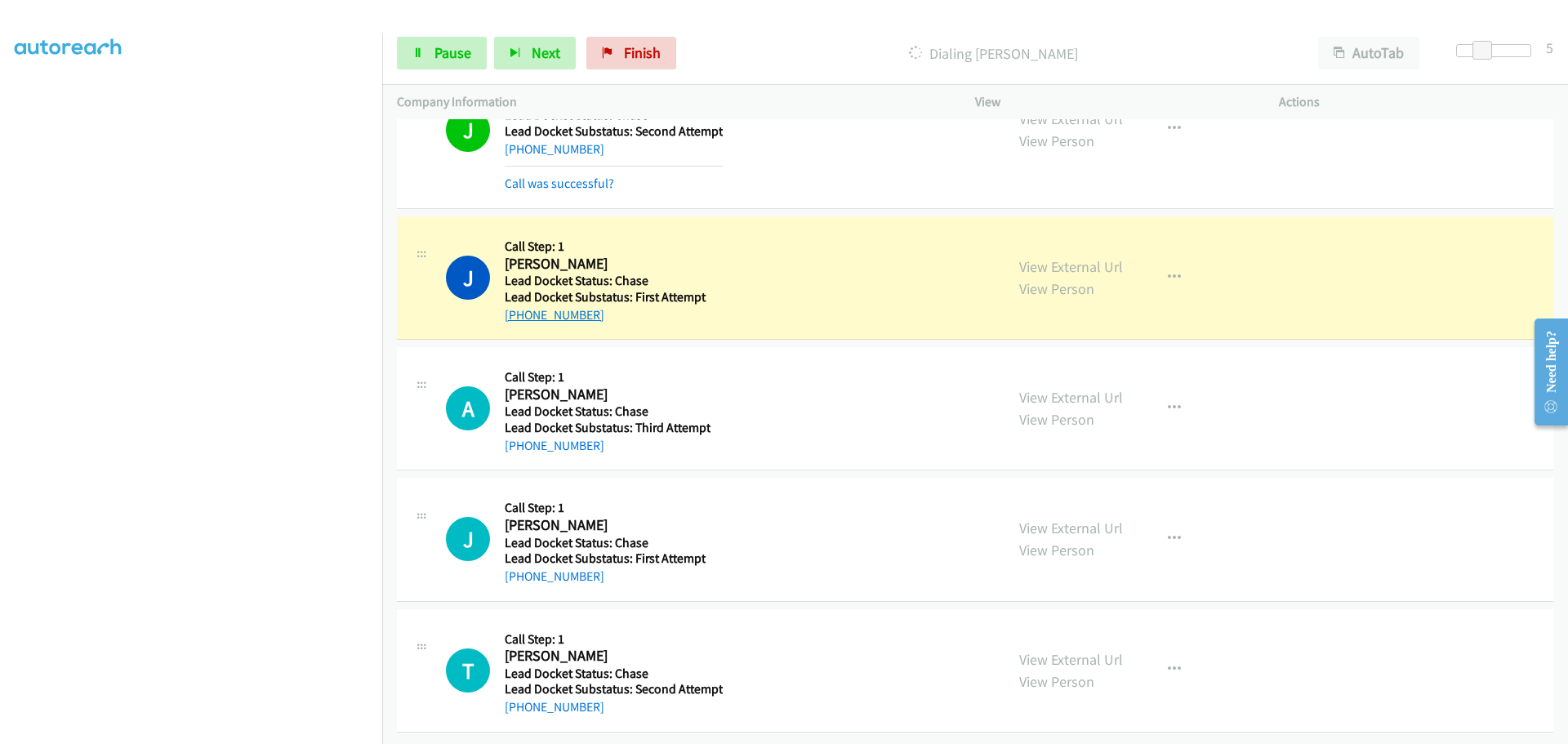
drag, startPoint x: 596, startPoint y: 305, endPoint x: 523, endPoint y: 304, distance: 73.0
click at [523, 306] on div "[PHONE_NUMBER]" at bounding box center [611, 315] width 214 height 20
copy link "[PHONE_NUMBER]"
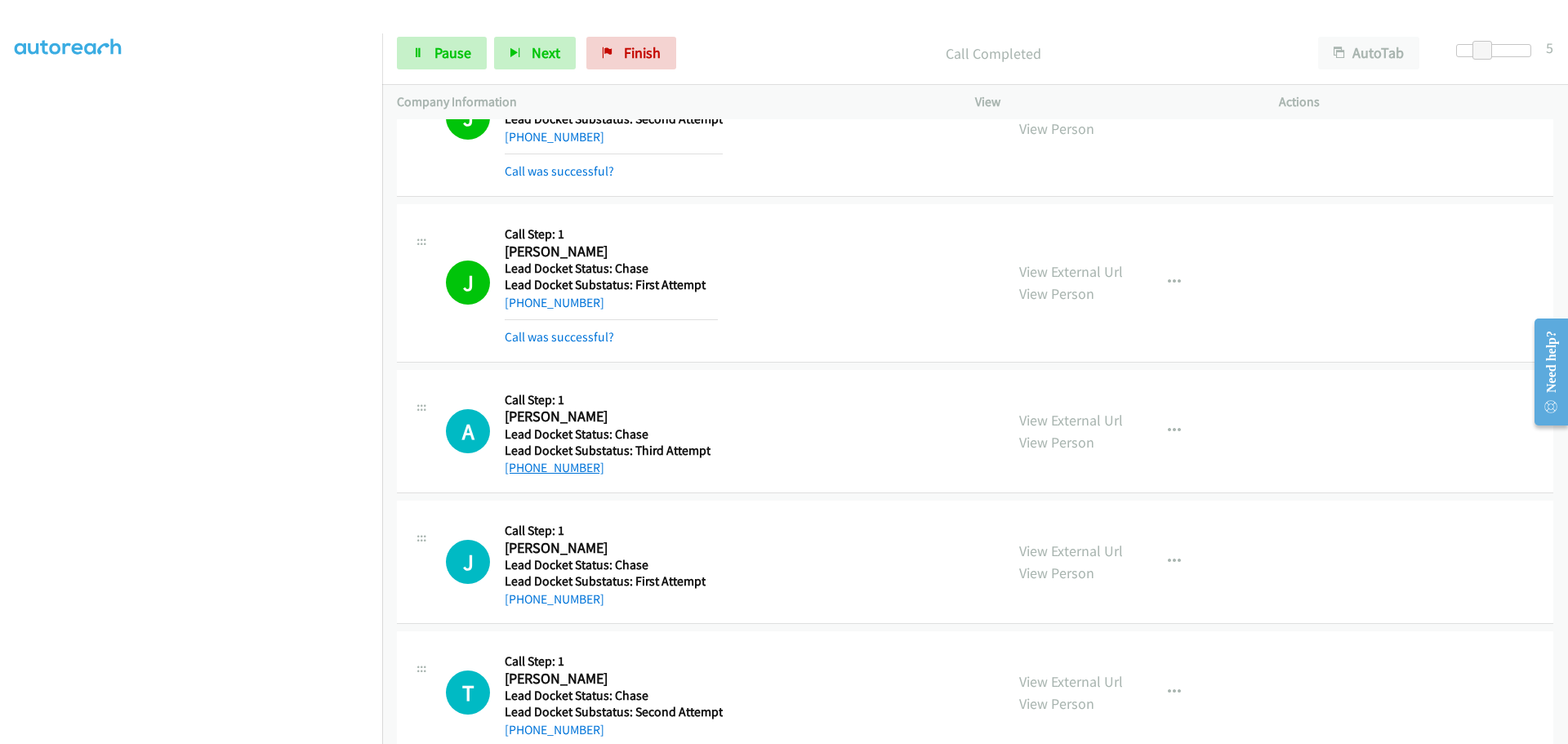
drag, startPoint x: 595, startPoint y: 471, endPoint x: 516, endPoint y: 464, distance: 79.3
click at [516, 464] on div "[PHONE_NUMBER]" at bounding box center [607, 468] width 206 height 20
copy link "[PHONE_NUMBER]"
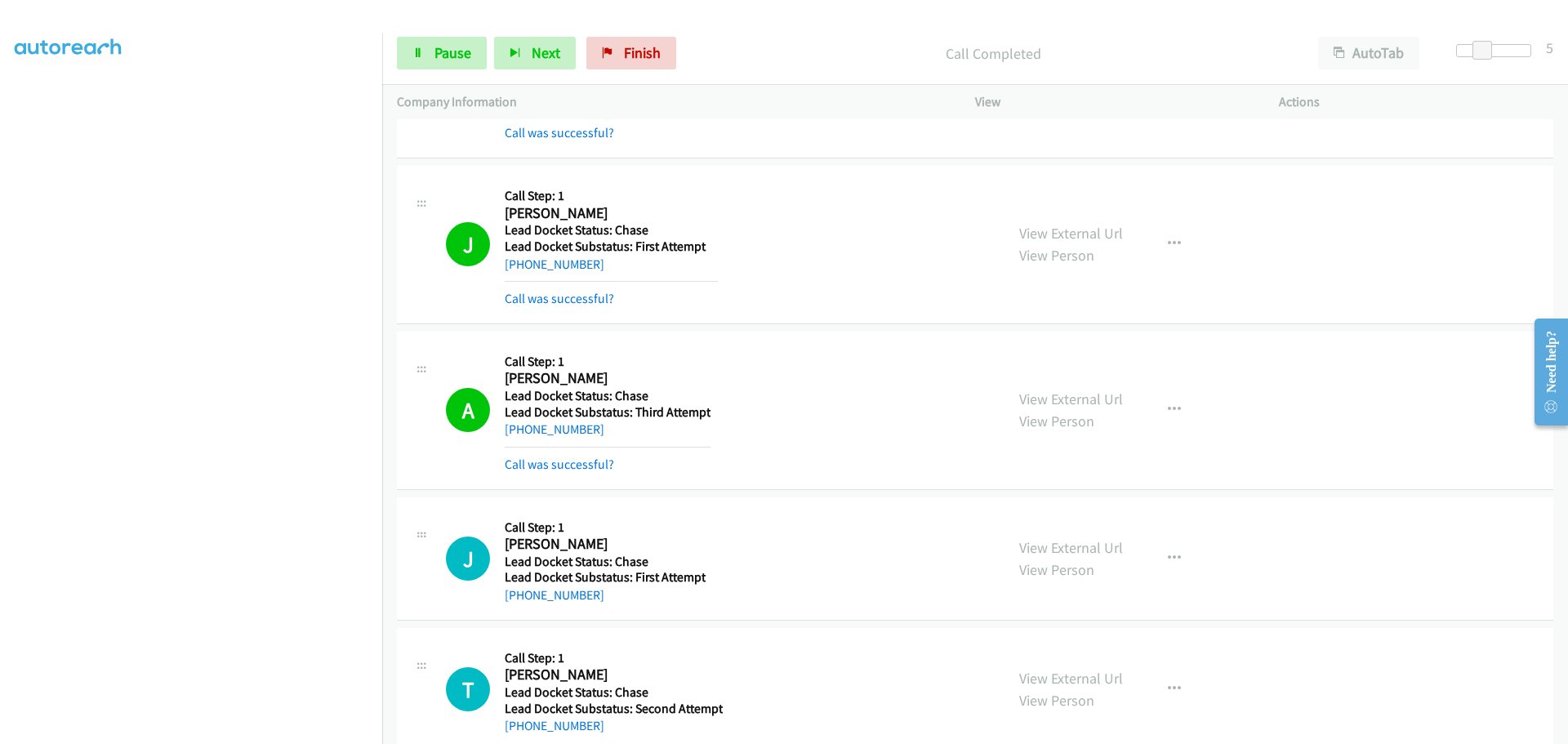
scroll to position [485, 0]
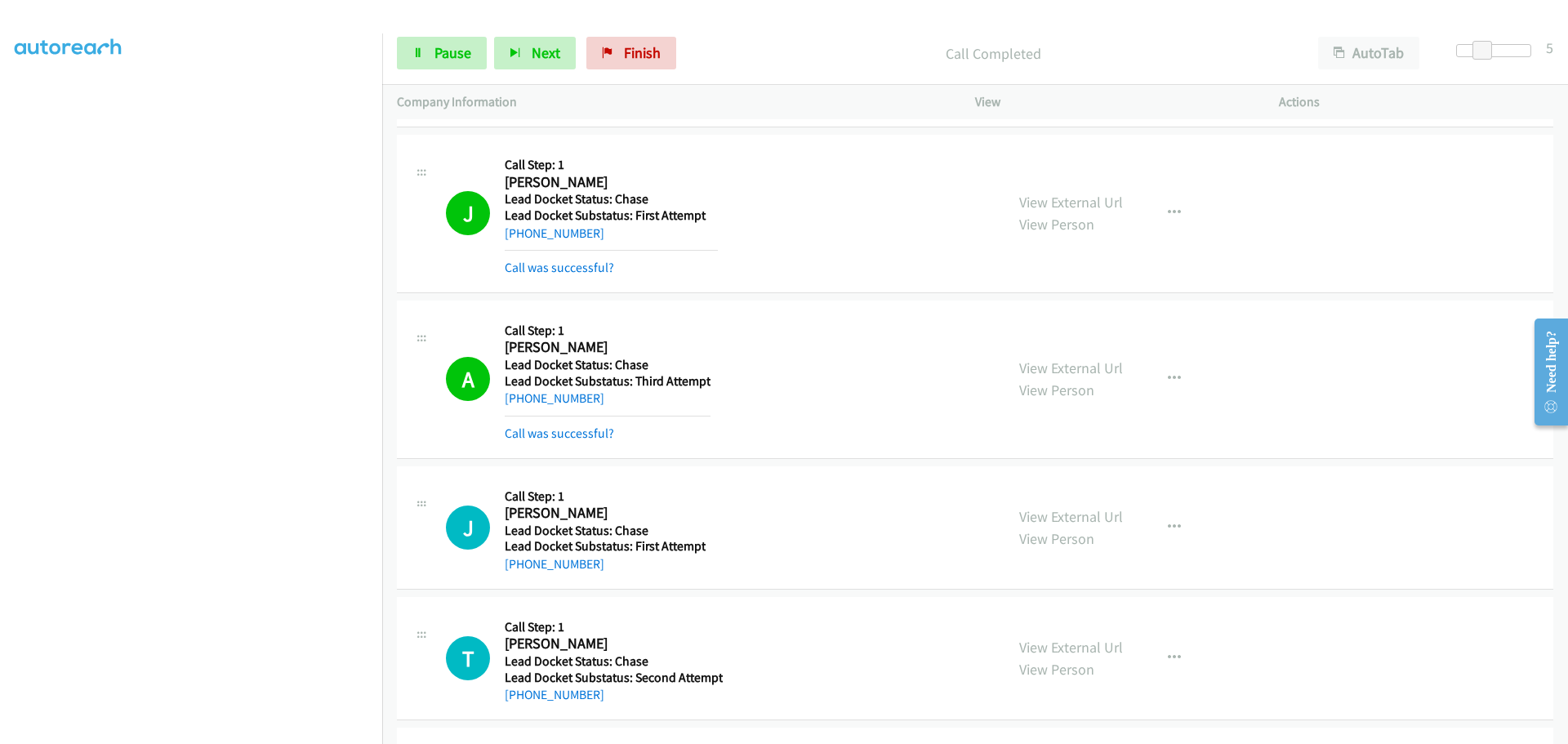
drag, startPoint x: 598, startPoint y: 562, endPoint x: 520, endPoint y: 556, distance: 78.2
click at [520, 556] on div "[PHONE_NUMBER]" at bounding box center [604, 564] width 201 height 20
copy link "[PHONE_NUMBER]"
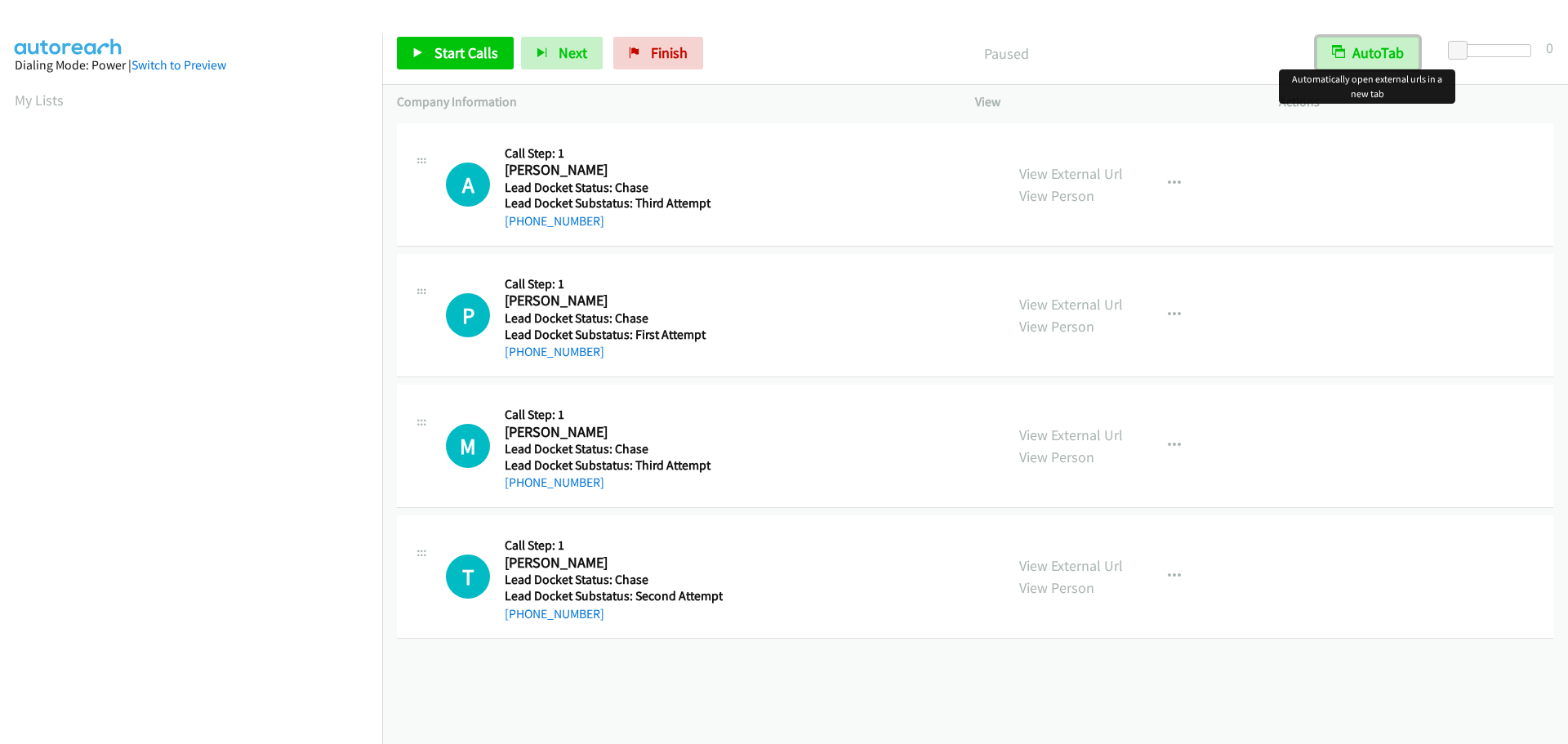
click at [1347, 42] on button "AutoTab" at bounding box center [1368, 53] width 103 height 33
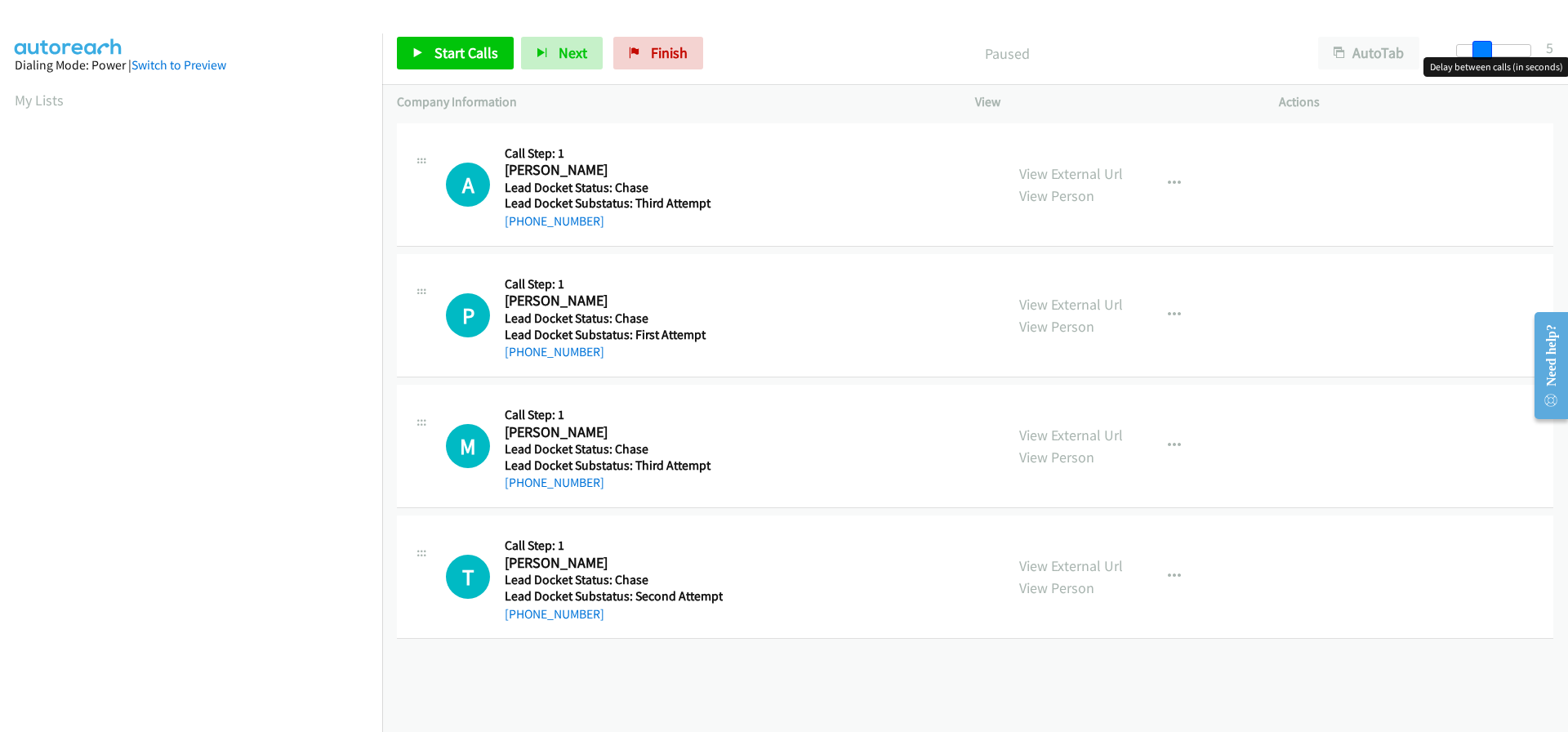
drag, startPoint x: 1459, startPoint y: 49, endPoint x: 1484, endPoint y: 47, distance: 25.1
click at [1484, 47] on span at bounding box center [1482, 50] width 20 height 20
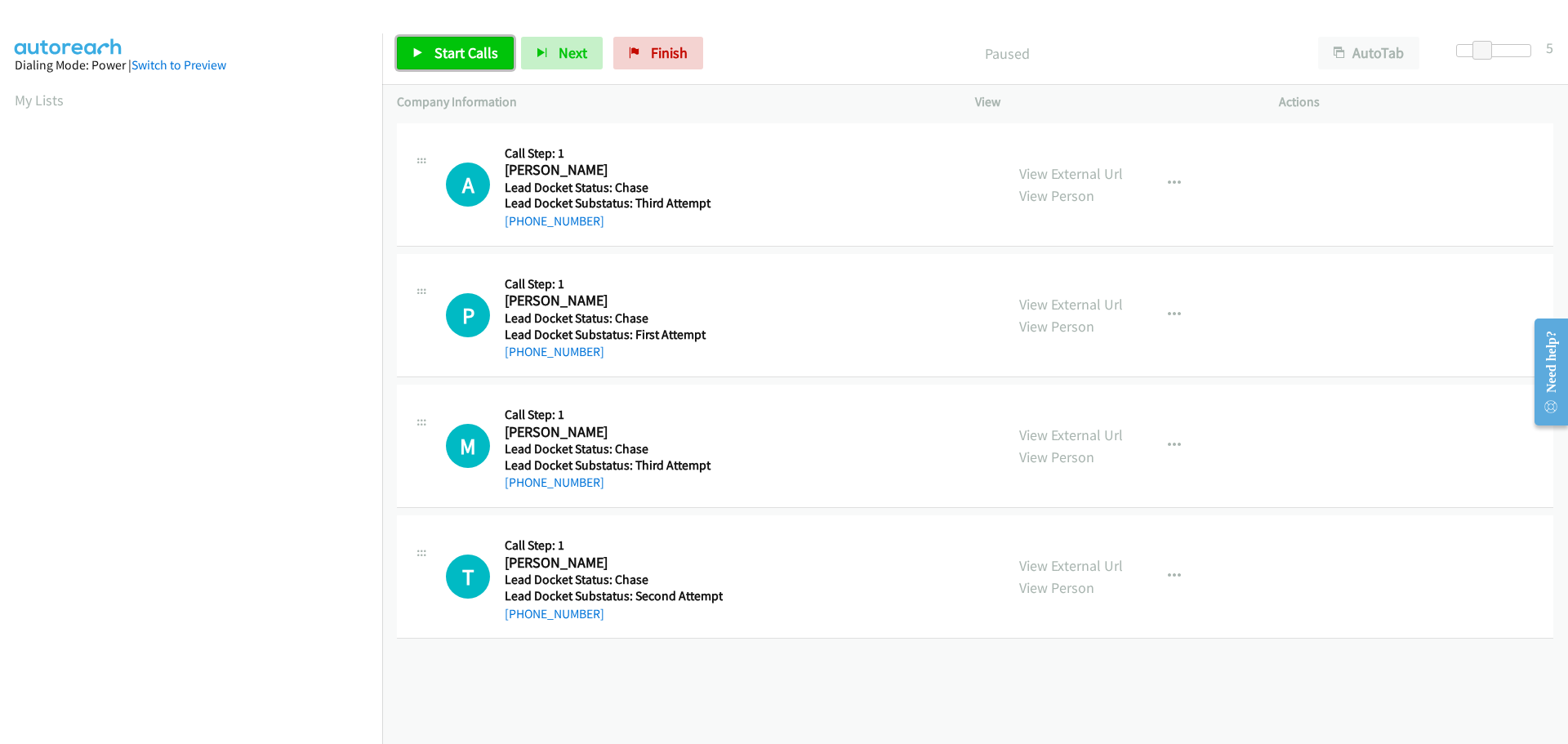
click at [495, 50] on span "Start Calls" at bounding box center [466, 53] width 63 height 19
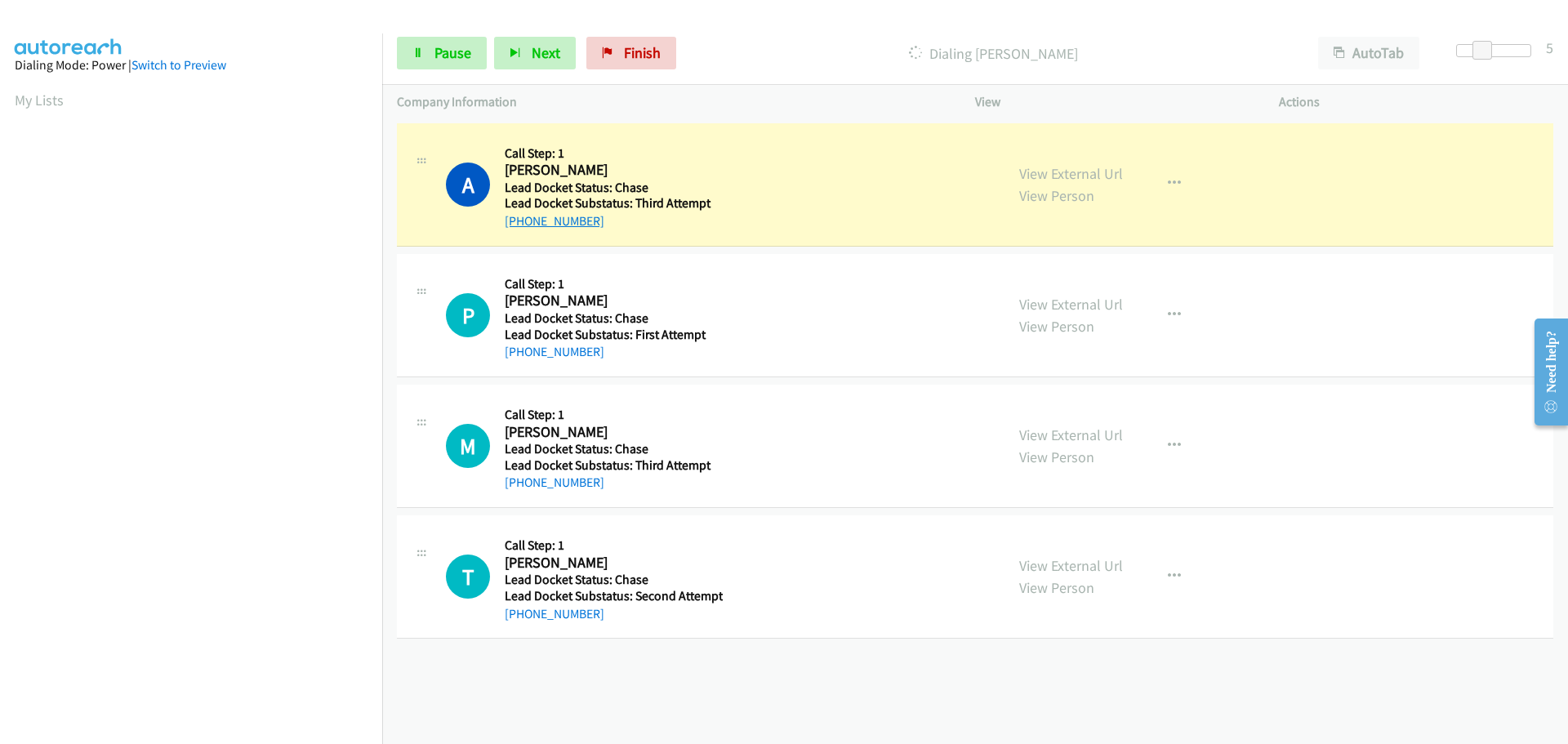
drag, startPoint x: 606, startPoint y: 226, endPoint x: 521, endPoint y: 224, distance: 85.0
click at [521, 224] on div "+1 786-512-0946" at bounding box center [611, 221] width 214 height 20
copy link "786-512-0946"
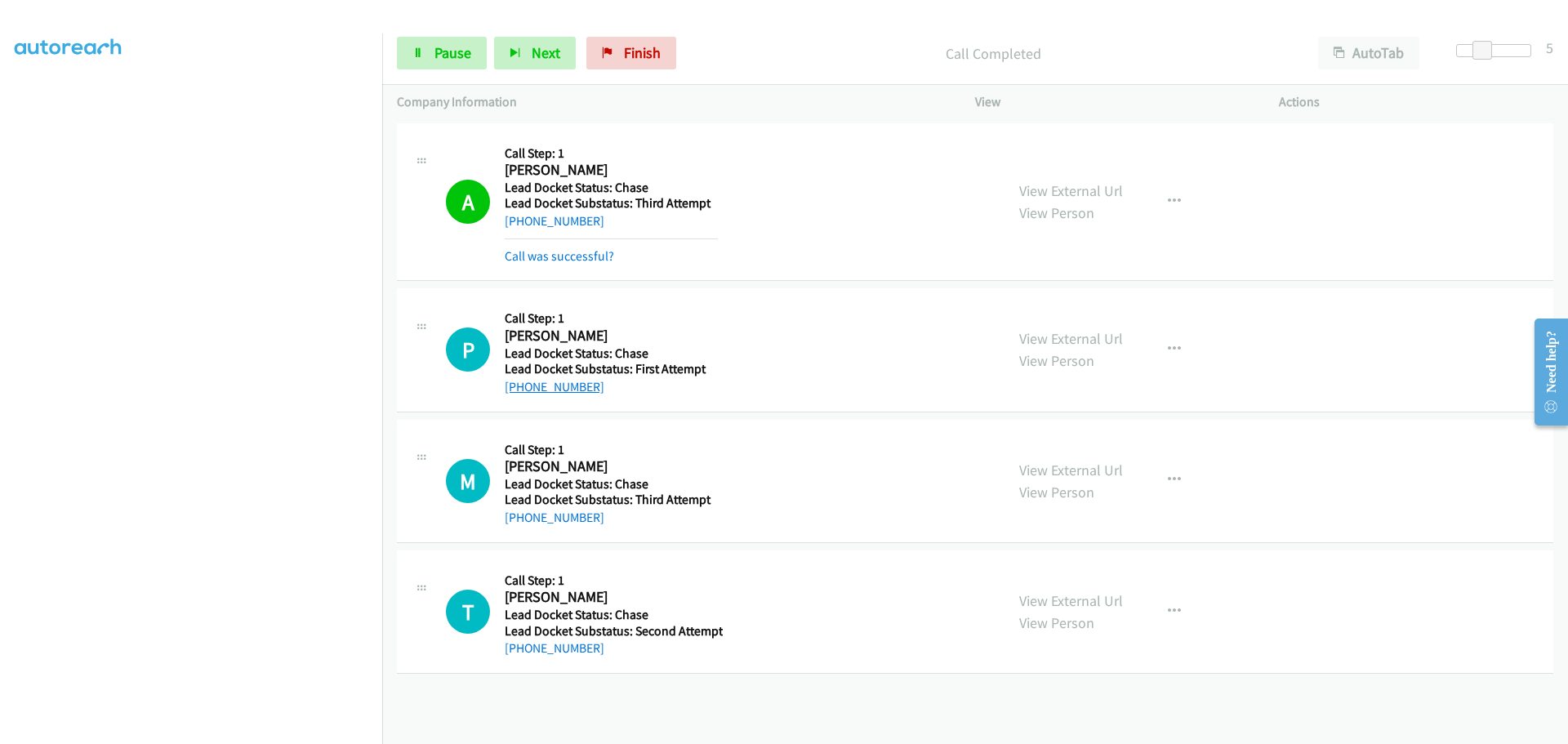
drag, startPoint x: 606, startPoint y: 354, endPoint x: 520, endPoint y: 382, distance: 90.4
click at [520, 382] on div "+1 570-852-9578" at bounding box center [611, 387] width 214 height 20
copy link "570-852-9578"
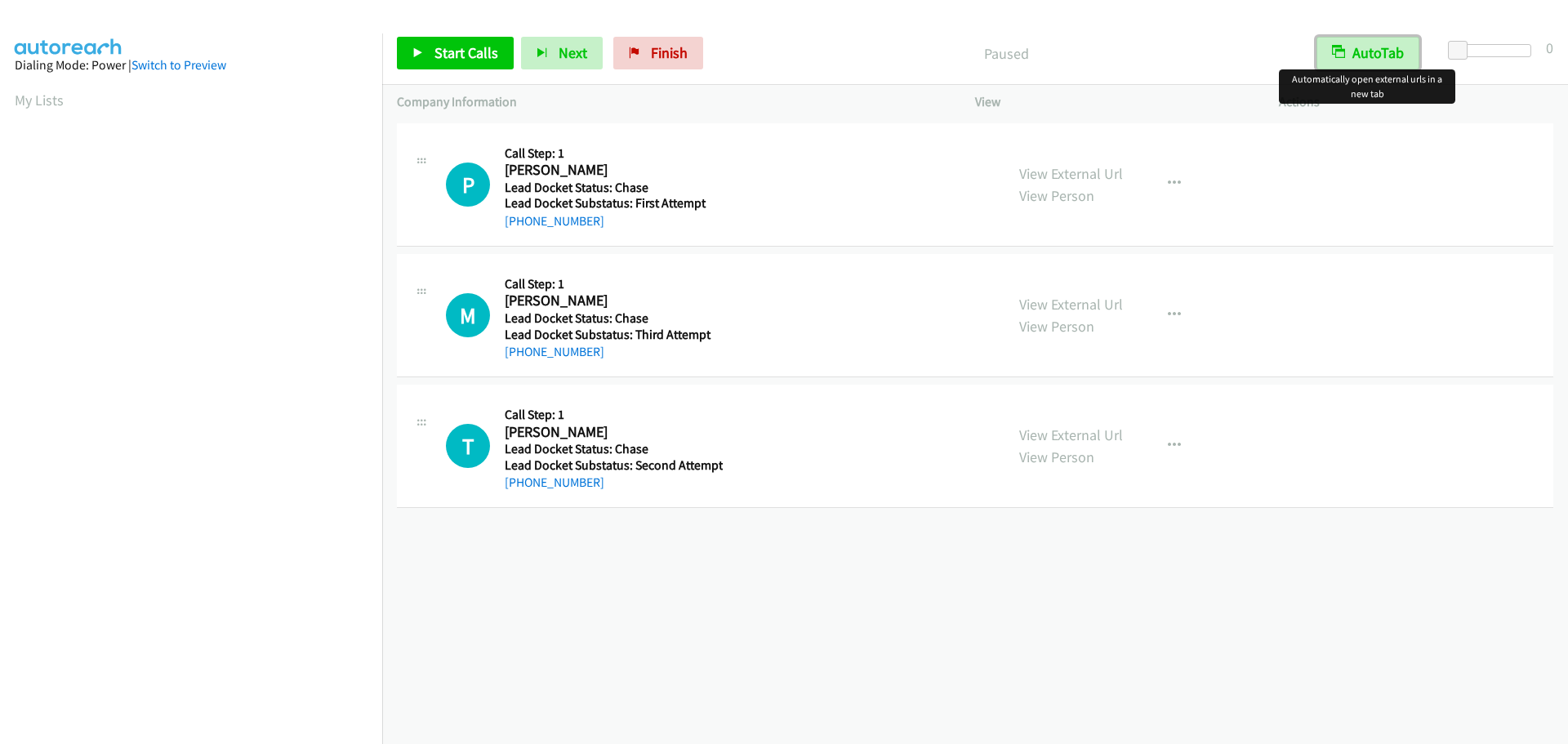
drag, startPoint x: 1357, startPoint y: 53, endPoint x: 1488, endPoint y: 47, distance: 131.1
click at [1358, 53] on button "AutoTab" at bounding box center [1368, 53] width 103 height 33
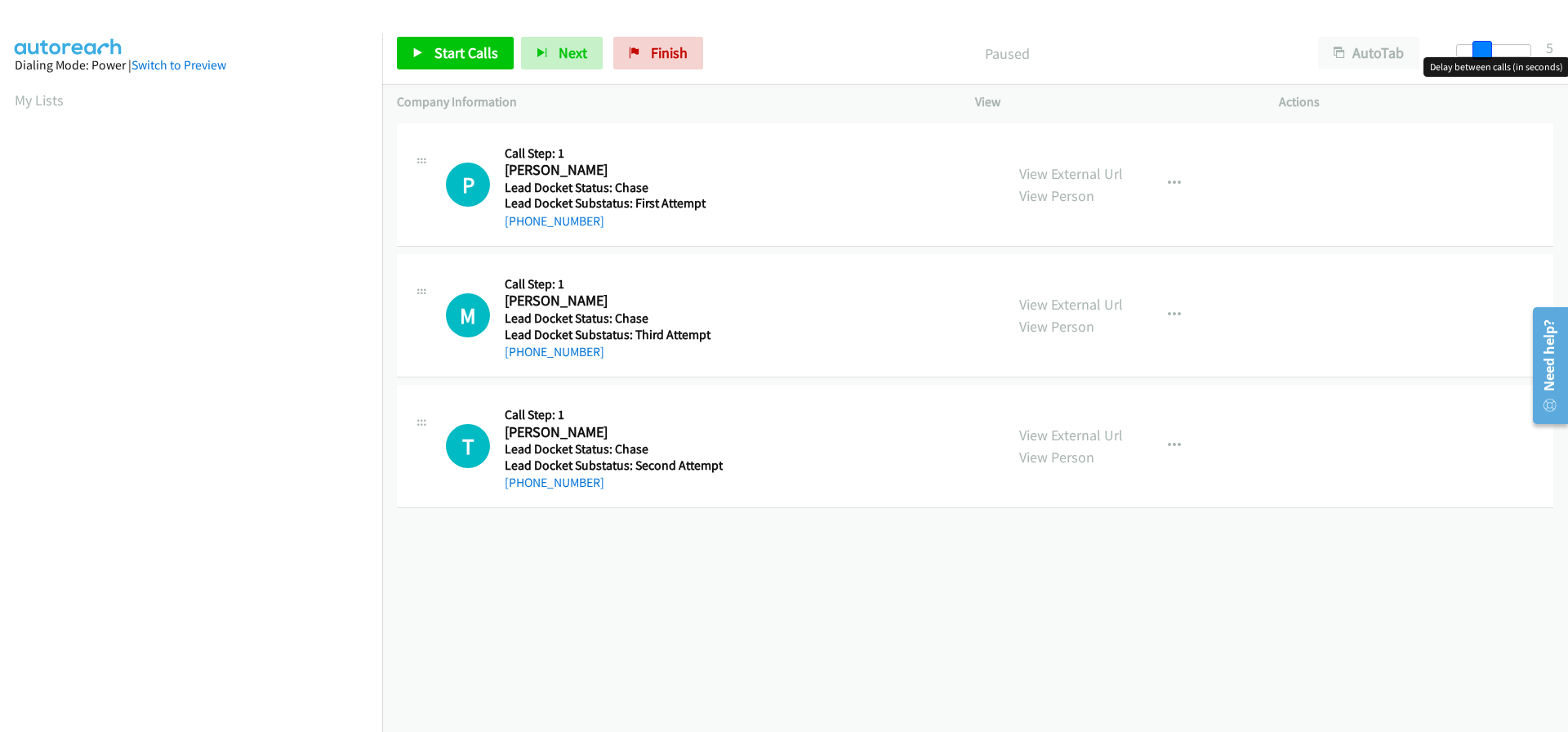
drag, startPoint x: 1460, startPoint y: 44, endPoint x: 1485, endPoint y: 47, distance: 25.2
click at [1485, 47] on span at bounding box center [1482, 50] width 20 height 20
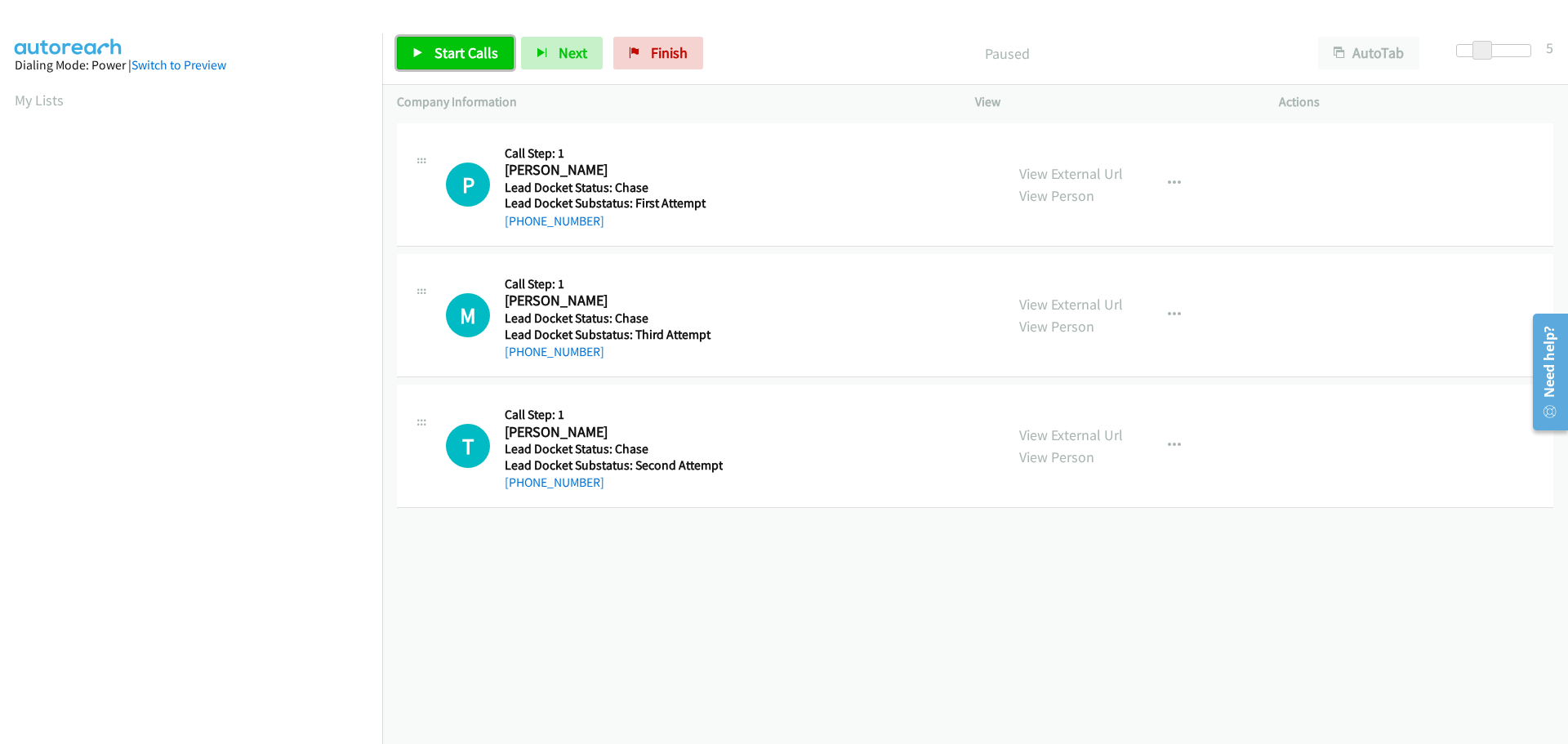
click at [435, 49] on span "Start Calls" at bounding box center [466, 53] width 63 height 19
drag, startPoint x: 596, startPoint y: 216, endPoint x: 517, endPoint y: 223, distance: 79.3
click at [517, 223] on div "[PHONE_NUMBER]" at bounding box center [611, 221] width 214 height 20
copy link "[PHONE_NUMBER]"
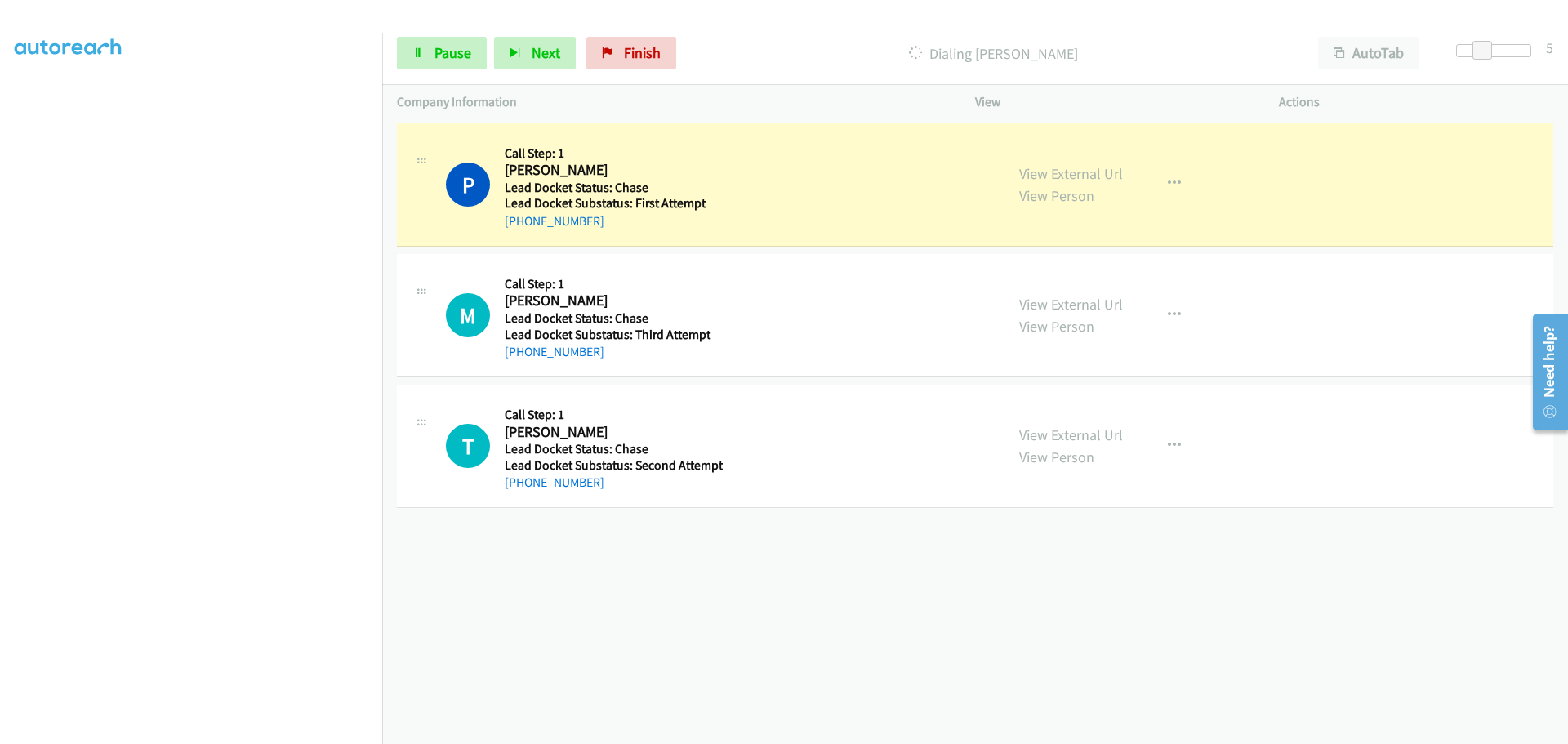
scroll to position [172, 0]
drag, startPoint x: 587, startPoint y: 350, endPoint x: 520, endPoint y: 351, distance: 67.0
click at [520, 351] on div "[PHONE_NUMBER]" at bounding box center [611, 352] width 214 height 20
copy link "252-227-9069"
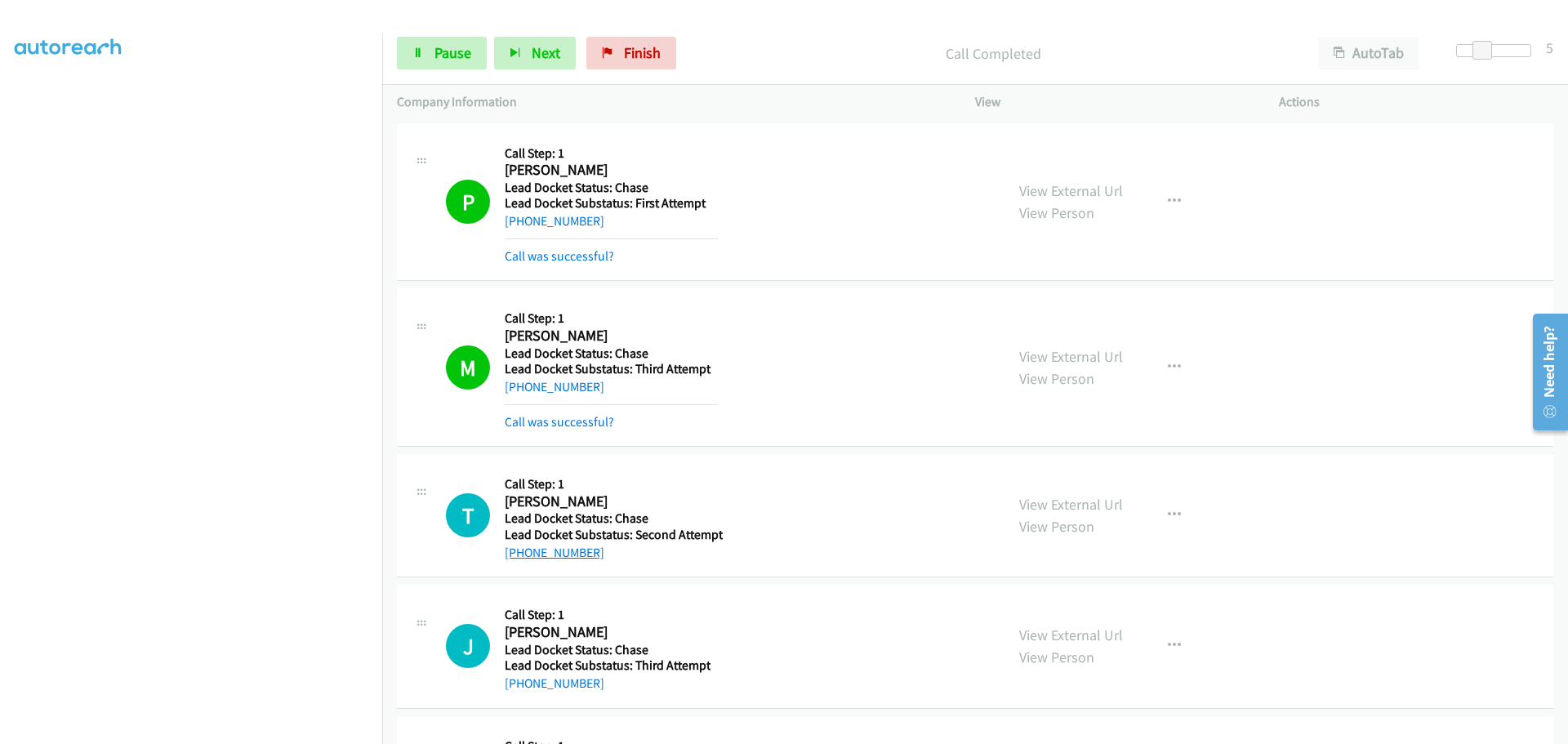
drag, startPoint x: 603, startPoint y: 517, endPoint x: 517, endPoint y: 547, distance: 91.1
click at [517, 547] on div "[PHONE_NUMBER]" at bounding box center [613, 553] width 218 height 20
copy link "[PHONE_NUMBER]"
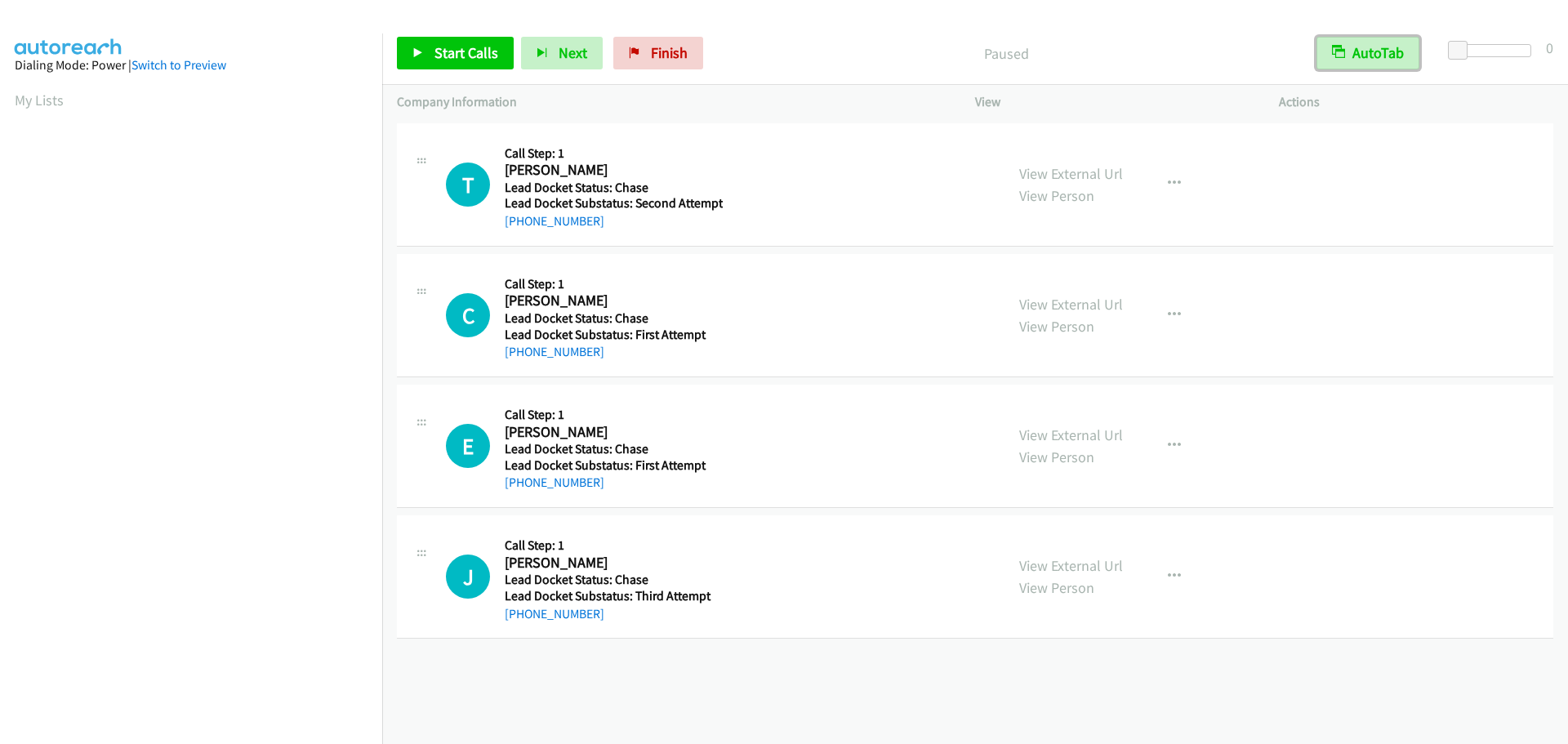
drag, startPoint x: 1360, startPoint y: 65, endPoint x: 1466, endPoint y: 49, distance: 107.2
click at [1360, 65] on button "AutoTab" at bounding box center [1368, 53] width 103 height 33
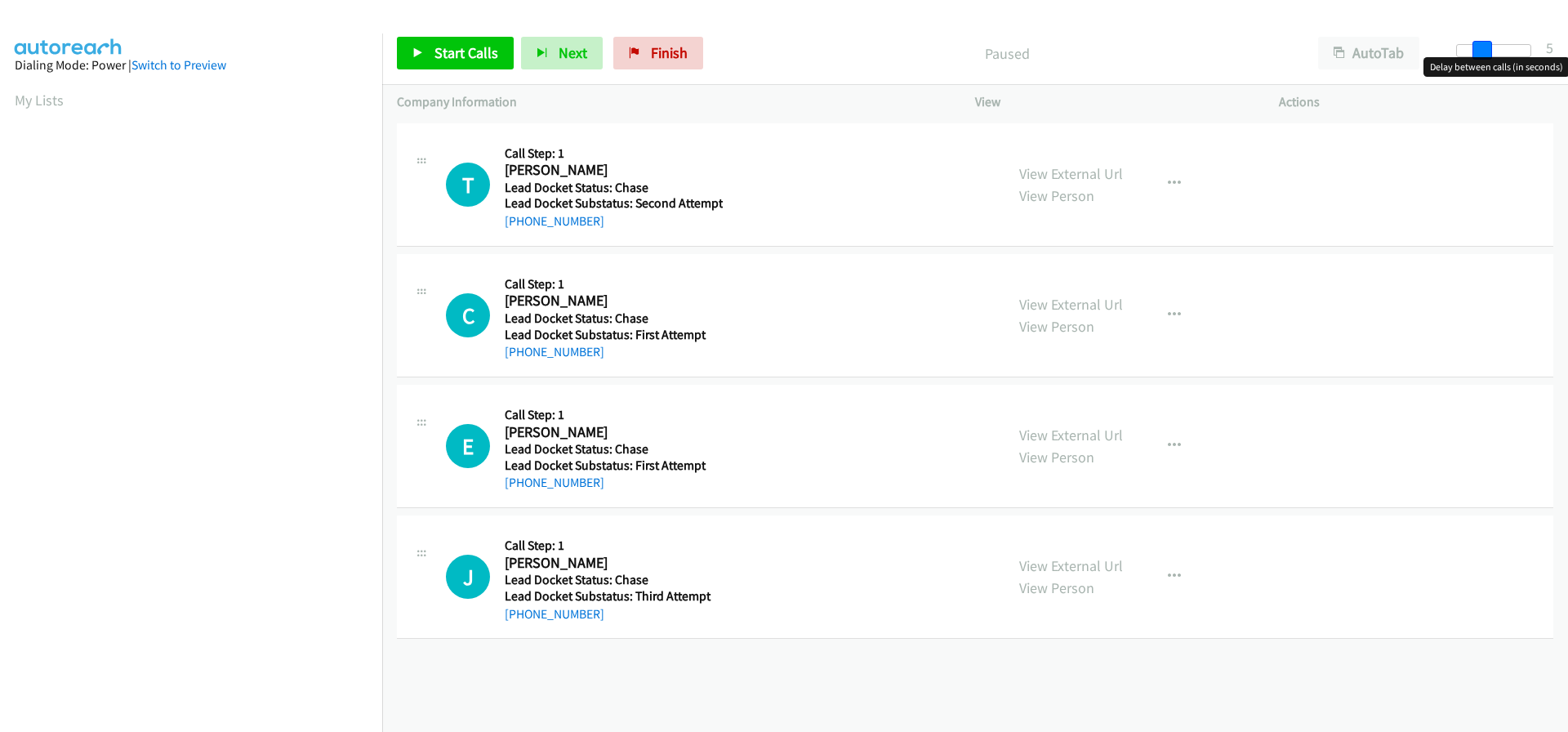
drag, startPoint x: 1459, startPoint y: 50, endPoint x: 1485, endPoint y: 47, distance: 26.2
click at [1485, 47] on span at bounding box center [1482, 50] width 20 height 20
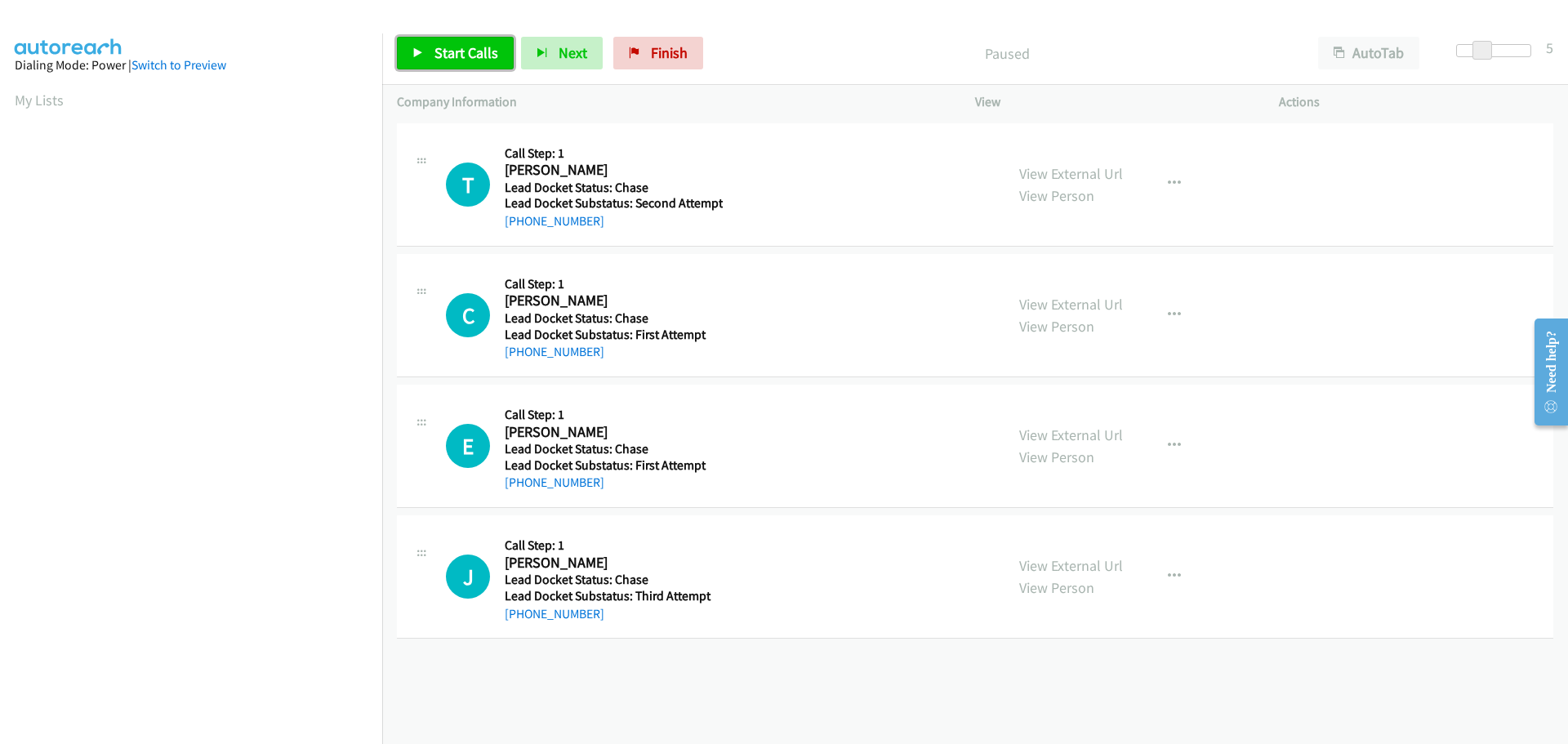
click at [479, 54] on span "Start Calls" at bounding box center [466, 53] width 63 height 19
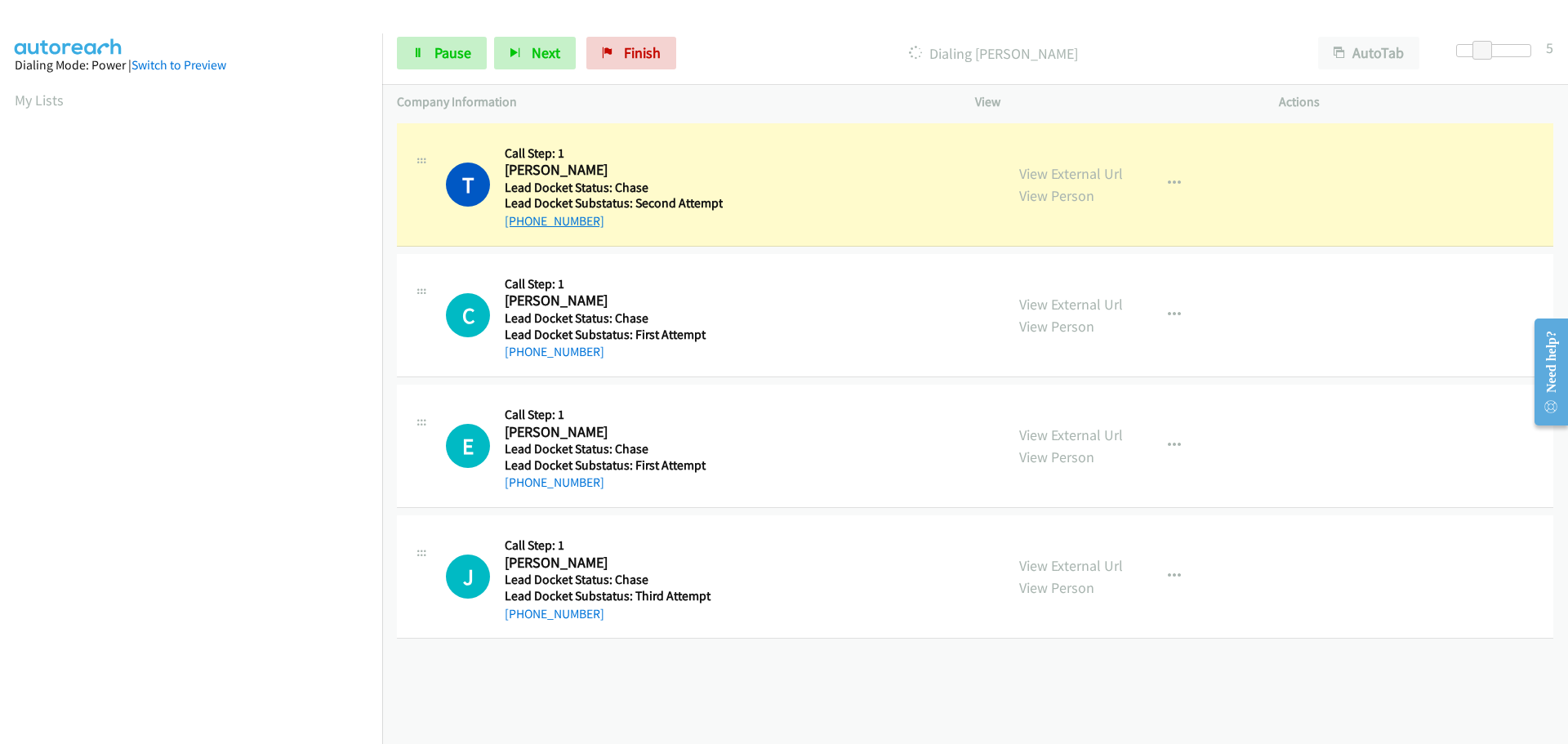
drag, startPoint x: 617, startPoint y: 227, endPoint x: 519, endPoint y: 227, distance: 98.0
click at [519, 227] on div "+1 314-532-0659" at bounding box center [613, 221] width 218 height 20
copy link "314-532-0659"
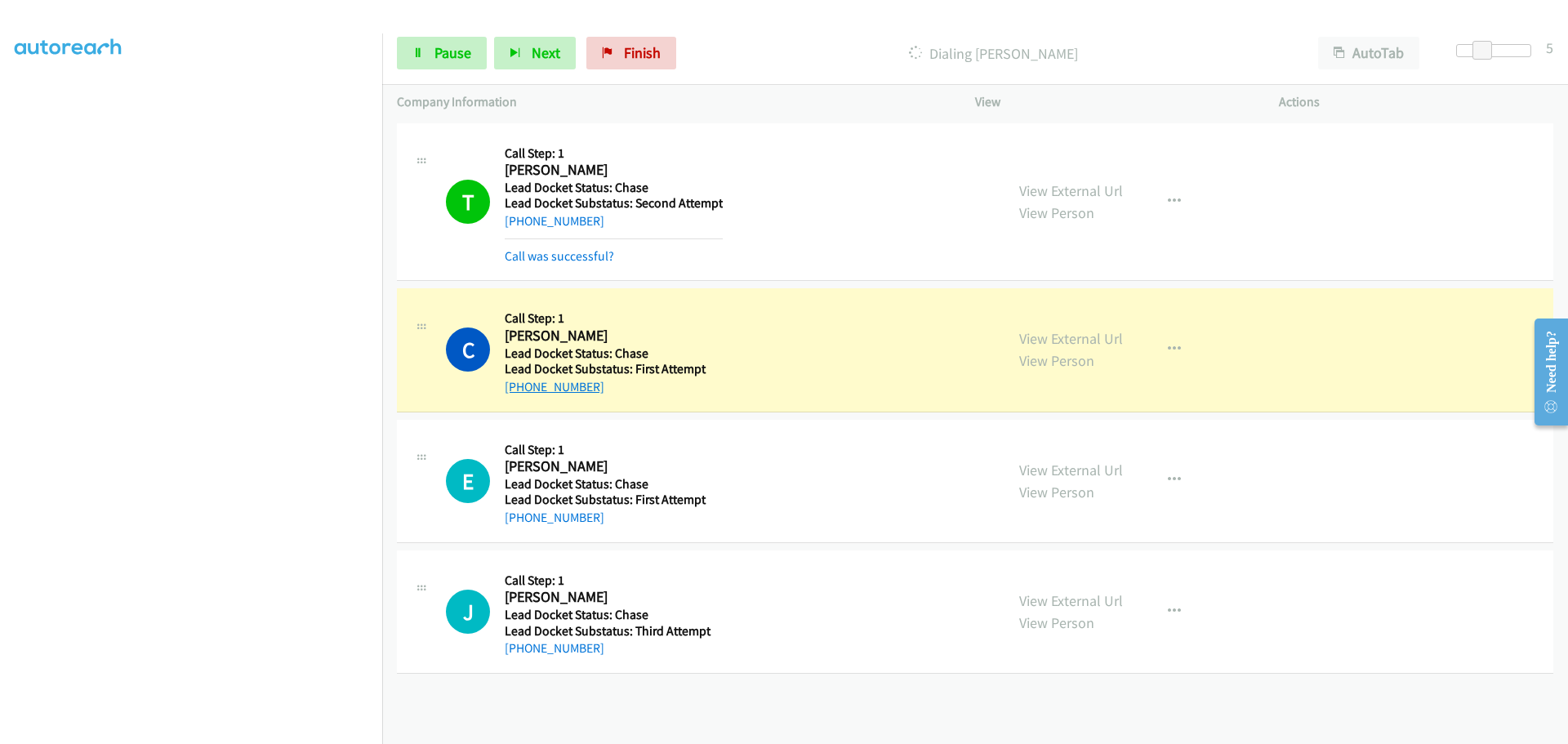
drag, startPoint x: 605, startPoint y: 394, endPoint x: 521, endPoint y: 392, distance: 84.0
click at [521, 392] on div "+1 609-916-4533" at bounding box center [611, 387] width 214 height 20
copy link "609-916-4533"
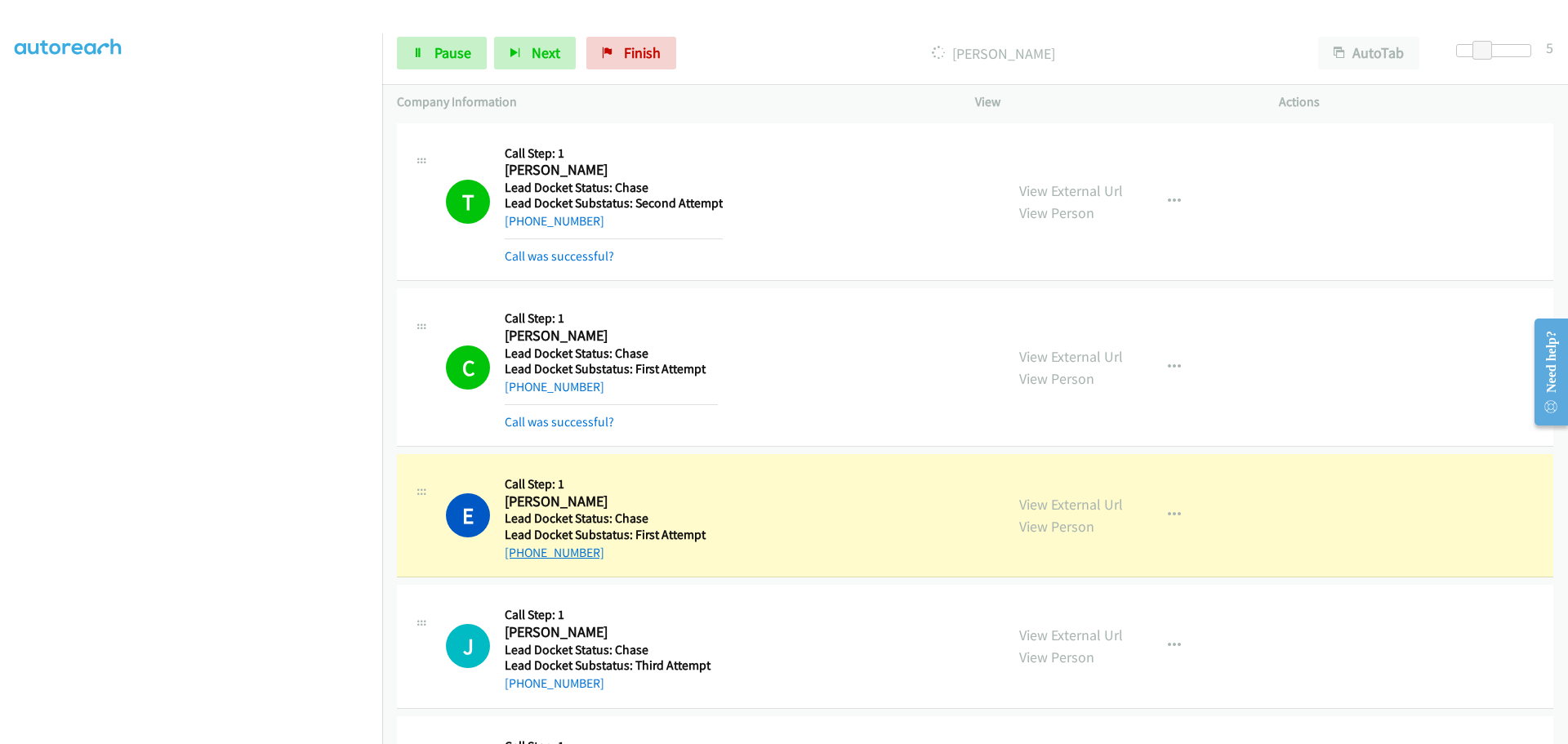
drag, startPoint x: 606, startPoint y: 559, endPoint x: 520, endPoint y: 553, distance: 86.2
click at [520, 553] on div "+1 623-850-2437" at bounding box center [611, 553] width 214 height 20
copy link "623-850-2437"
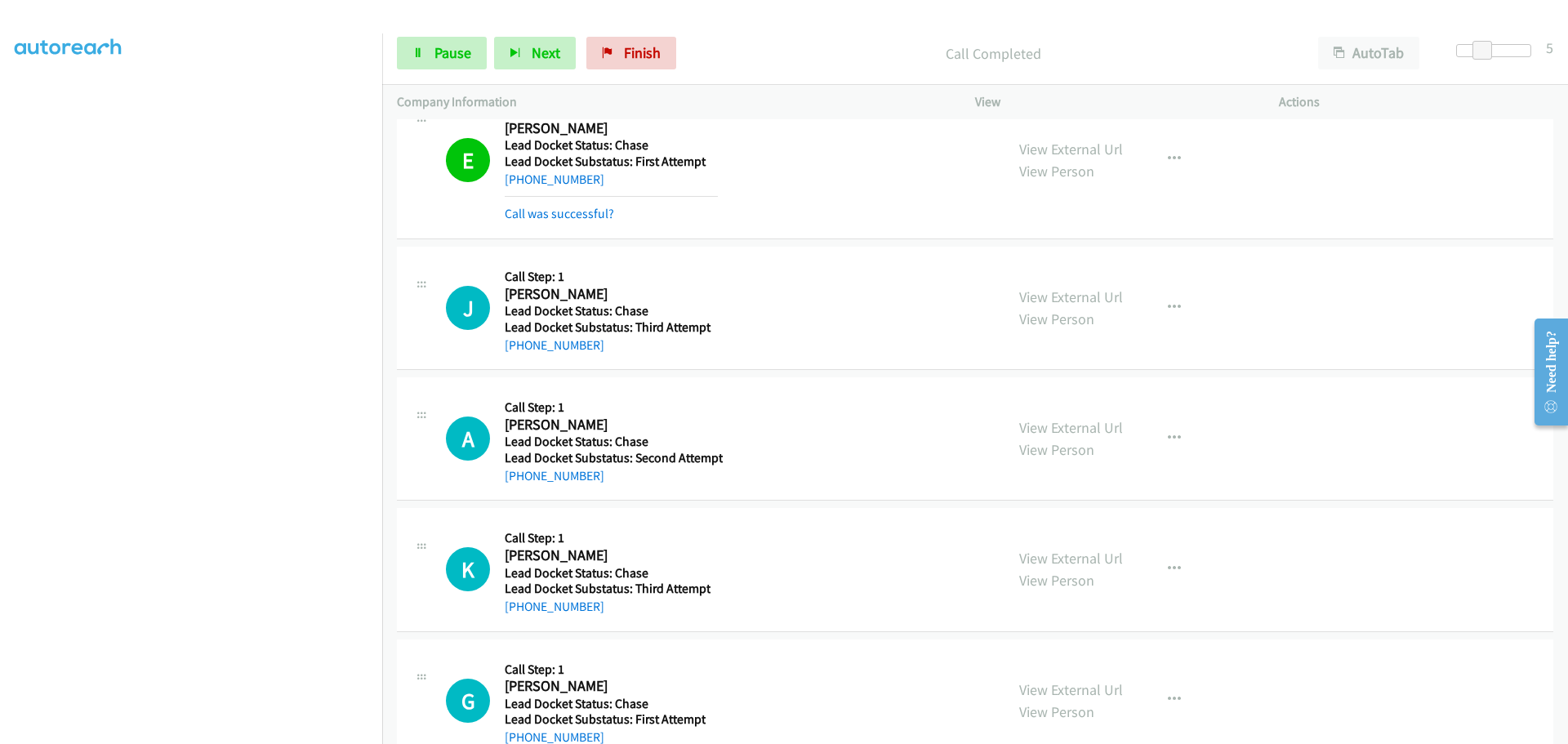
scroll to position [416, 0]
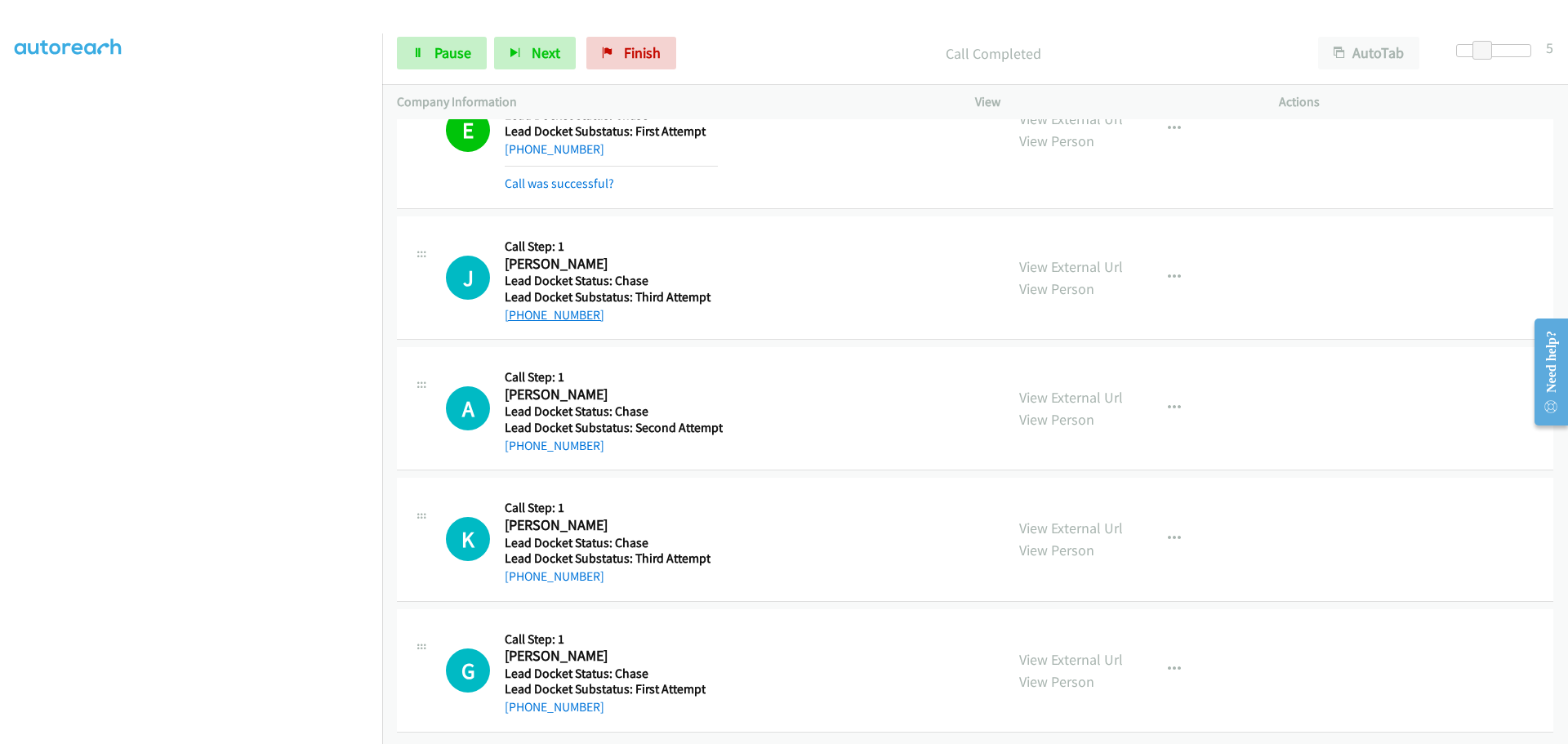
drag, startPoint x: 606, startPoint y: 308, endPoint x: 519, endPoint y: 303, distance: 87.1
click at [519, 306] on div "+1 210-954-7275" at bounding box center [611, 315] width 214 height 20
copy link "210-954-7275"
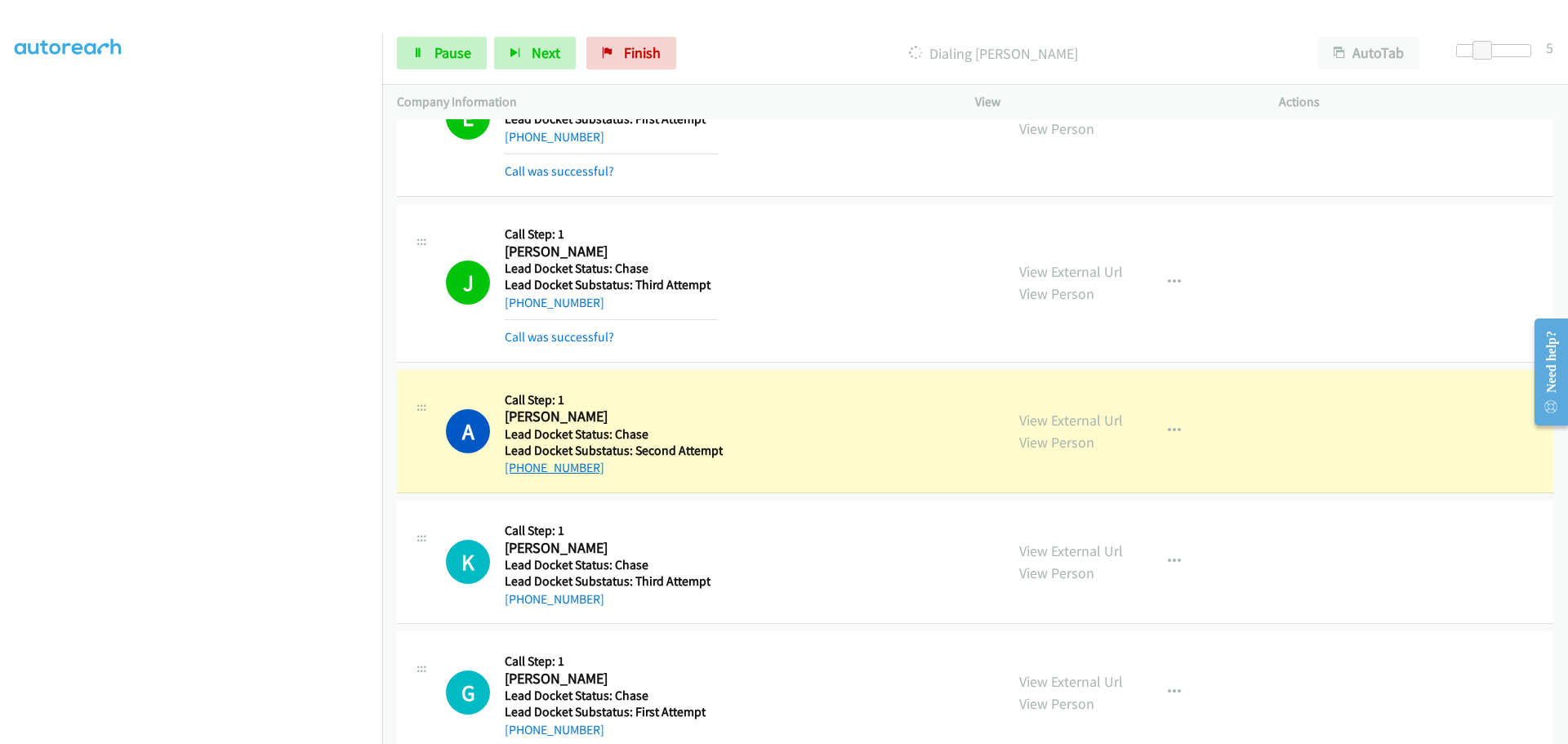
drag, startPoint x: 593, startPoint y: 475, endPoint x: 523, endPoint y: 473, distance: 70.0
click at [523, 473] on div "+1 308-233-2082" at bounding box center [613, 468] width 218 height 20
copy link "308-233-2082"
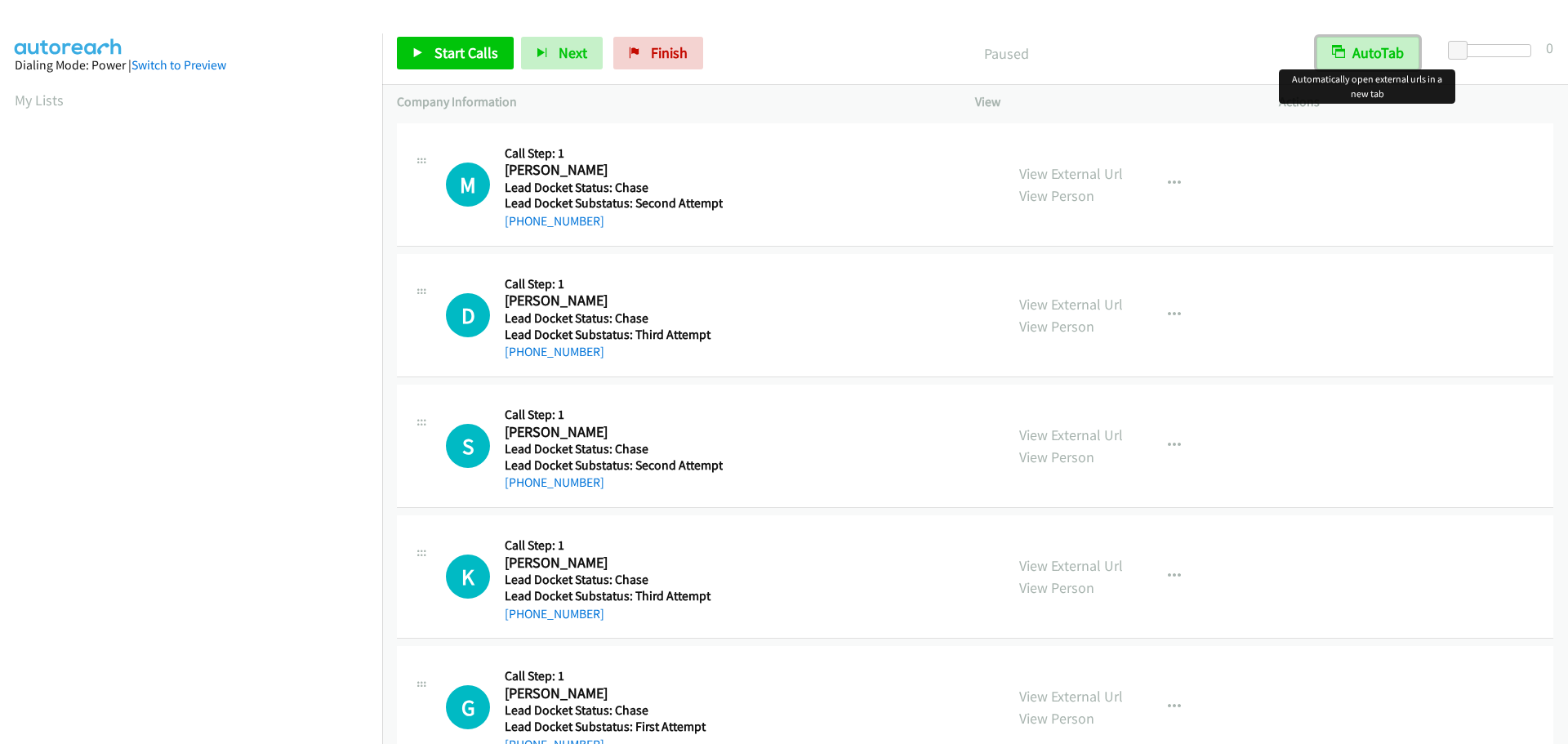
click at [1355, 63] on button "AutoTab" at bounding box center [1368, 53] width 103 height 33
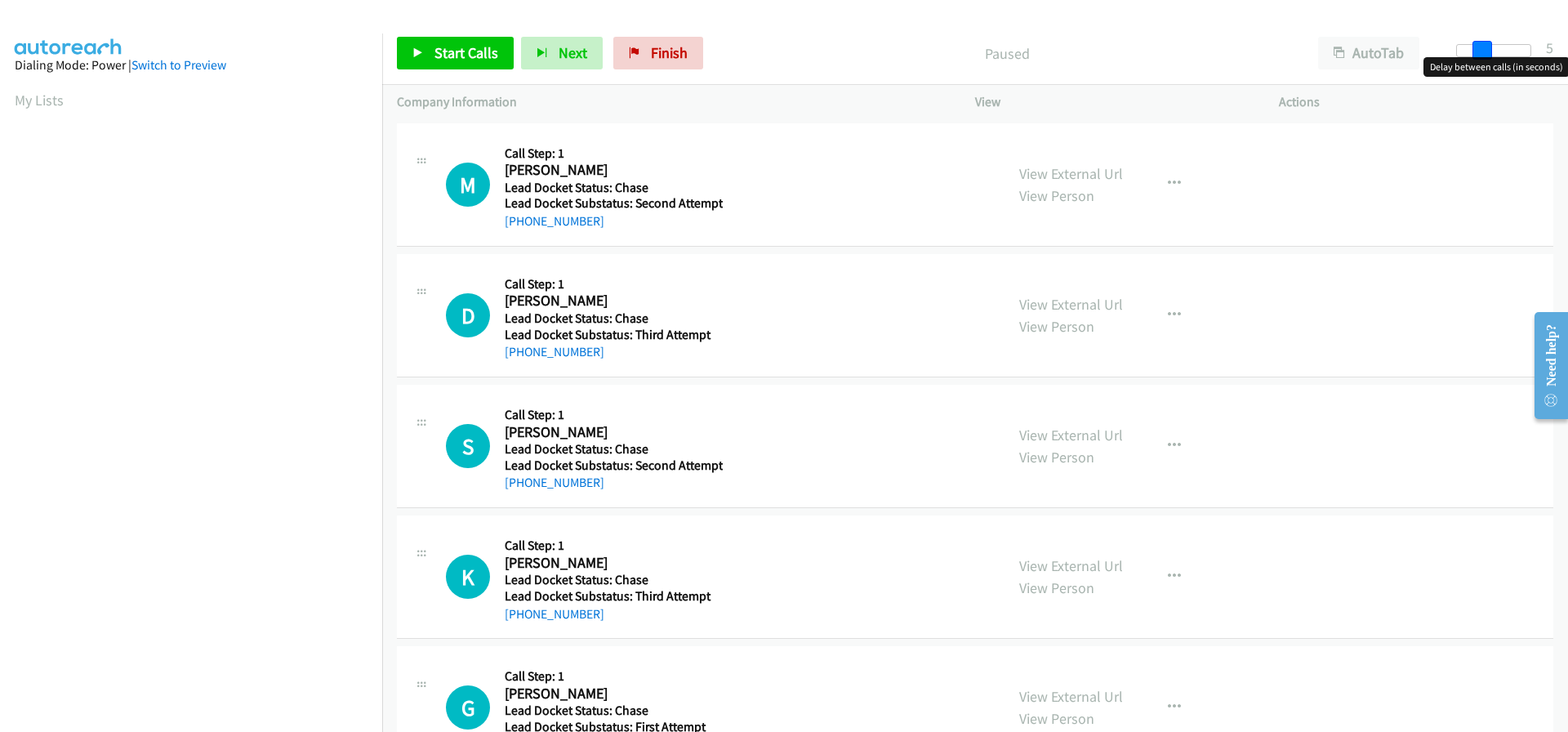
drag, startPoint x: 1466, startPoint y: 49, endPoint x: 1479, endPoint y: 49, distance: 13.0
click at [1479, 49] on span at bounding box center [1482, 50] width 20 height 20
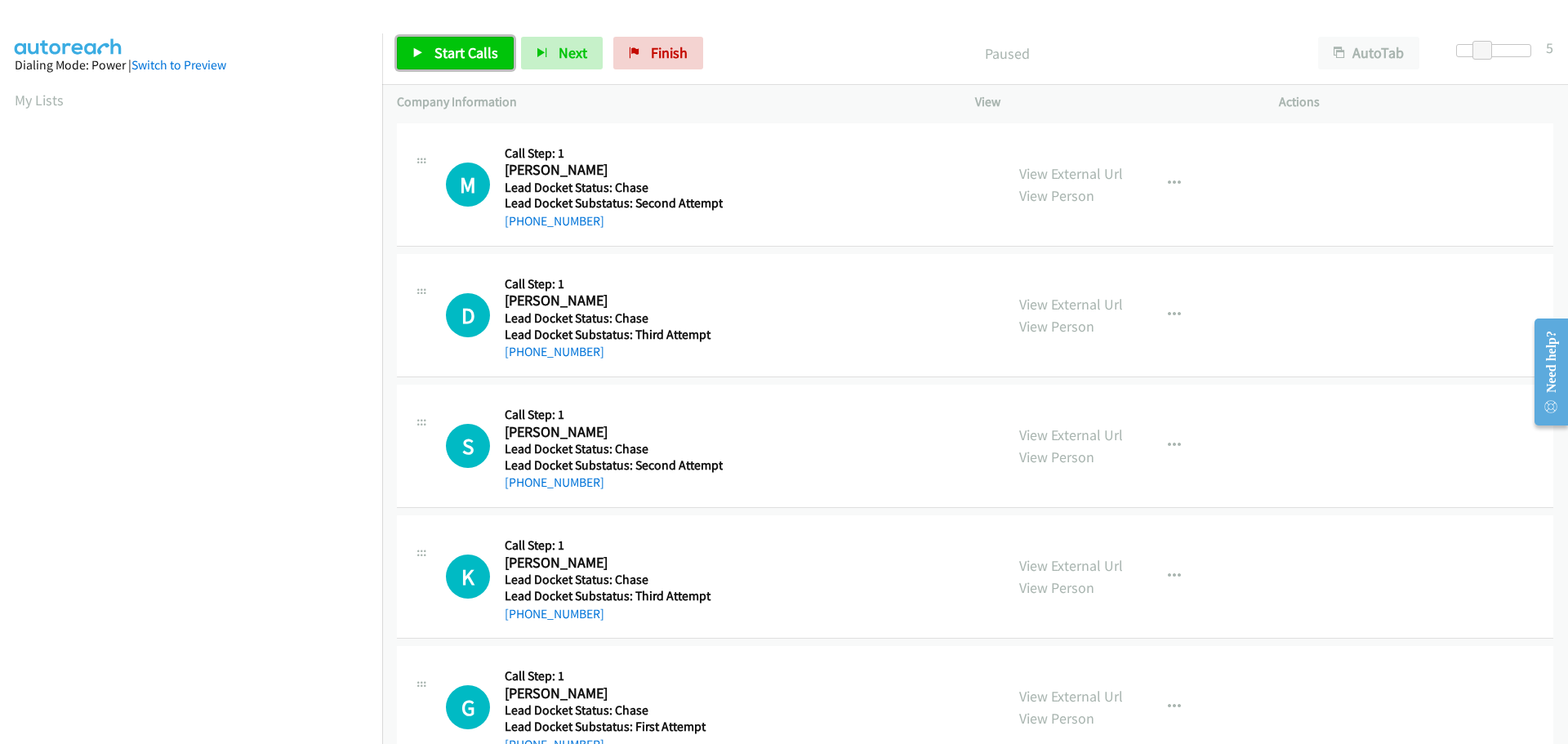
click at [464, 49] on span "Start Calls" at bounding box center [466, 53] width 63 height 19
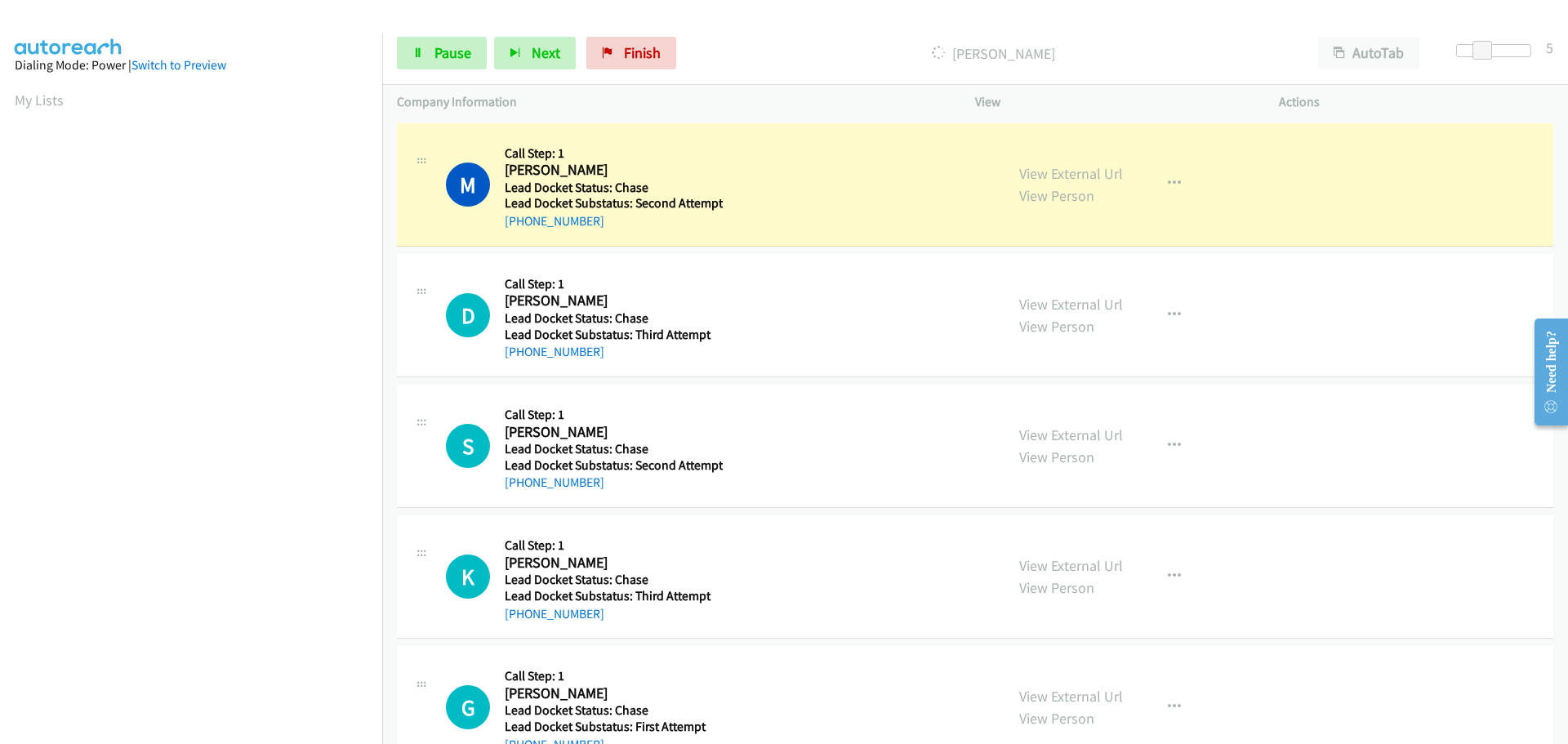
drag, startPoint x: 595, startPoint y: 227, endPoint x: 517, endPoint y: 235, distance: 78.4
click at [517, 235] on div "M Callback Scheduled Call Step: 1 [PERSON_NAME] America/Los_Angeles Lead Docket…" at bounding box center [975, 185] width 1156 height 123
copy link "[PHONE_NUMBER]"
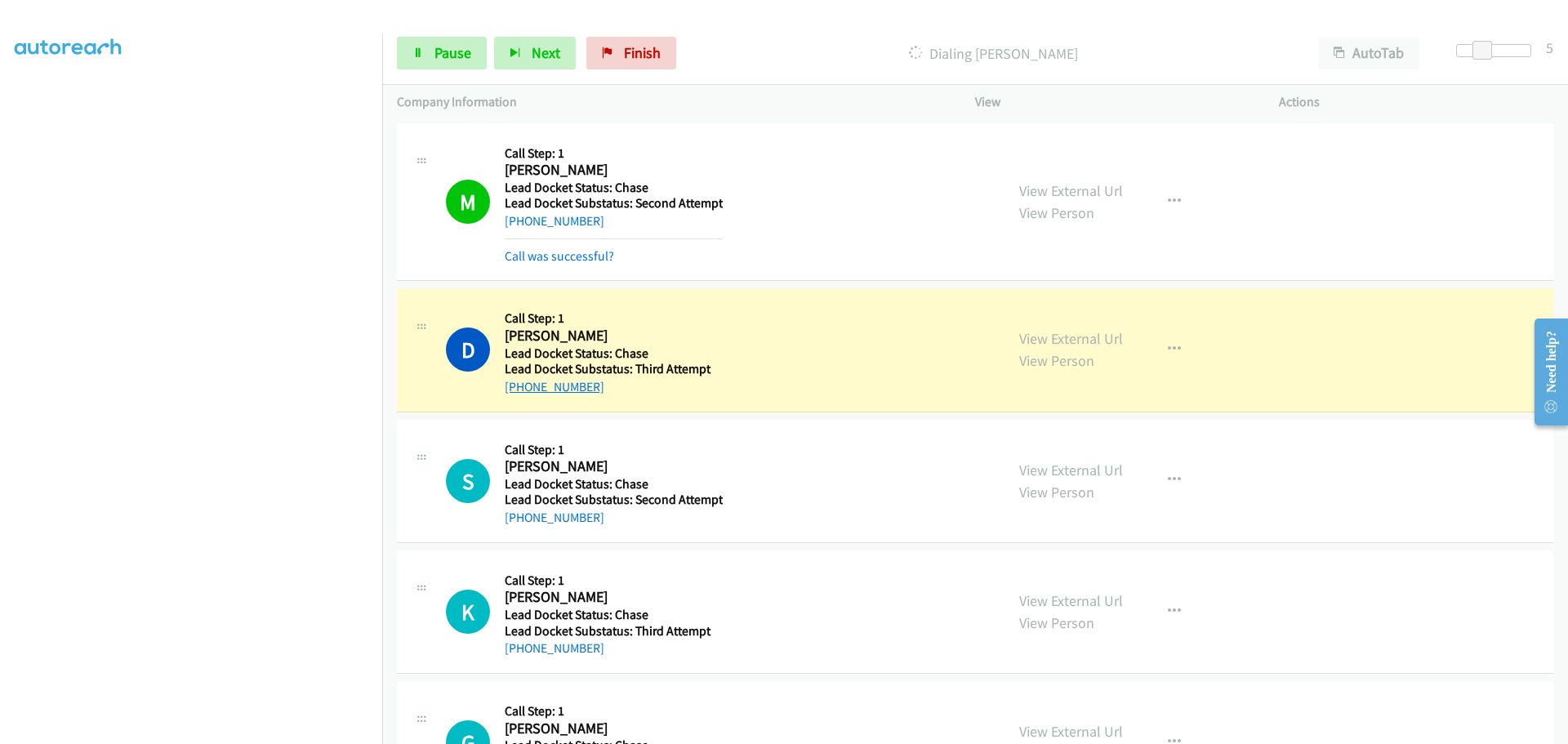
drag, startPoint x: 596, startPoint y: 395, endPoint x: 520, endPoint y: 391, distance: 76.1
click at [520, 391] on div "[PHONE_NUMBER]" at bounding box center [611, 387] width 214 height 20
copy link "[PHONE_NUMBER]"
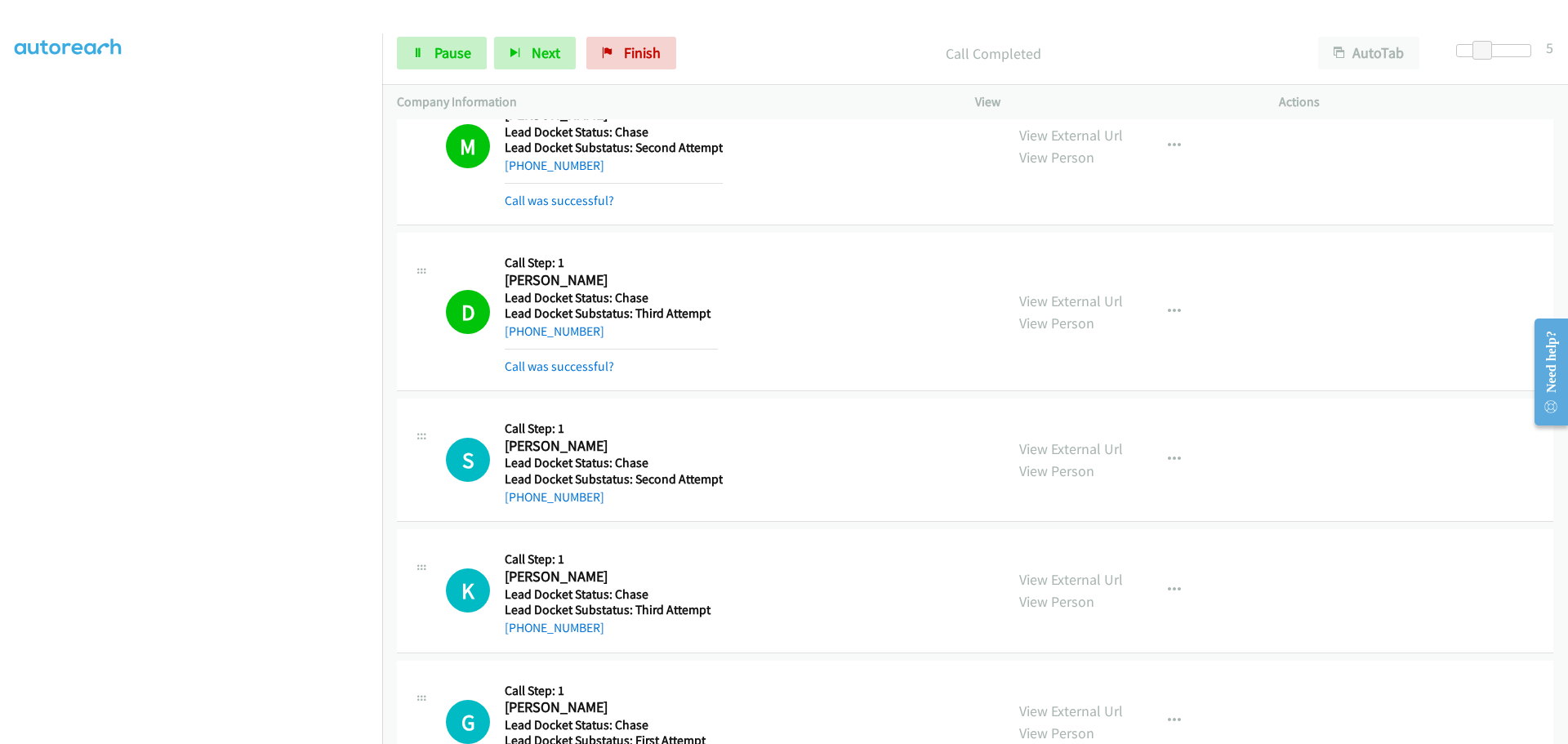
scroll to position [82, 0]
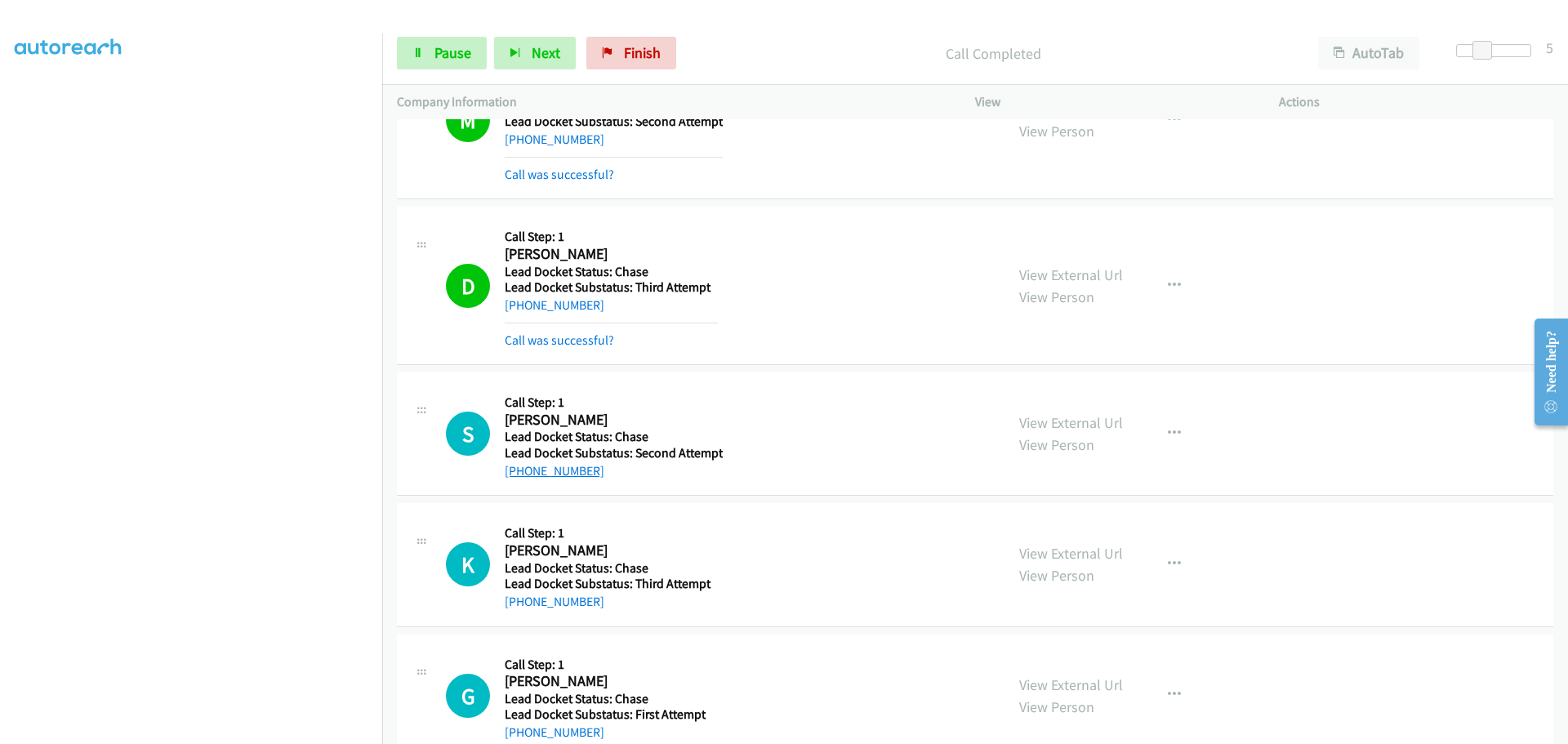
drag, startPoint x: 603, startPoint y: 481, endPoint x: 519, endPoint y: 476, distance: 84.1
click at [519, 476] on div "S Callback Scheduled Call Step: 1 [PERSON_NAME] America/[GEOGRAPHIC_DATA] Lead …" at bounding box center [975, 434] width 1156 height 123
copy link "[PHONE_NUMBER]"
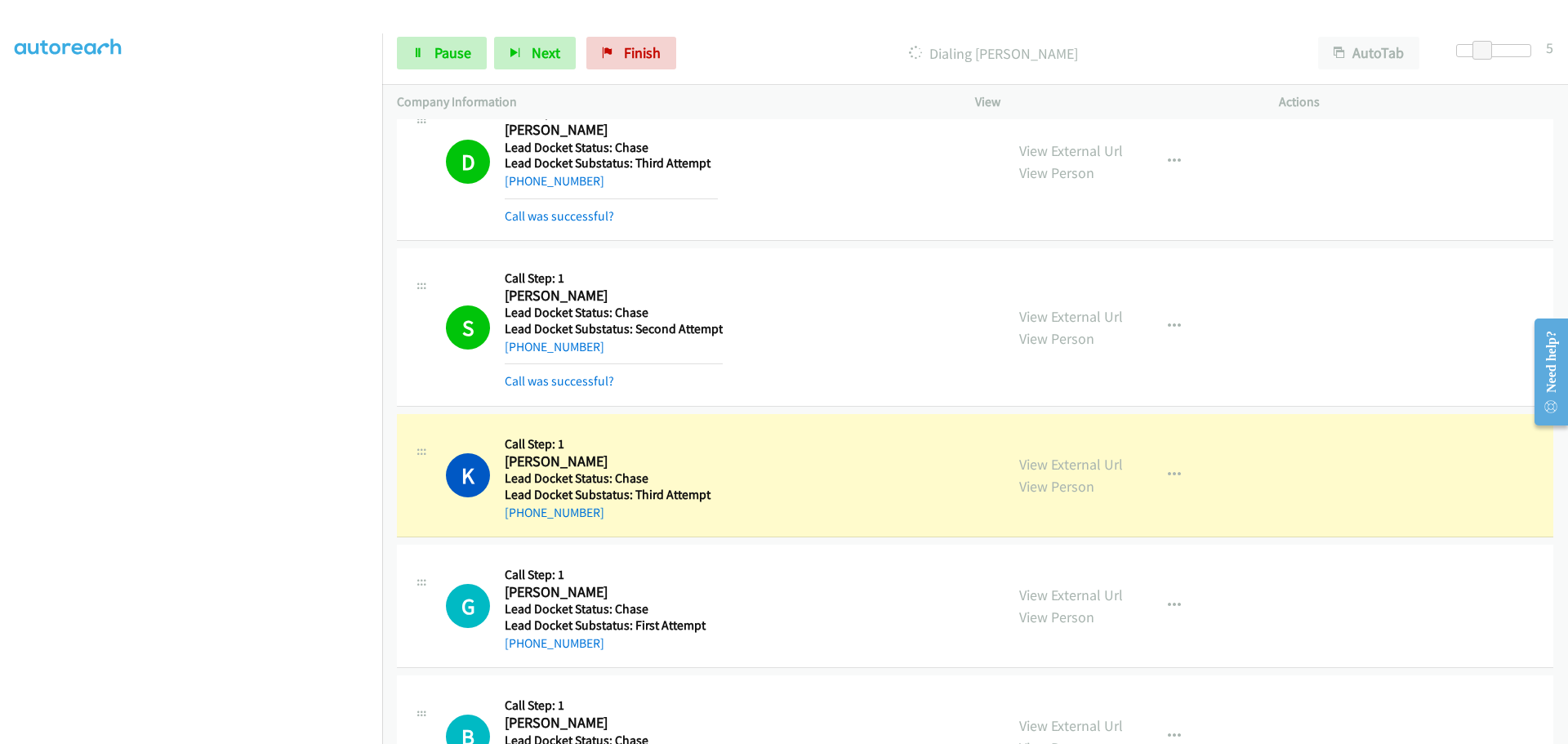
scroll to position [408, 0]
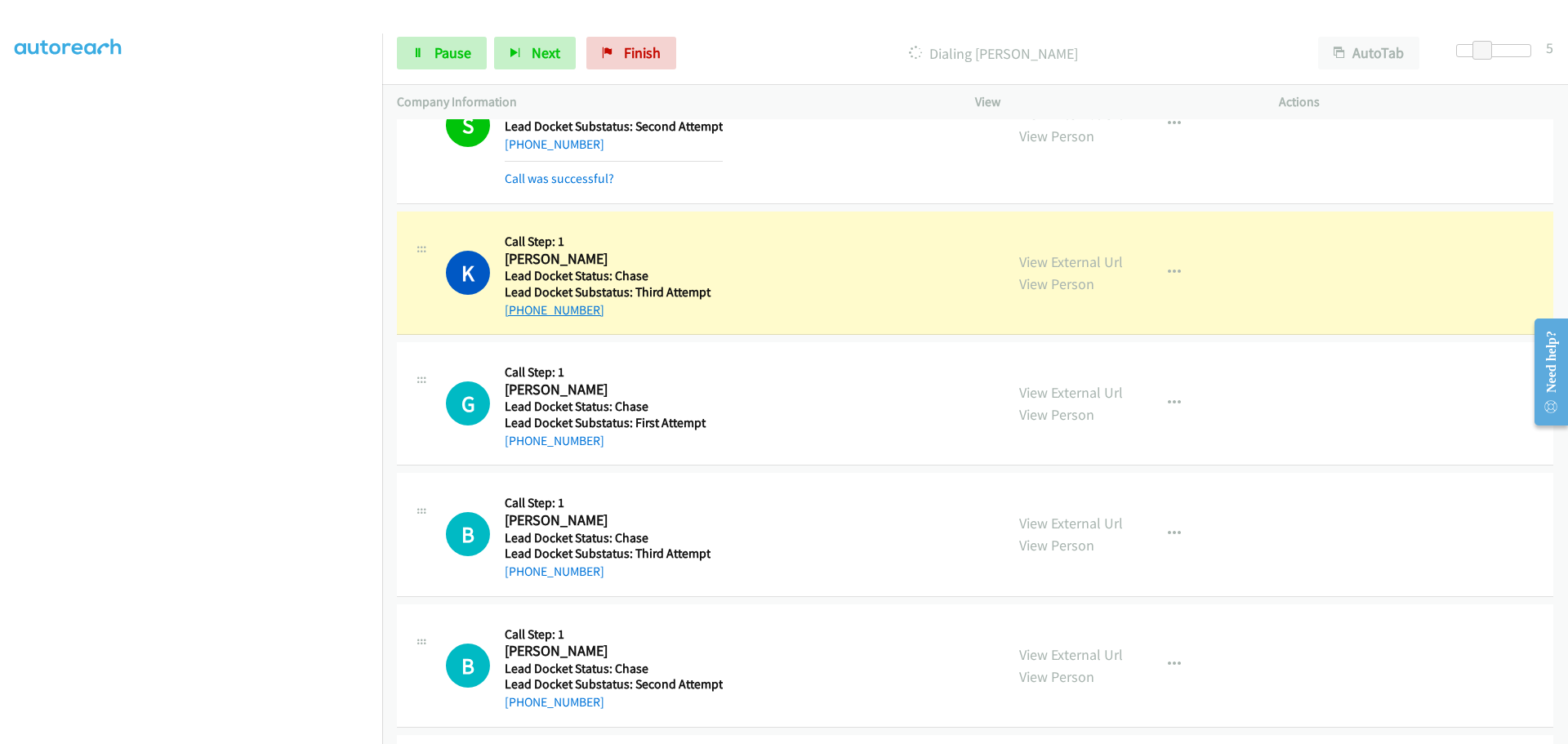
drag, startPoint x: 571, startPoint y: 311, endPoint x: 521, endPoint y: 313, distance: 50.0
click at [521, 313] on div "[PHONE_NUMBER]" at bounding box center [611, 310] width 214 height 20
copy link "[PHONE_NUMBER]"
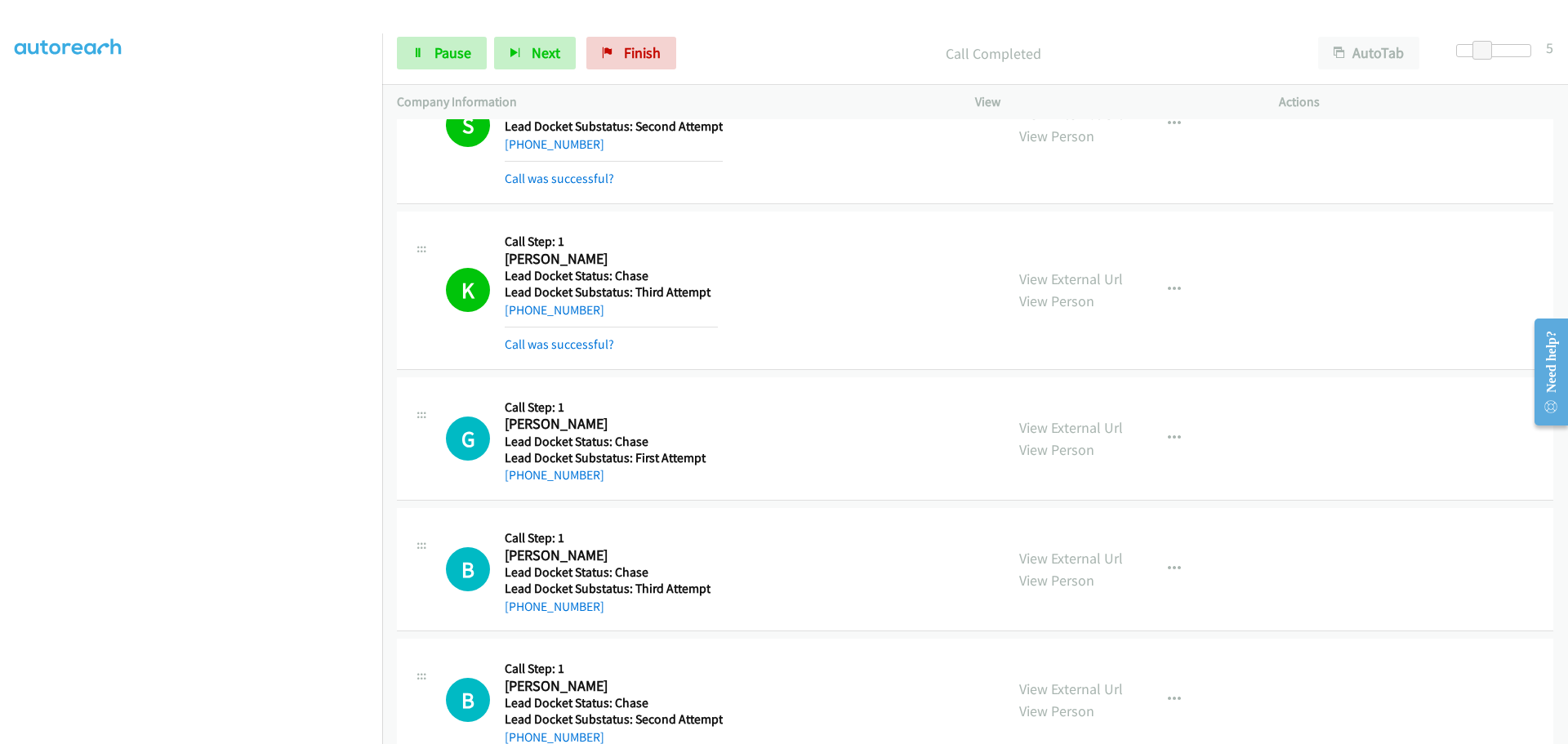
drag, startPoint x: 613, startPoint y: 449, endPoint x: 538, endPoint y: 451, distance: 75.0
click at [538, 451] on div "Callback Scheduled Call Step: 1 [PERSON_NAME] America/[GEOGRAPHIC_DATA] Lead Do…" at bounding box center [611, 438] width 214 height 93
click at [627, 491] on div "G Callback Scheduled Call Step: 1 [PERSON_NAME] America/[GEOGRAPHIC_DATA] Lead …" at bounding box center [975, 439] width 1156 height 123
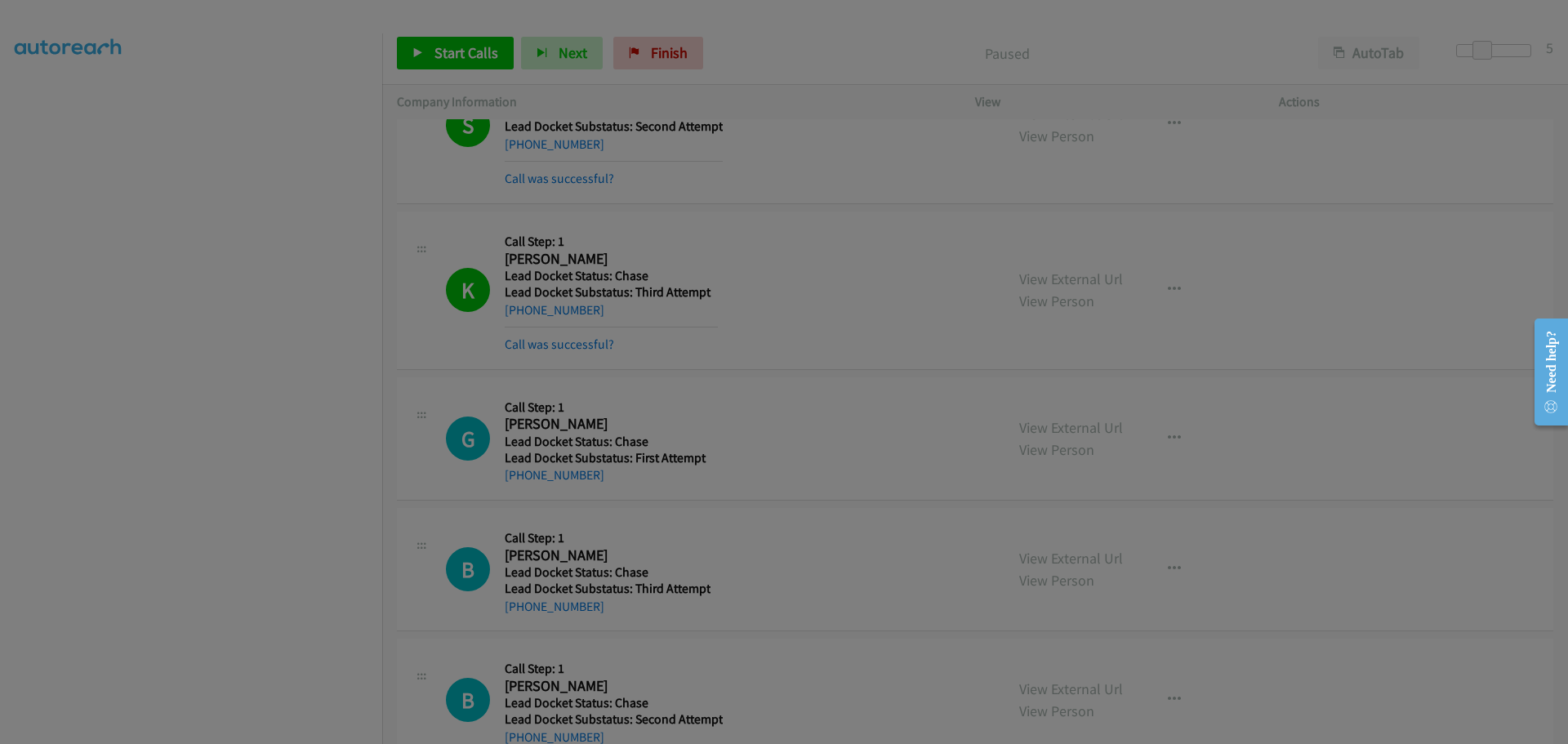
drag, startPoint x: 610, startPoint y: 486, endPoint x: 559, endPoint y: 484, distance: 51.0
click at [543, 77] on main "Start Calls Pause Next Finish Paused AutoTab AutoTab 5 Company Information Info…" at bounding box center [784, 38] width 1568 height 77
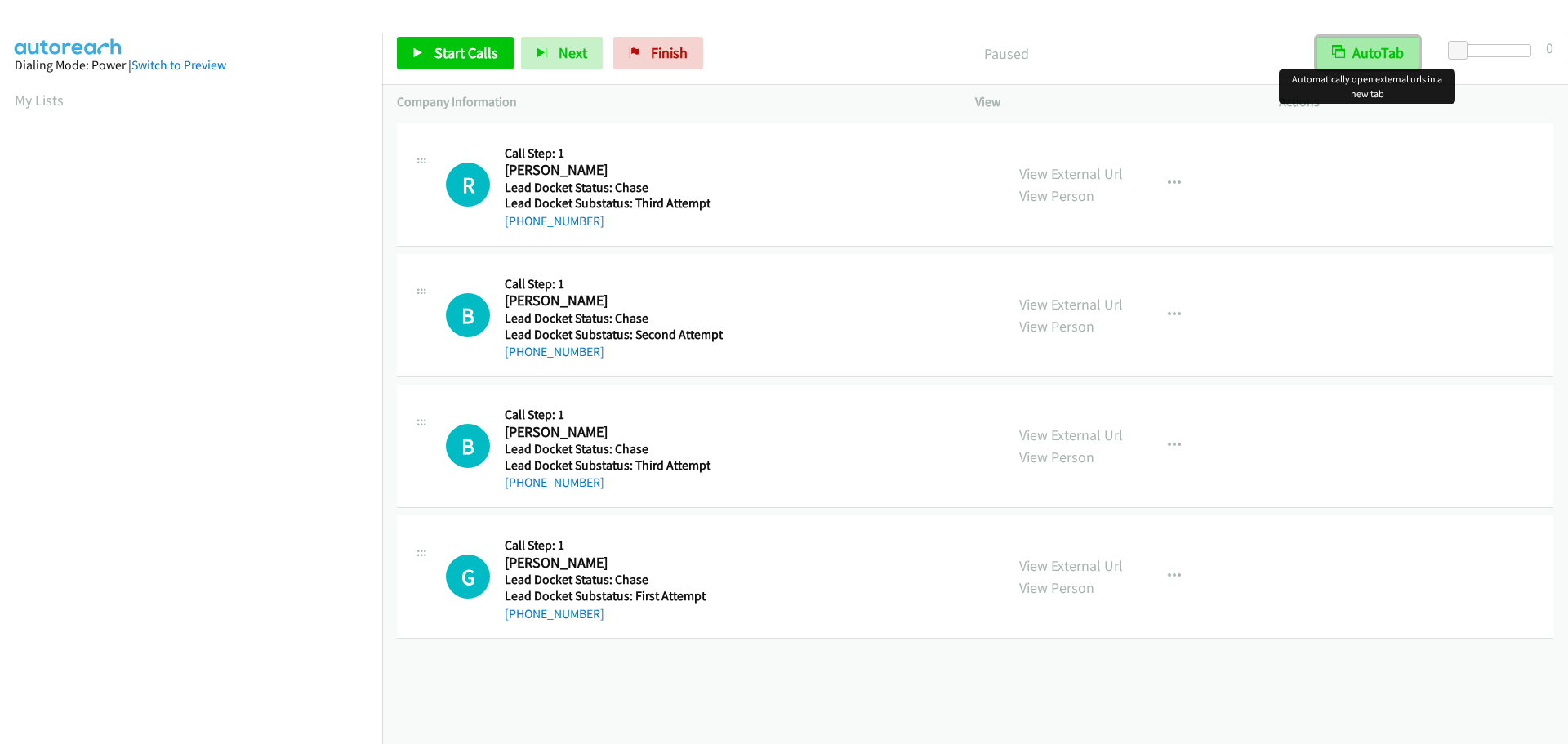
click at [1356, 53] on button "AutoTab" at bounding box center [1368, 53] width 103 height 33
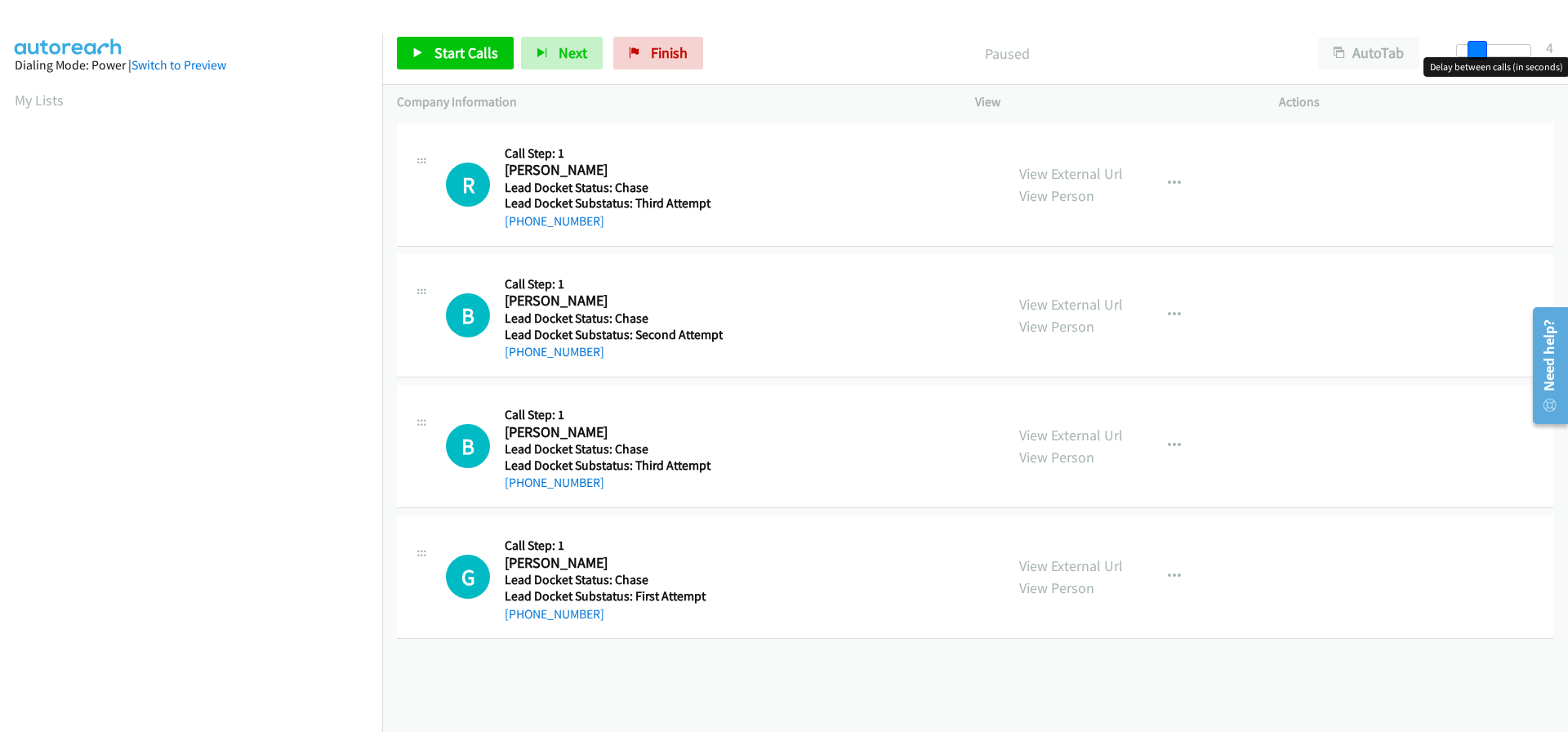
drag, startPoint x: 1458, startPoint y: 48, endPoint x: 1479, endPoint y: 55, distance: 22.1
click at [1479, 55] on span at bounding box center [1478, 50] width 20 height 20
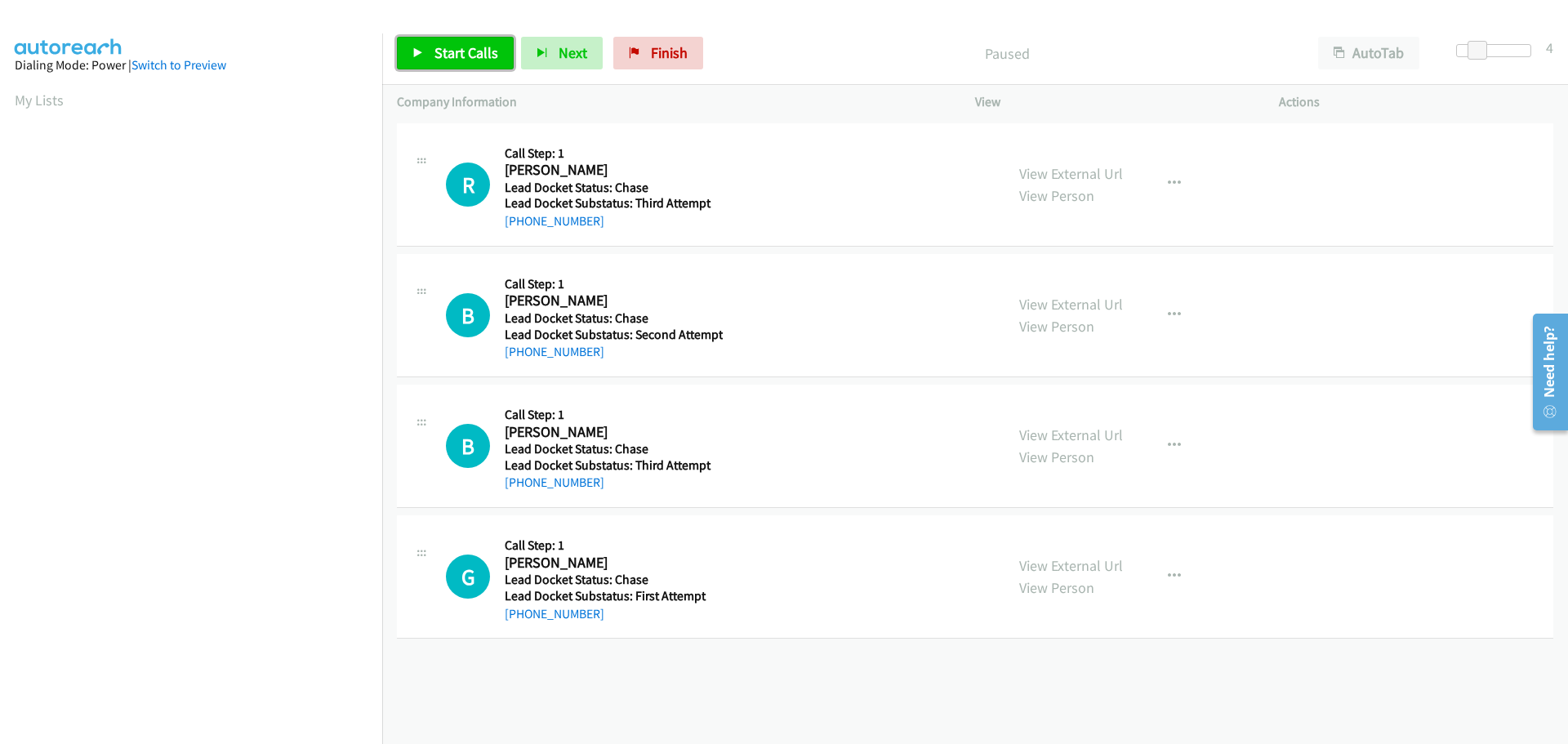
click at [404, 55] on link "Start Calls" at bounding box center [455, 53] width 117 height 33
drag, startPoint x: 597, startPoint y: 223, endPoint x: 611, endPoint y: 224, distance: 14.0
click at [544, 226] on div "[PHONE_NUMBER]" at bounding box center [611, 221] width 214 height 20
click at [626, 227] on div "[PHONE_NUMBER]" at bounding box center [611, 221] width 214 height 20
drag, startPoint x: 640, startPoint y: 234, endPoint x: 521, endPoint y: 224, distance: 119.4
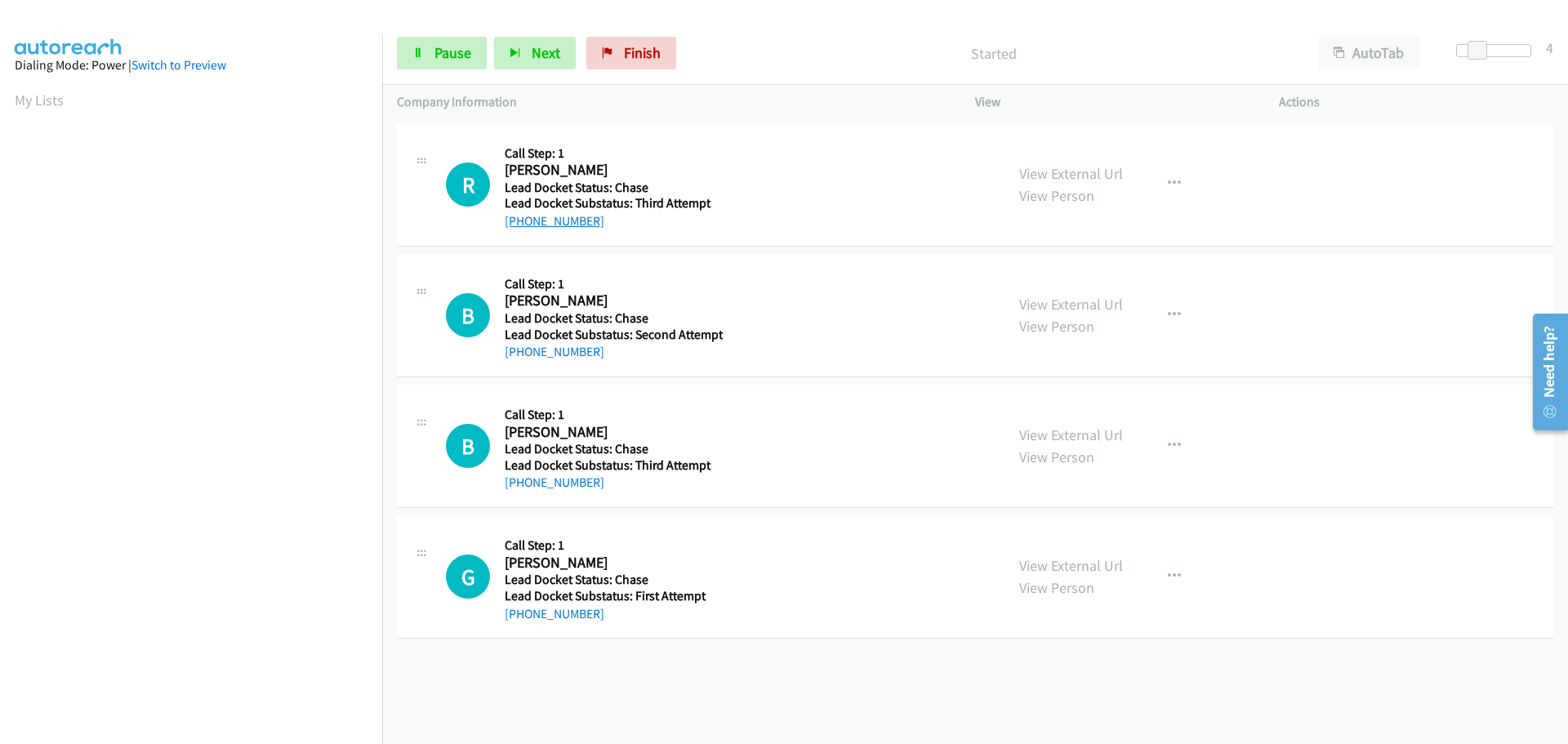
click at [521, 224] on div "R Callback Scheduled Call Step: 1 [PERSON_NAME] America/Los_Angeles Lead Docket…" at bounding box center [975, 185] width 1156 height 123
copy link "[PHONE_NUMBER]"
